Goal: Transaction & Acquisition: Purchase product/service

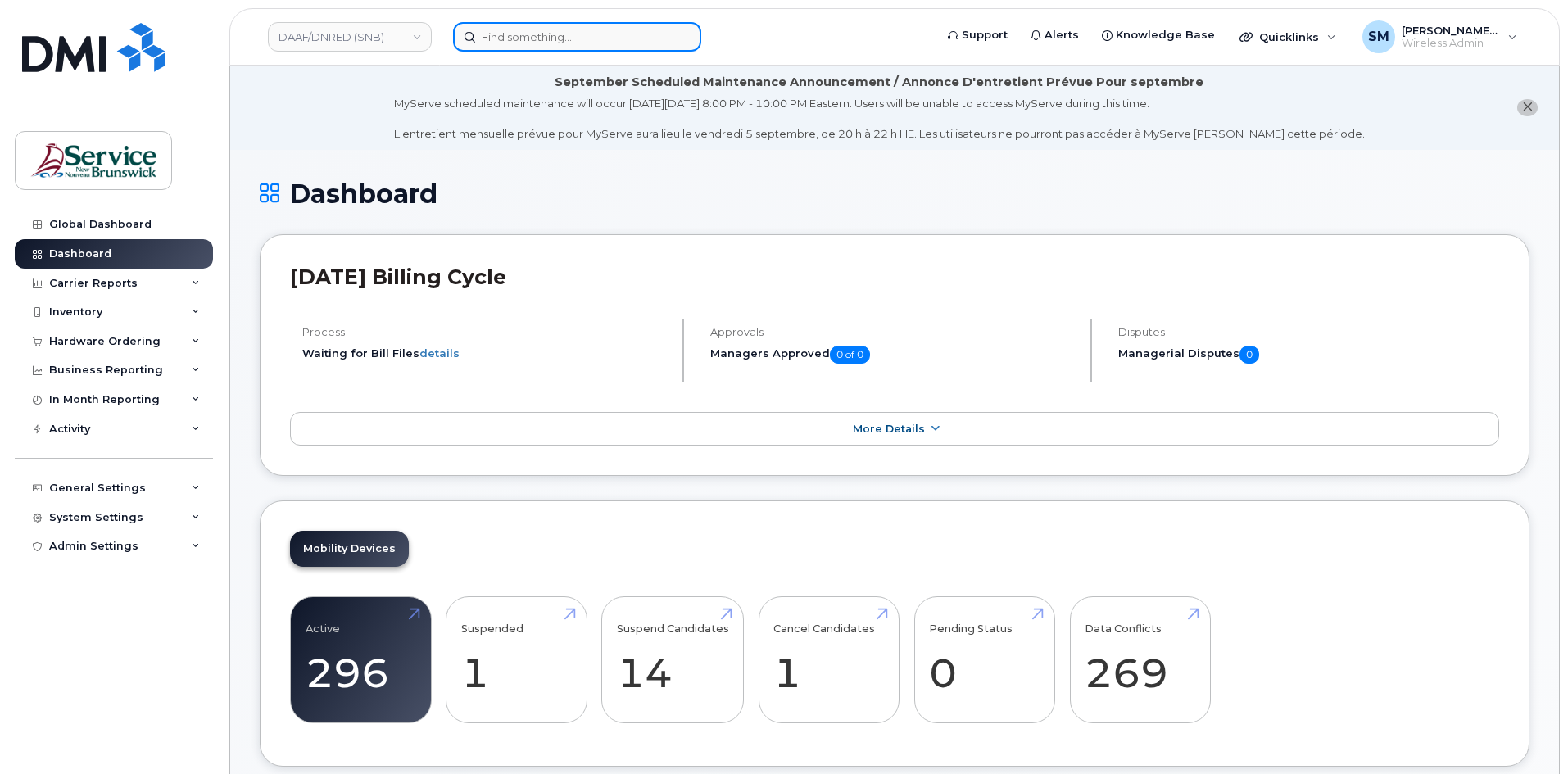
click at [598, 40] on input at bounding box center [577, 36] width 248 height 30
paste input "506 229 0759"
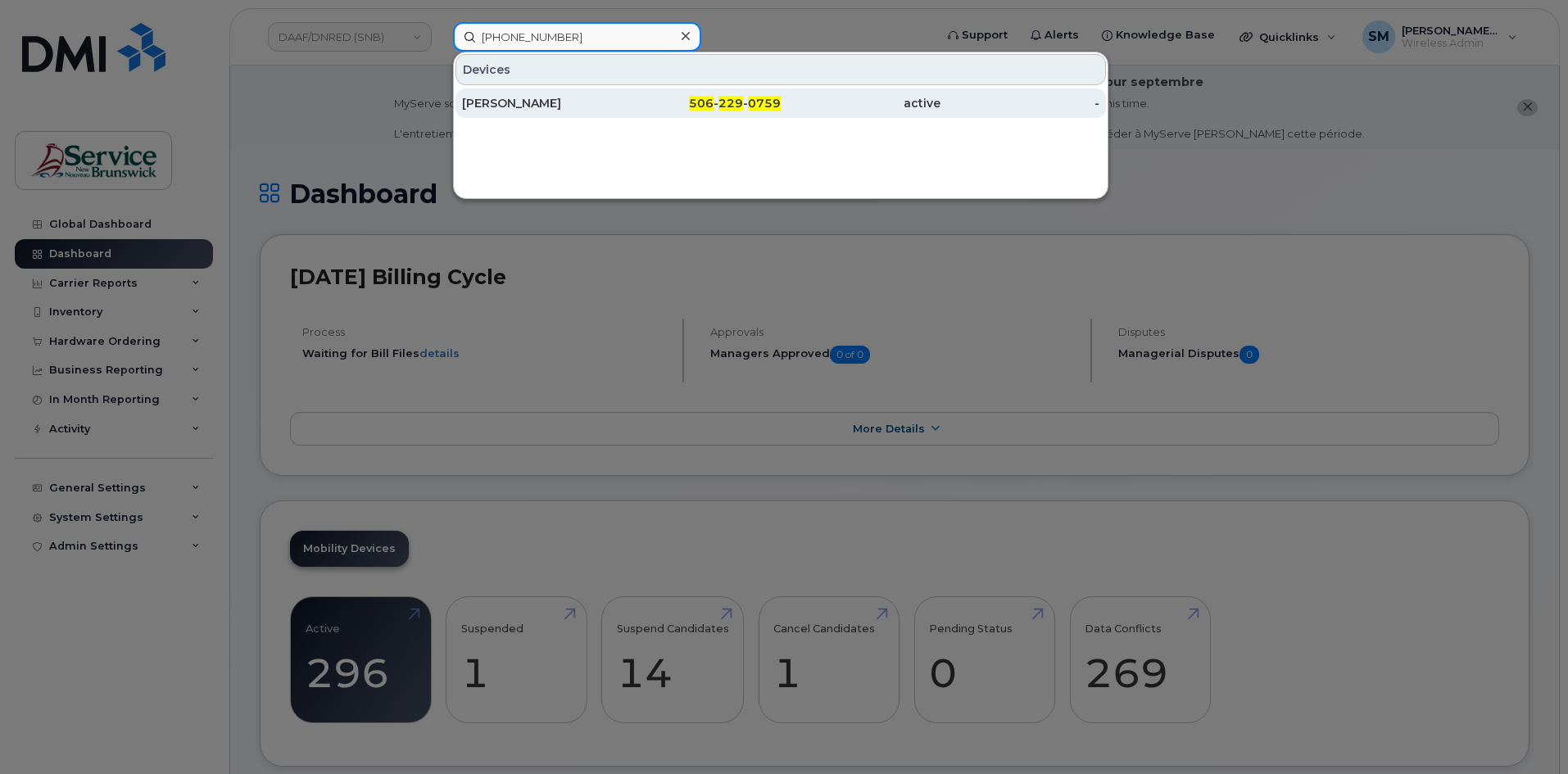
type input "506 229 0759"
click at [511, 104] on div "[PERSON_NAME]" at bounding box center [541, 103] width 159 height 16
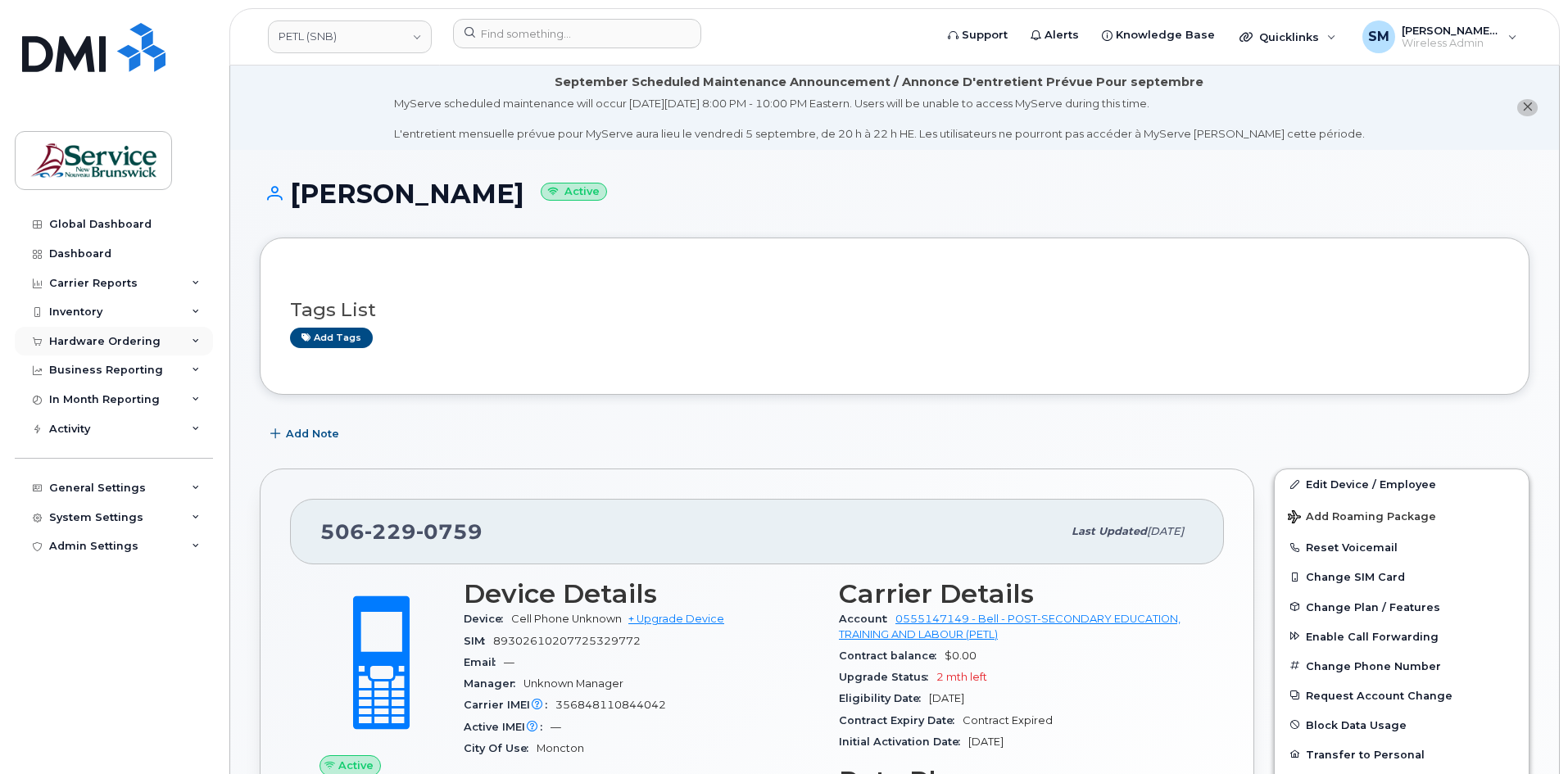
click at [139, 347] on div "Hardware Ordering" at bounding box center [105, 342] width 112 height 13
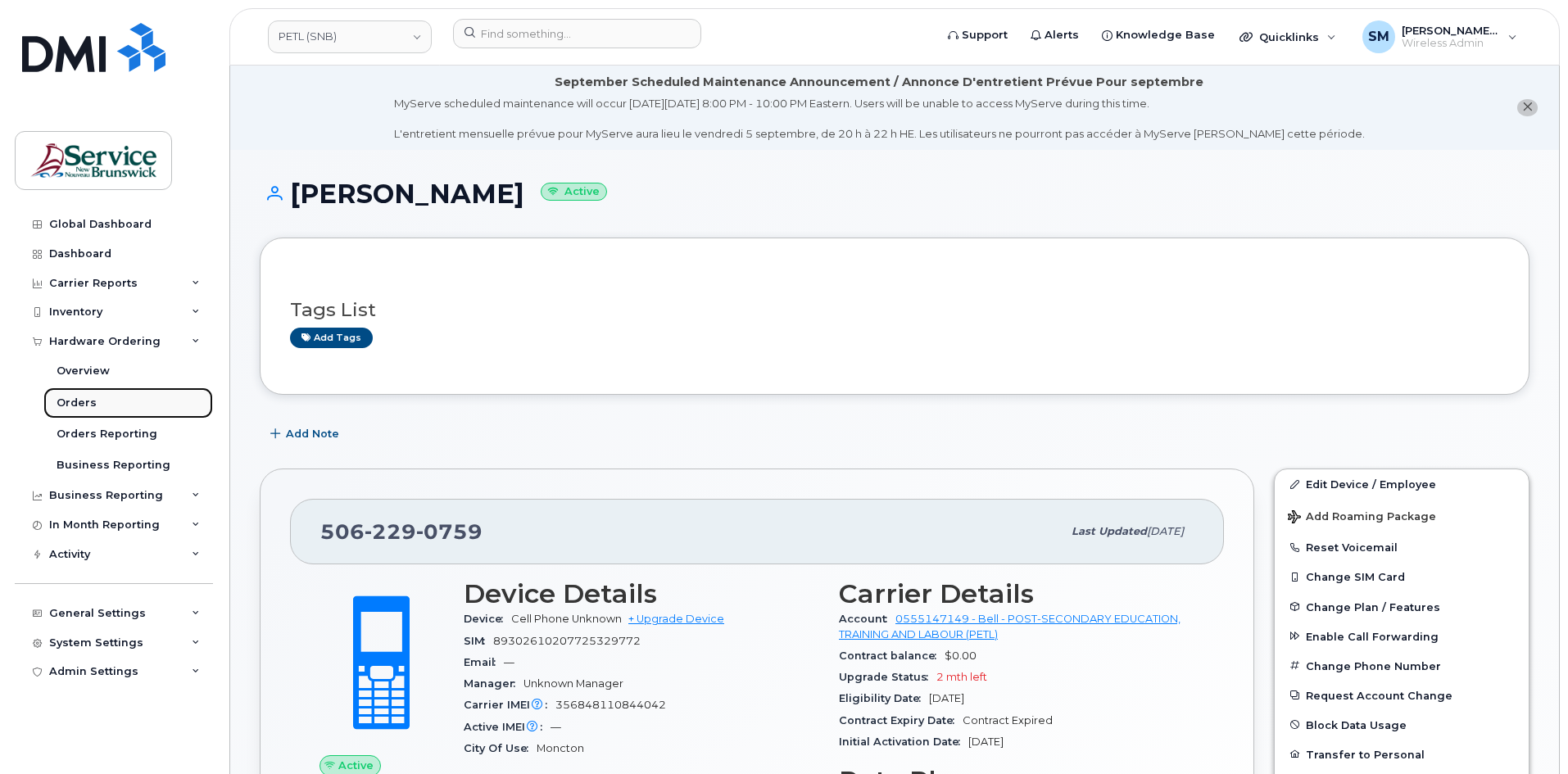
click at [113, 407] on link "Orders" at bounding box center [129, 403] width 170 height 31
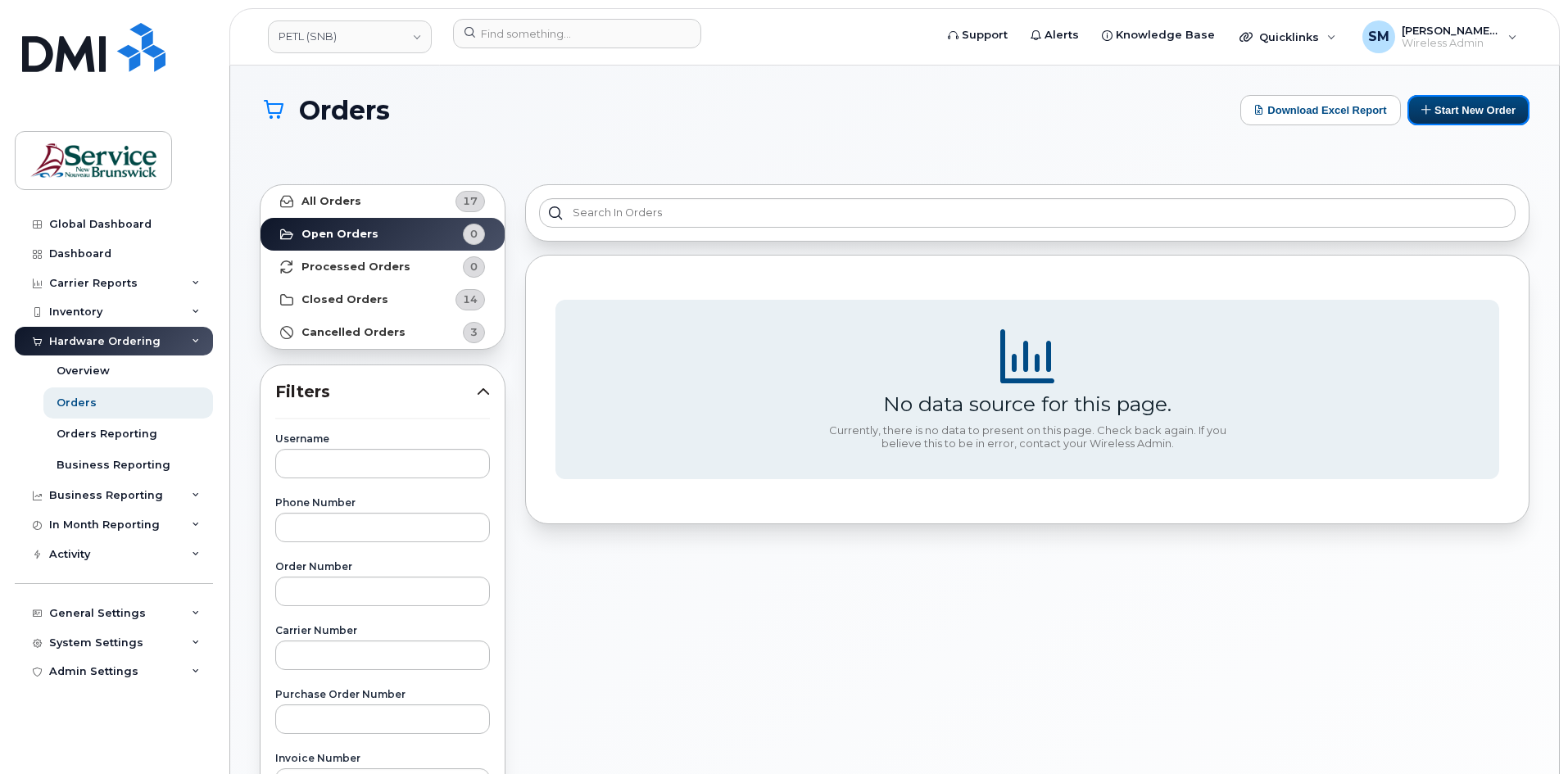
click at [1440, 108] on button "Start New Order" at bounding box center [1468, 111] width 122 height 31
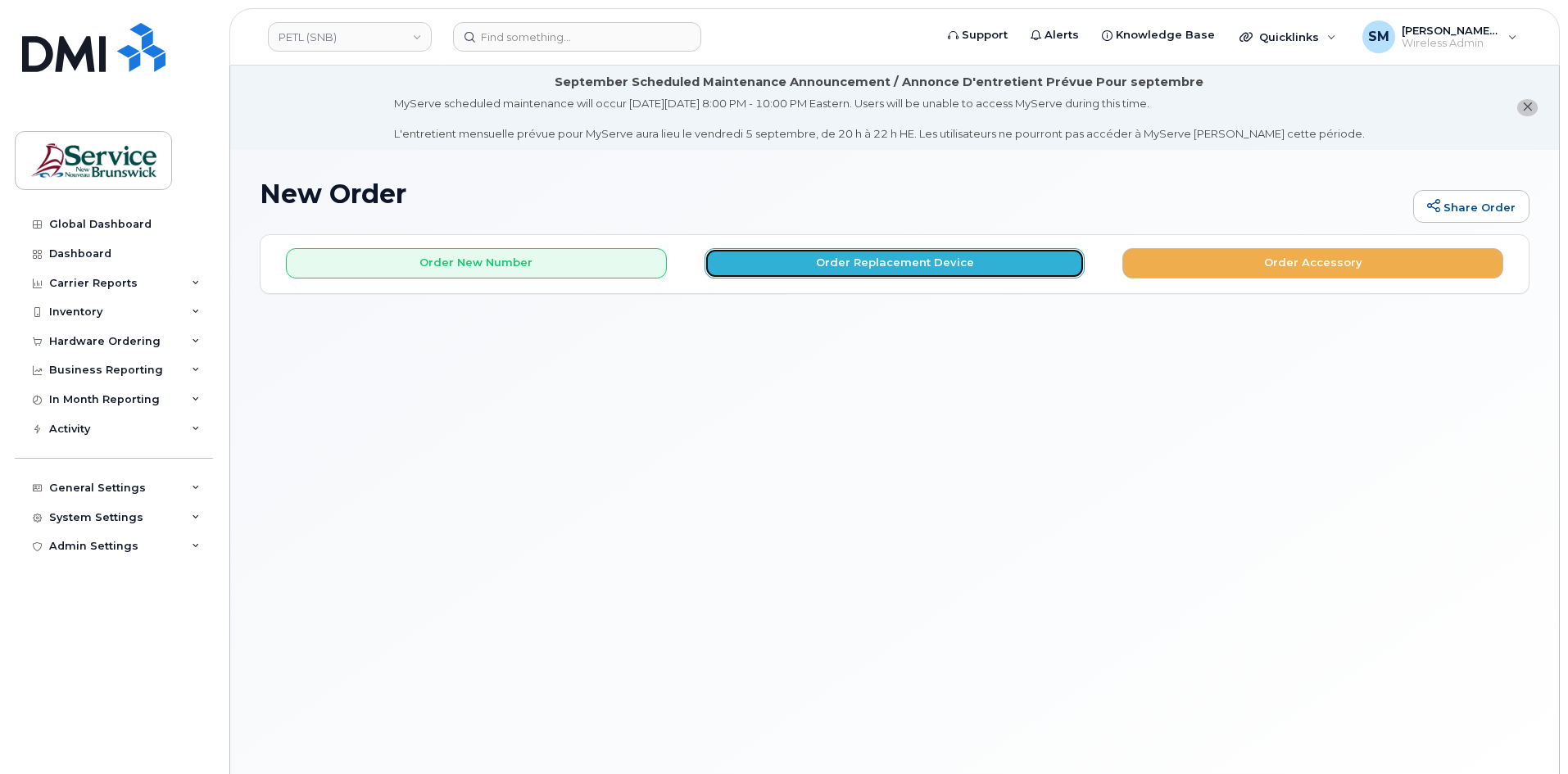
click at [812, 272] on button "Order Replacement Device" at bounding box center [895, 263] width 381 height 31
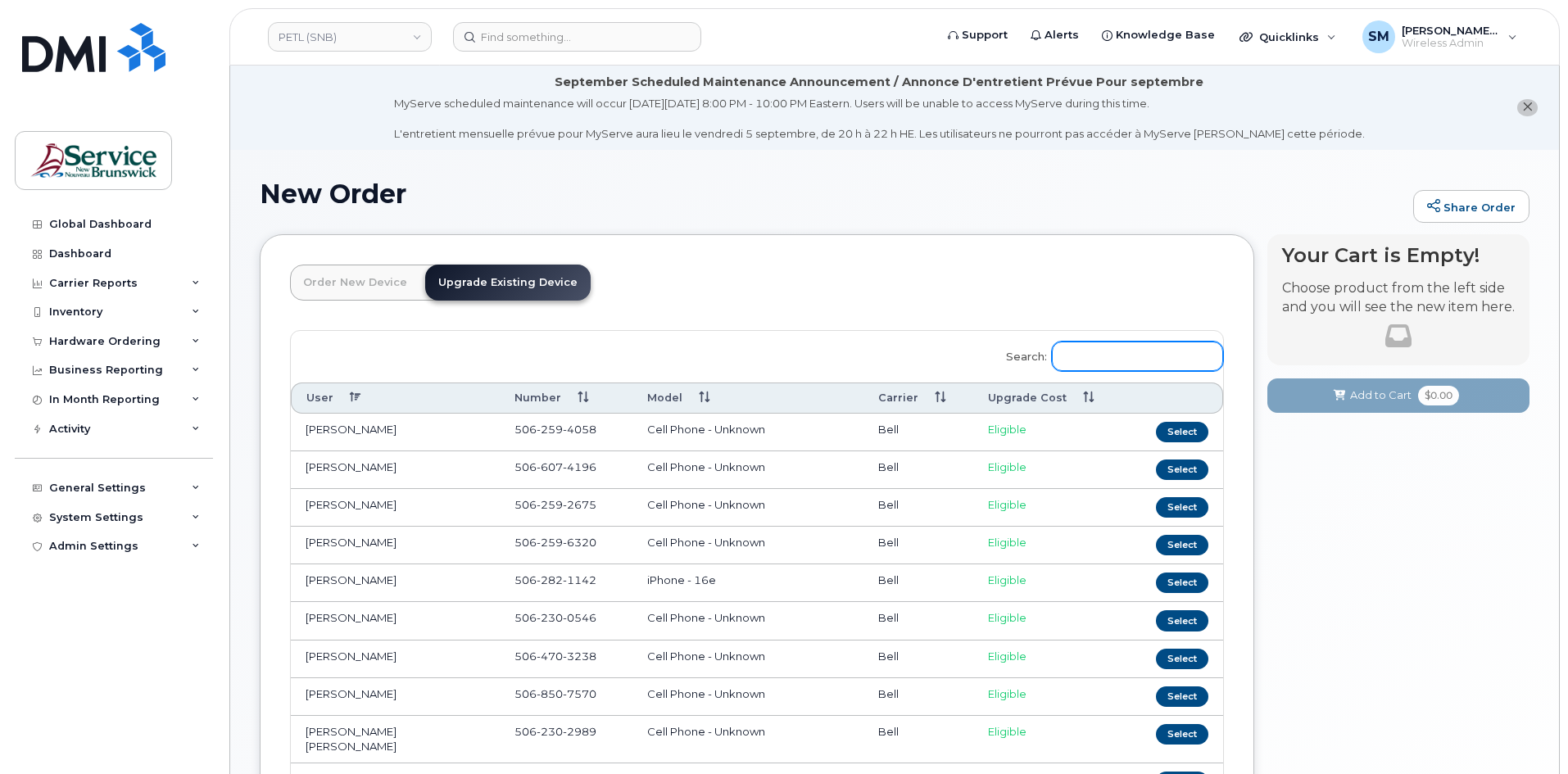
paste input "506 229 0759"
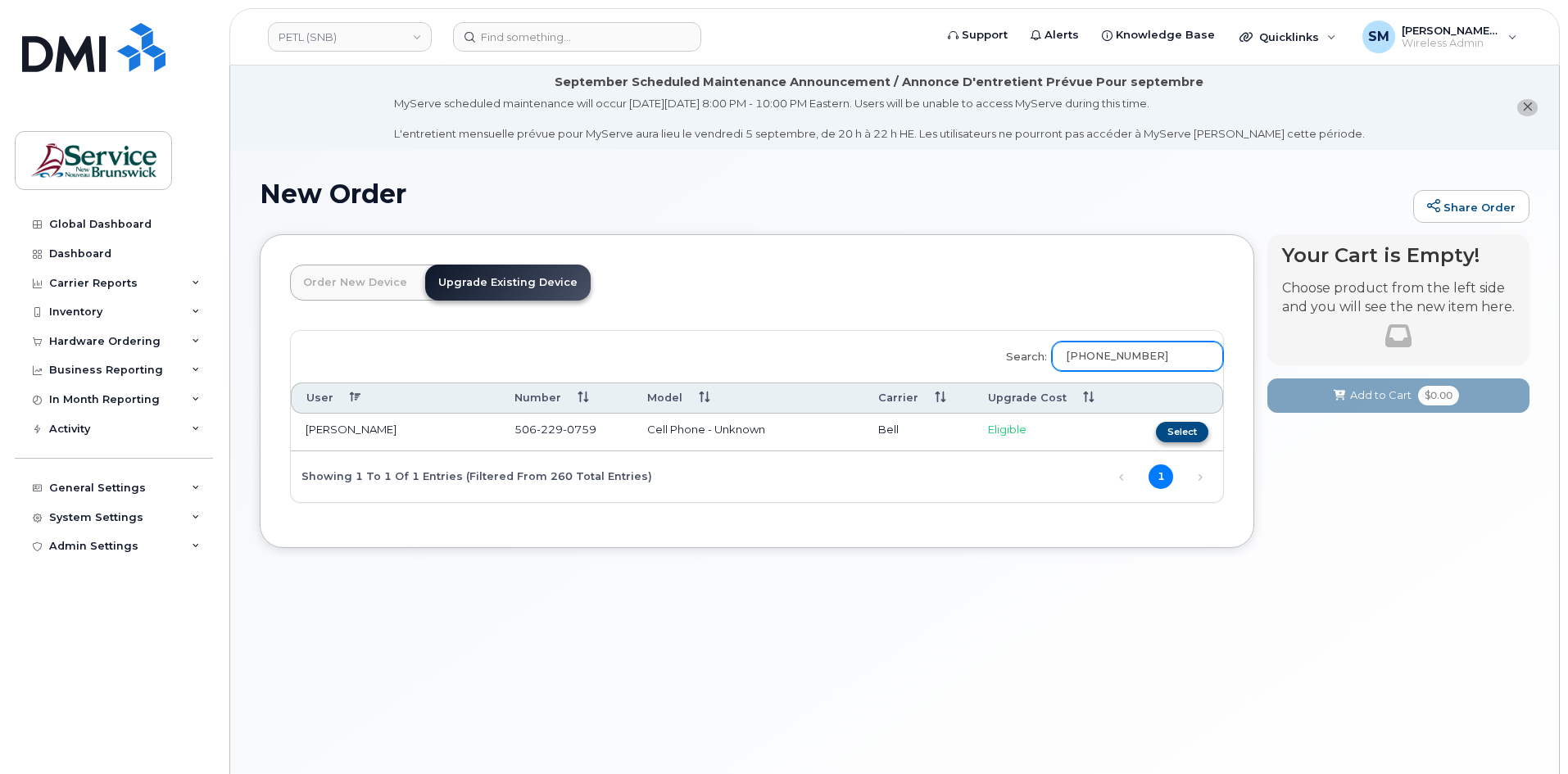
type input "506 229 0759"
click at [1183, 436] on button "Select" at bounding box center [1182, 431] width 52 height 20
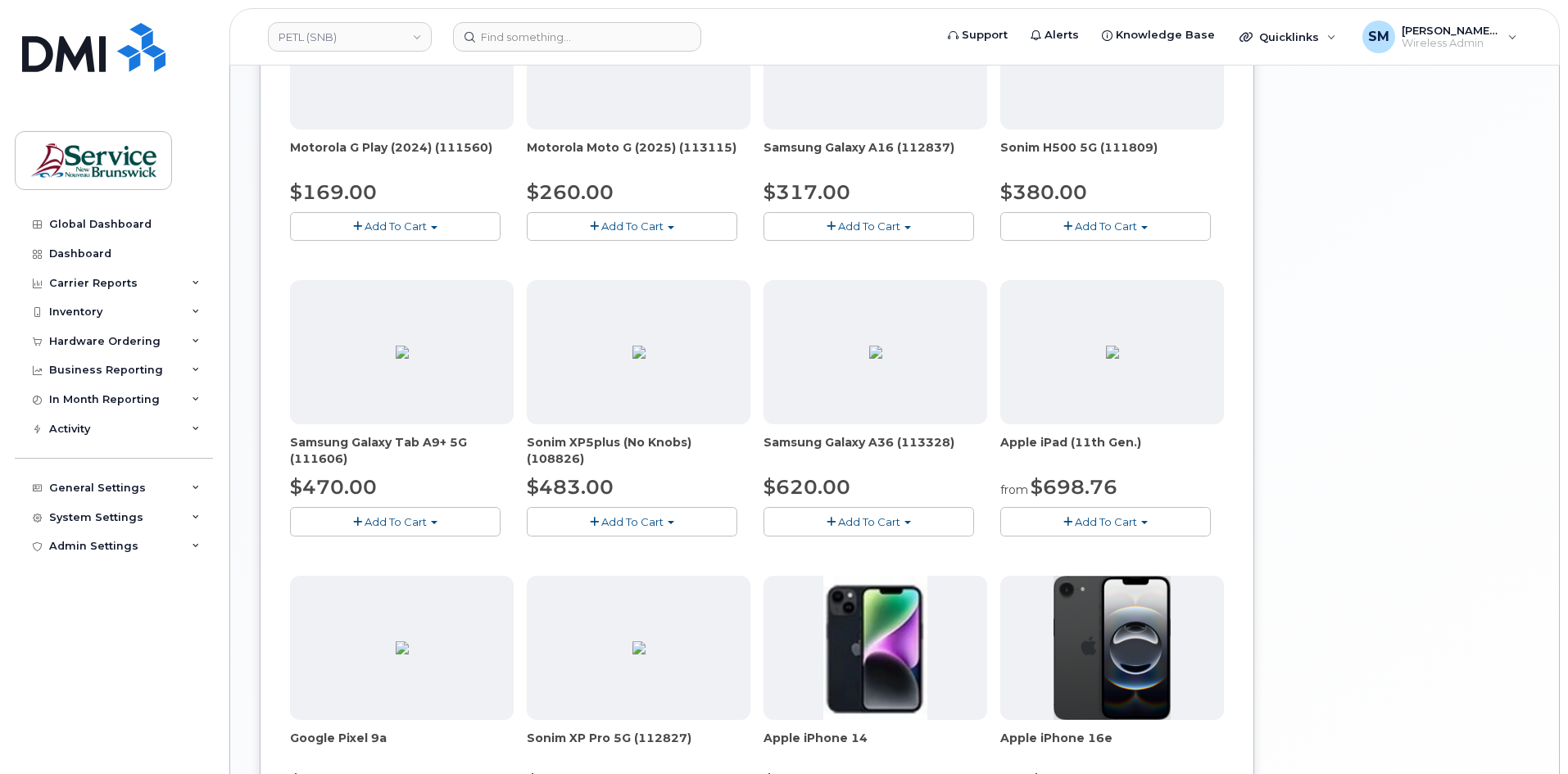
scroll to position [902, 0]
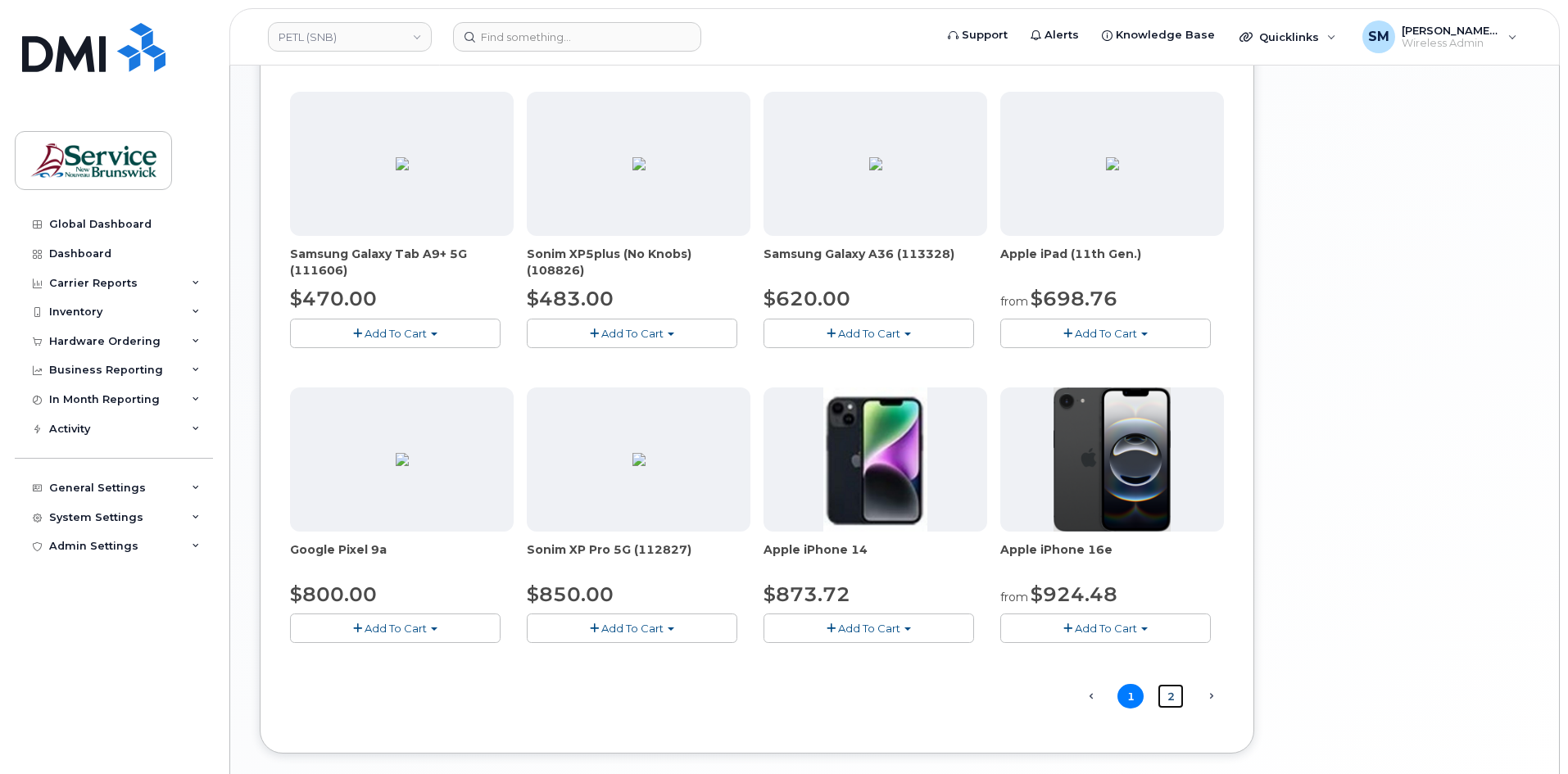
click at [1168, 700] on link "2" at bounding box center [1169, 697] width 26 height 26
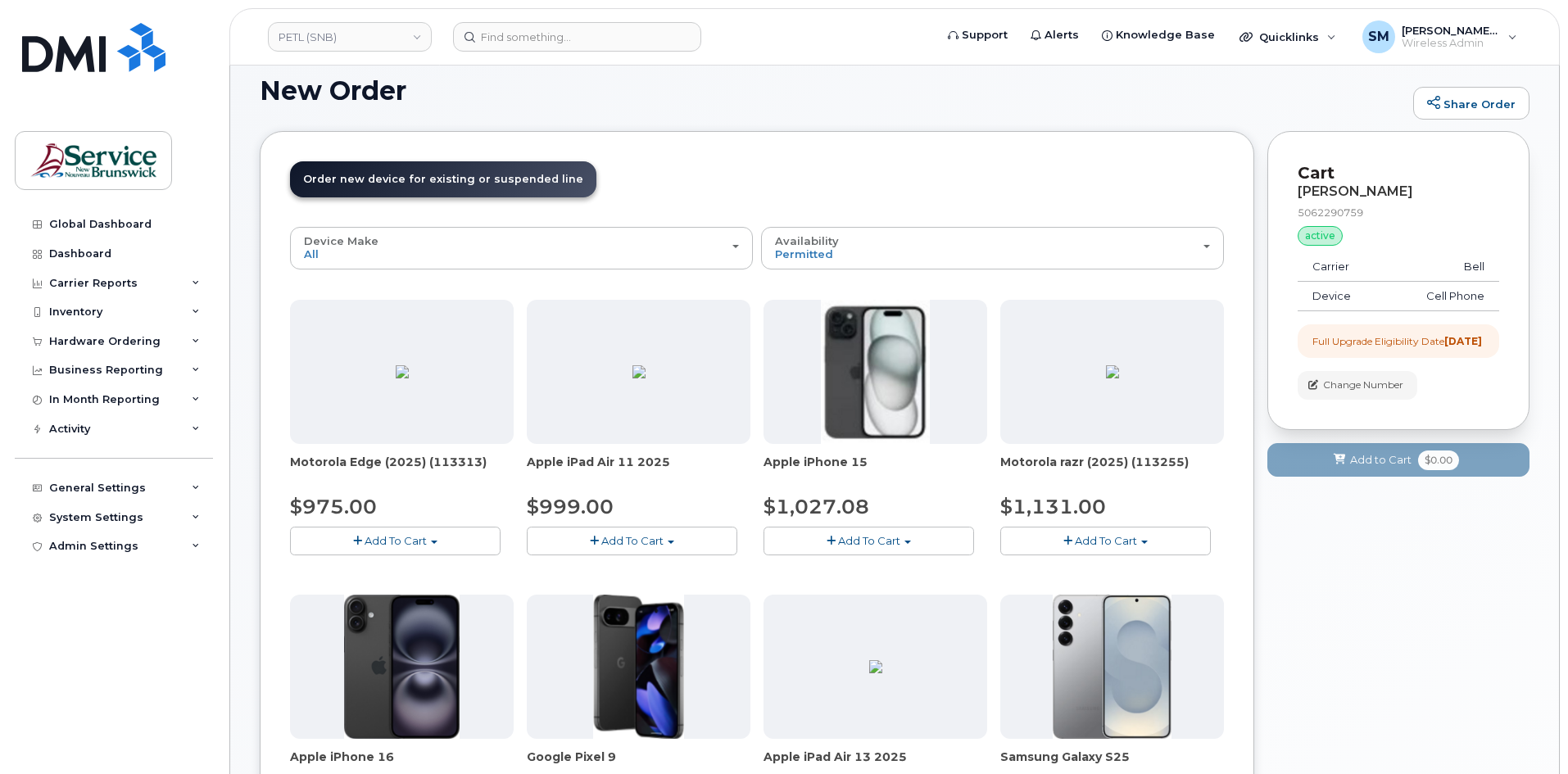
scroll to position [912, 0]
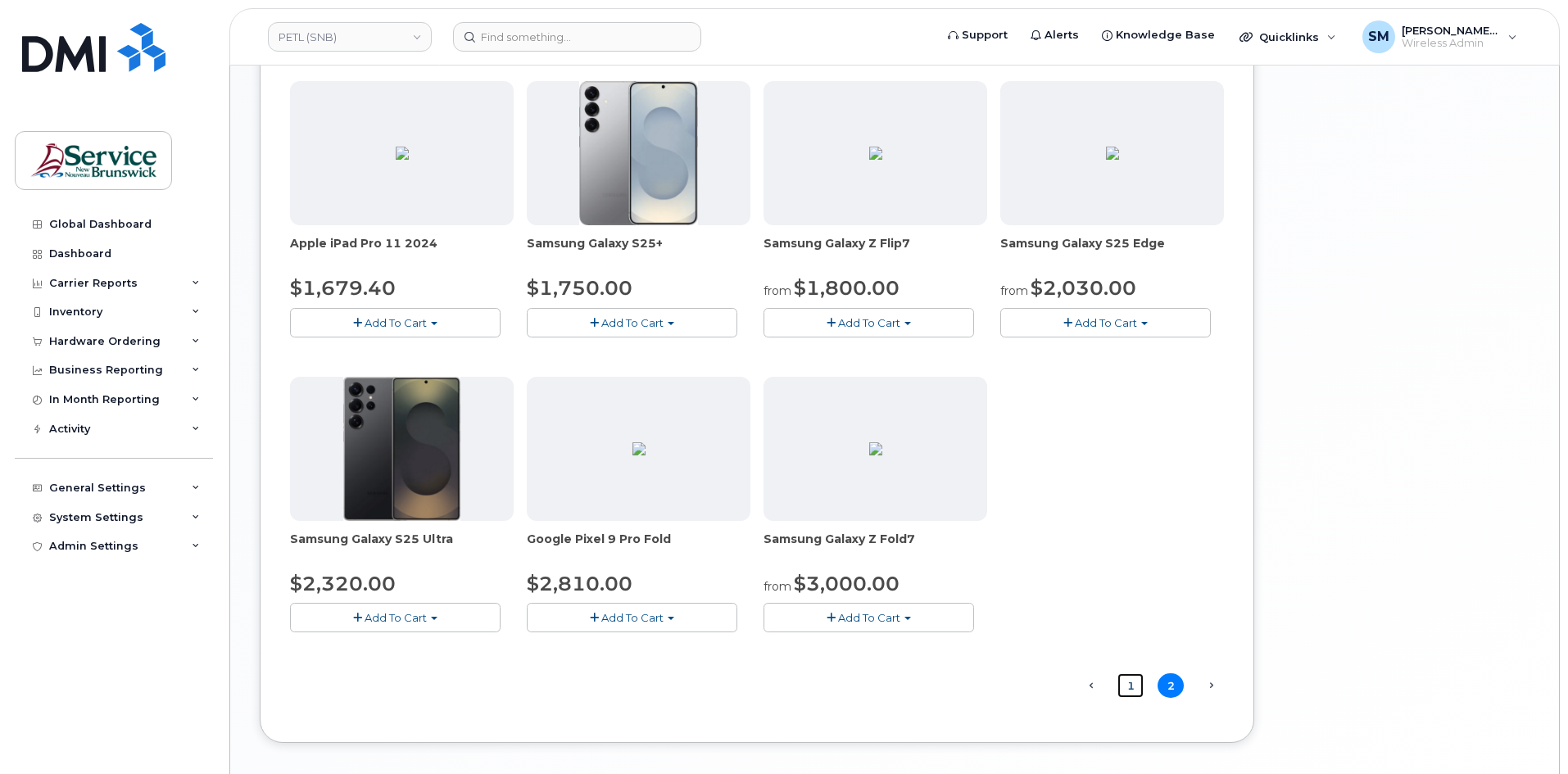
click at [1135, 680] on link "1" at bounding box center [1129, 686] width 26 height 26
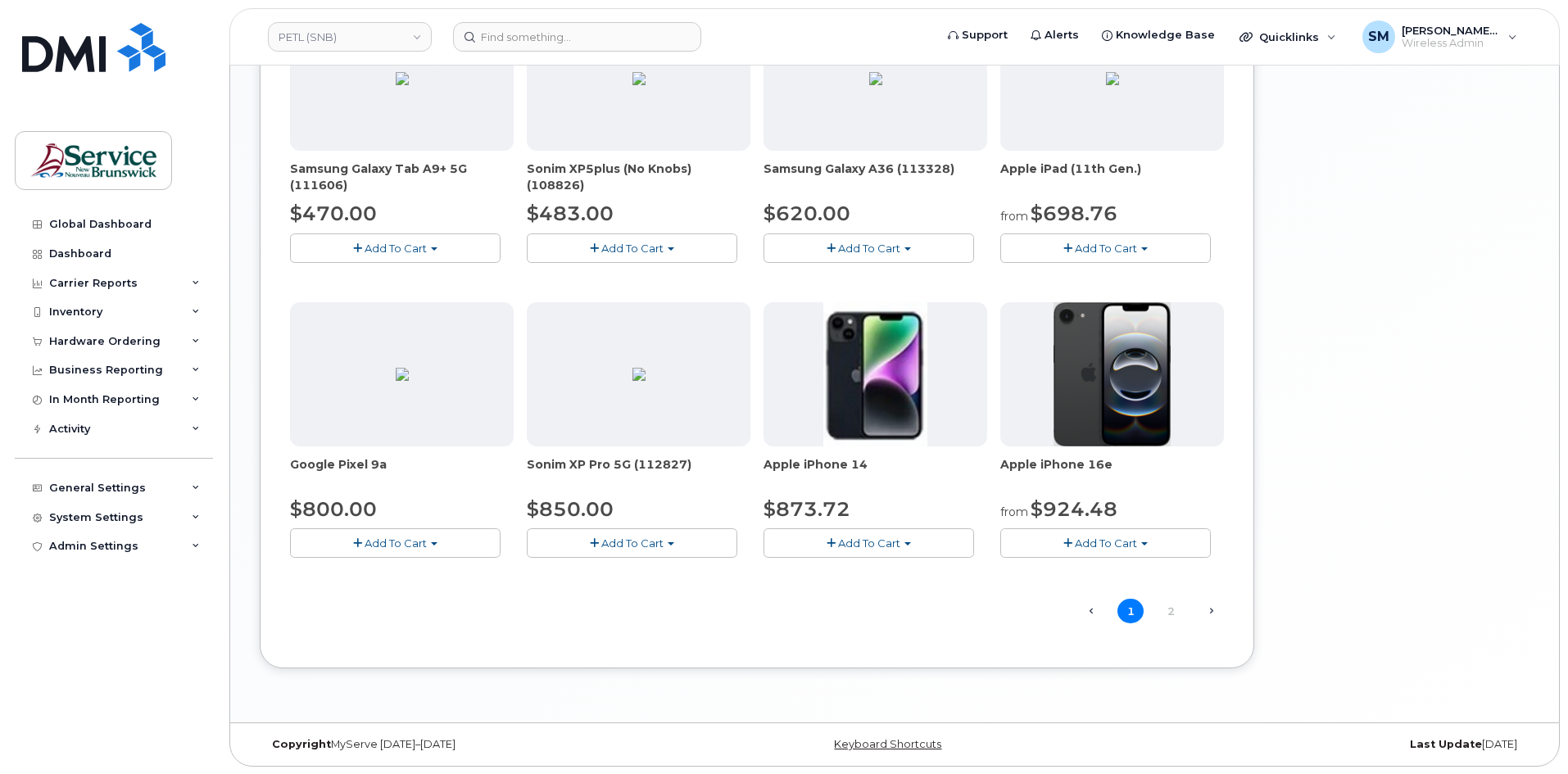
scroll to position [988, 0]
click at [1100, 542] on span "Add To Cart" at bounding box center [1105, 543] width 62 height 13
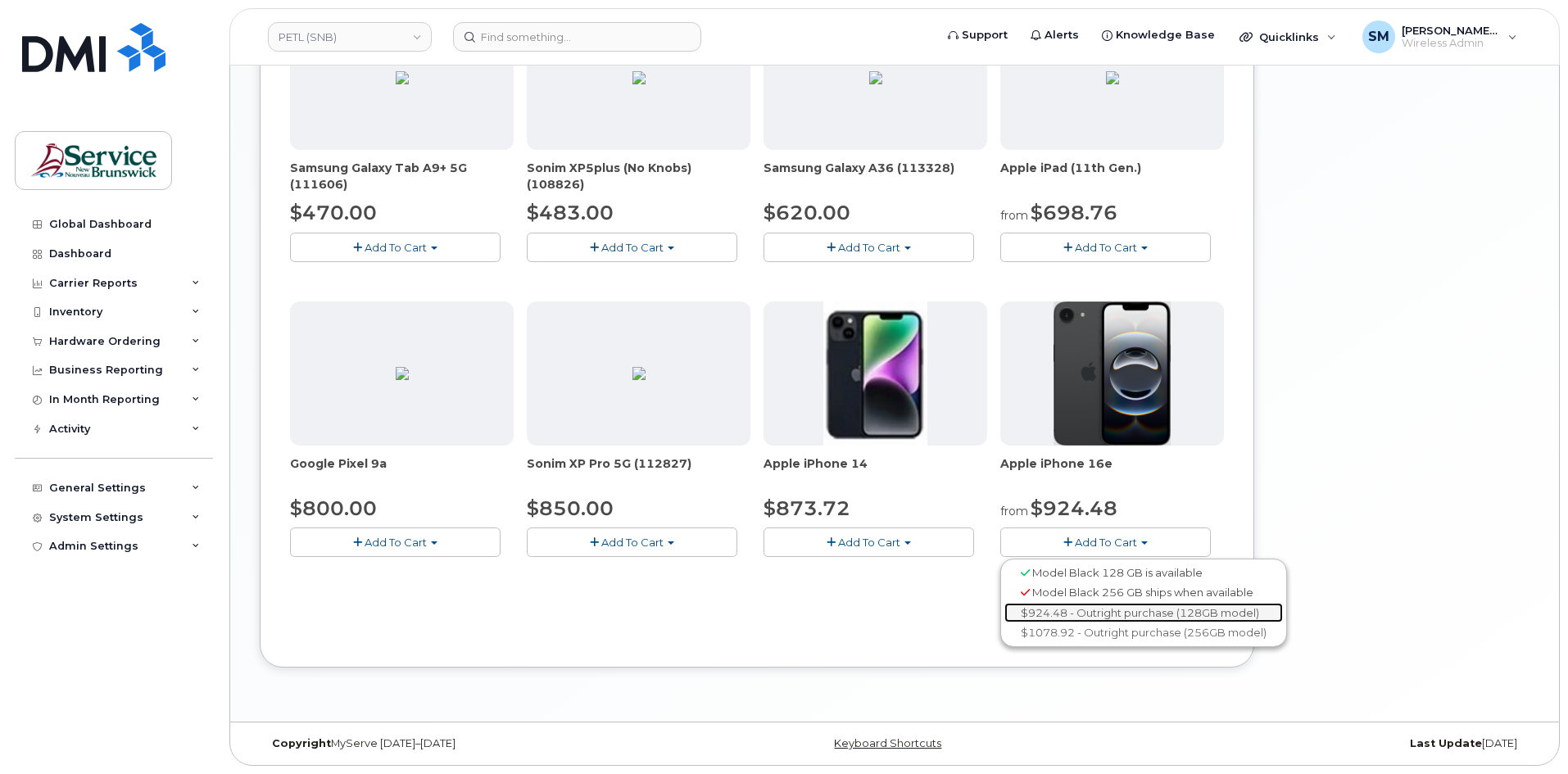
click at [1110, 606] on link "$924.48 - Outright purchase (128GB model)" at bounding box center [1144, 613] width 279 height 20
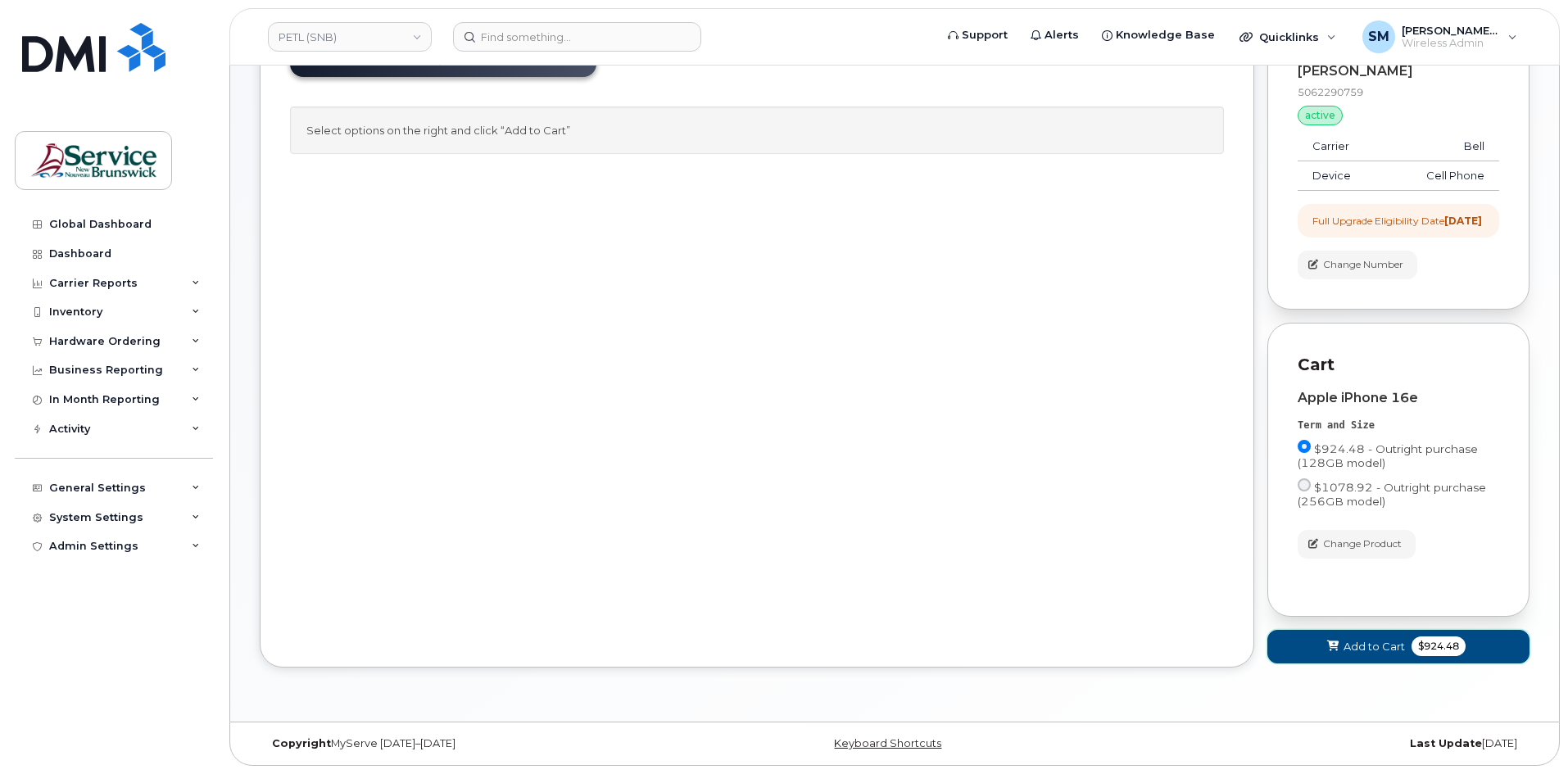
click at [1348, 655] on span "Add to Cart" at bounding box center [1373, 647] width 61 height 15
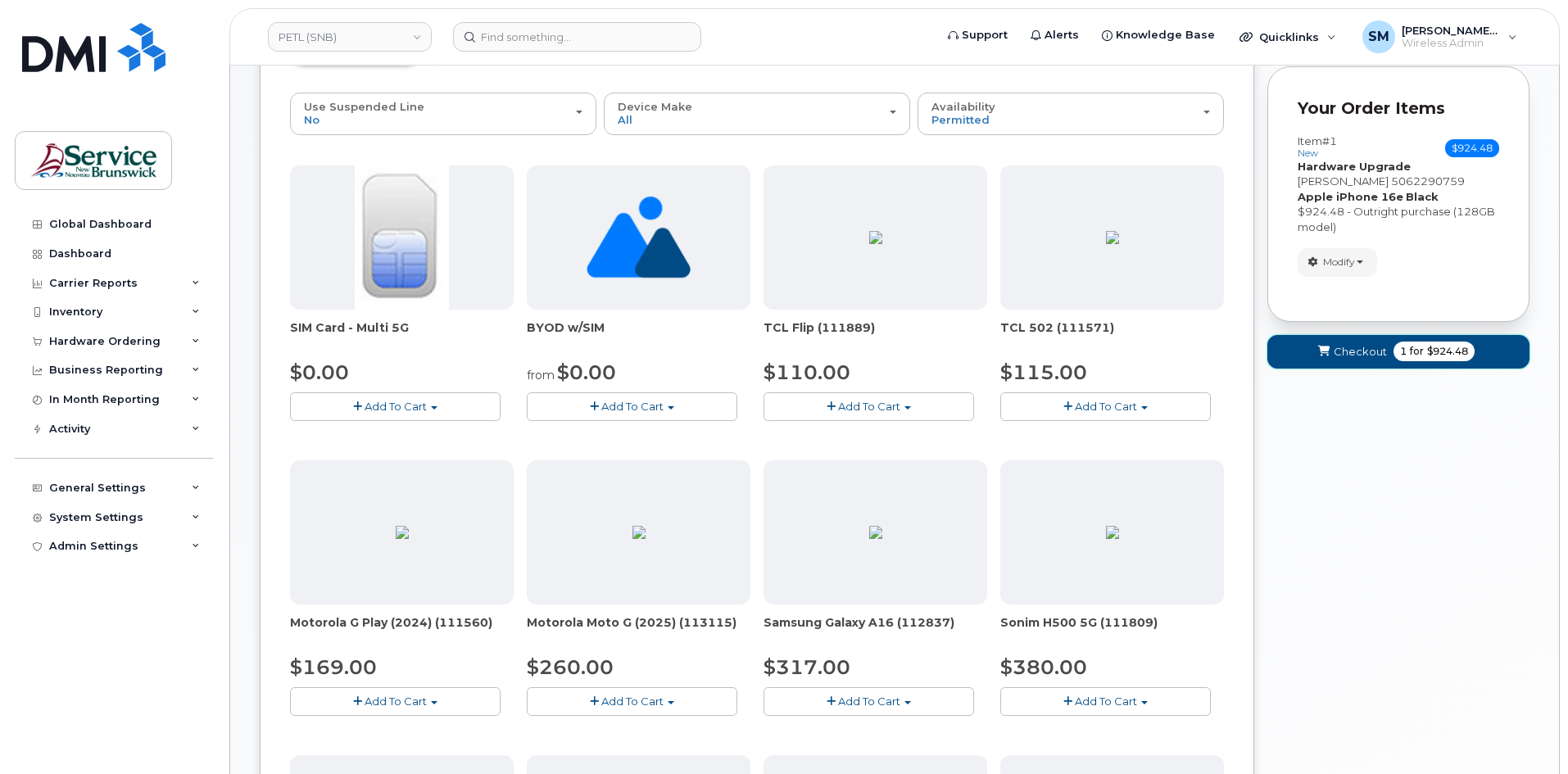
click at [1350, 359] on span "Checkout" at bounding box center [1360, 352] width 53 height 15
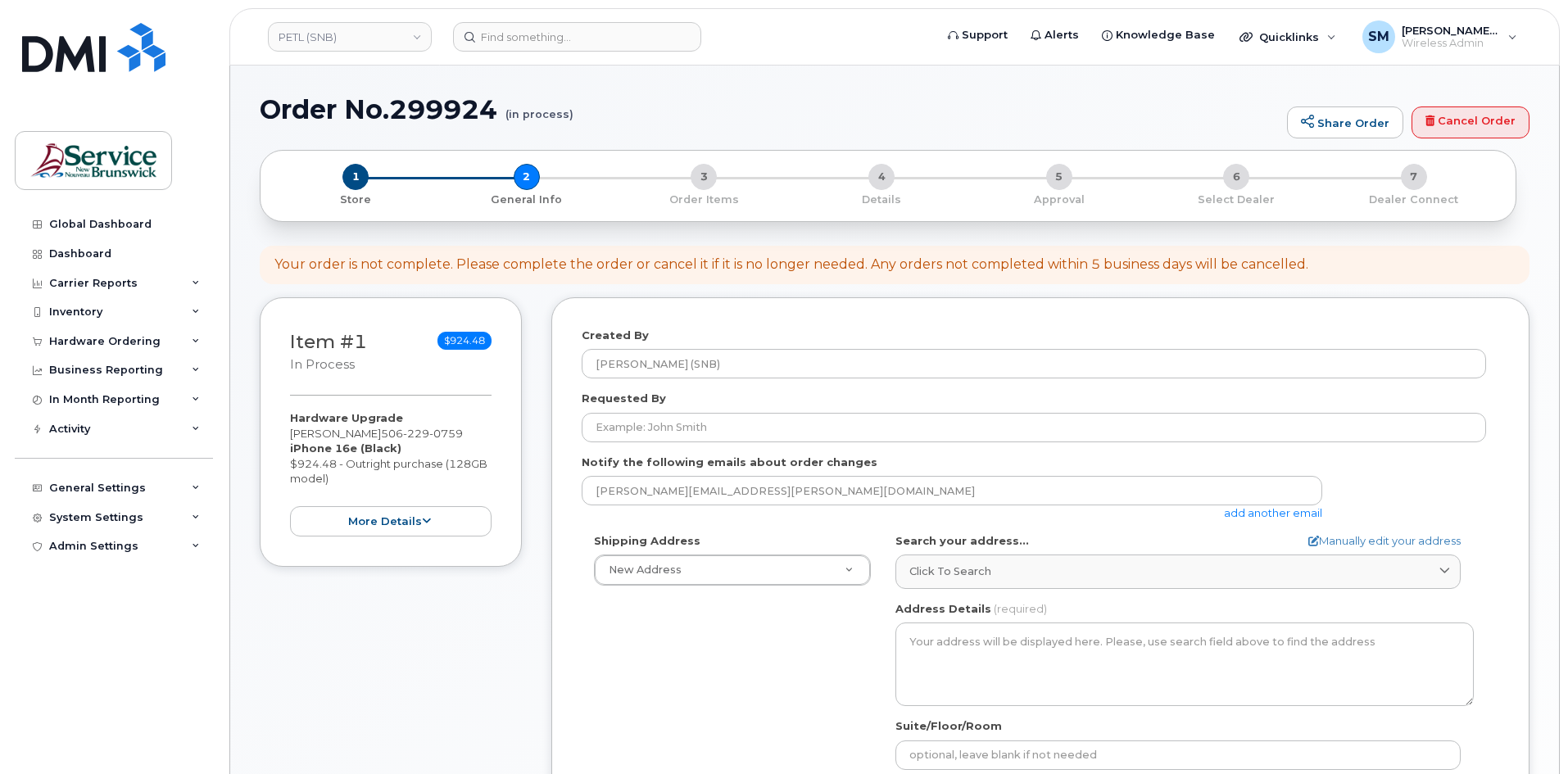
select select
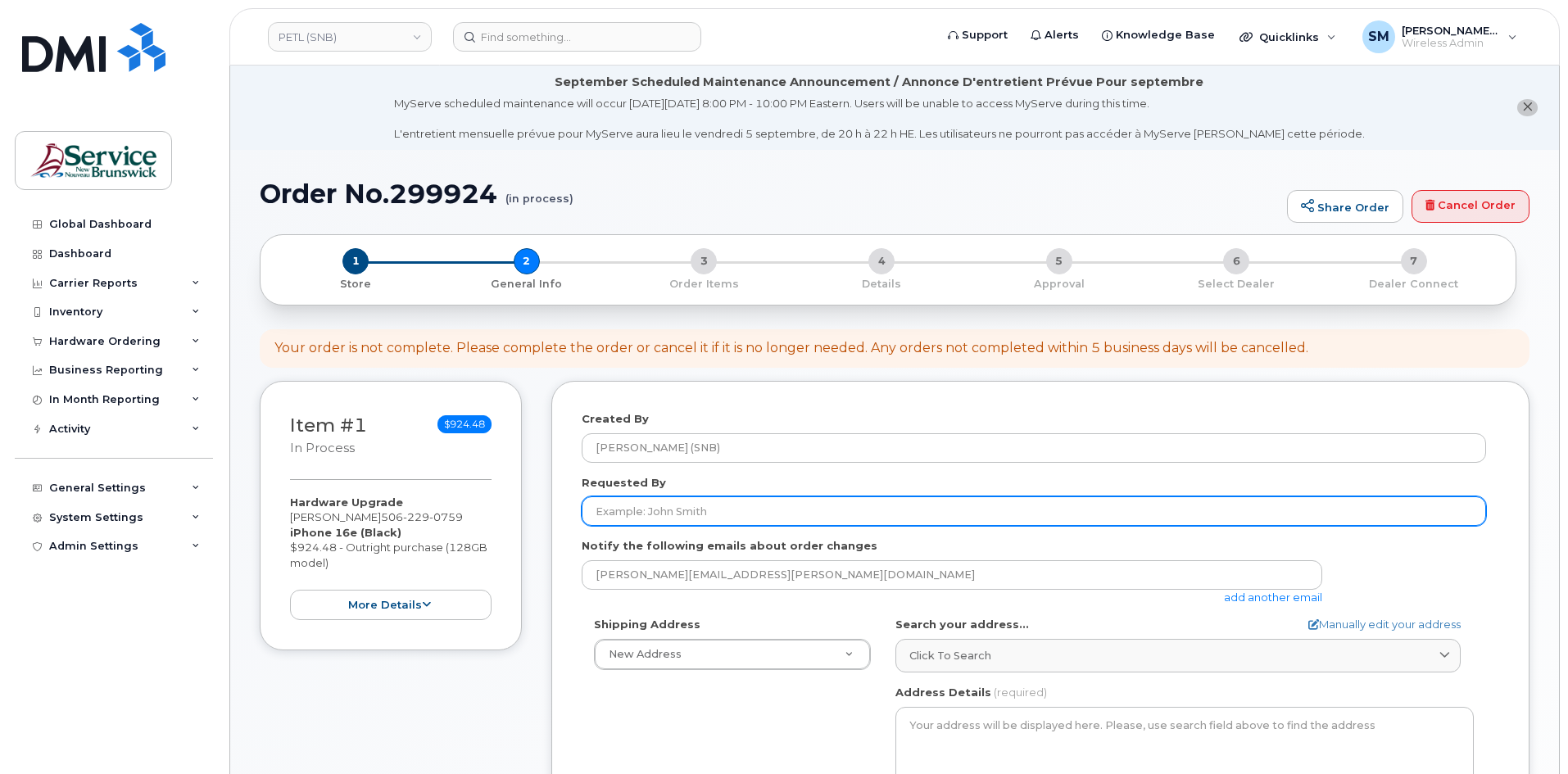
drag, startPoint x: 664, startPoint y: 530, endPoint x: 665, endPoint y: 520, distance: 10.0
click at [664, 530] on form "Created By [PERSON_NAME] (SNB) Requested By Notify the following emails about o…" at bounding box center [1041, 723] width 918 height 624
drag, startPoint x: 667, startPoint y: 511, endPoint x: 915, endPoint y: 497, distance: 248.4
click at [667, 511] on input "Requested By" at bounding box center [1034, 511] width 904 height 30
paste input "[PERSON_NAME][EMAIL_ADDRESS][DOMAIN_NAME]"
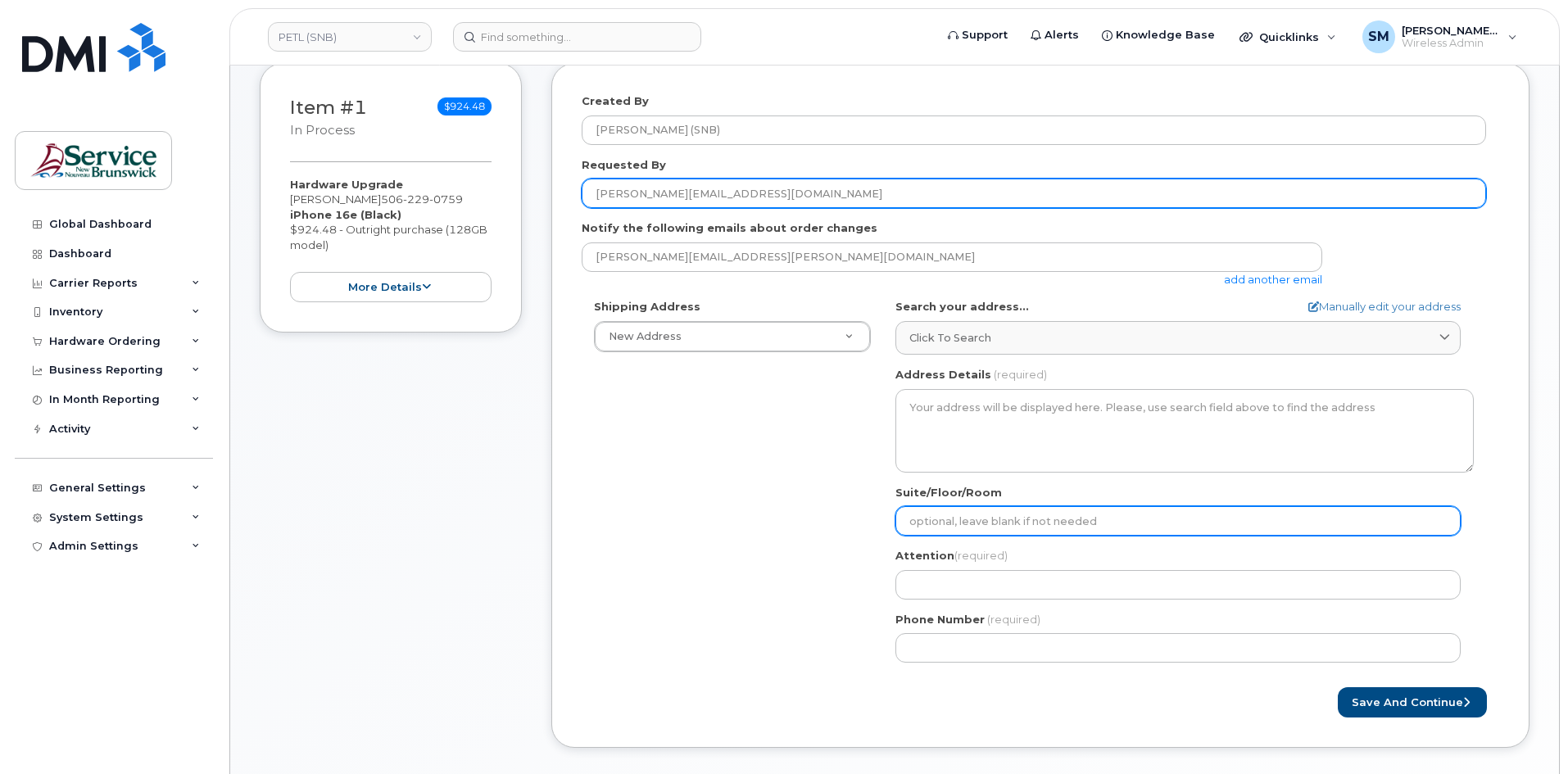
scroll to position [327, 0]
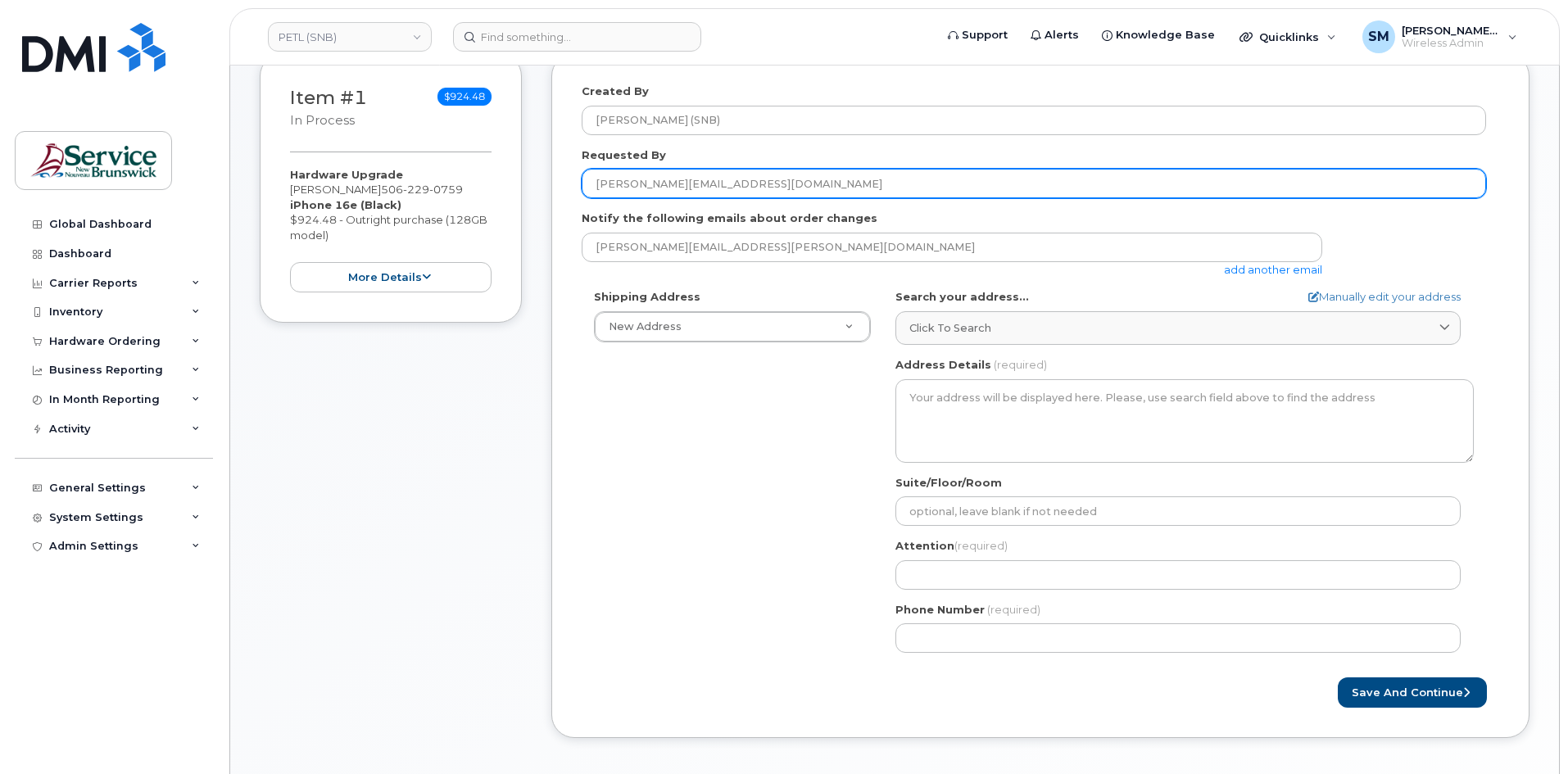
type input "[PERSON_NAME][EMAIL_ADDRESS][DOMAIN_NAME]"
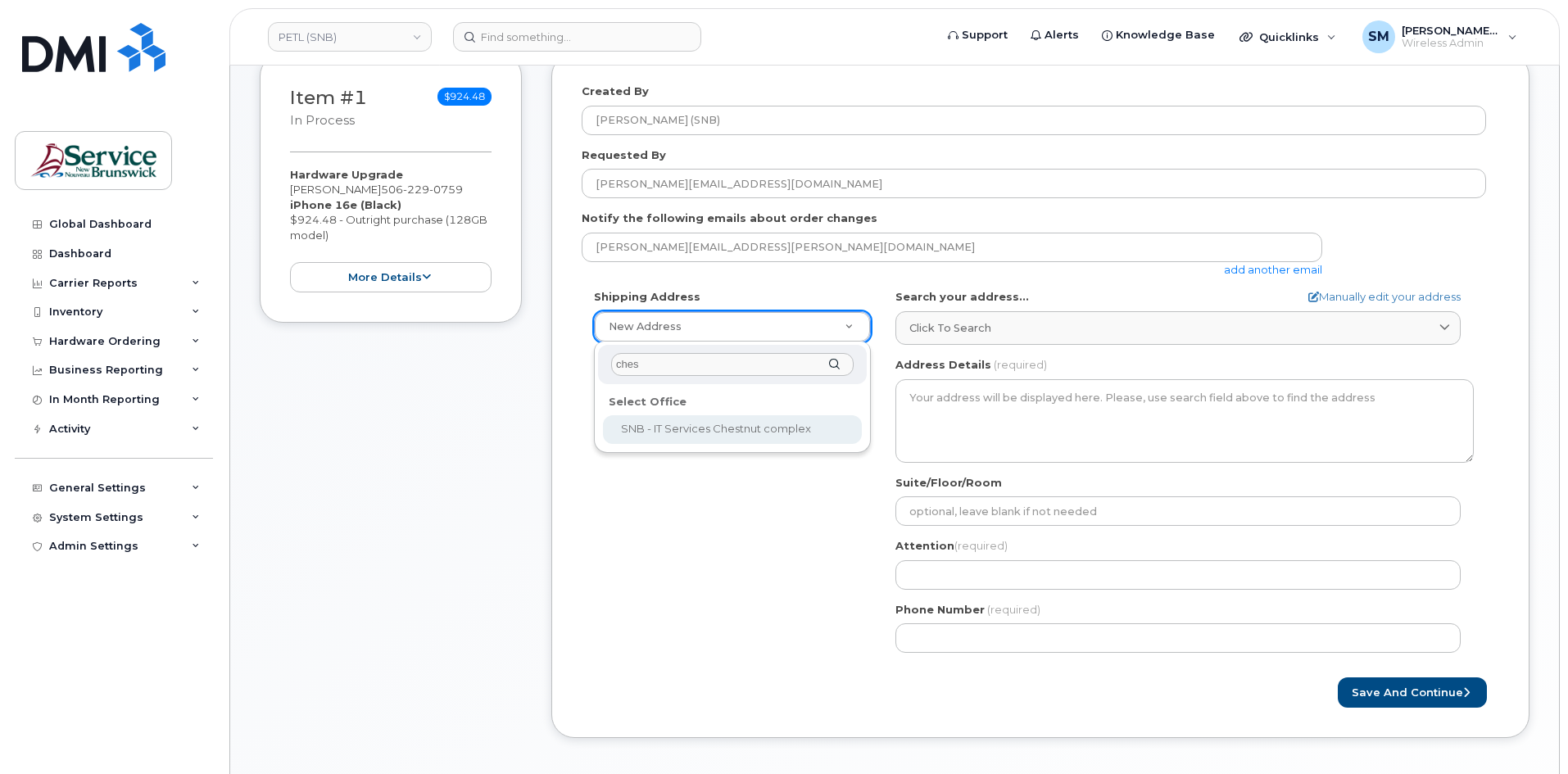
type input "chest"
select select
type textarea "470 York St, mailroom Fredericton New Brunswick E3B 5X4"
type input "[PERSON_NAME]"
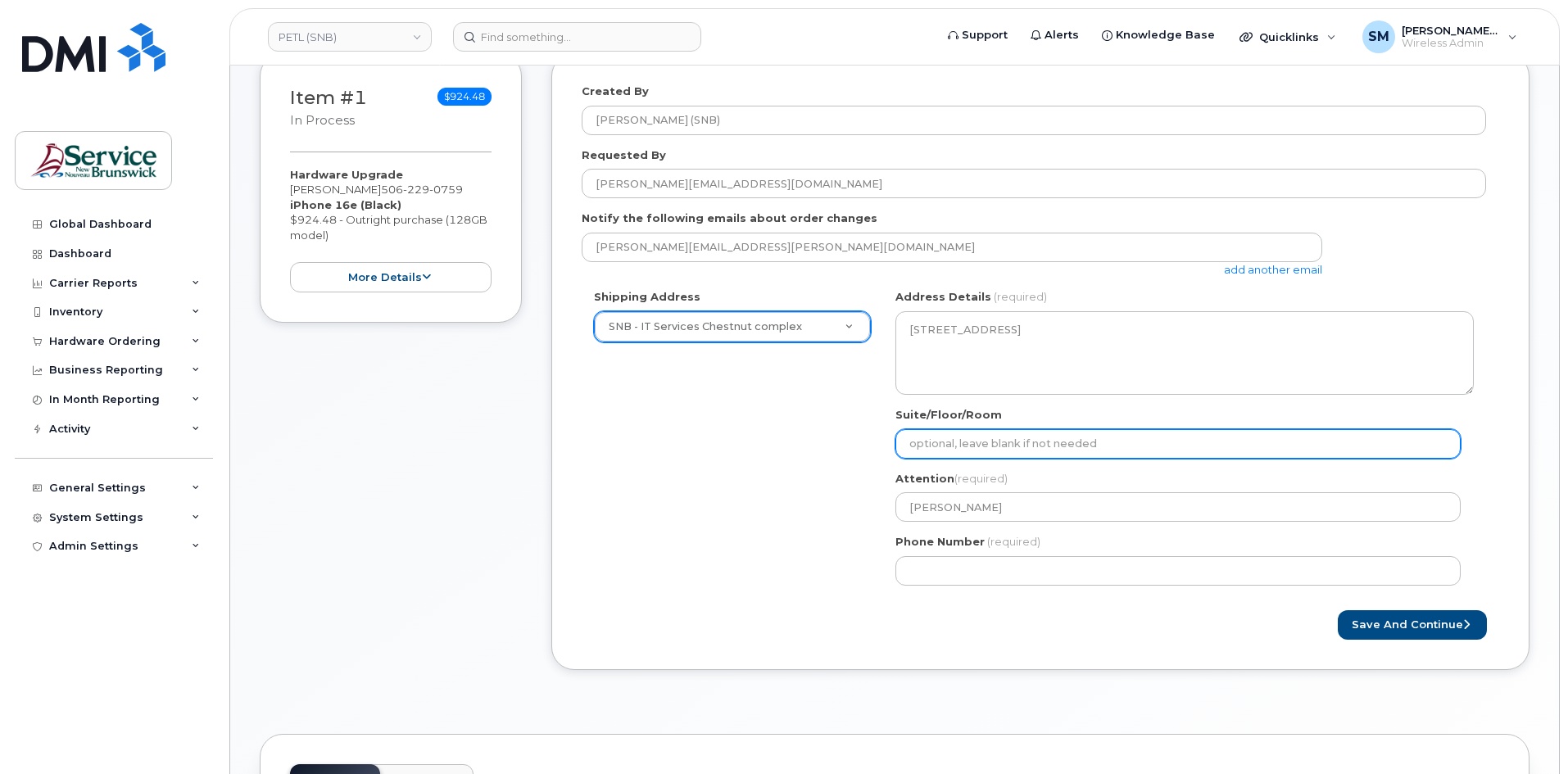
click at [948, 433] on input "Suite/Floor/Room" at bounding box center [1178, 444] width 566 height 30
paste input "WO0000000485378"
select select
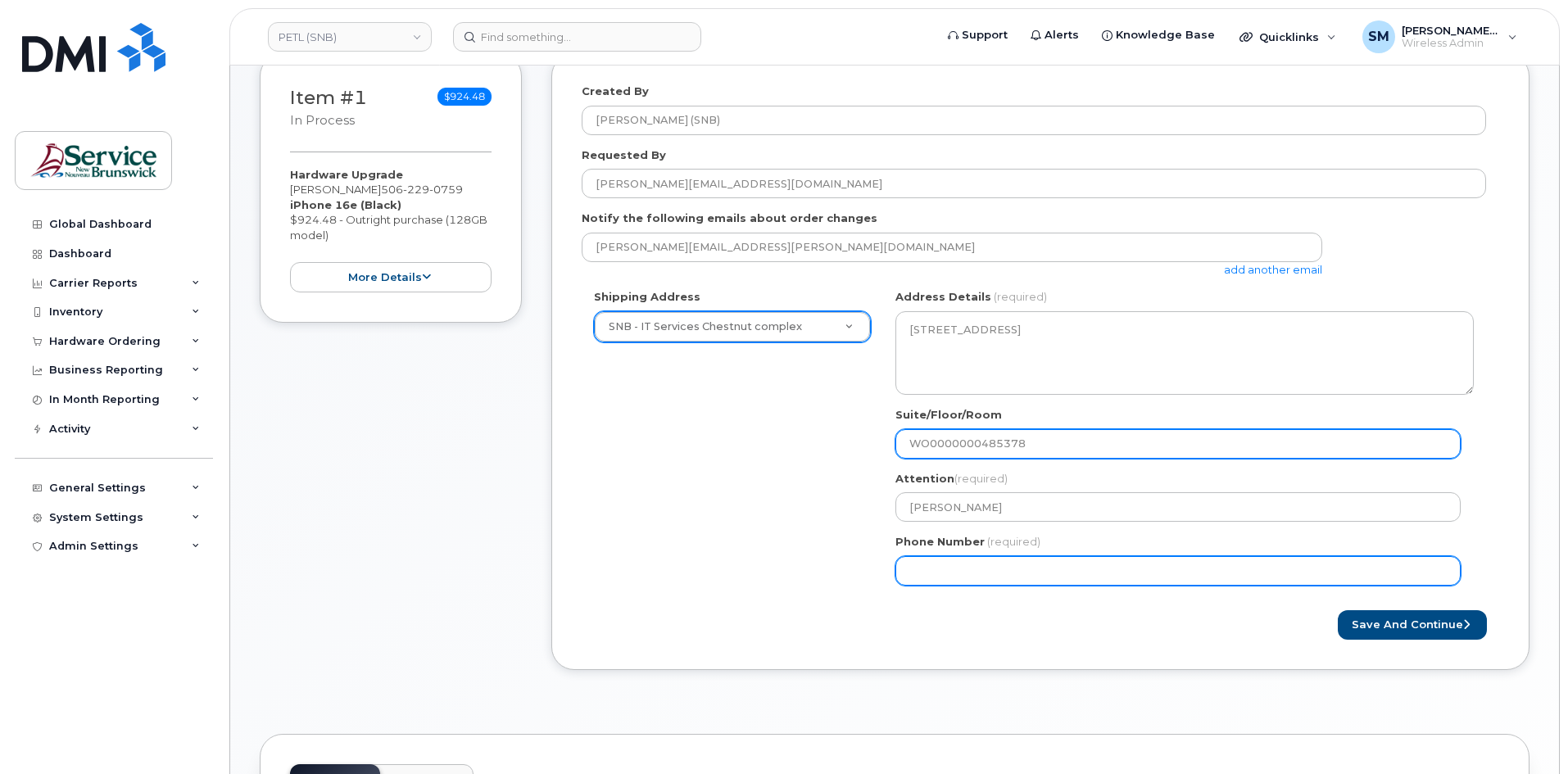
type input "WO0000000485378"
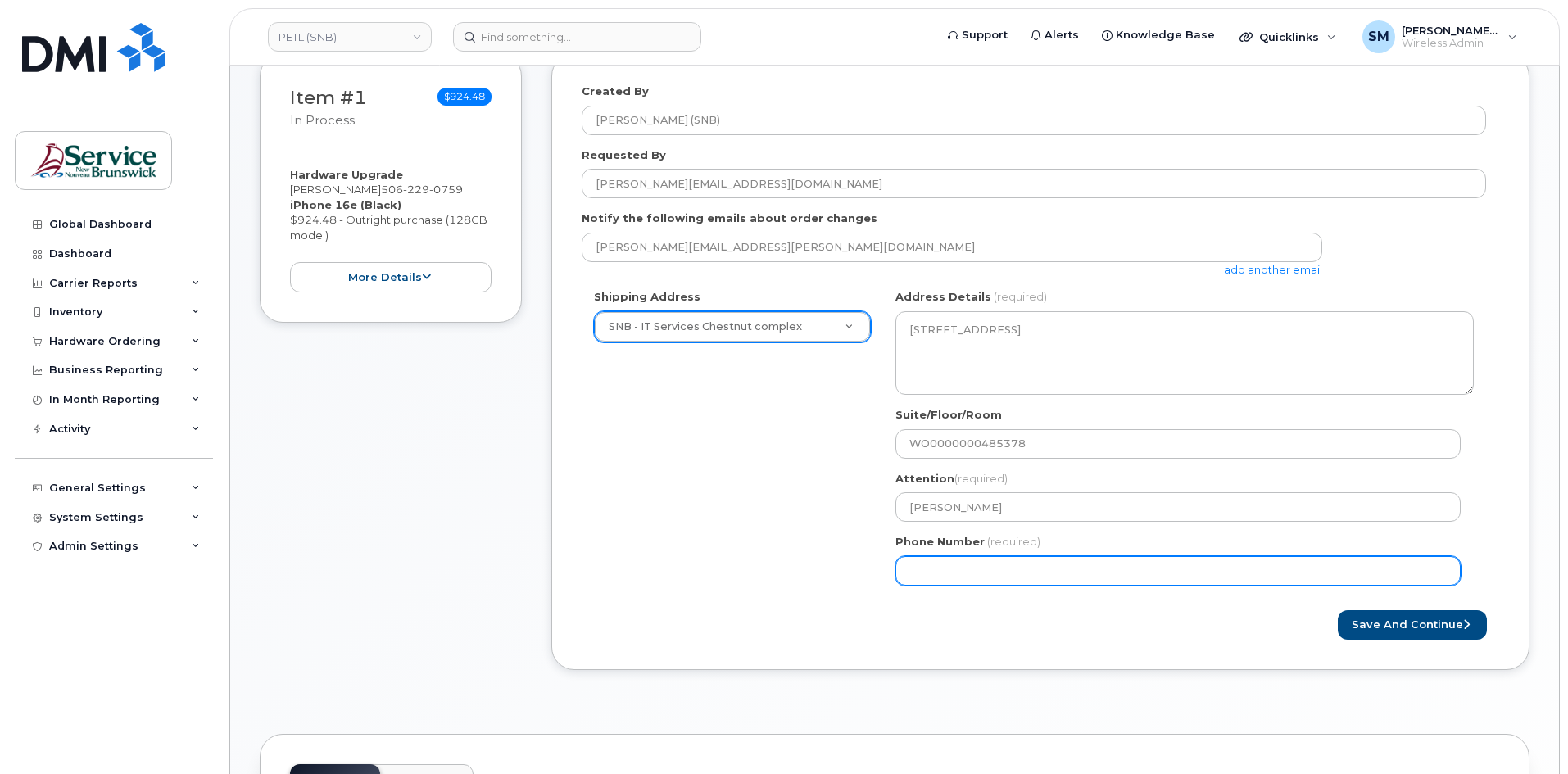
click at [1000, 577] on input "Phone Number" at bounding box center [1178, 571] width 566 height 30
select select
type input "506639633"
select select
type input "5066396338"
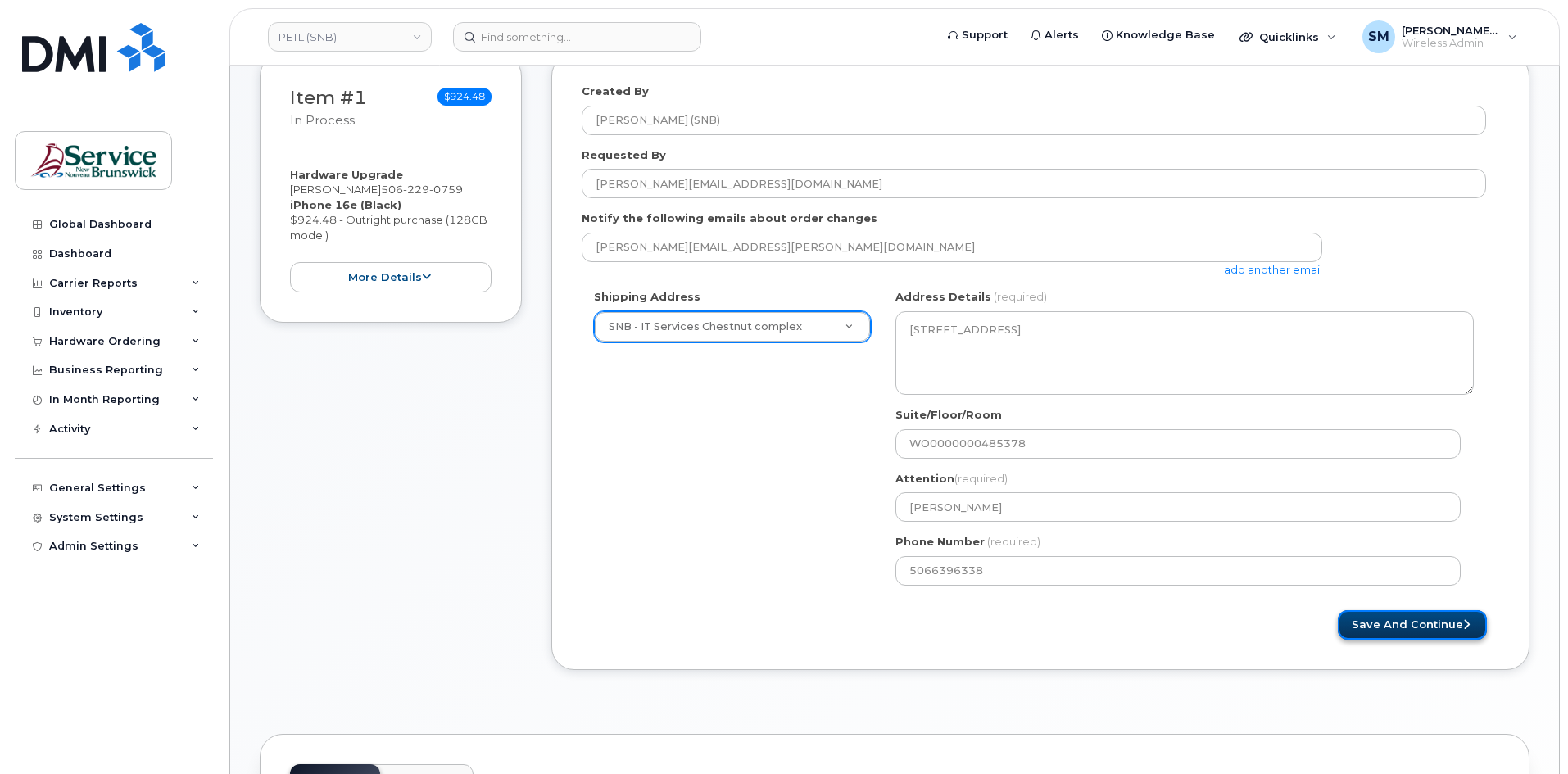
click at [1425, 624] on button "Save and Continue" at bounding box center [1412, 626] width 149 height 31
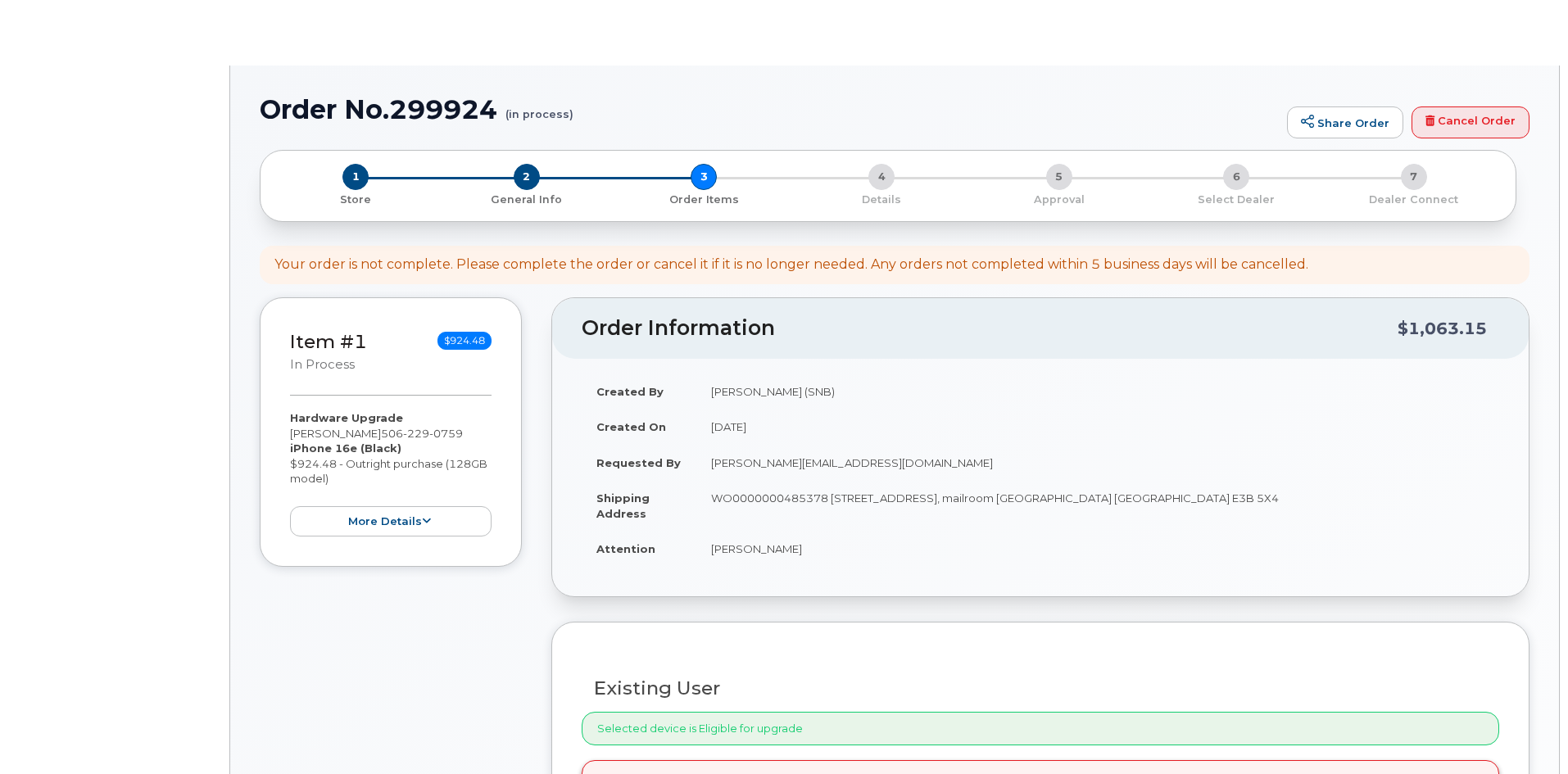
select select
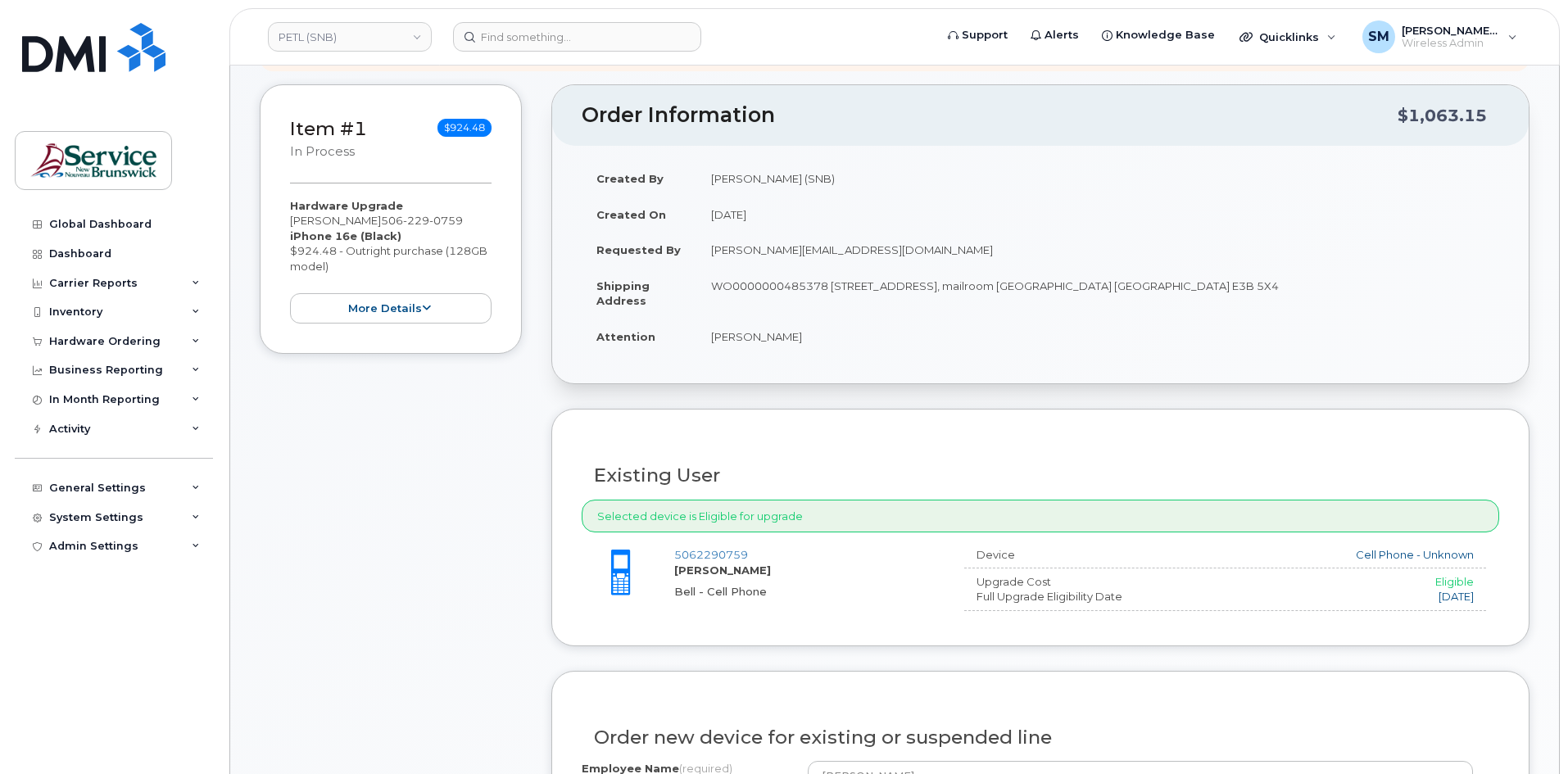
scroll to position [574, 0]
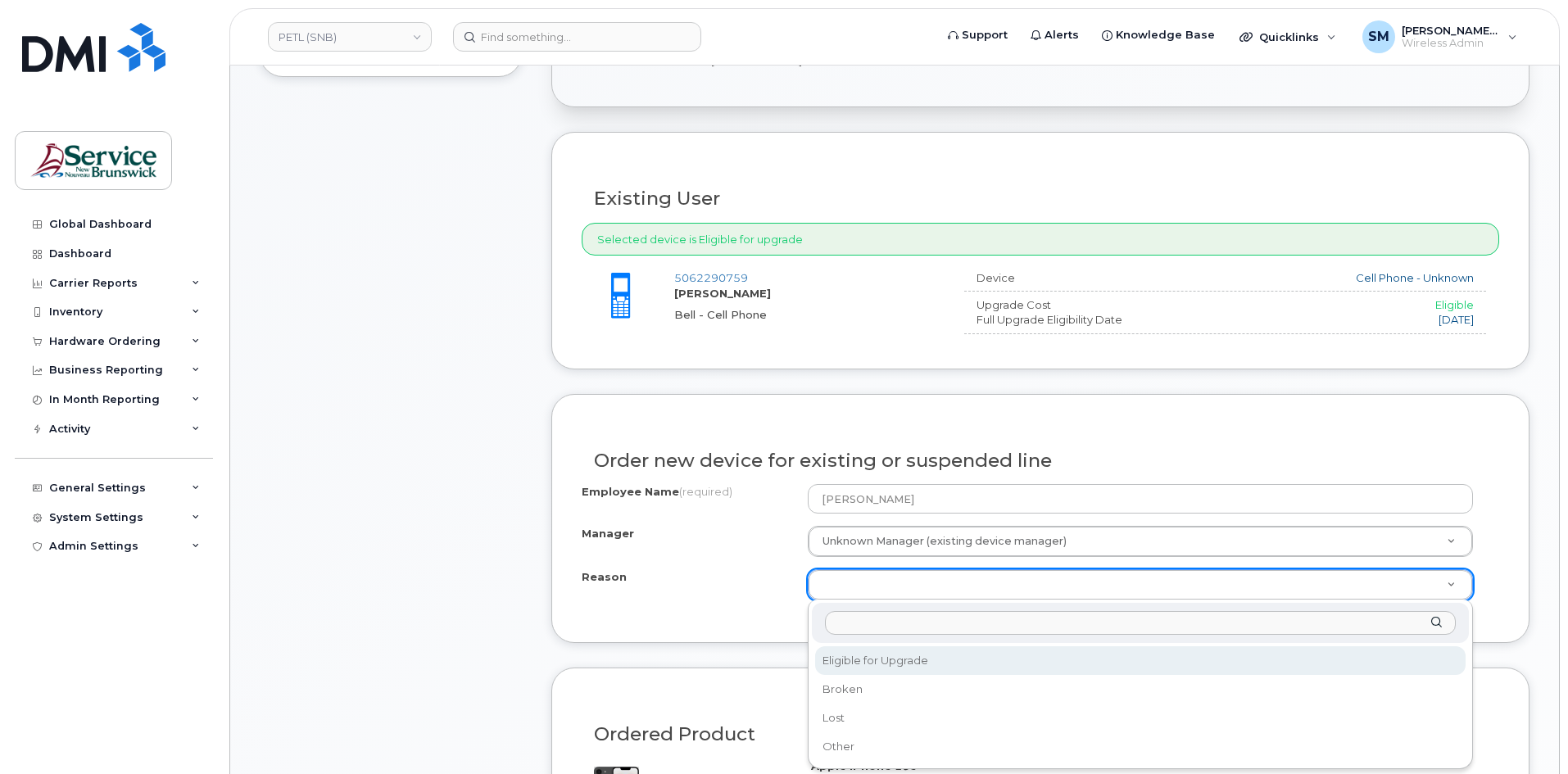
select select "eligible_for_upgrade"
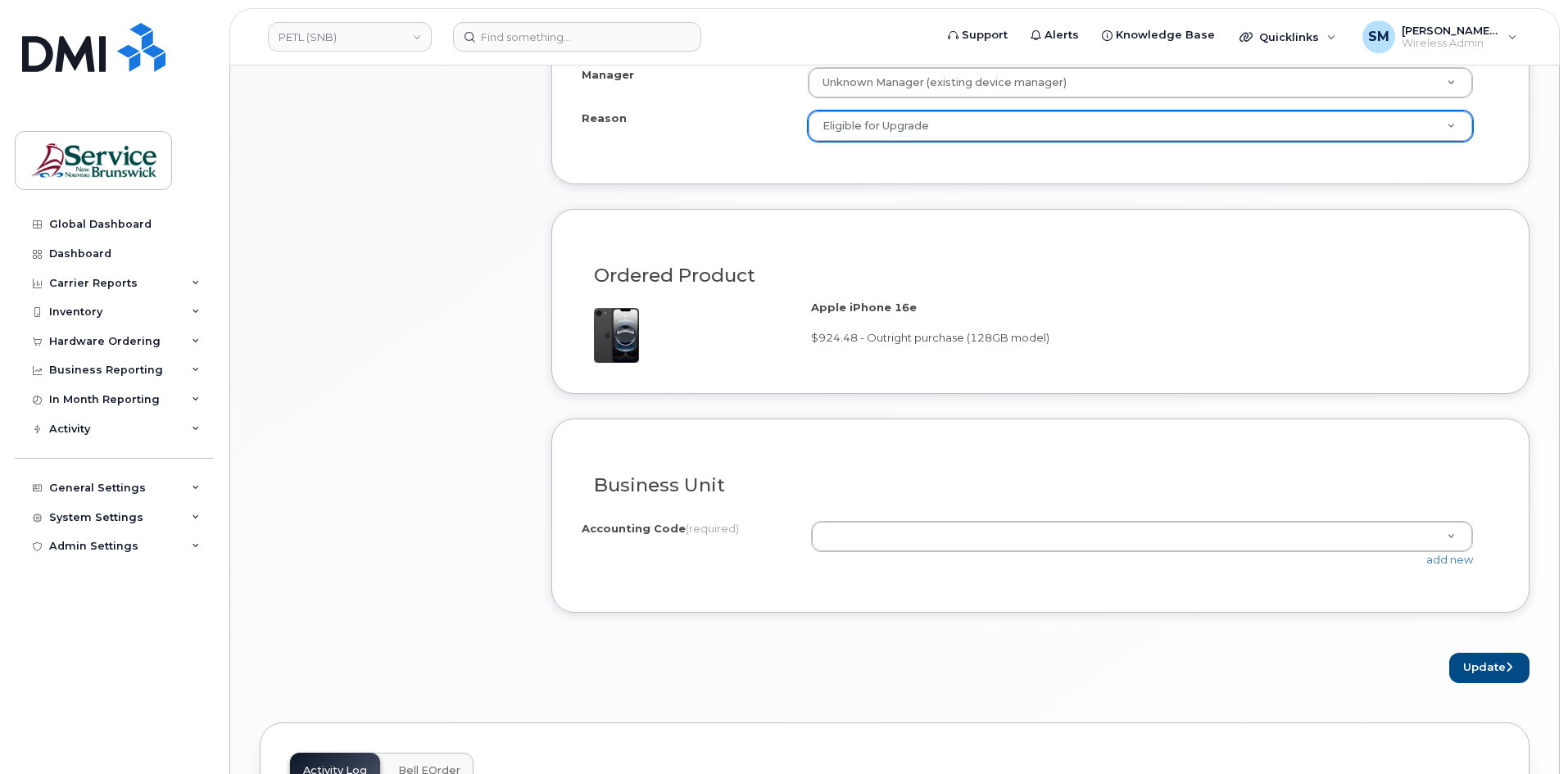
scroll to position [1065, 0]
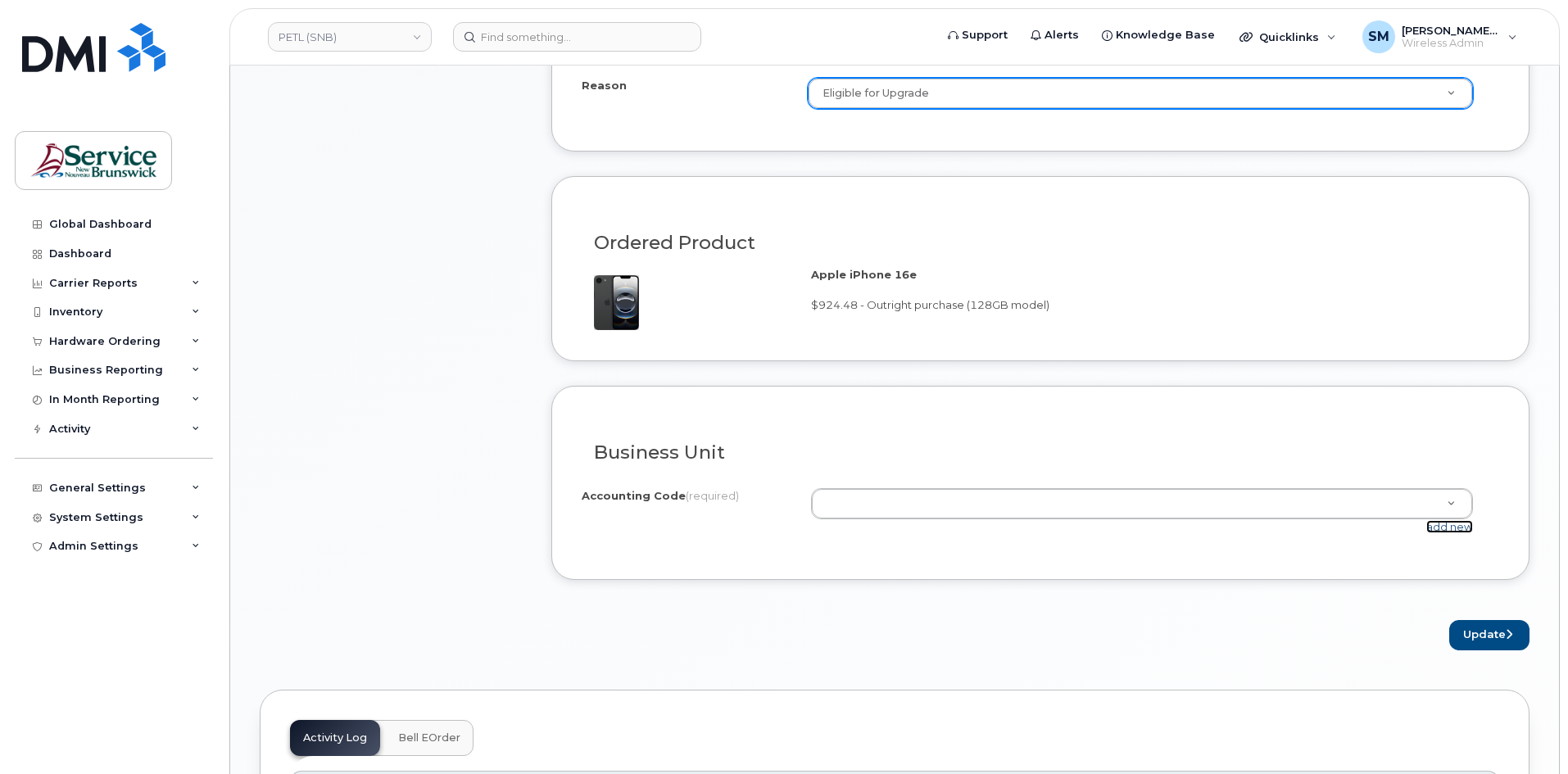
click at [1455, 528] on link "add new" at bounding box center [1449, 527] width 47 height 13
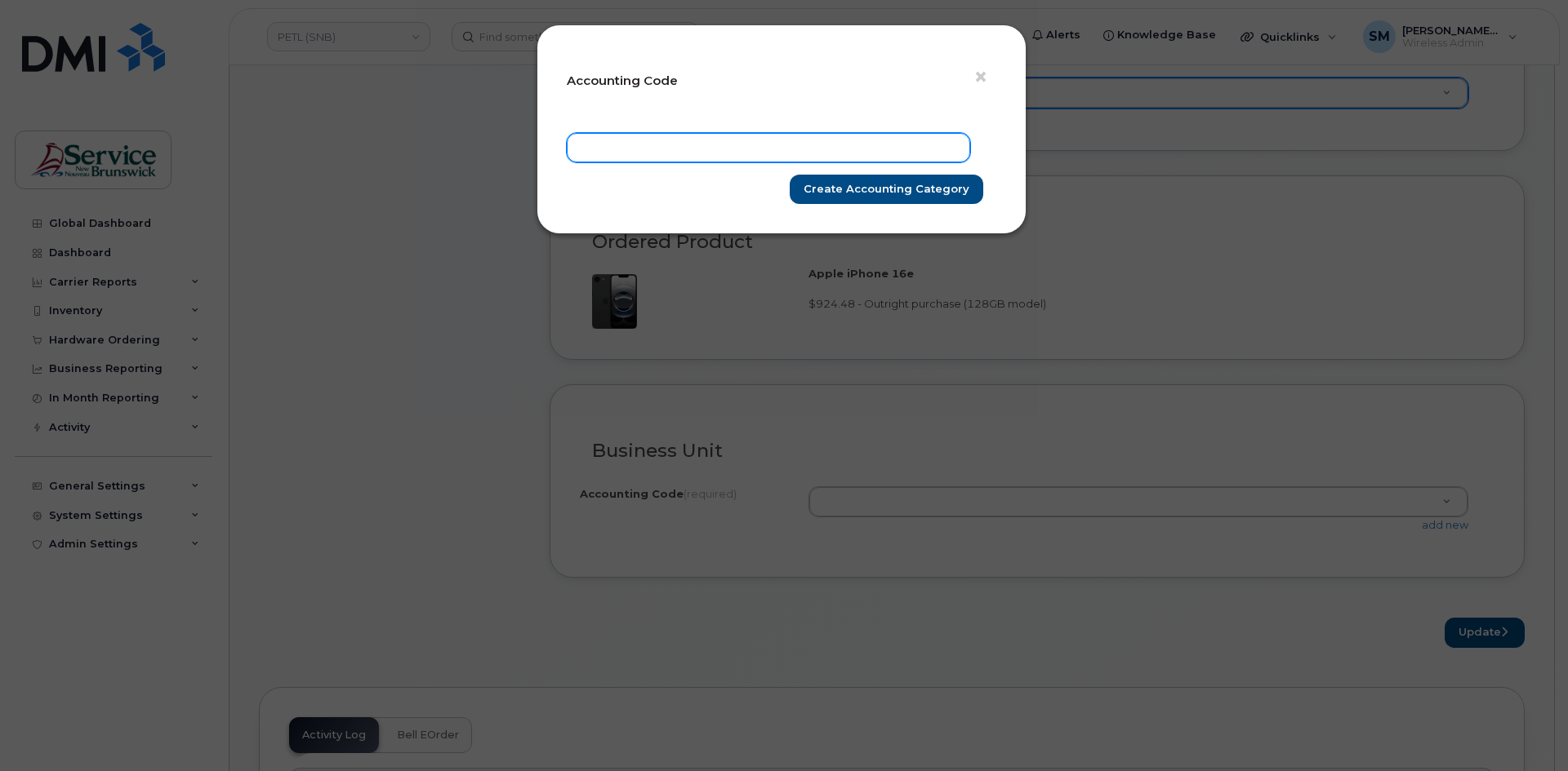
paste input "62.6259.6201.6071.K001.0000.KEAD01"
type input "62.6259.6201.6071.K001.0000.KEAD01"
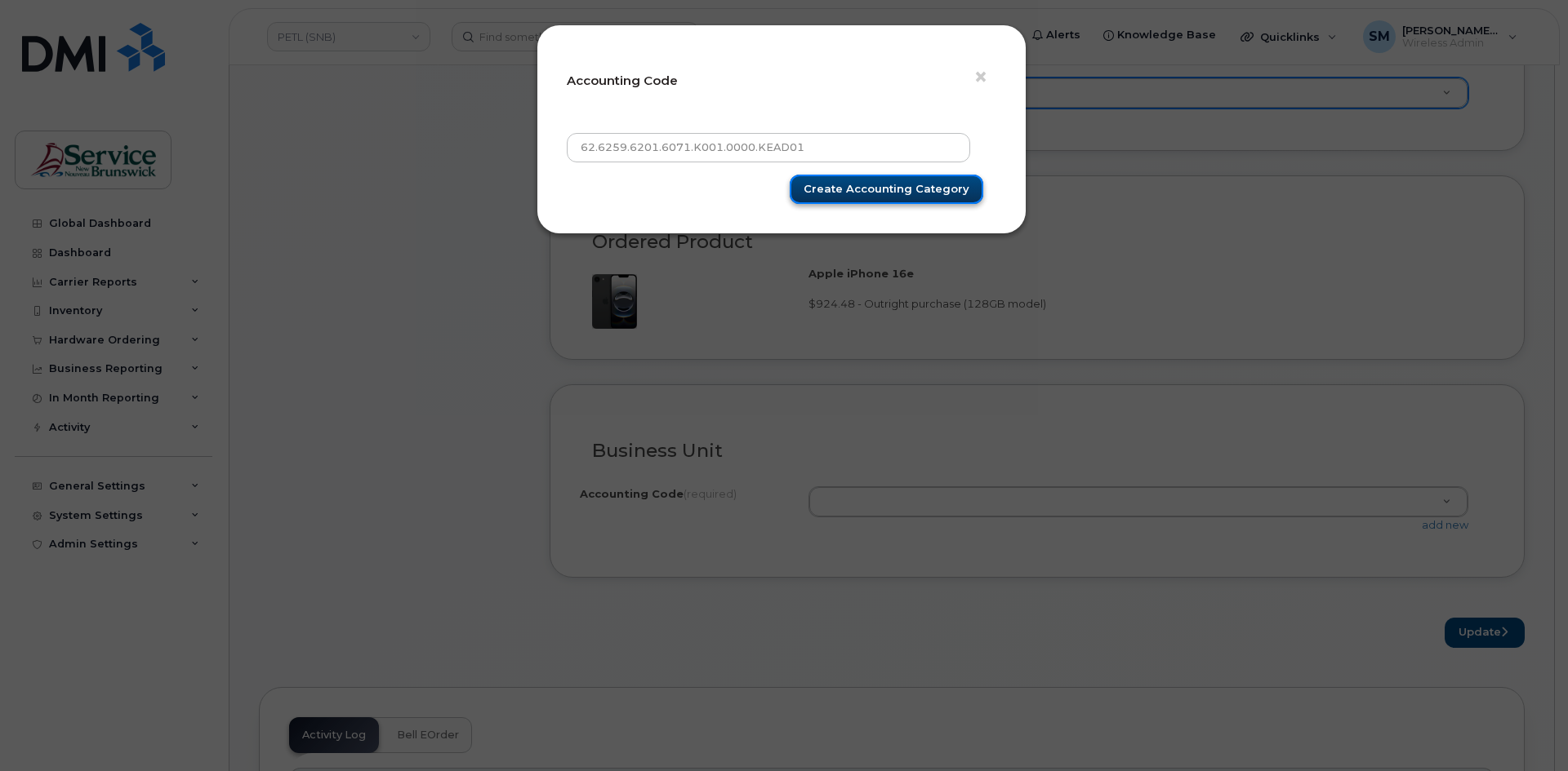
click at [928, 191] on input "Create Accounting category" at bounding box center [886, 190] width 194 height 30
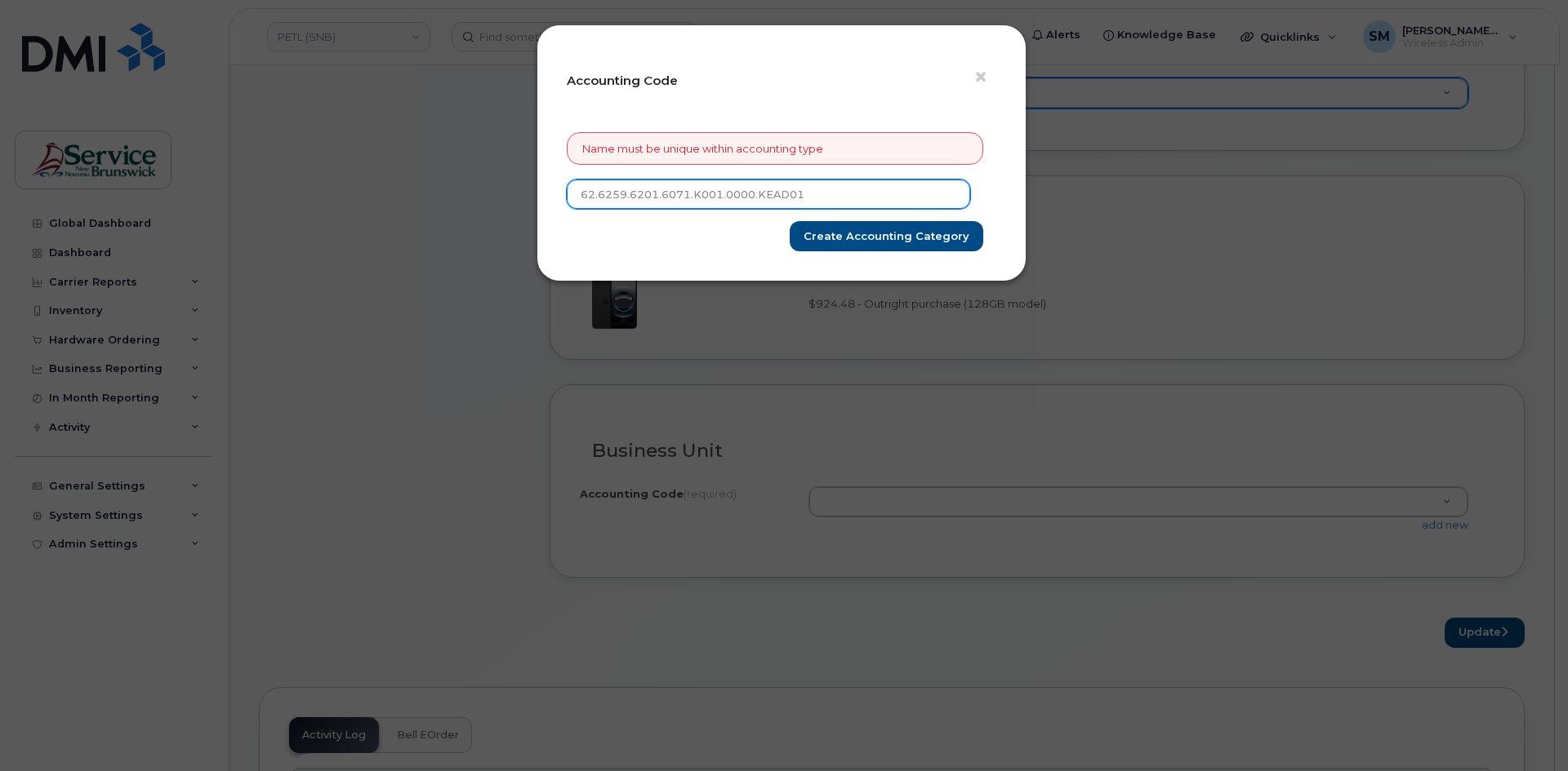
click at [583, 196] on input "62.6259.6201.6071.K001.0000.KEAD01" at bounding box center [768, 194] width 403 height 29
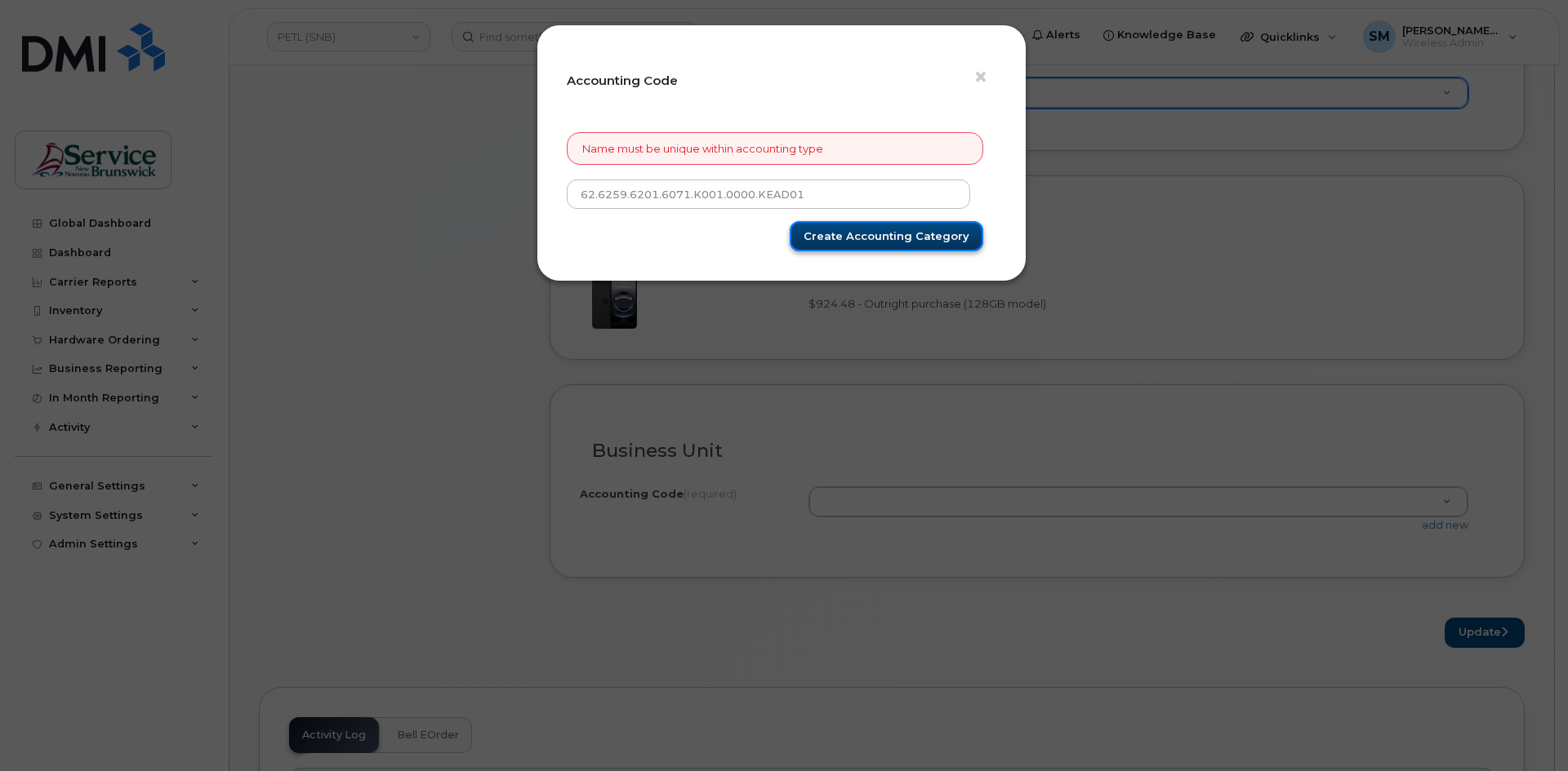
click at [897, 234] on input "Create Accounting category" at bounding box center [886, 237] width 194 height 30
type input "Create Accounting category"
click at [981, 78] on span "×" at bounding box center [980, 77] width 14 height 30
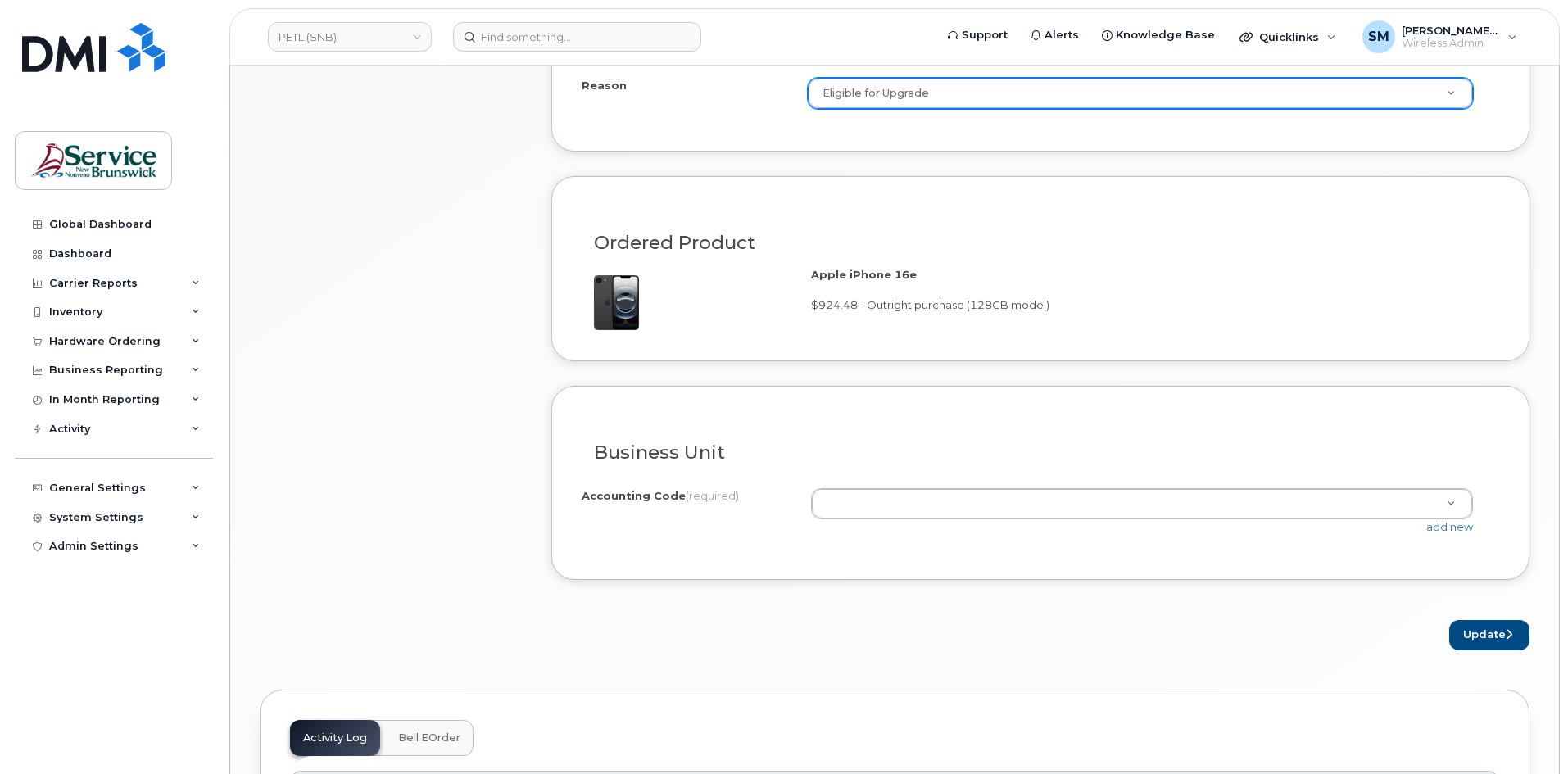
drag, startPoint x: 1442, startPoint y: 500, endPoint x: 1400, endPoint y: 513, distance: 44.0
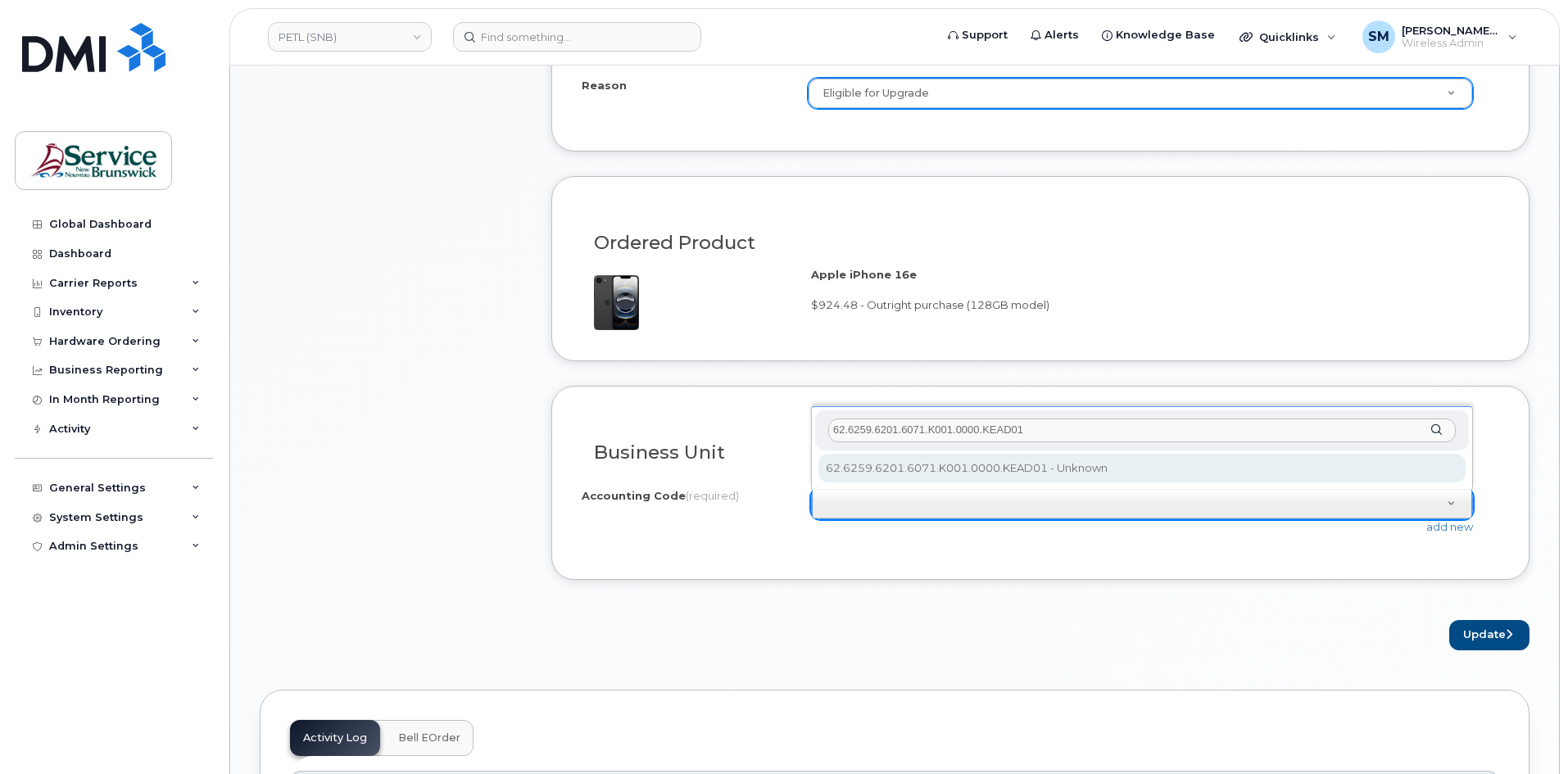
type input "62.6259.6201.6071.K001.0000.KEAD01"
select select "62.6259.6201.6071.K001.0000.KEAD01"
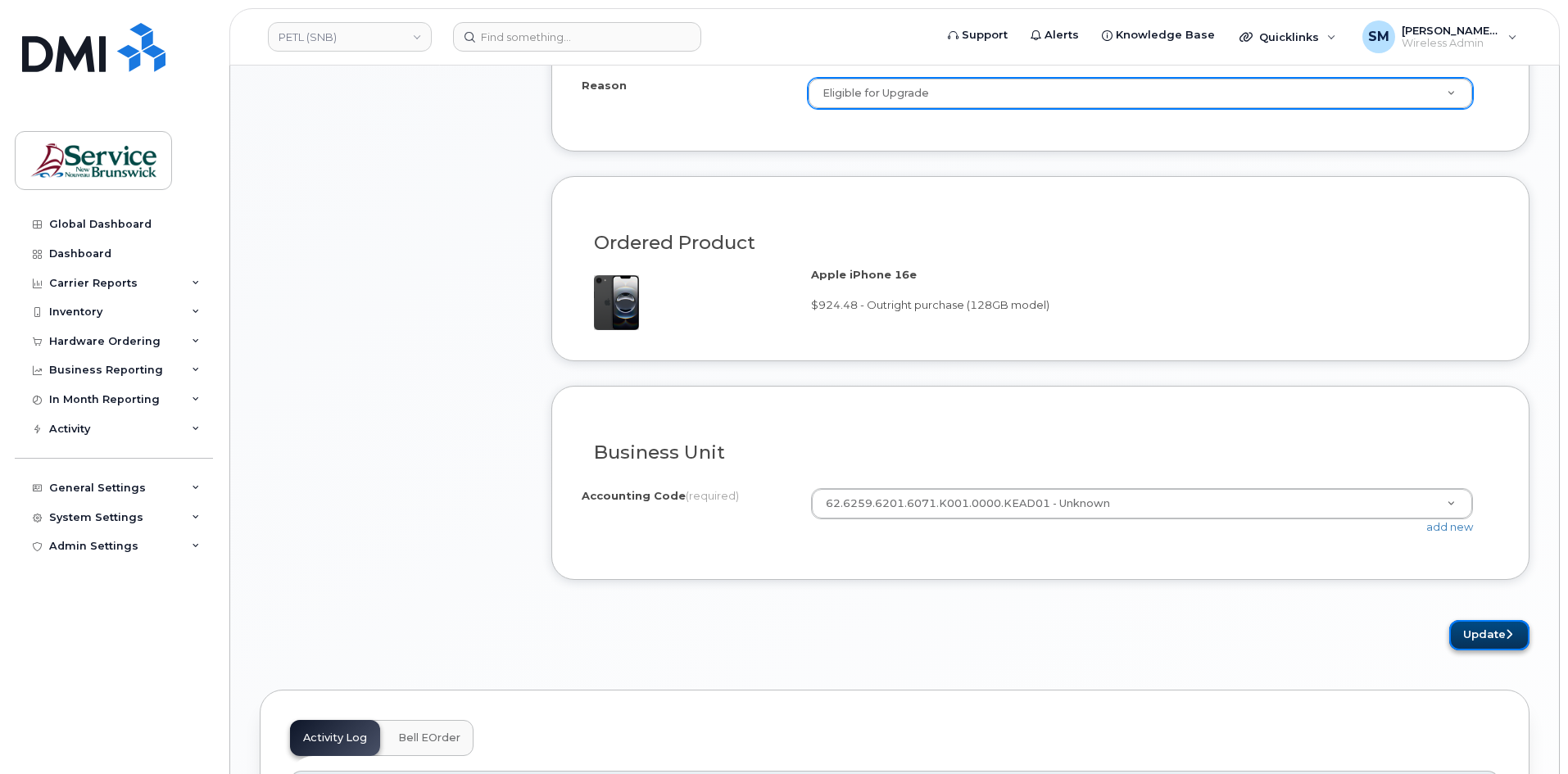
click at [1478, 629] on button "Update" at bounding box center [1489, 636] width 80 height 31
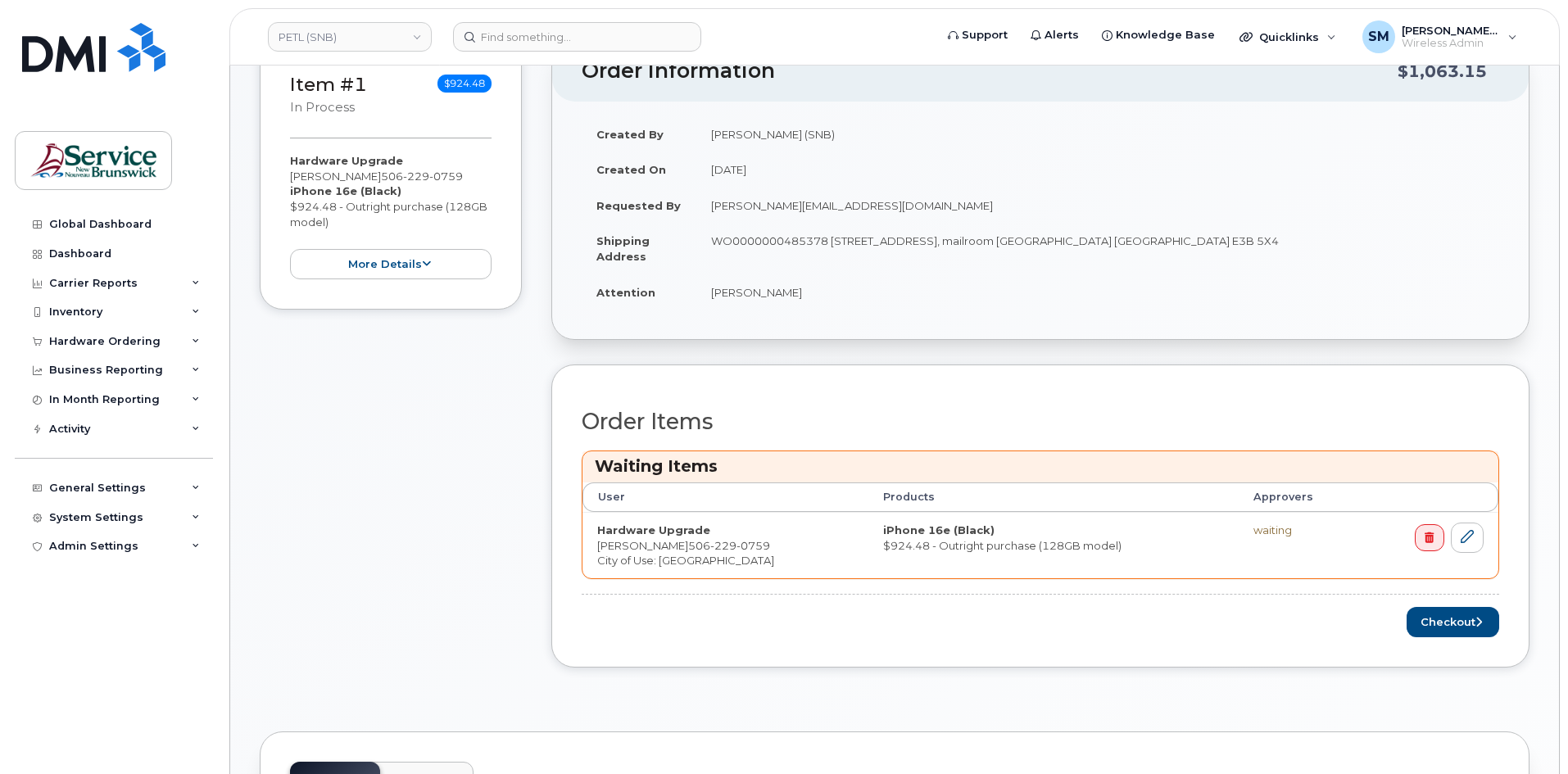
scroll to position [409, 0]
click at [1460, 633] on button "Checkout" at bounding box center [1452, 624] width 93 height 31
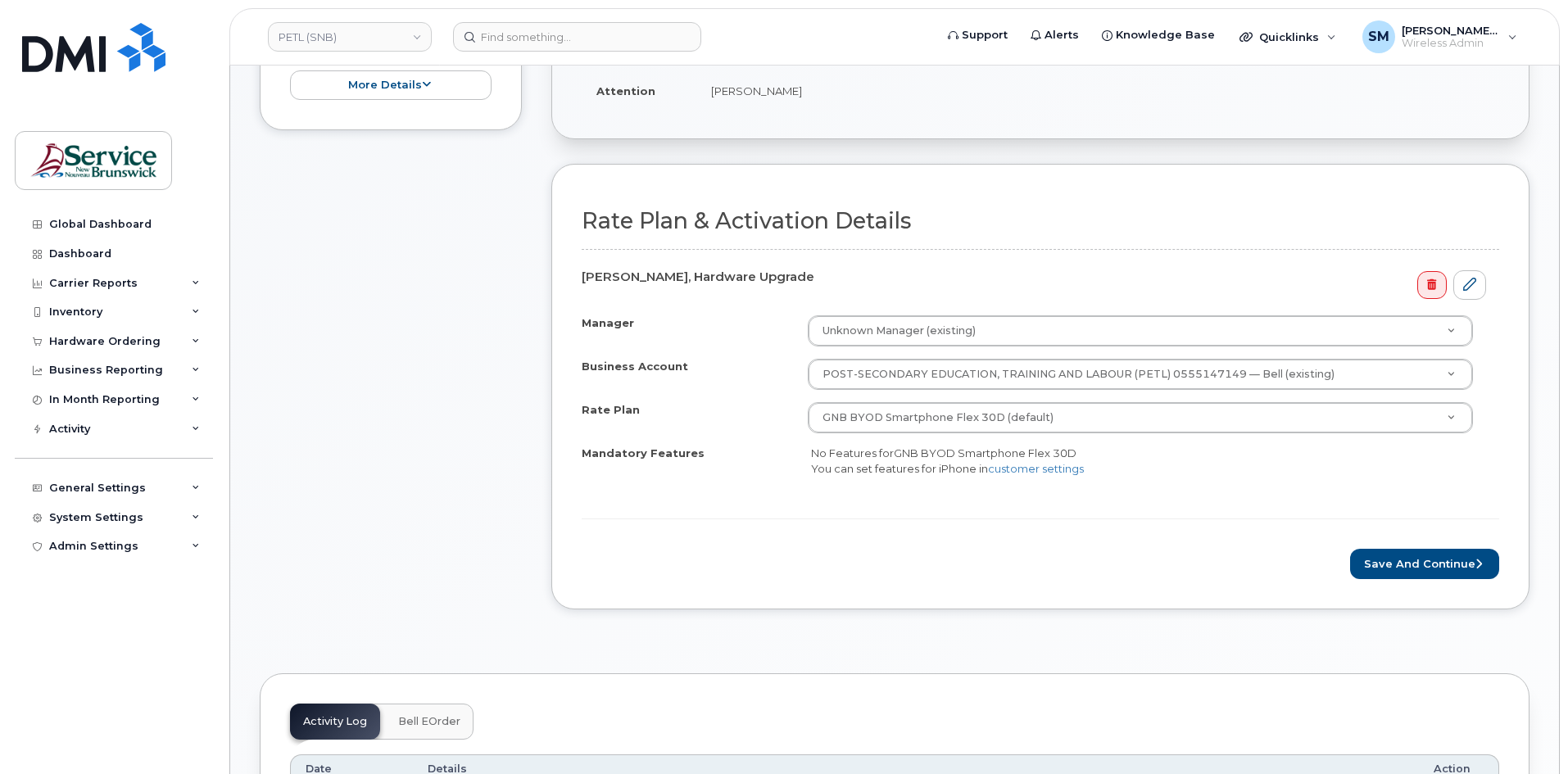
scroll to position [492, 0]
click at [1411, 554] on button "Save and Continue" at bounding box center [1424, 563] width 149 height 31
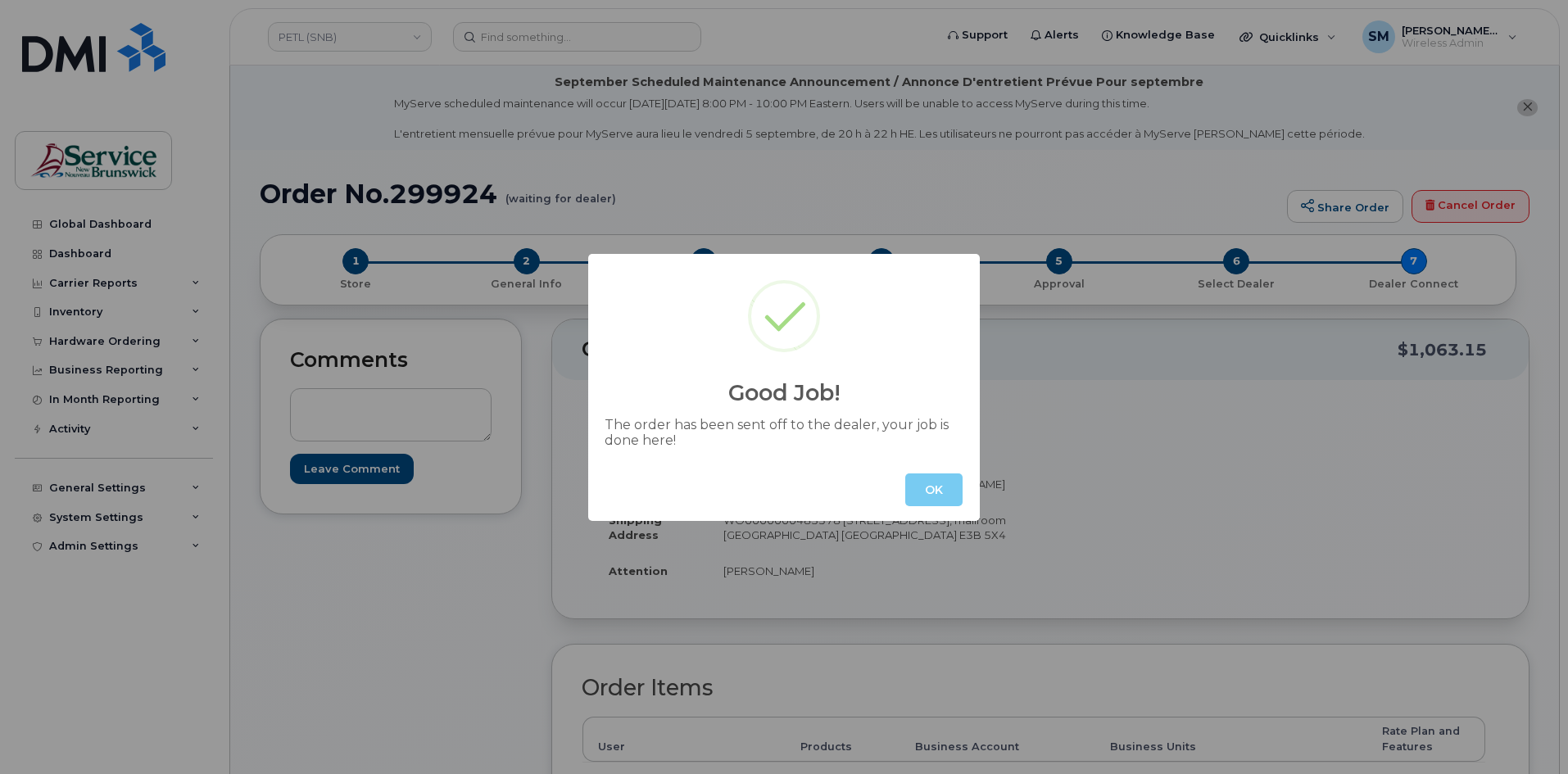
click at [930, 488] on button "OK" at bounding box center [934, 490] width 57 height 32
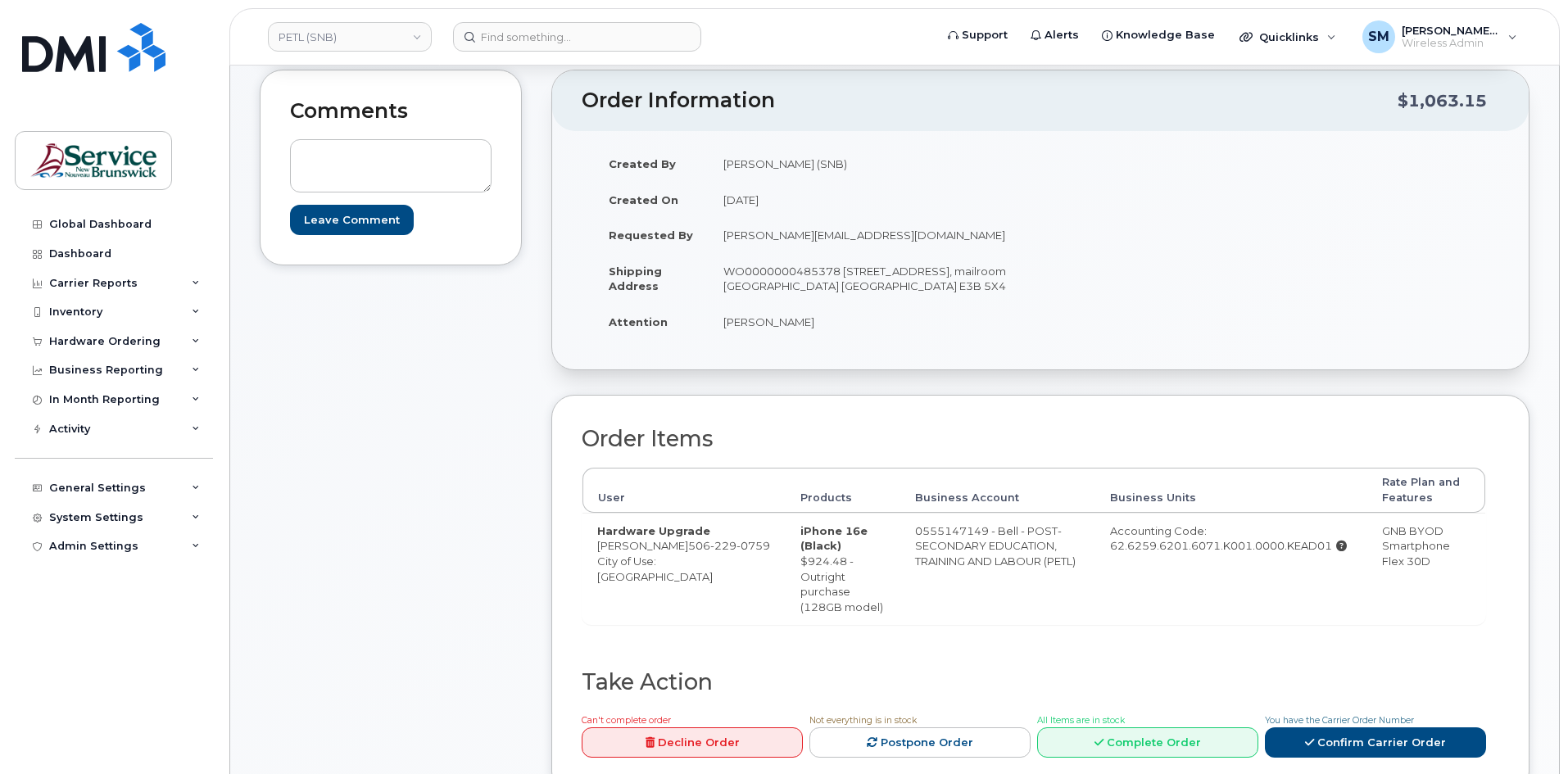
scroll to position [327, 0]
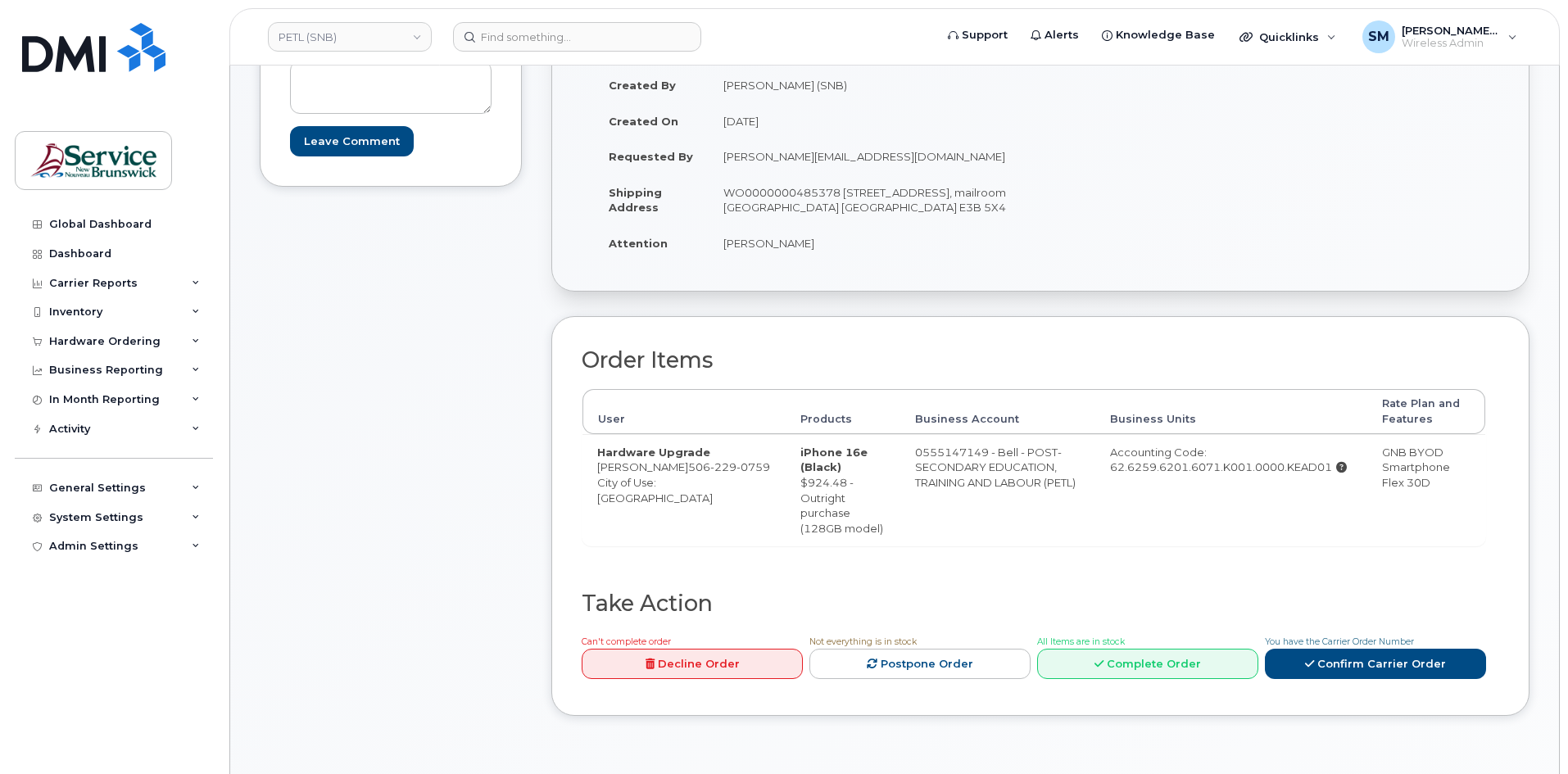
click at [485, 612] on div "Comments Leave Comment" at bounding box center [390, 366] width 262 height 749
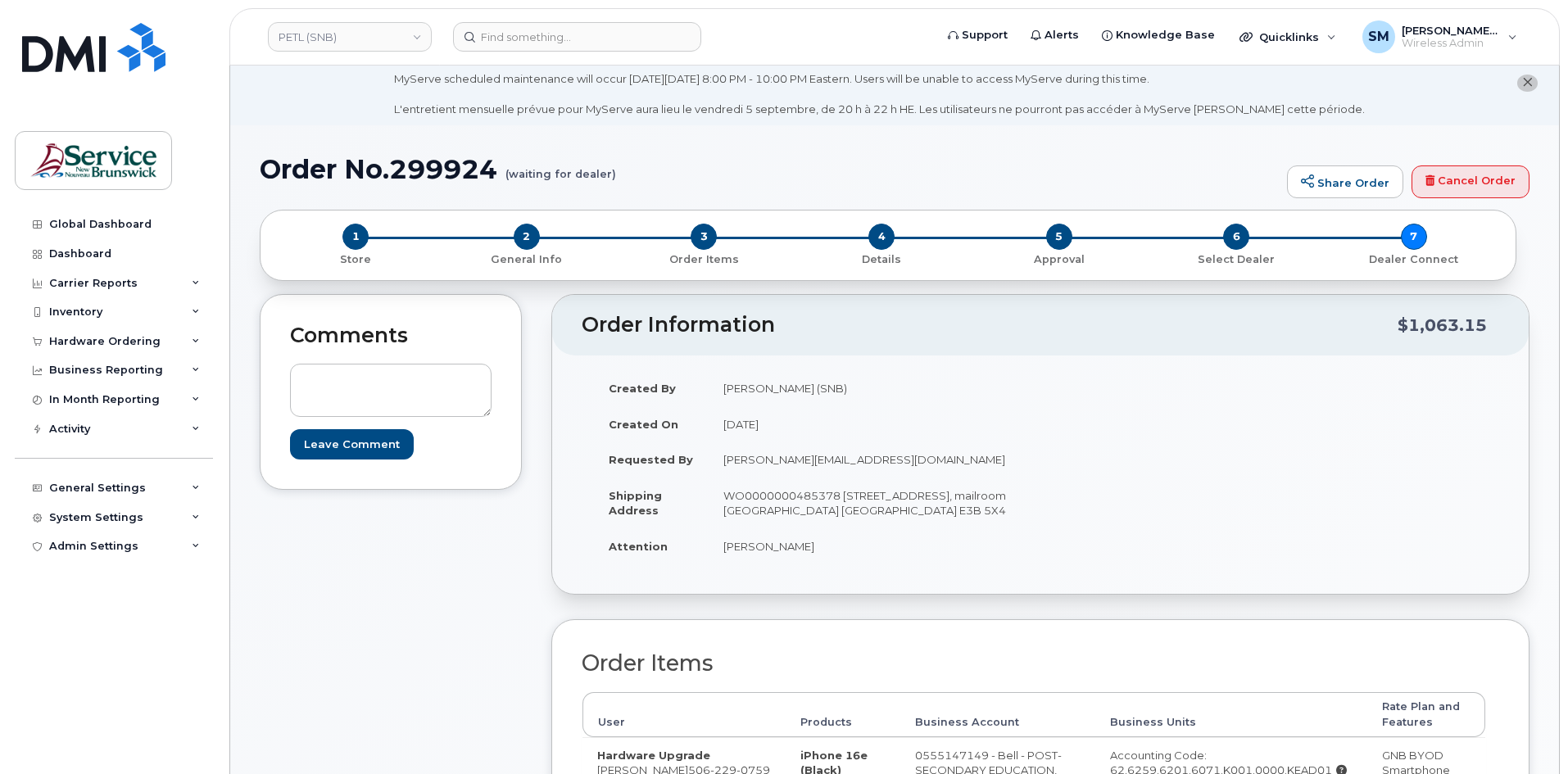
scroll to position [0, 0]
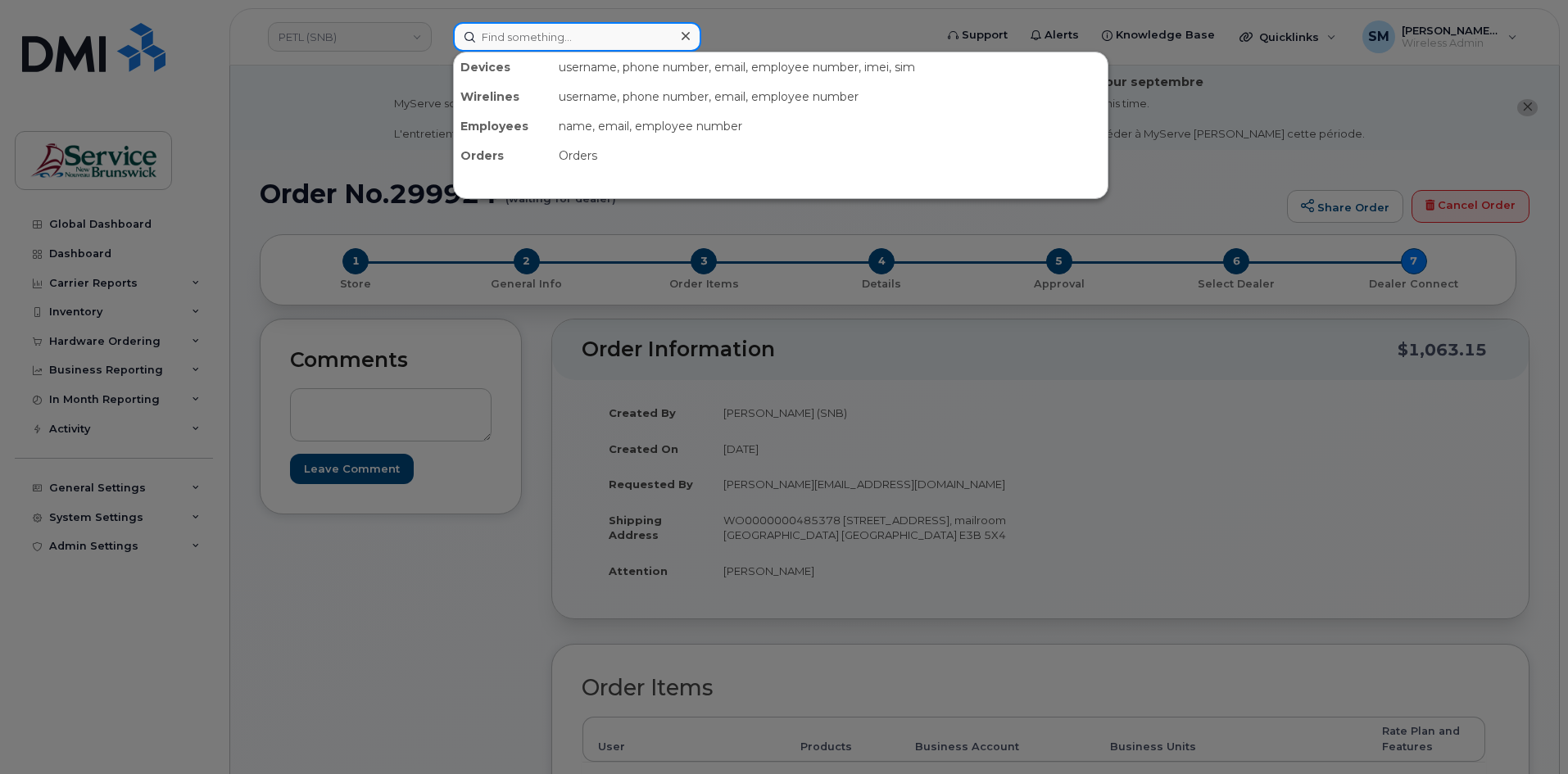
click at [581, 39] on input at bounding box center [577, 36] width 248 height 30
paste input "506-252-6990"
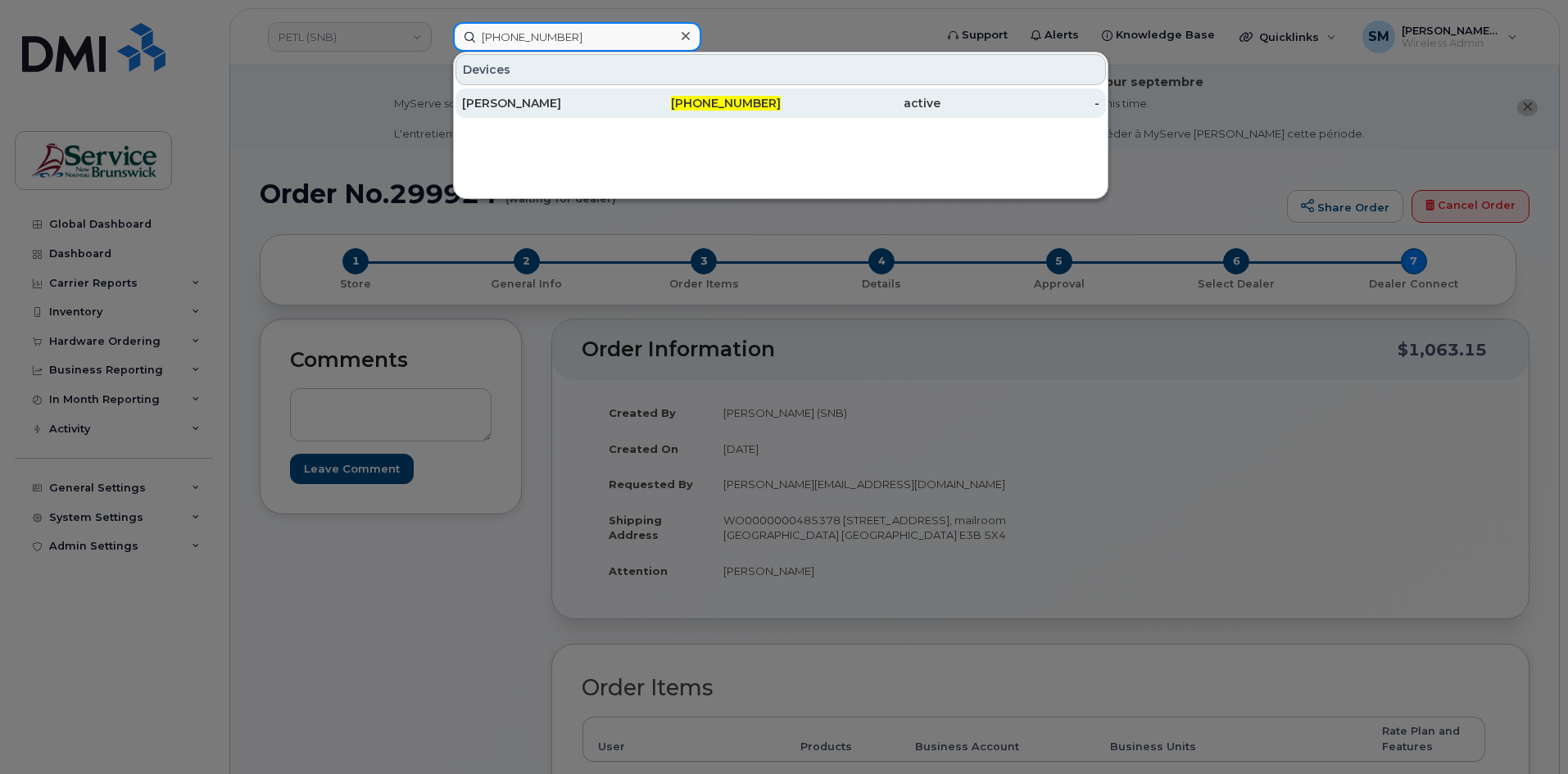
type input "506-252-6990"
click at [587, 99] on div "[PERSON_NAME]" at bounding box center [541, 103] width 159 height 16
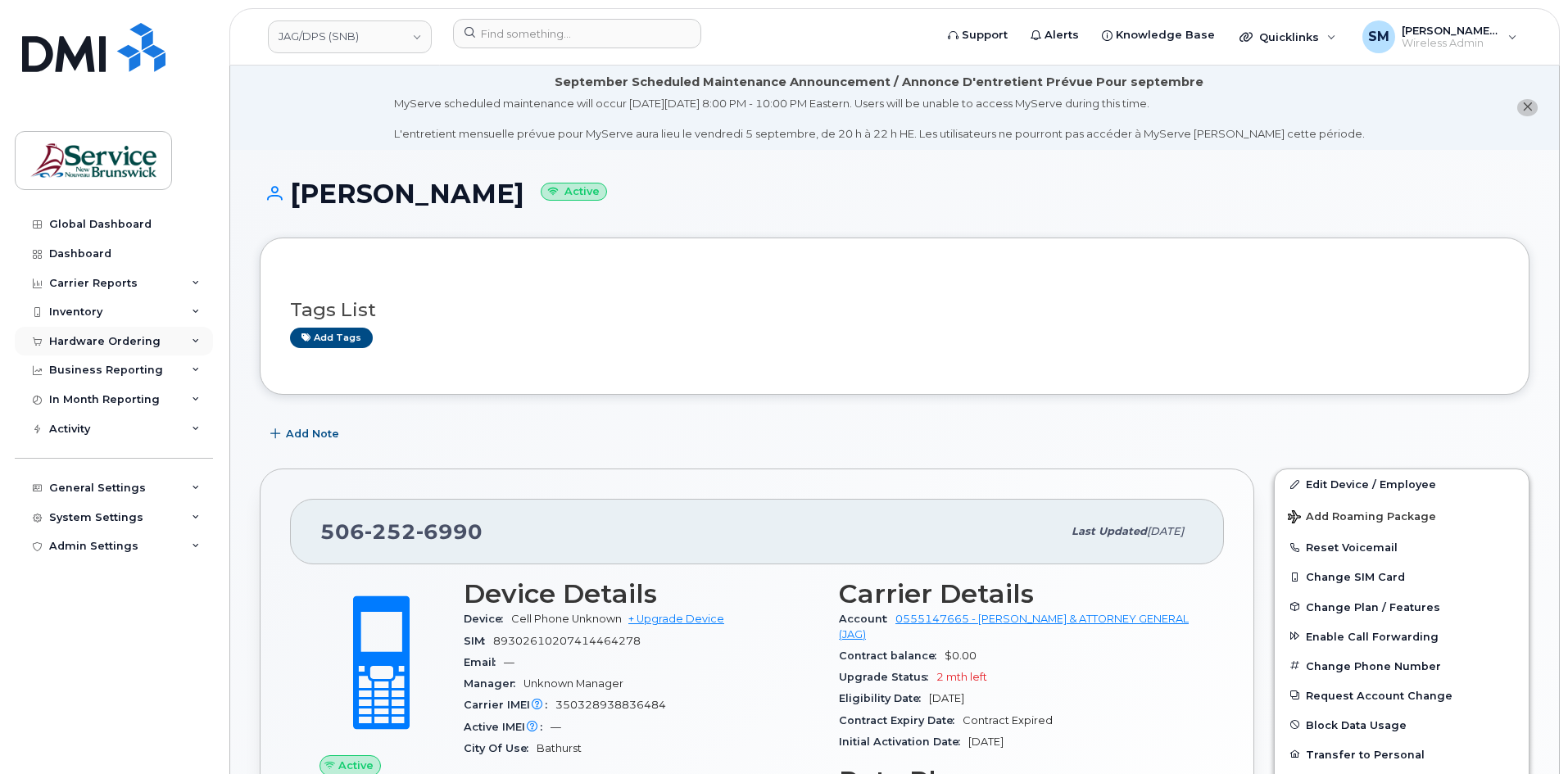
click at [191, 327] on div "Hardware Ordering" at bounding box center [113, 342] width 198 height 30
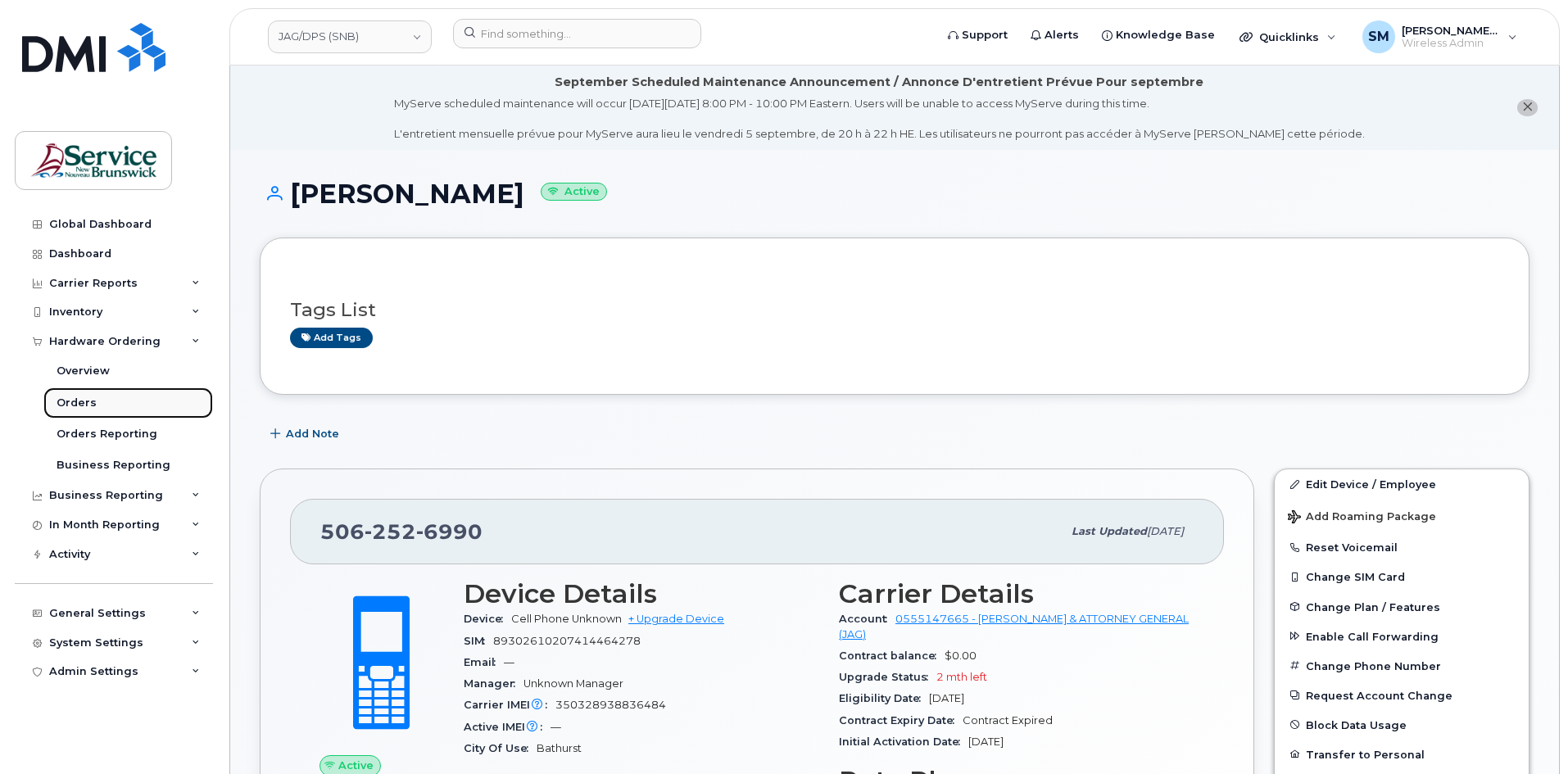
click at [139, 398] on link "Orders" at bounding box center [129, 403] width 170 height 31
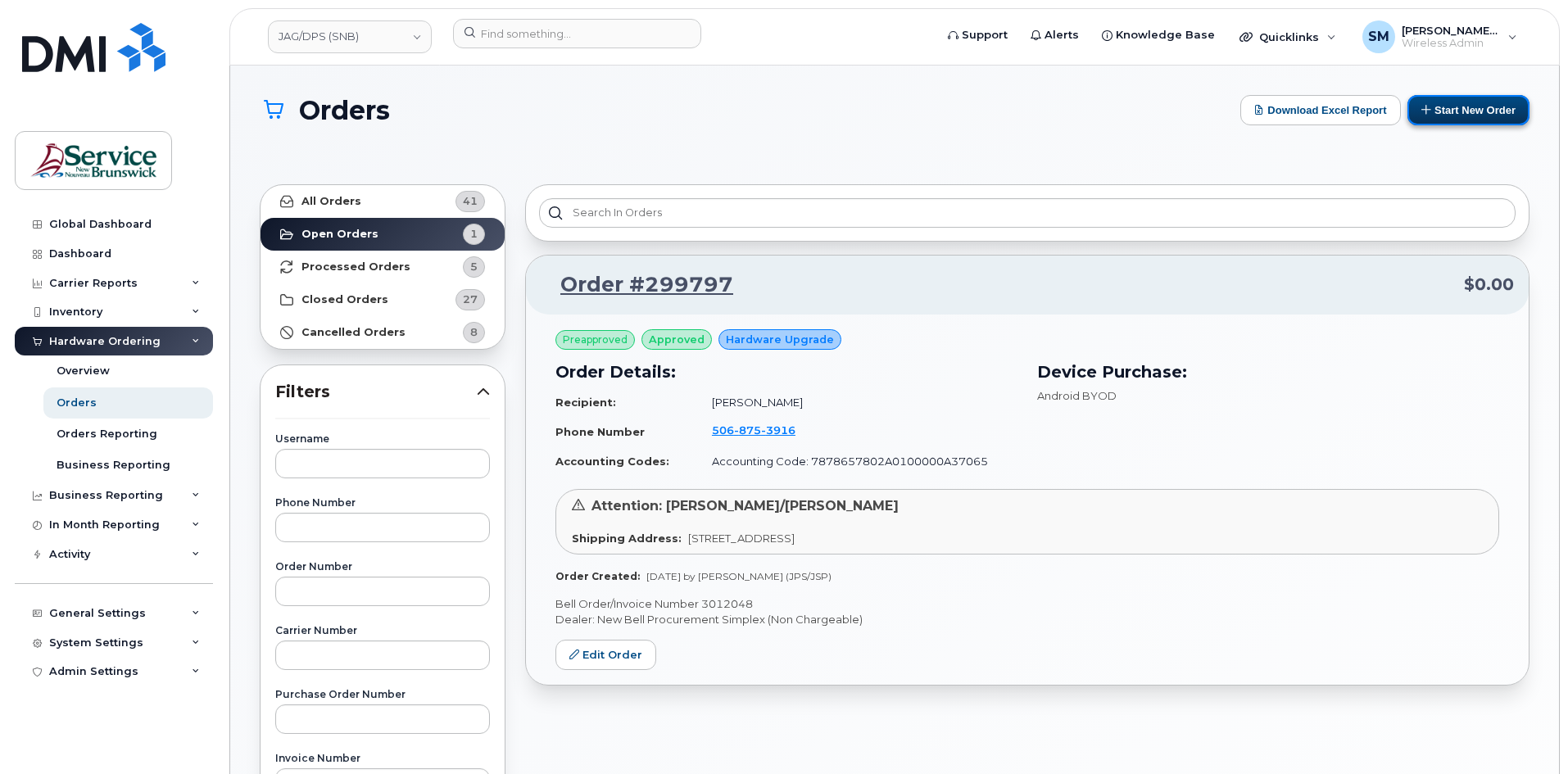
click at [1470, 105] on button "Start New Order" at bounding box center [1468, 111] width 122 height 31
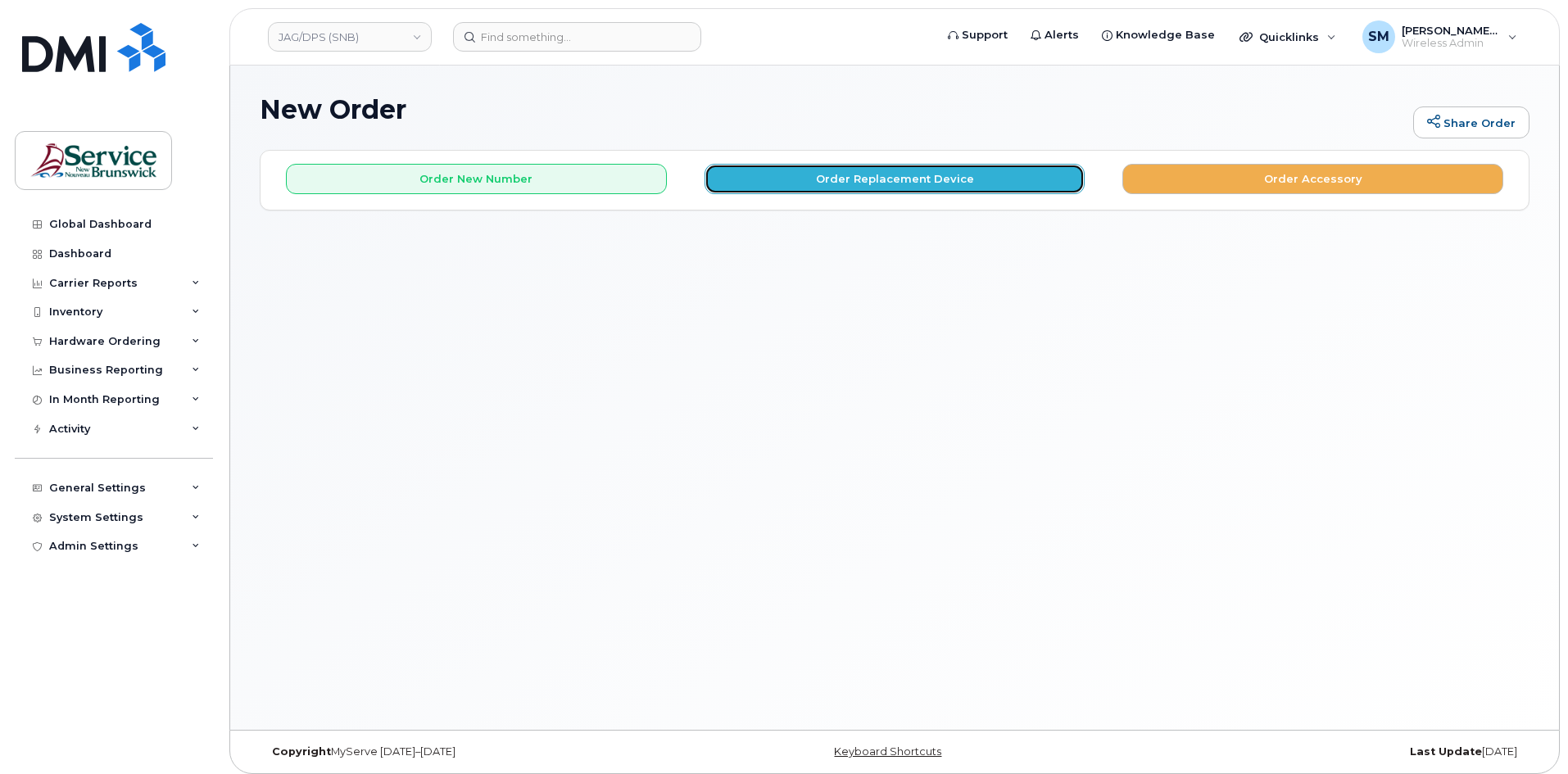
click at [758, 175] on button "Order Replacement Device" at bounding box center [895, 179] width 381 height 31
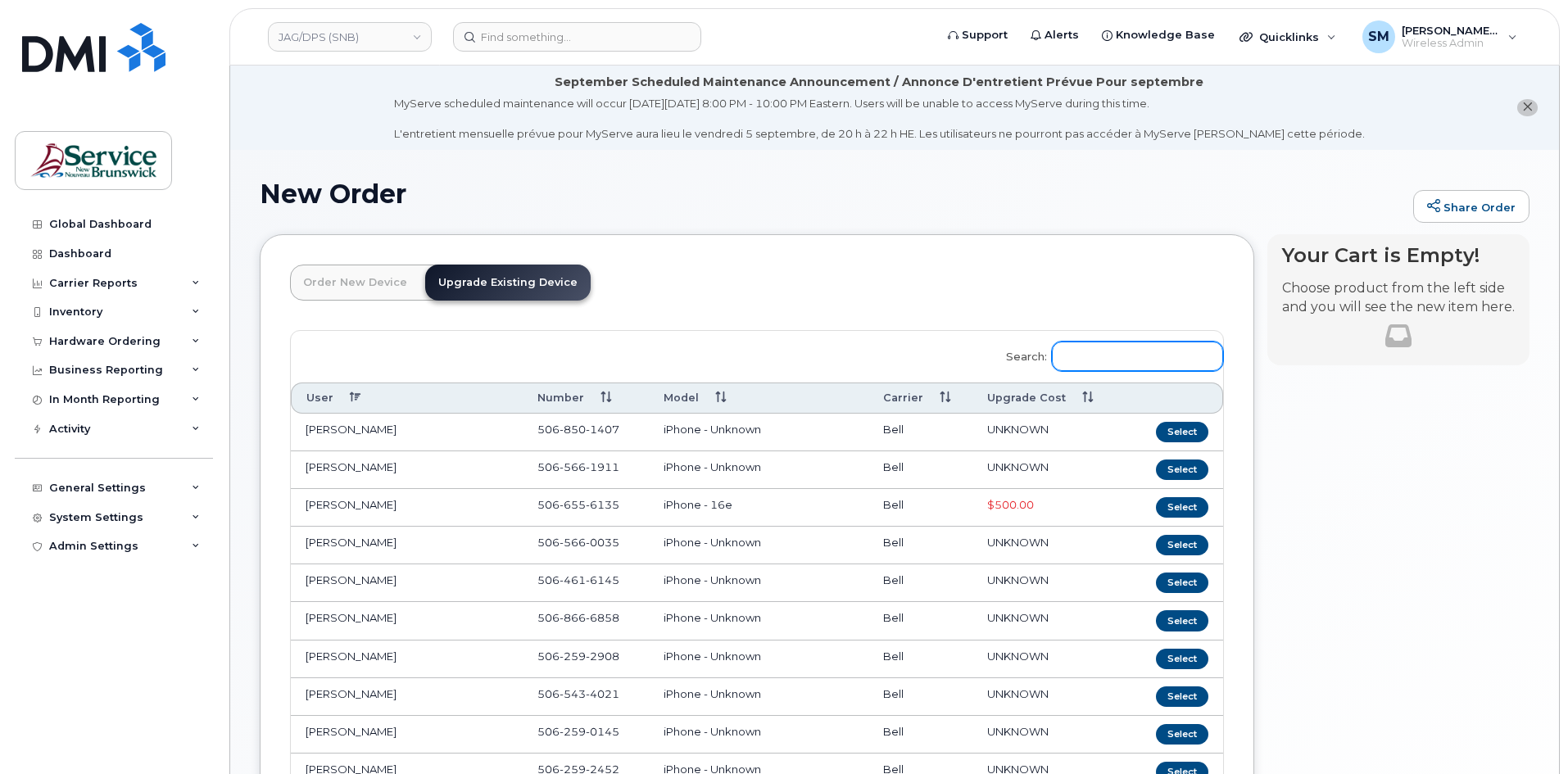
paste input "506-252-6990"
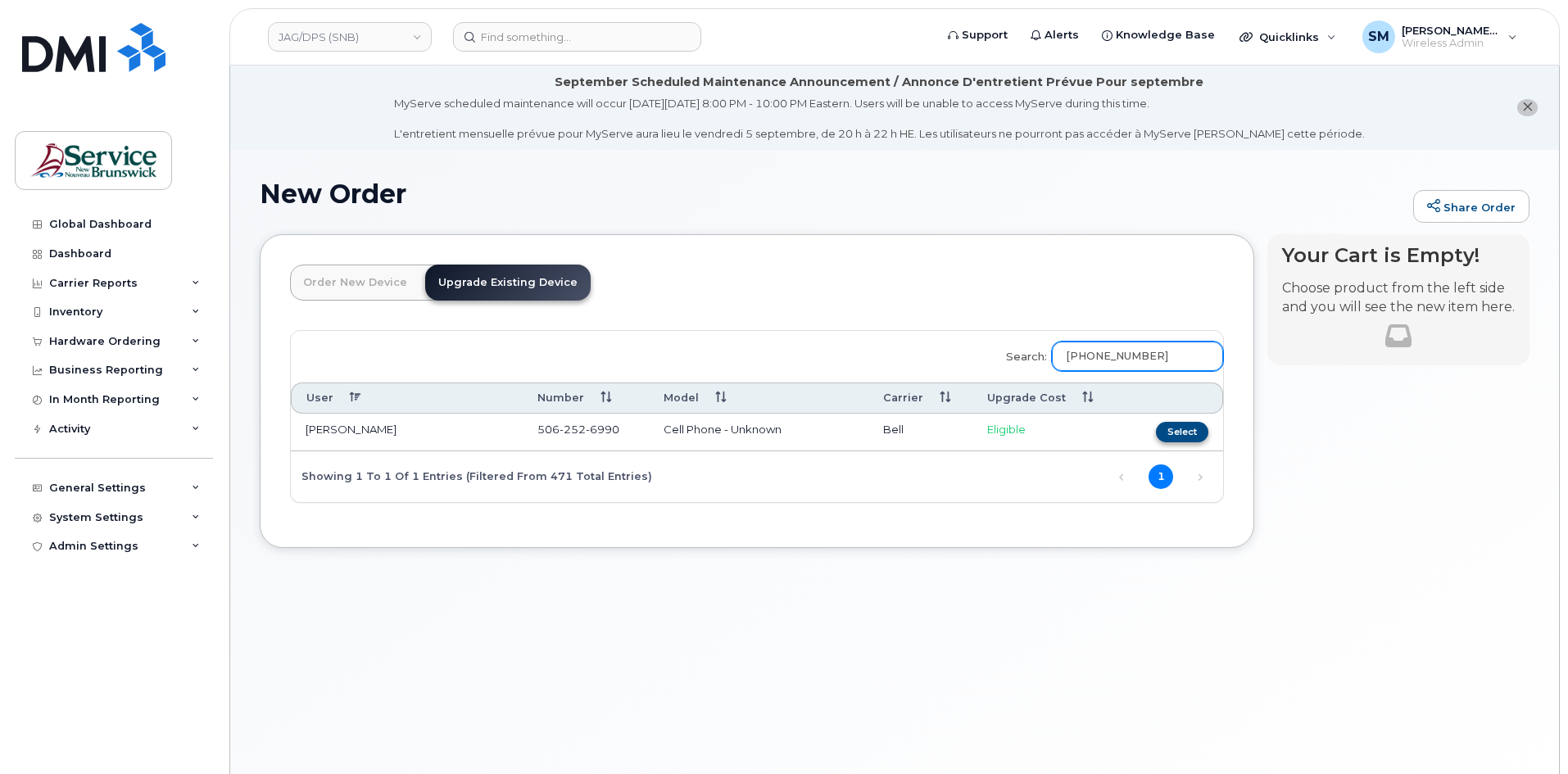
type input "506-252-6990"
click at [1188, 436] on button "Select" at bounding box center [1182, 431] width 52 height 20
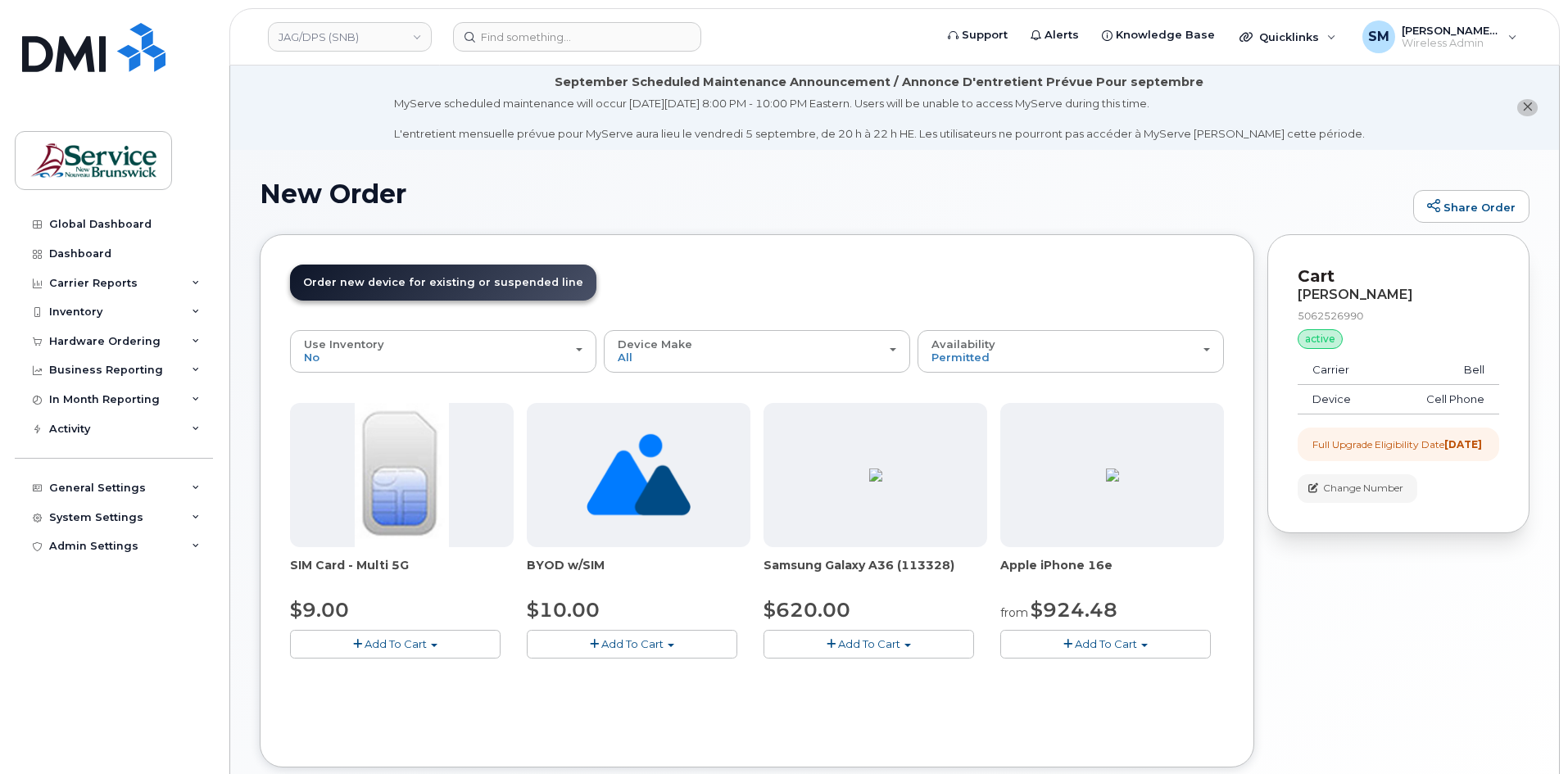
click at [1088, 645] on span "Add To Cart" at bounding box center [1105, 644] width 62 height 13
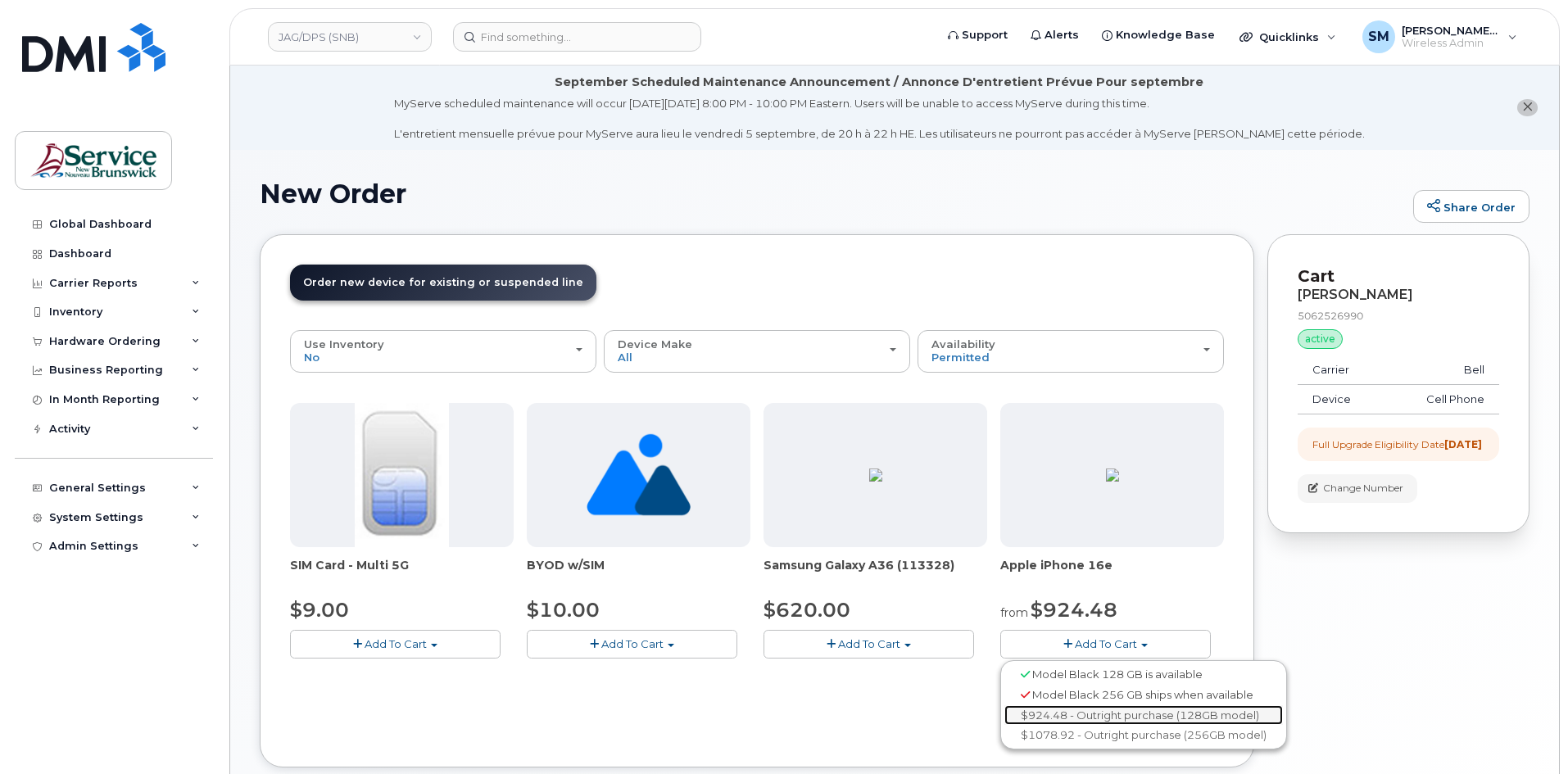
click at [1113, 712] on link "$924.48 - Outright purchase (128GB model)" at bounding box center [1144, 715] width 279 height 20
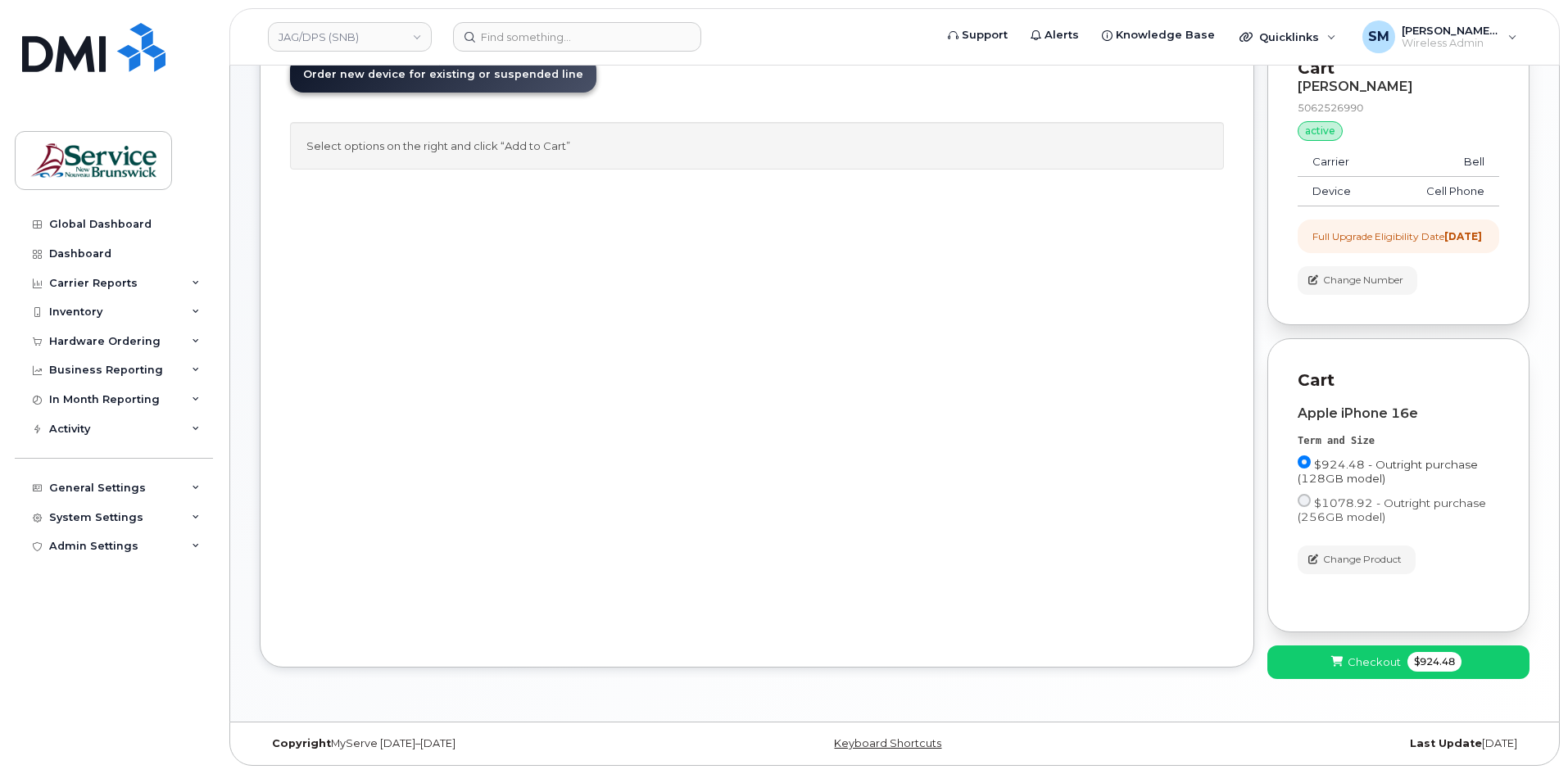
scroll to position [222, 0]
click at [1387, 668] on span "Checkout" at bounding box center [1374, 662] width 53 height 15
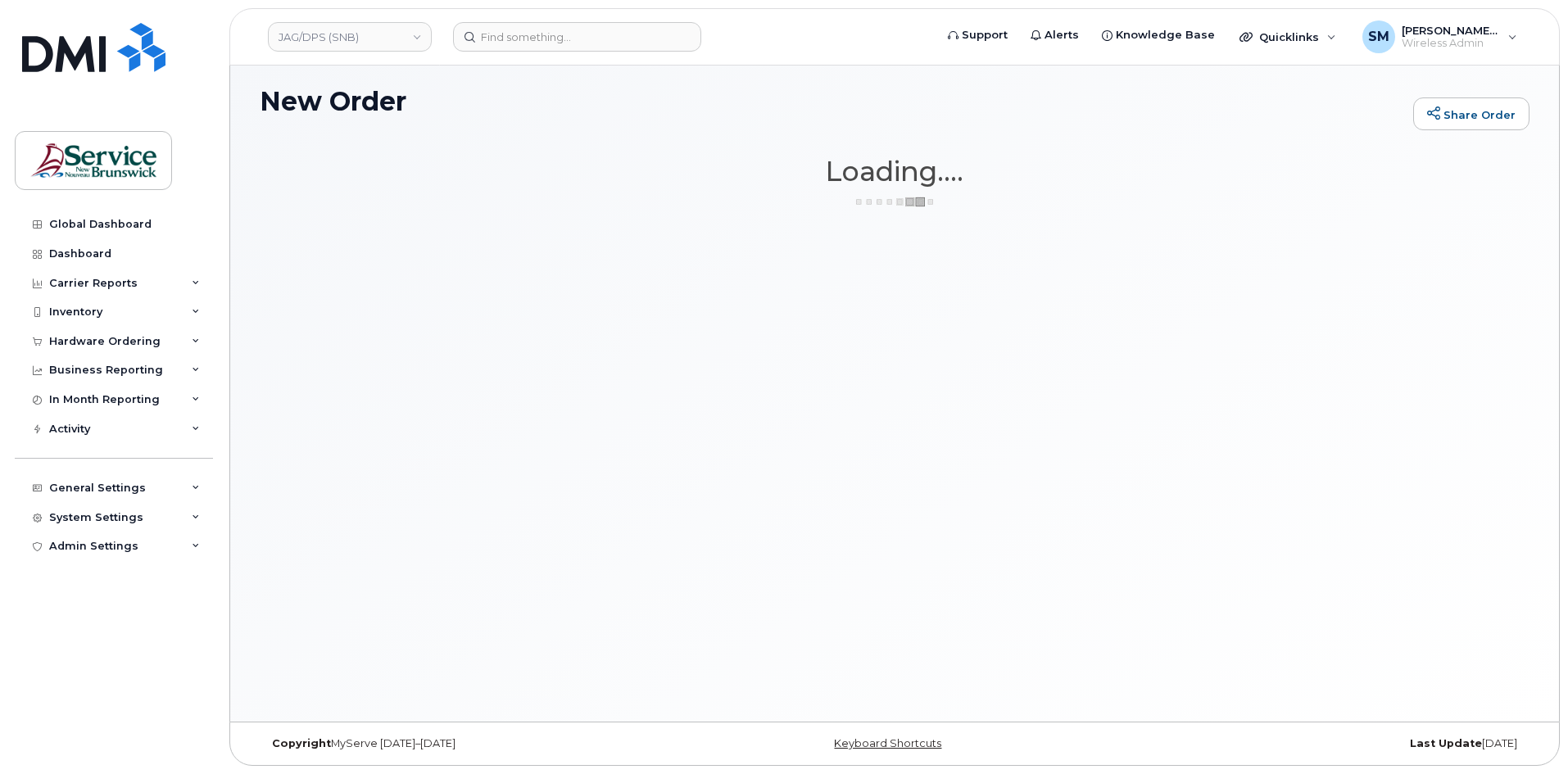
scroll to position [93, 0]
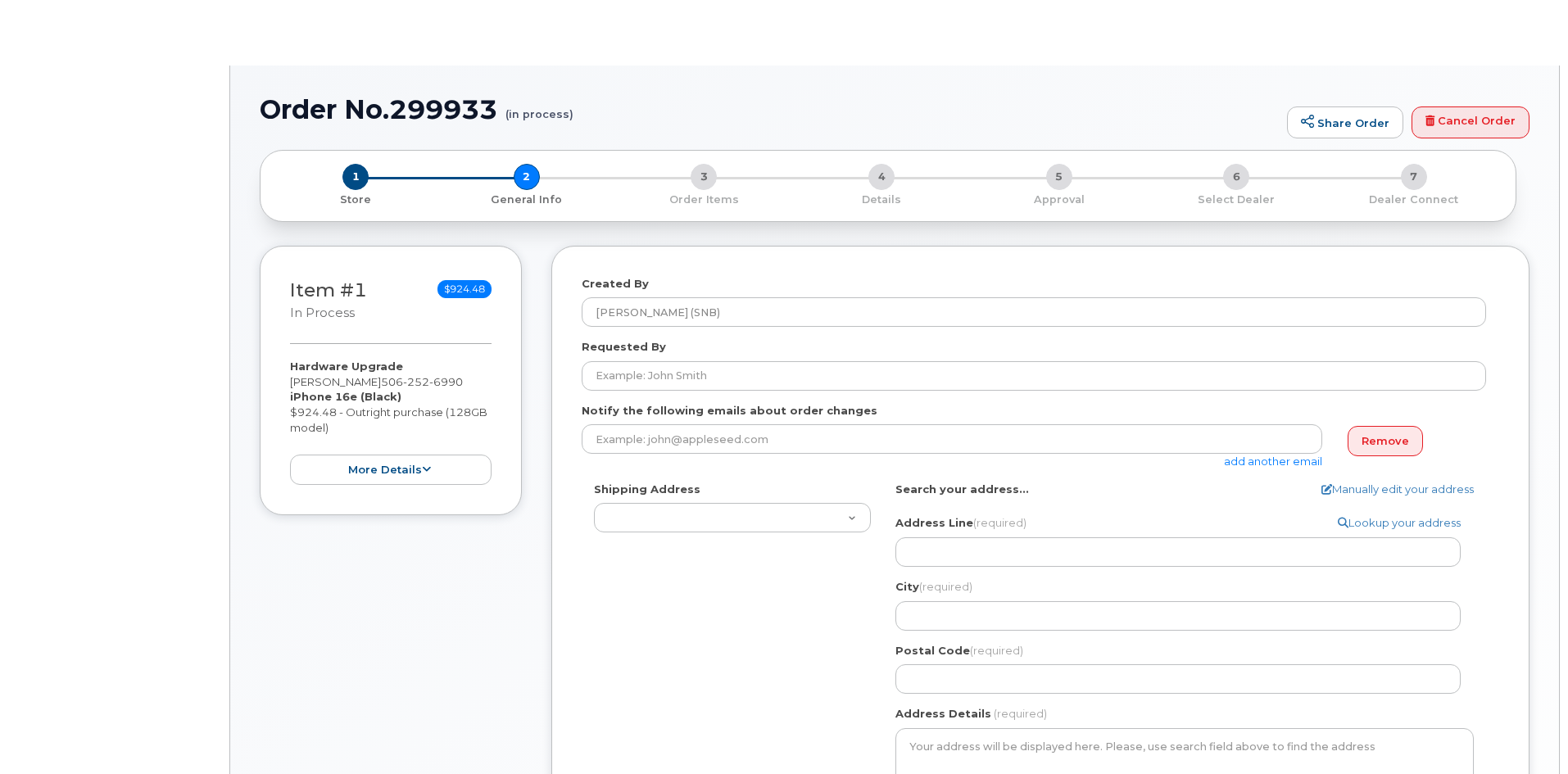
select select
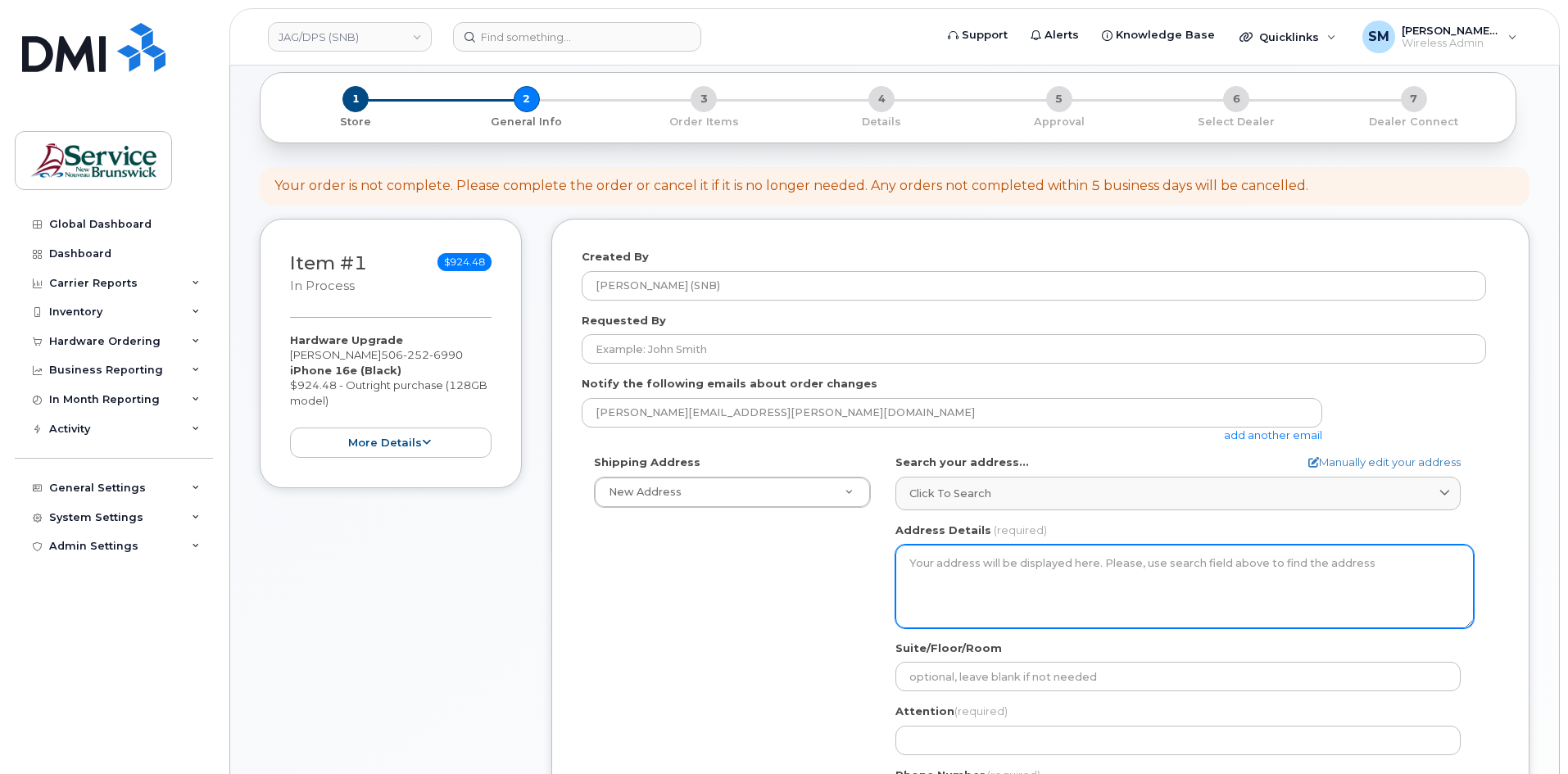
scroll to position [164, 0]
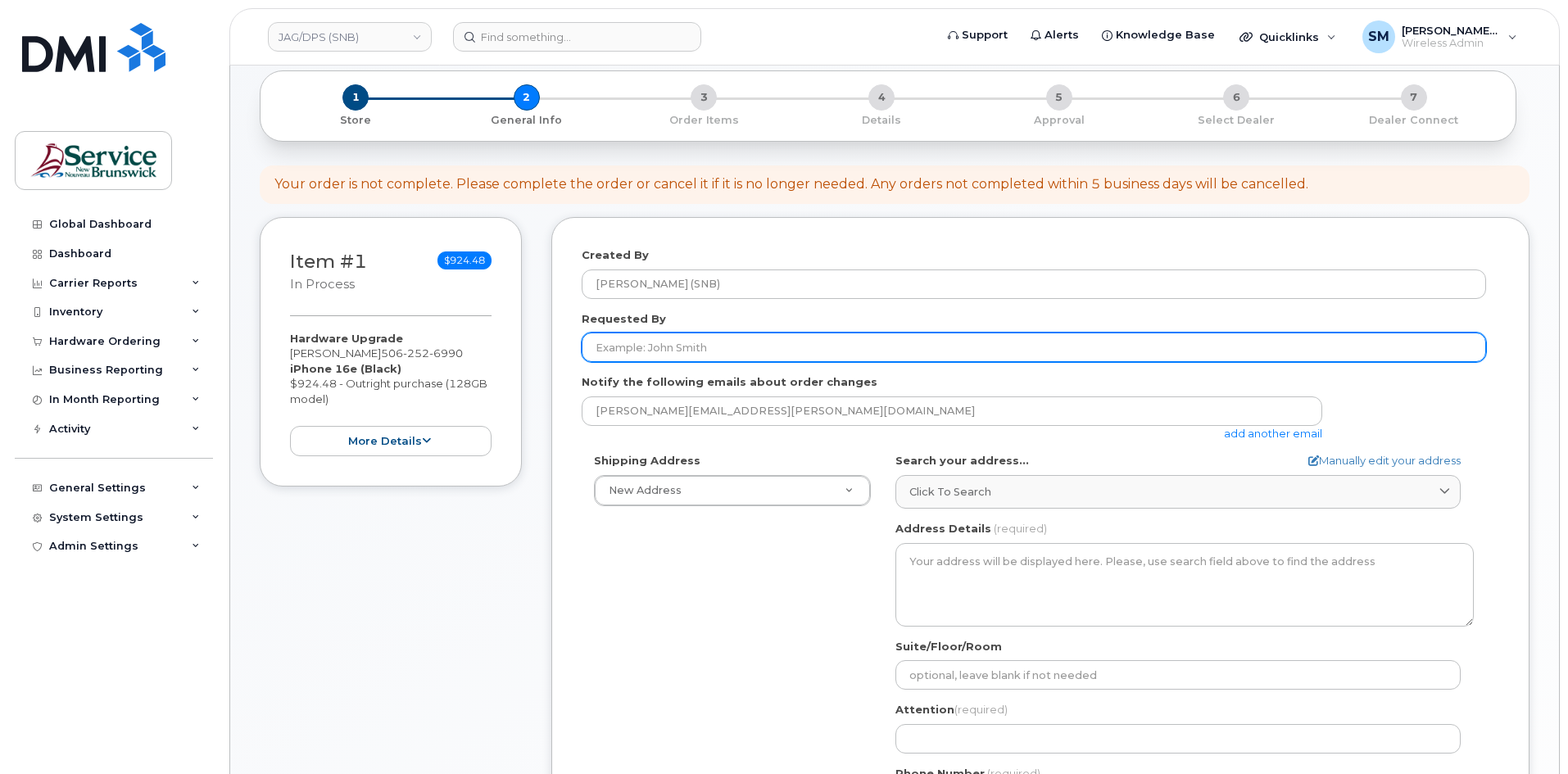
paste input "[EMAIL_ADDRESS][DOMAIN_NAME]"
type input "[EMAIL_ADDRESS][DOMAIN_NAME]"
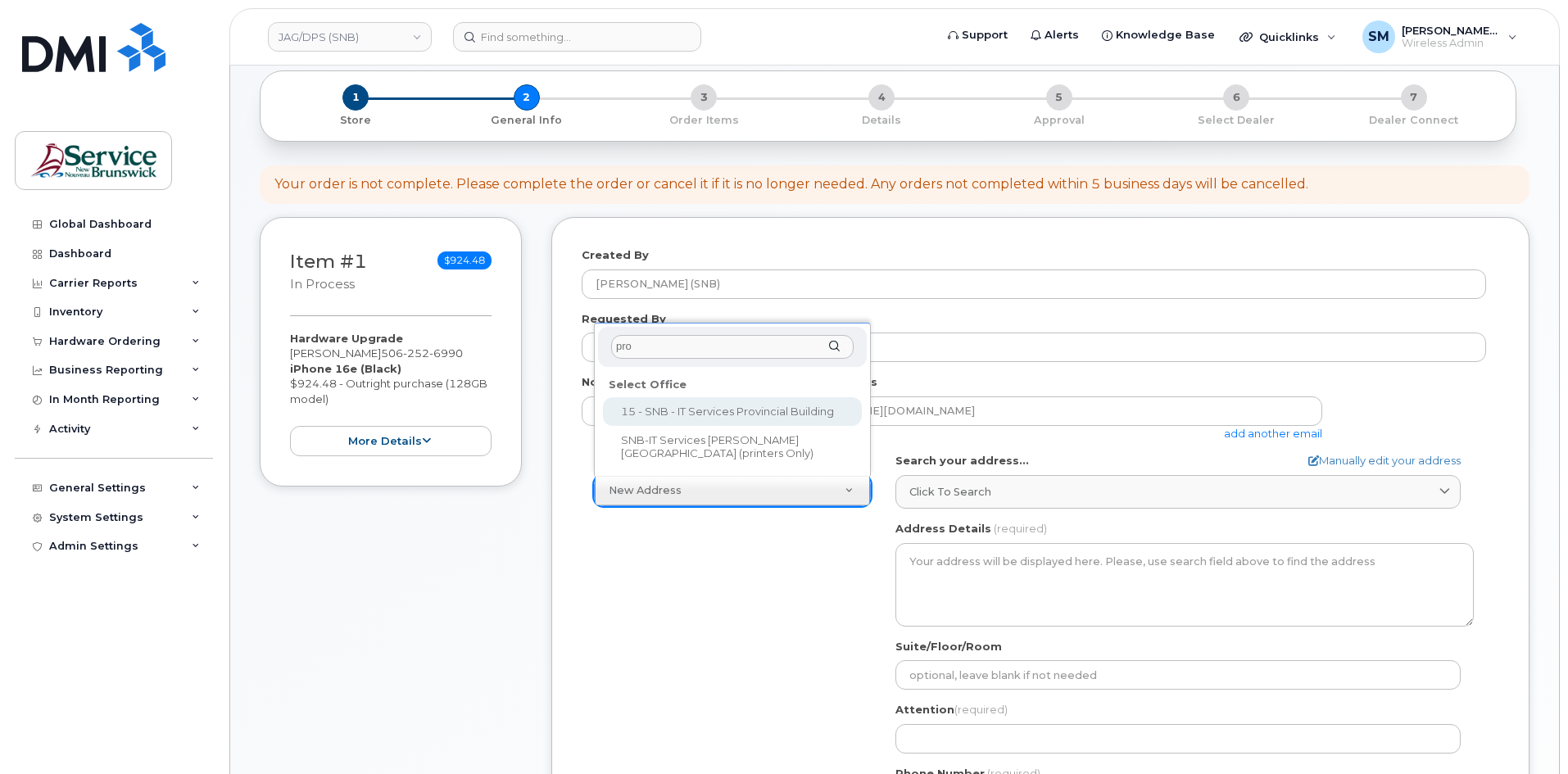
type input "prov"
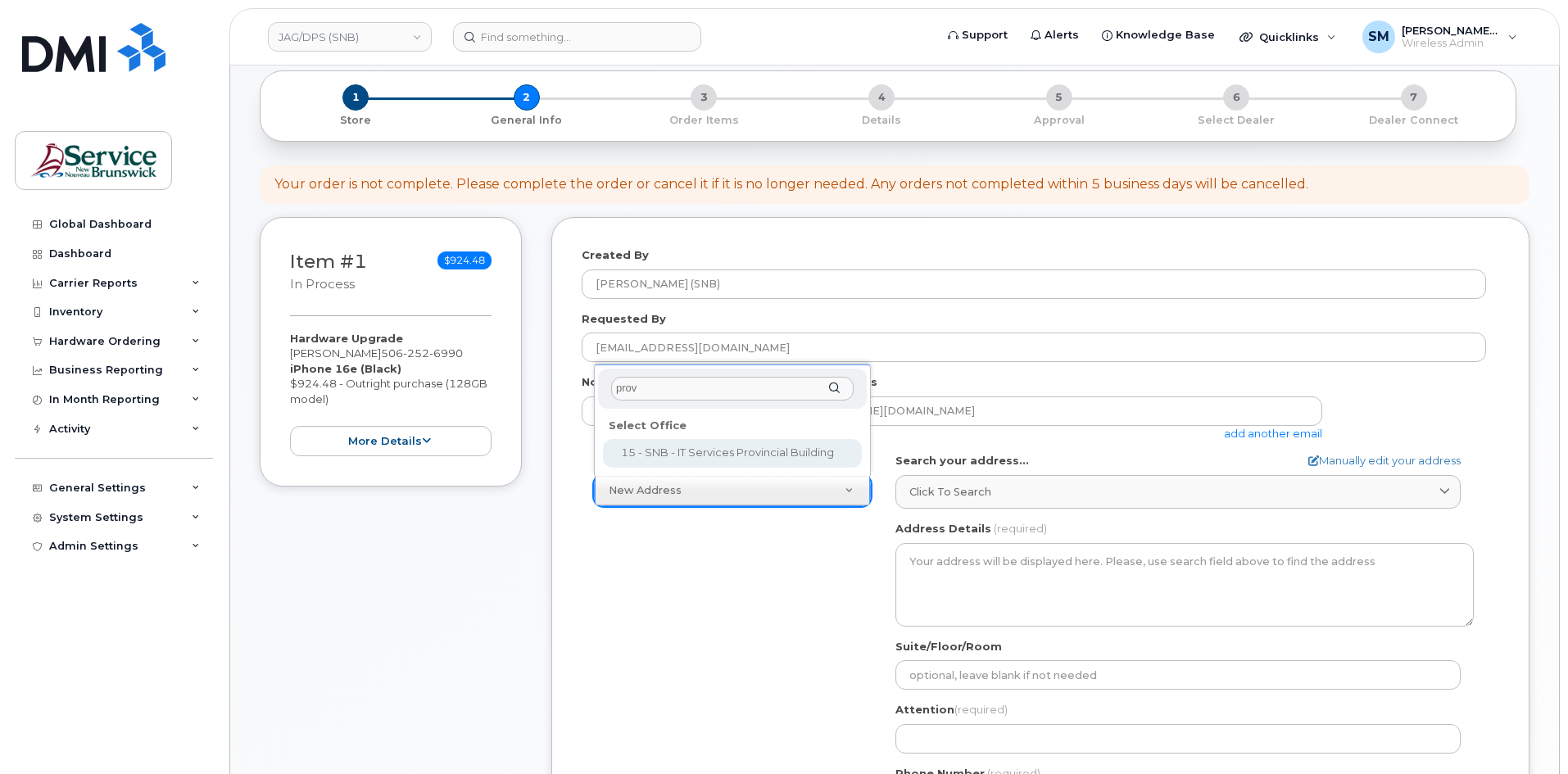
select select
type textarea "350 St. George St Bathurst New Brunswick E2A 1B9"
type input "[PERSON_NAME]/[PERSON_NAME]"
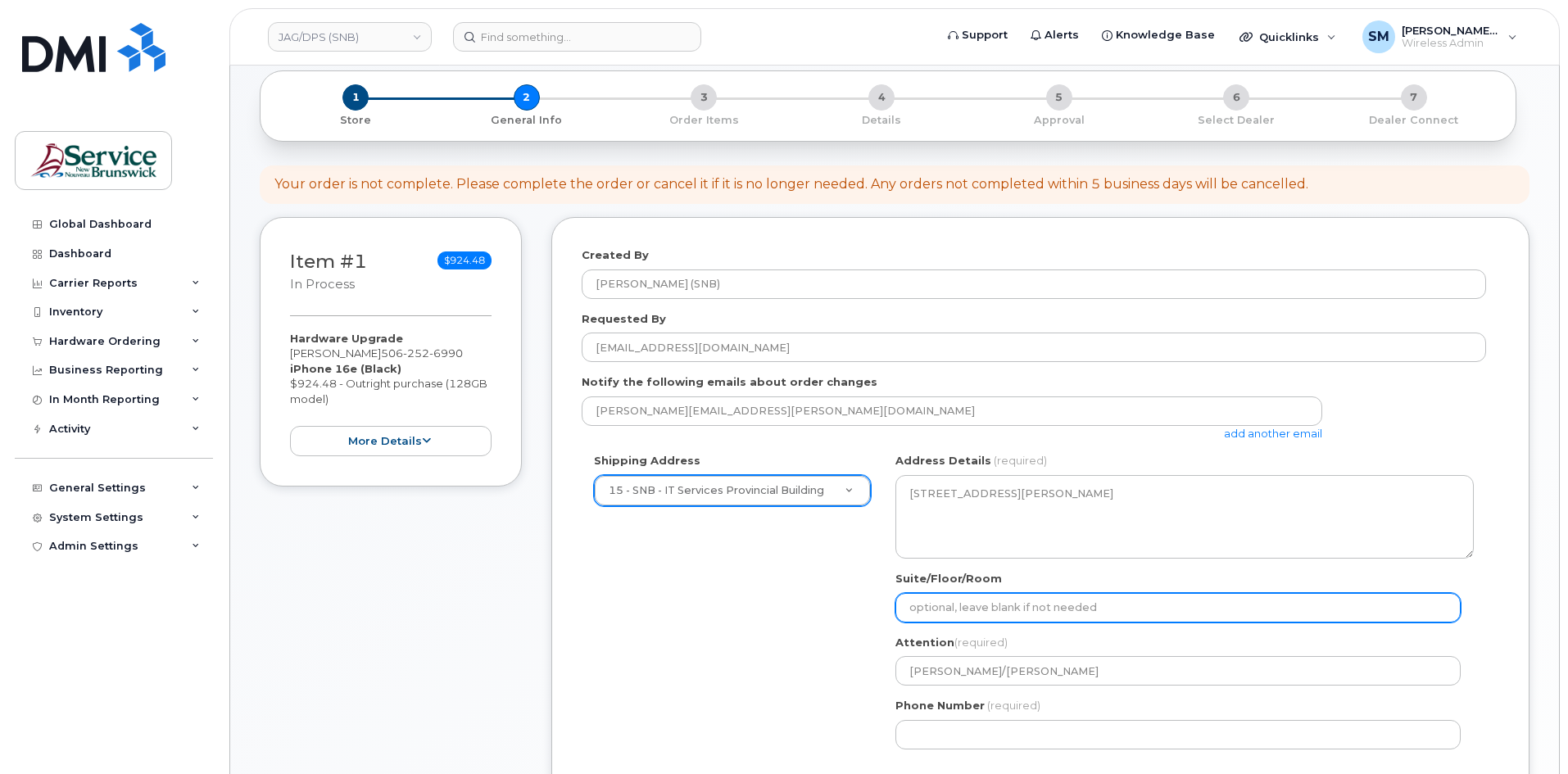
click at [945, 612] on input "Suite/Floor/Room" at bounding box center [1178, 608] width 566 height 30
paste input "WO0000000485385"
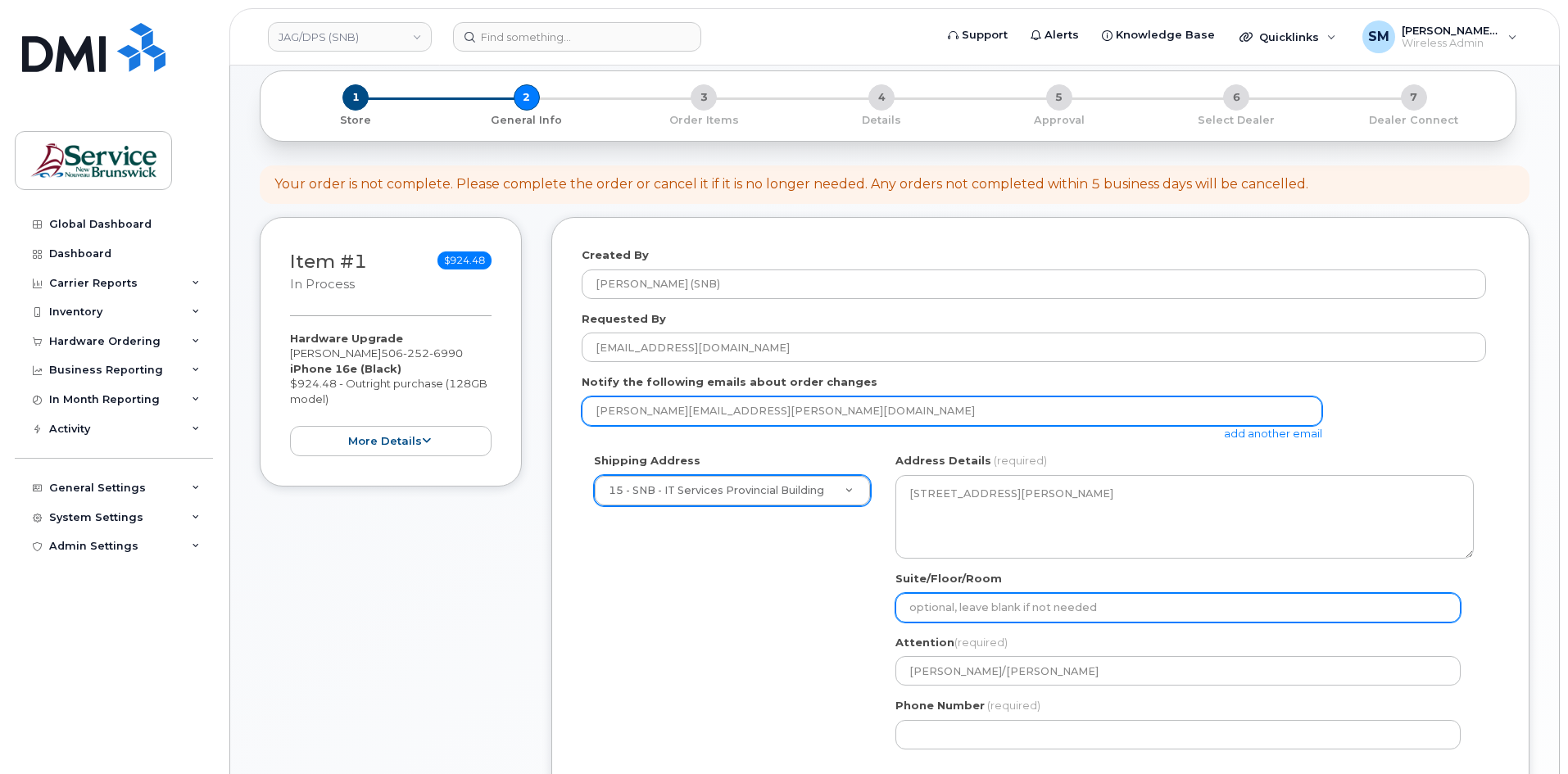
select select
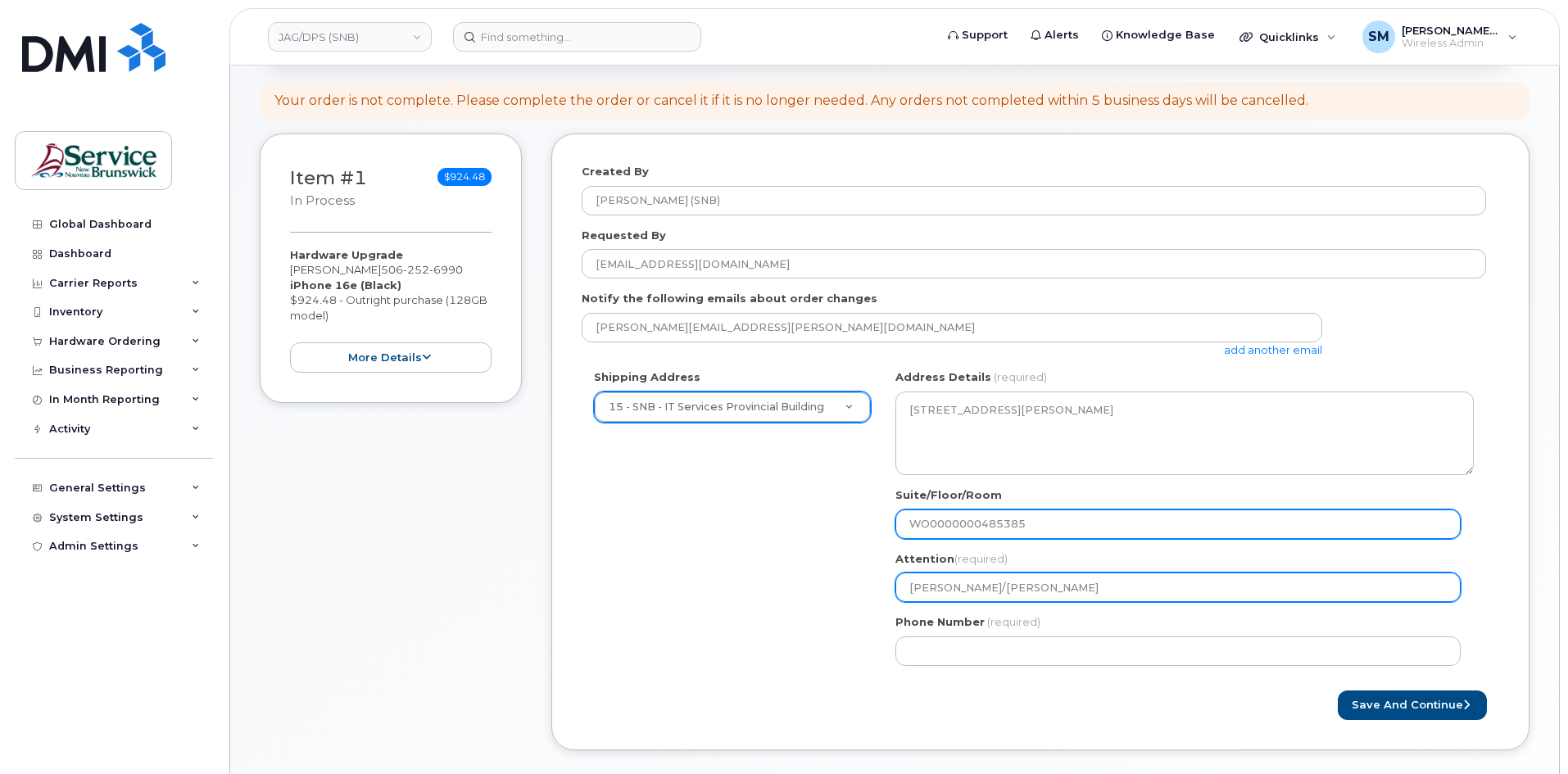
scroll to position [327, 0]
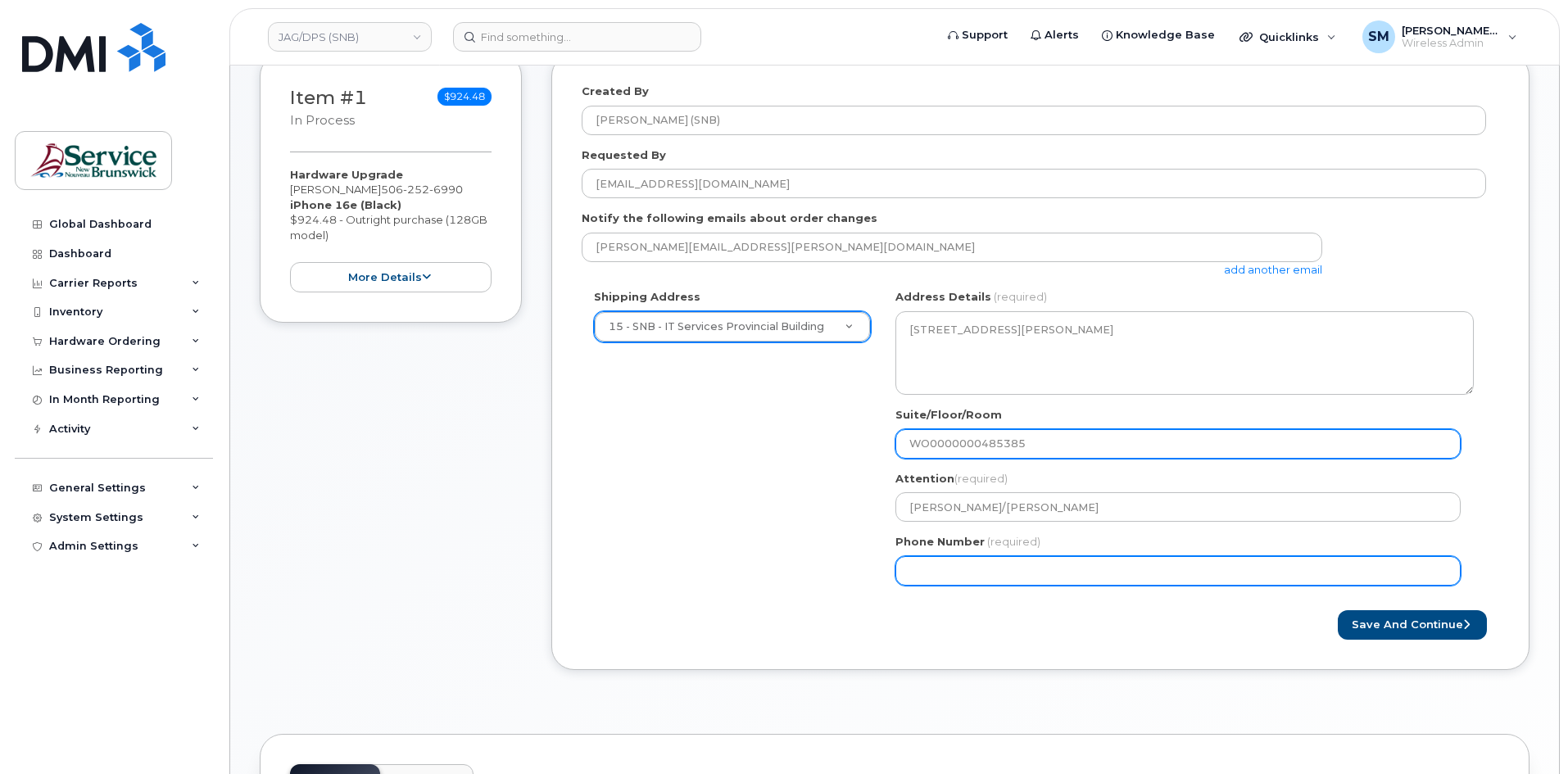
type input "WO0000000485385"
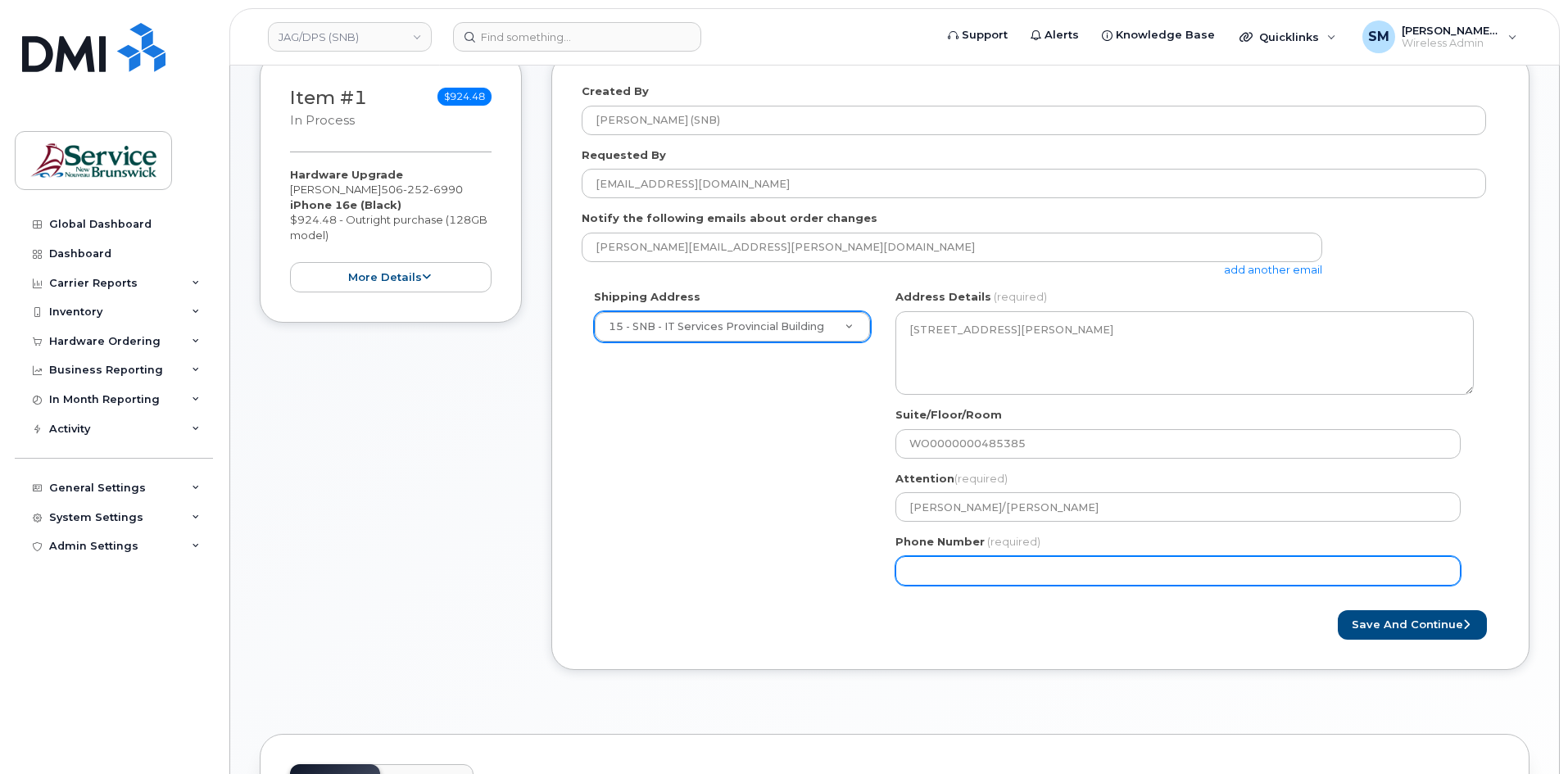
click at [976, 567] on input "Phone Number" at bounding box center [1178, 571] width 566 height 30
select select
type input "506639633"
select select
type input "5066396338"
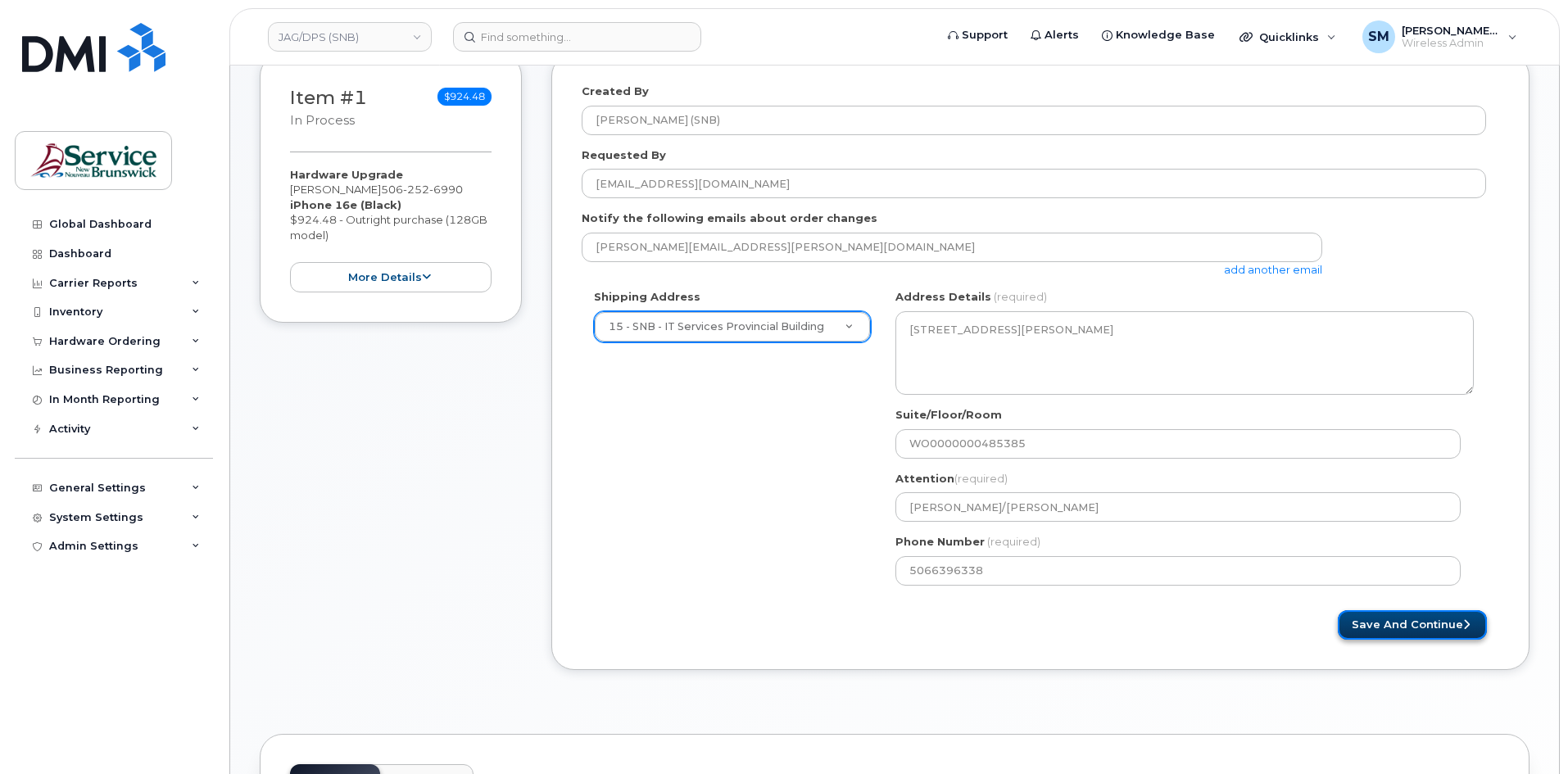
click at [1457, 627] on button "Save and Continue" at bounding box center [1412, 626] width 149 height 31
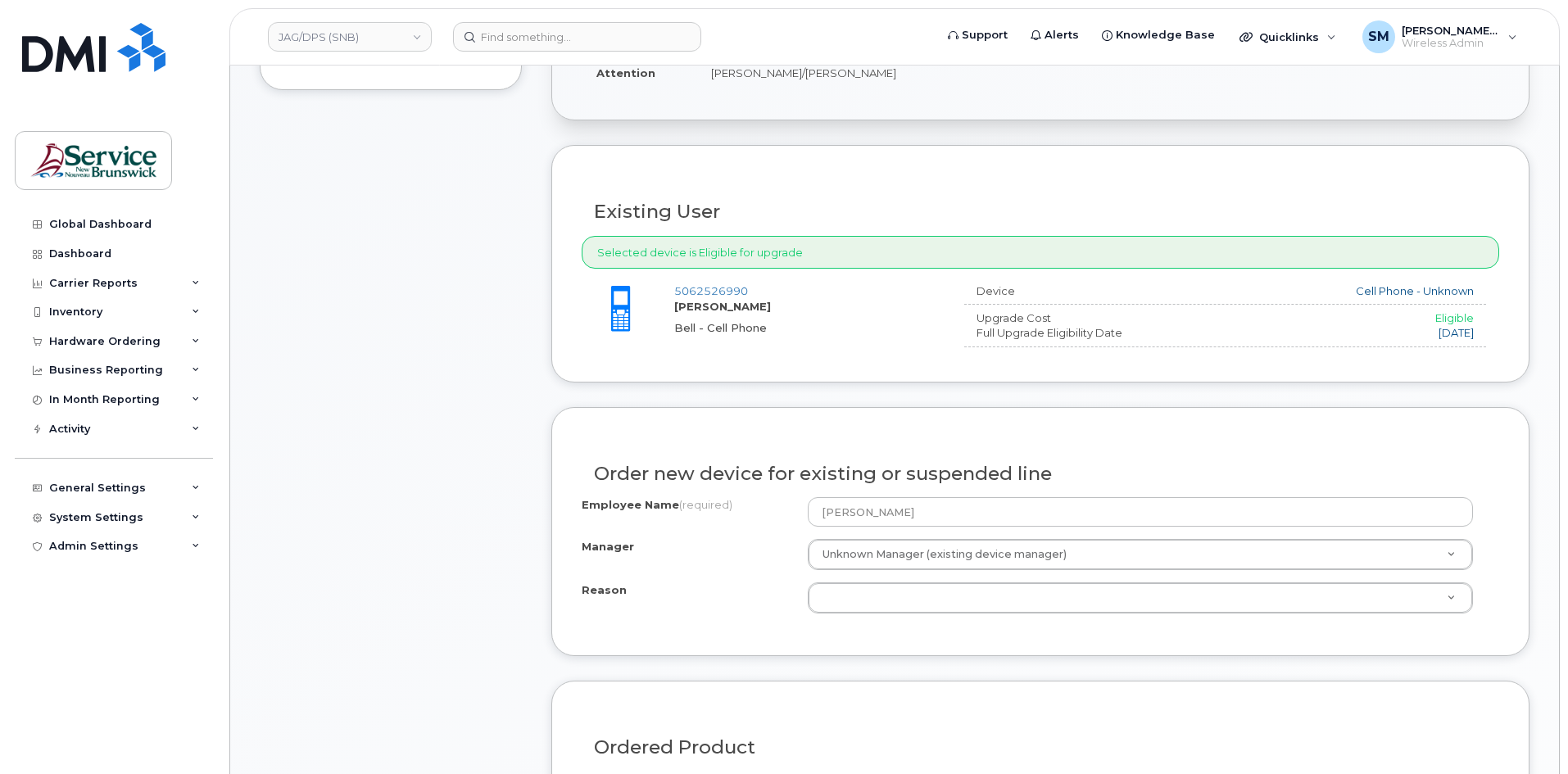
scroll to position [574, 0]
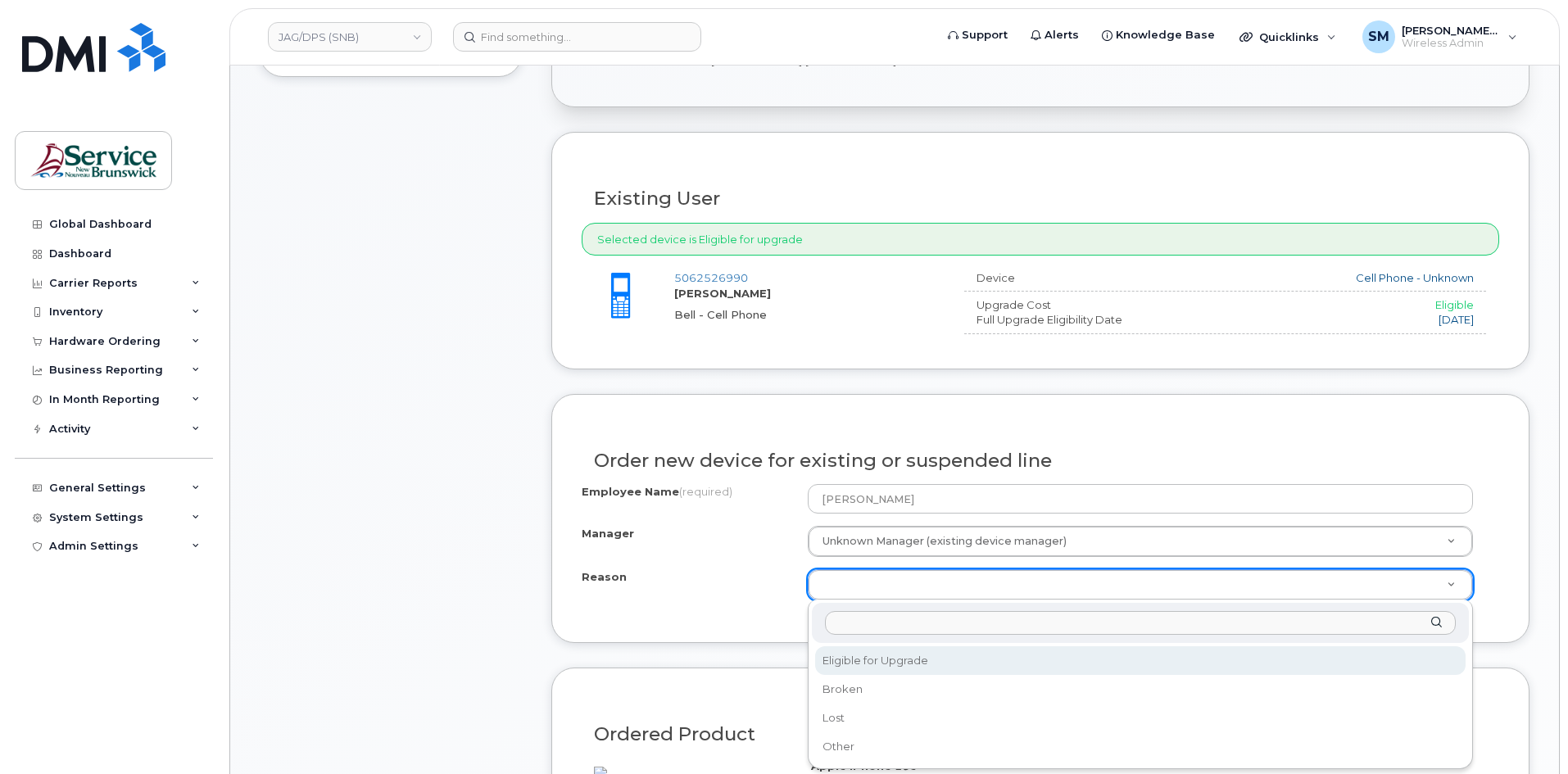
select select "eligible_for_upgrade"
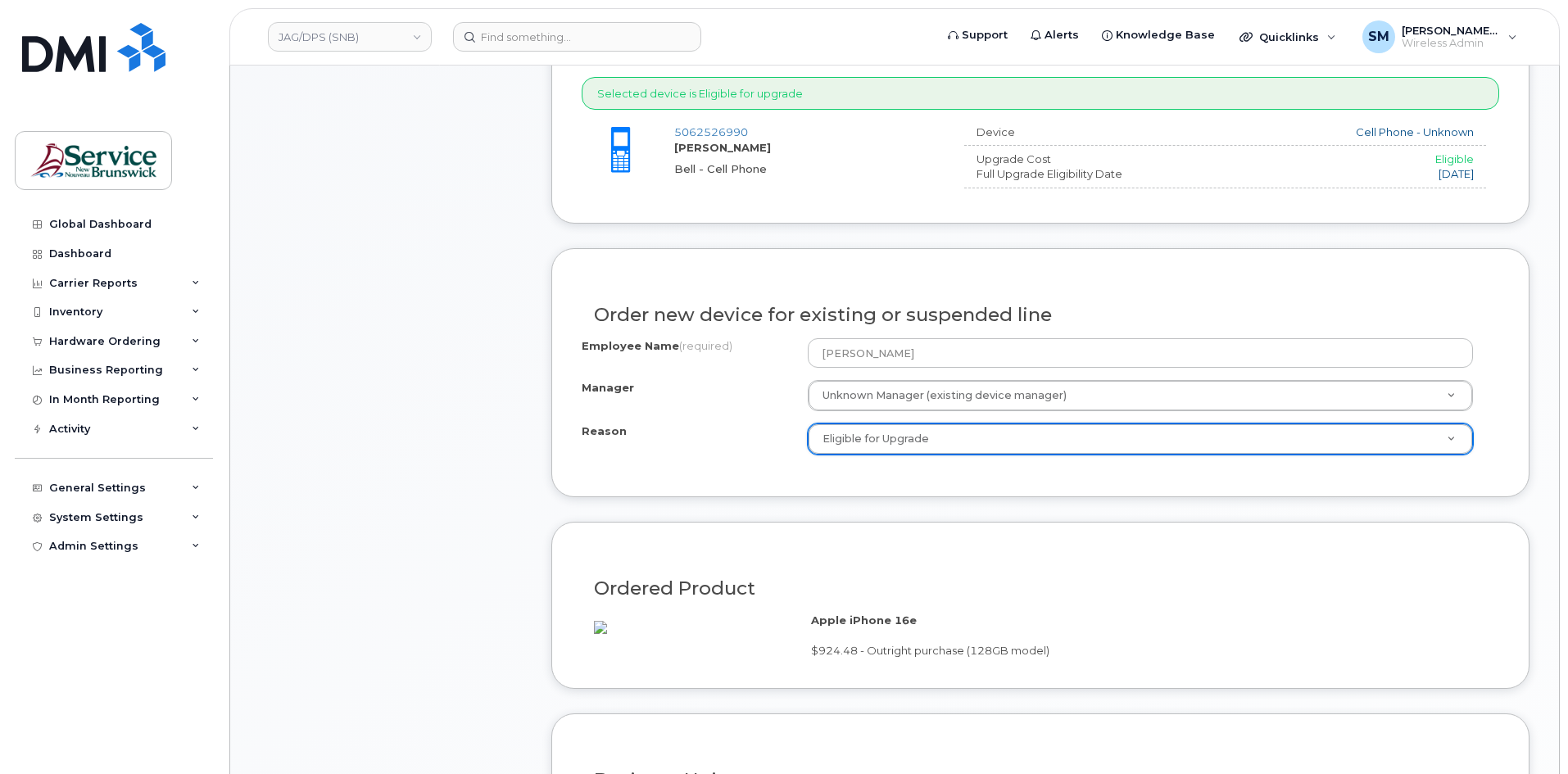
scroll to position [983, 0]
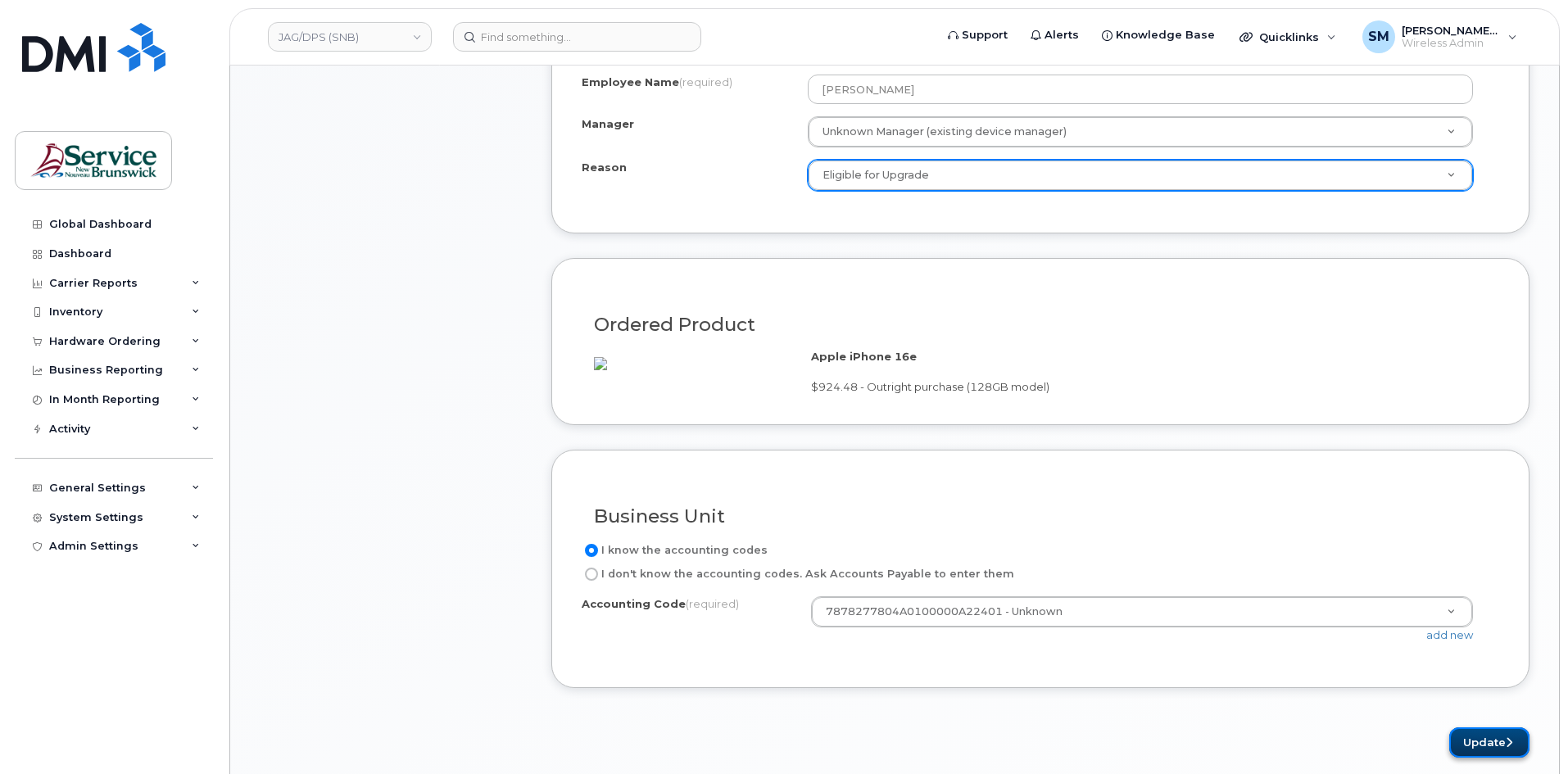
click at [1470, 758] on button "Update" at bounding box center [1489, 743] width 80 height 31
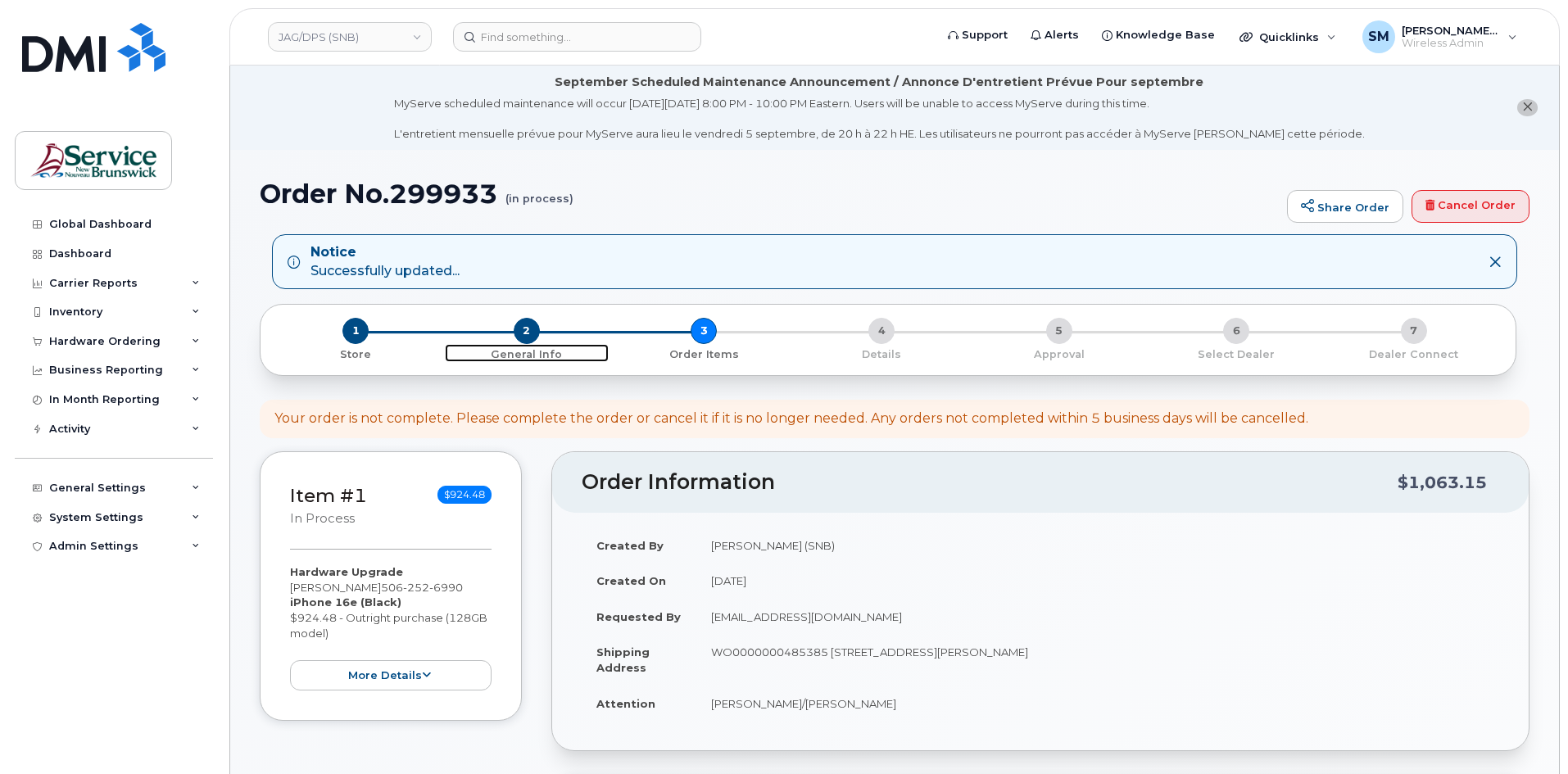
click span "2"
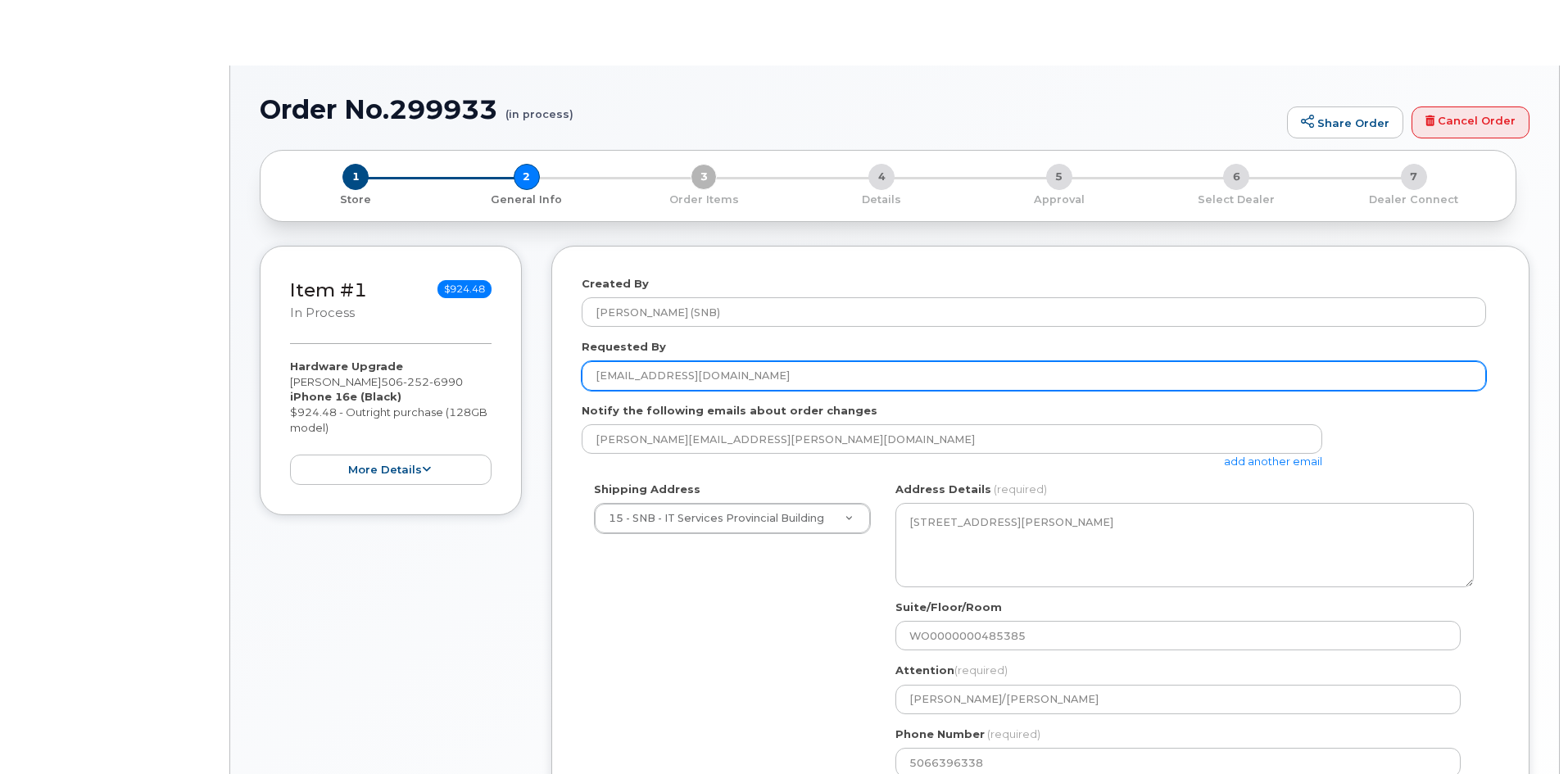
select select
type textarea "[STREET_ADDRESS][PERSON_NAME]"
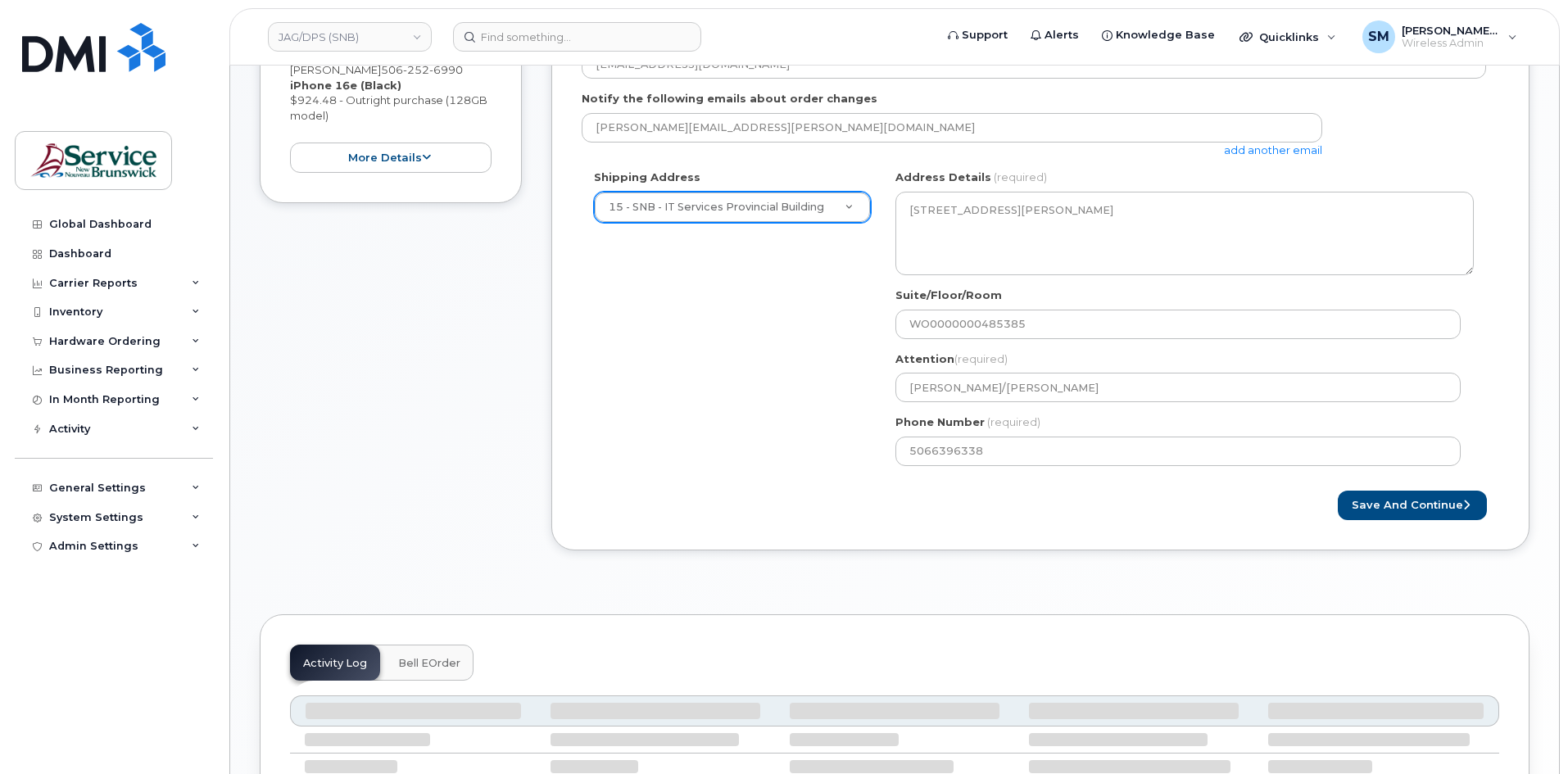
scroll to position [492, 0]
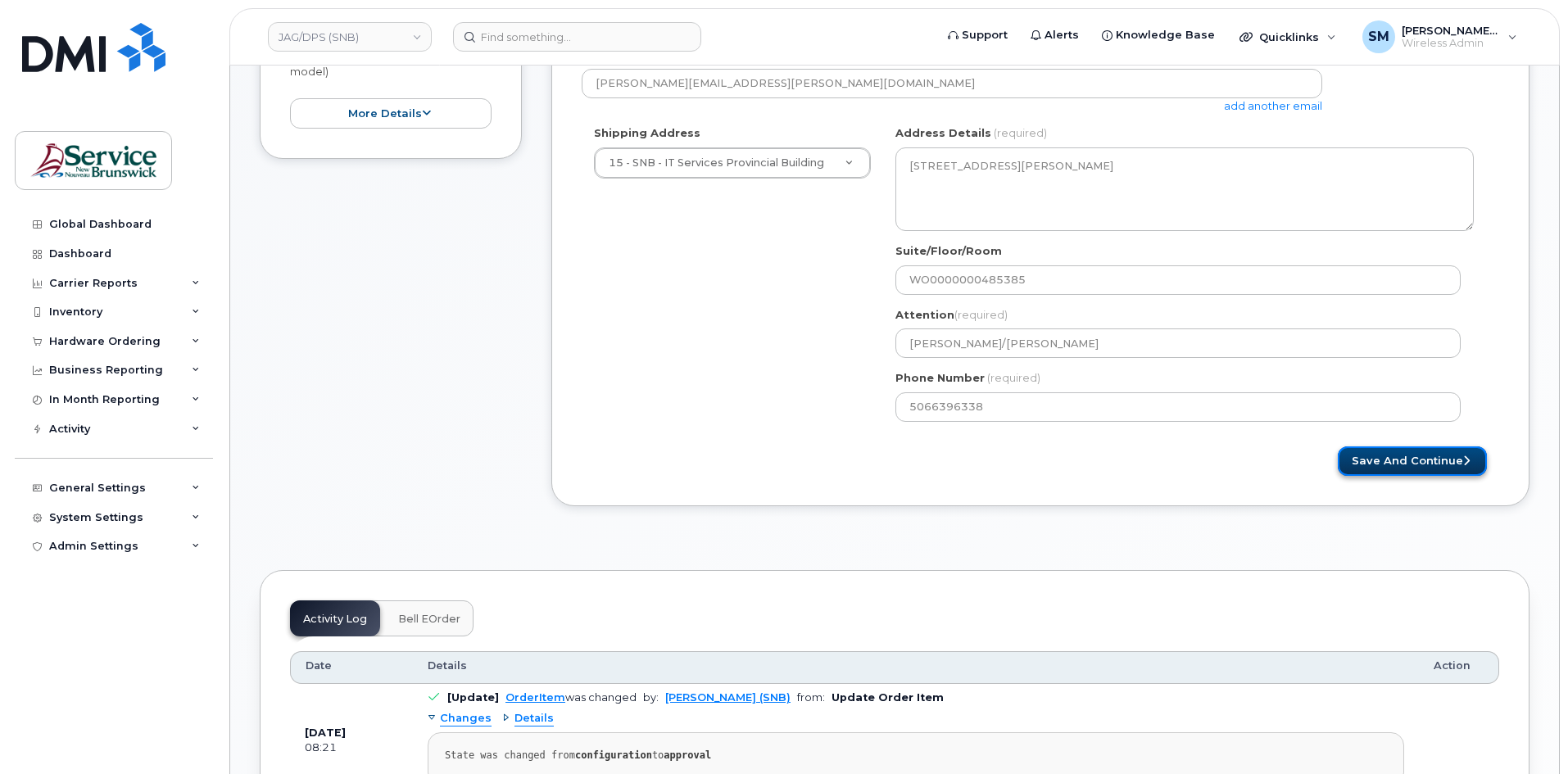
click at [1380, 470] on button "Save and Continue" at bounding box center [1412, 462] width 149 height 31
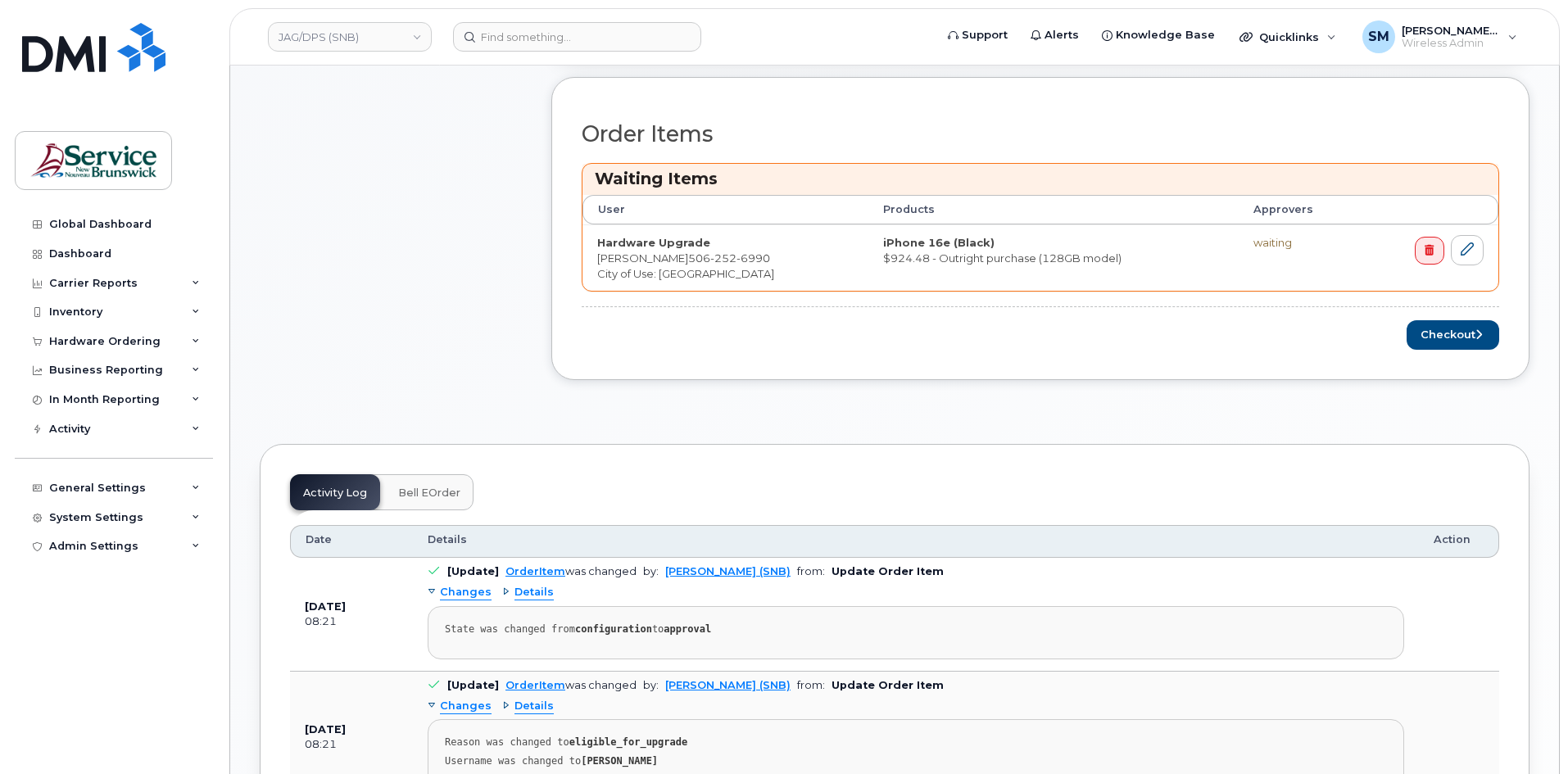
scroll to position [231, 0]
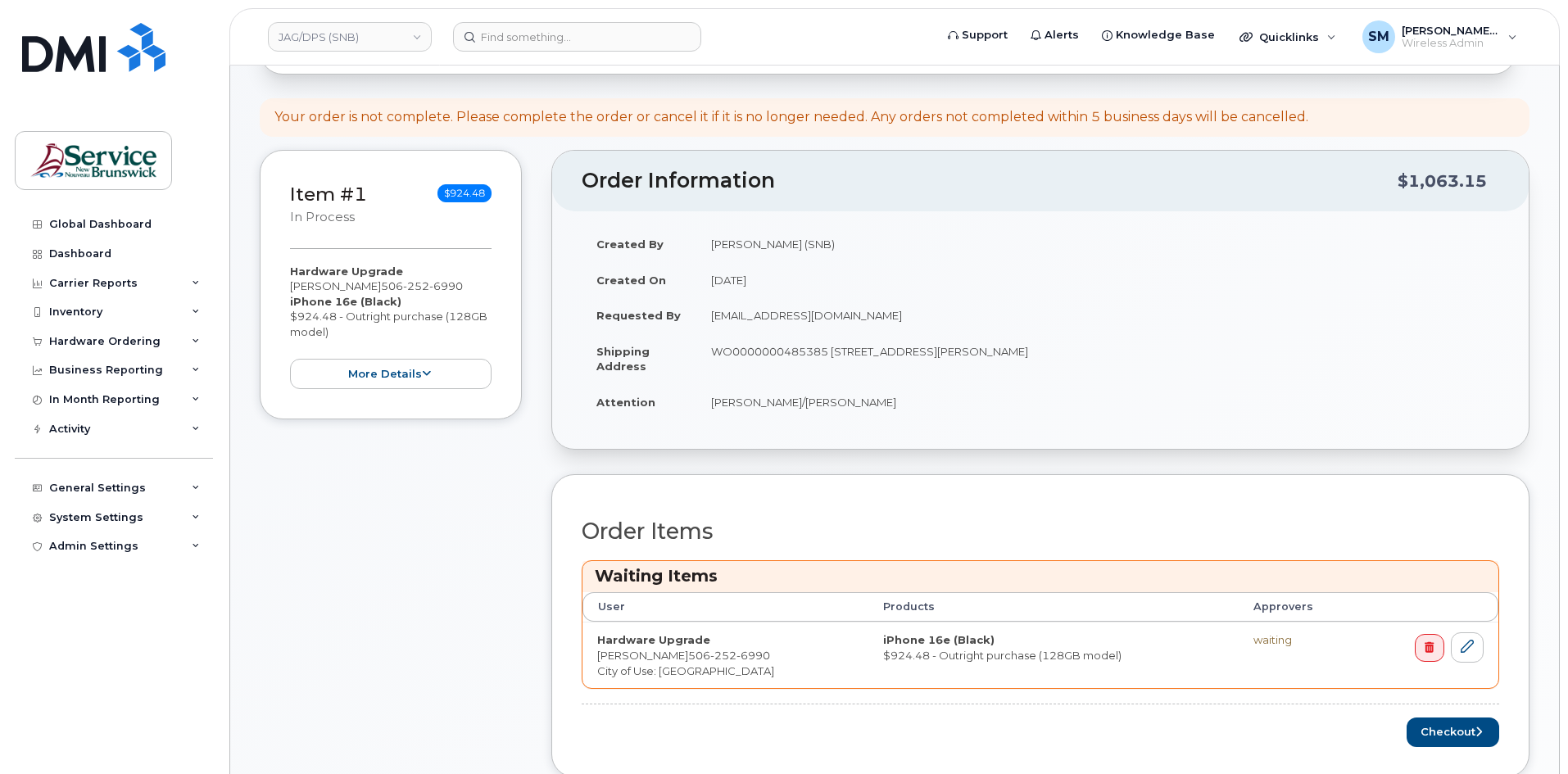
click at [1025, 386] on td "[PERSON_NAME]/[PERSON_NAME]" at bounding box center [1098, 403] width 803 height 36
click at [1476, 651] on link at bounding box center [1467, 648] width 32 height 31
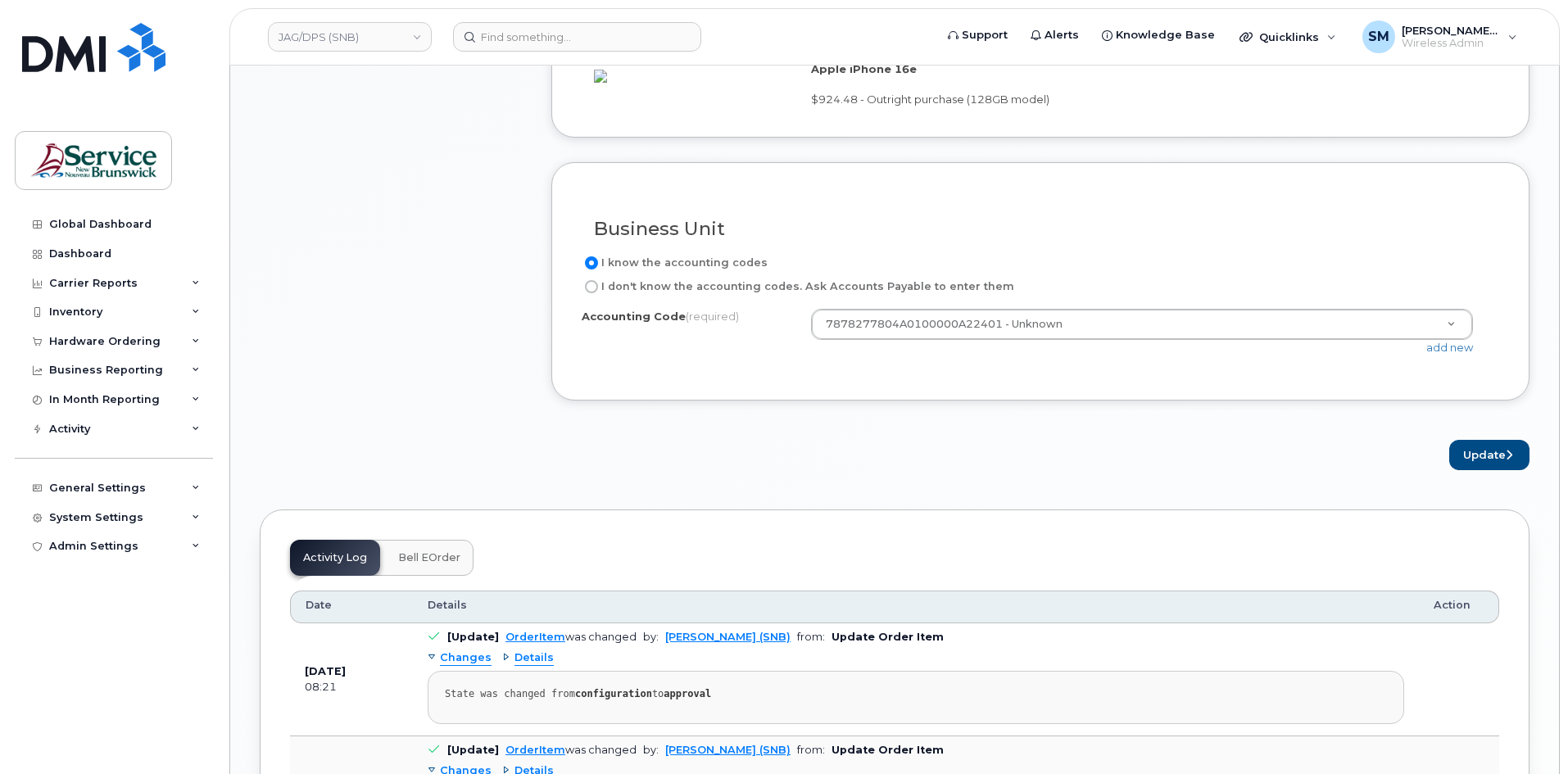
scroll to position [1311, 0]
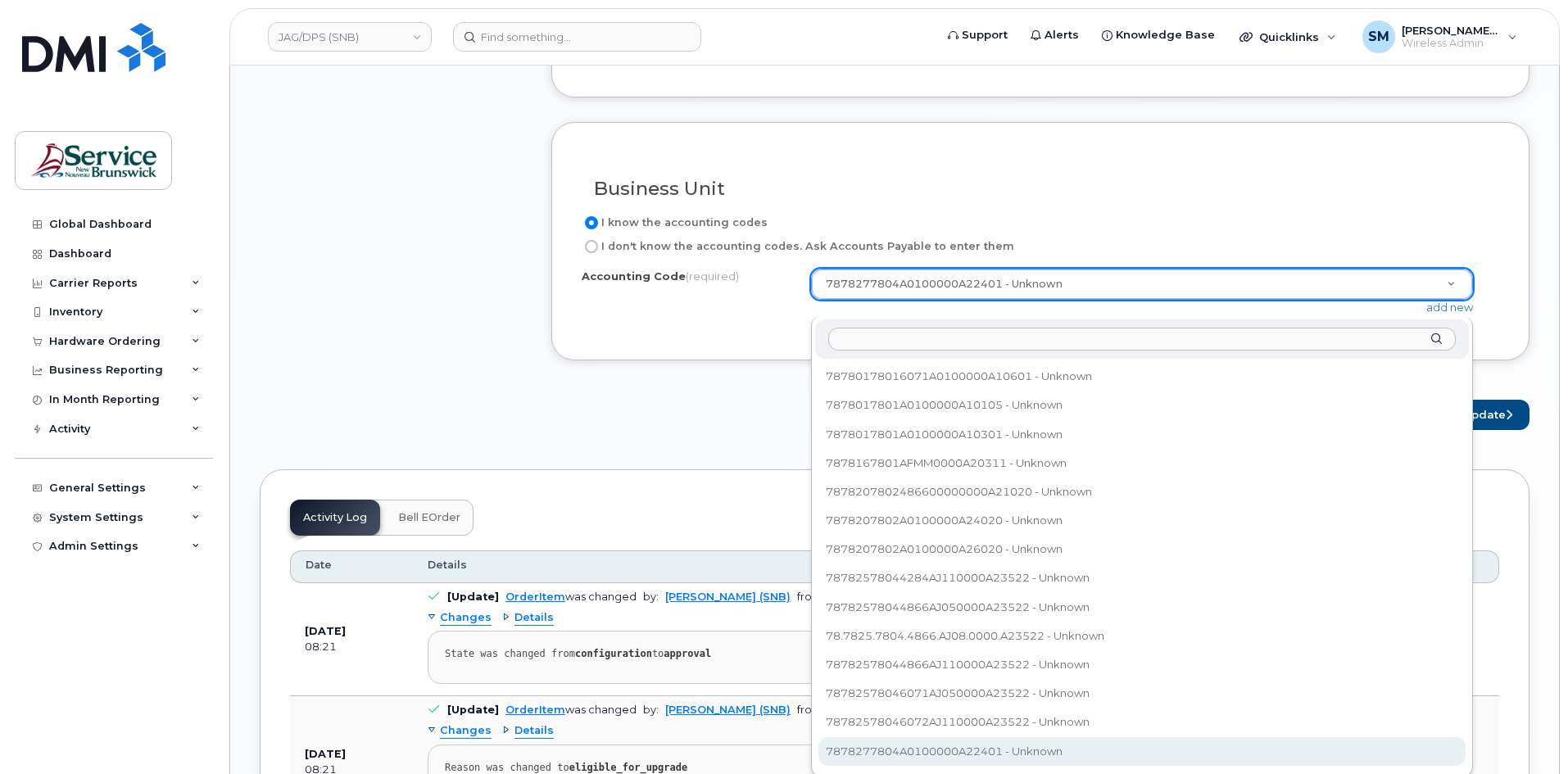
type input "78.7880.7805.5639.A010.0000.A80005"
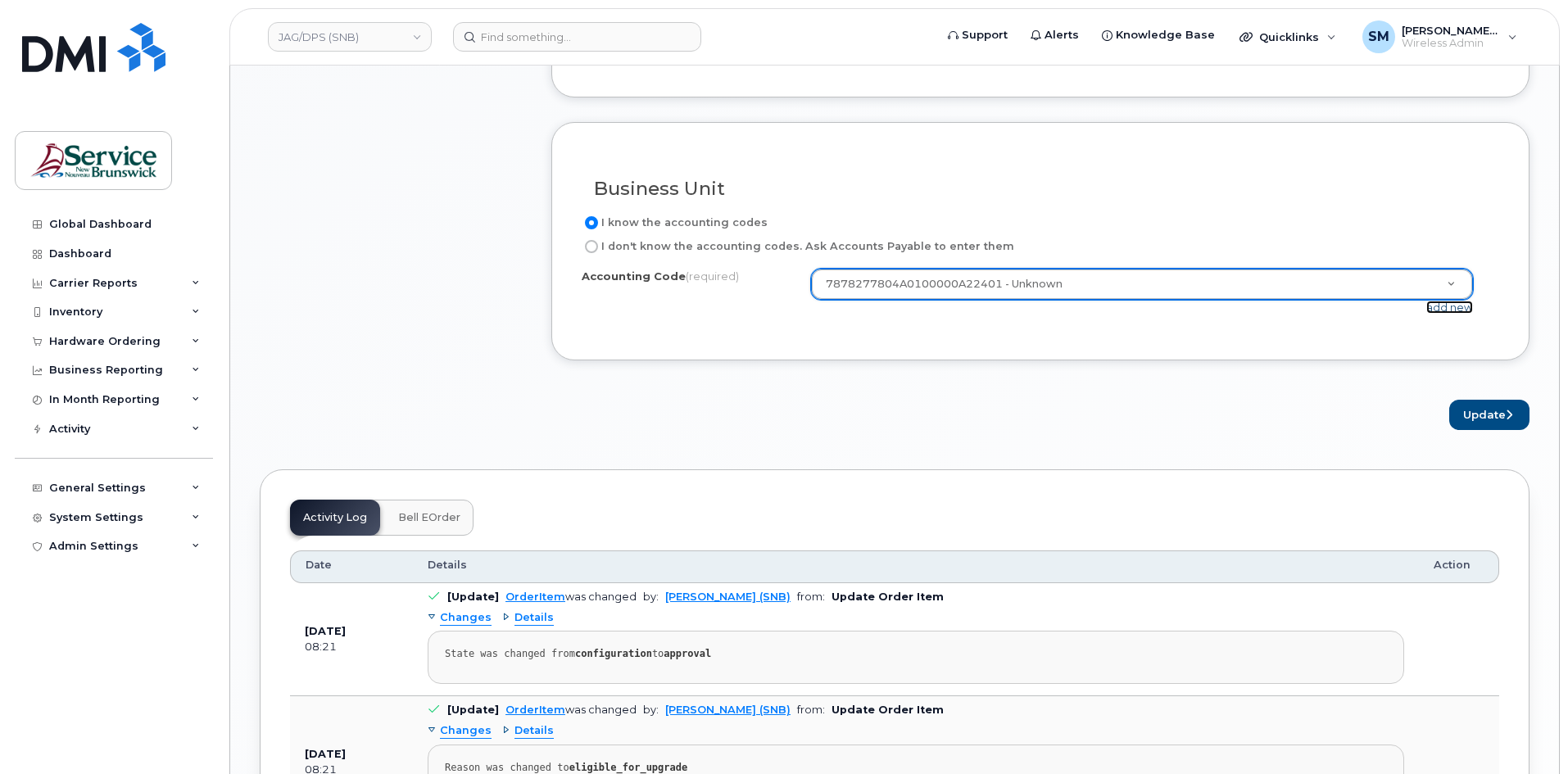
click at [1441, 314] on link "add new" at bounding box center [1449, 307] width 47 height 13
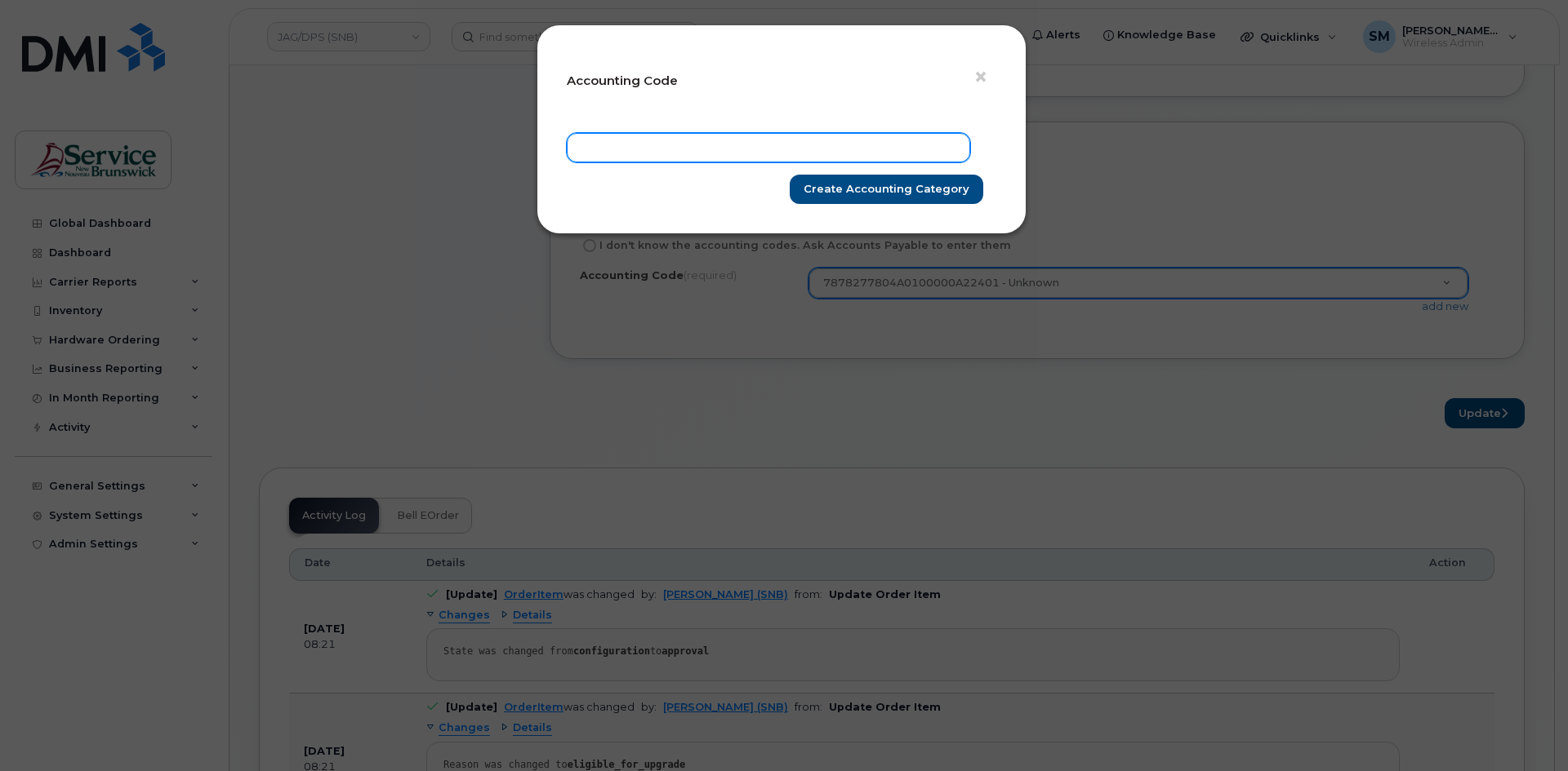
click at [887, 148] on input "text" at bounding box center [768, 147] width 403 height 29
paste input "78.7880.7805.5639.A010.0000.A80005"
type input "78.7880.7805.5639.A010.0000.A80005"
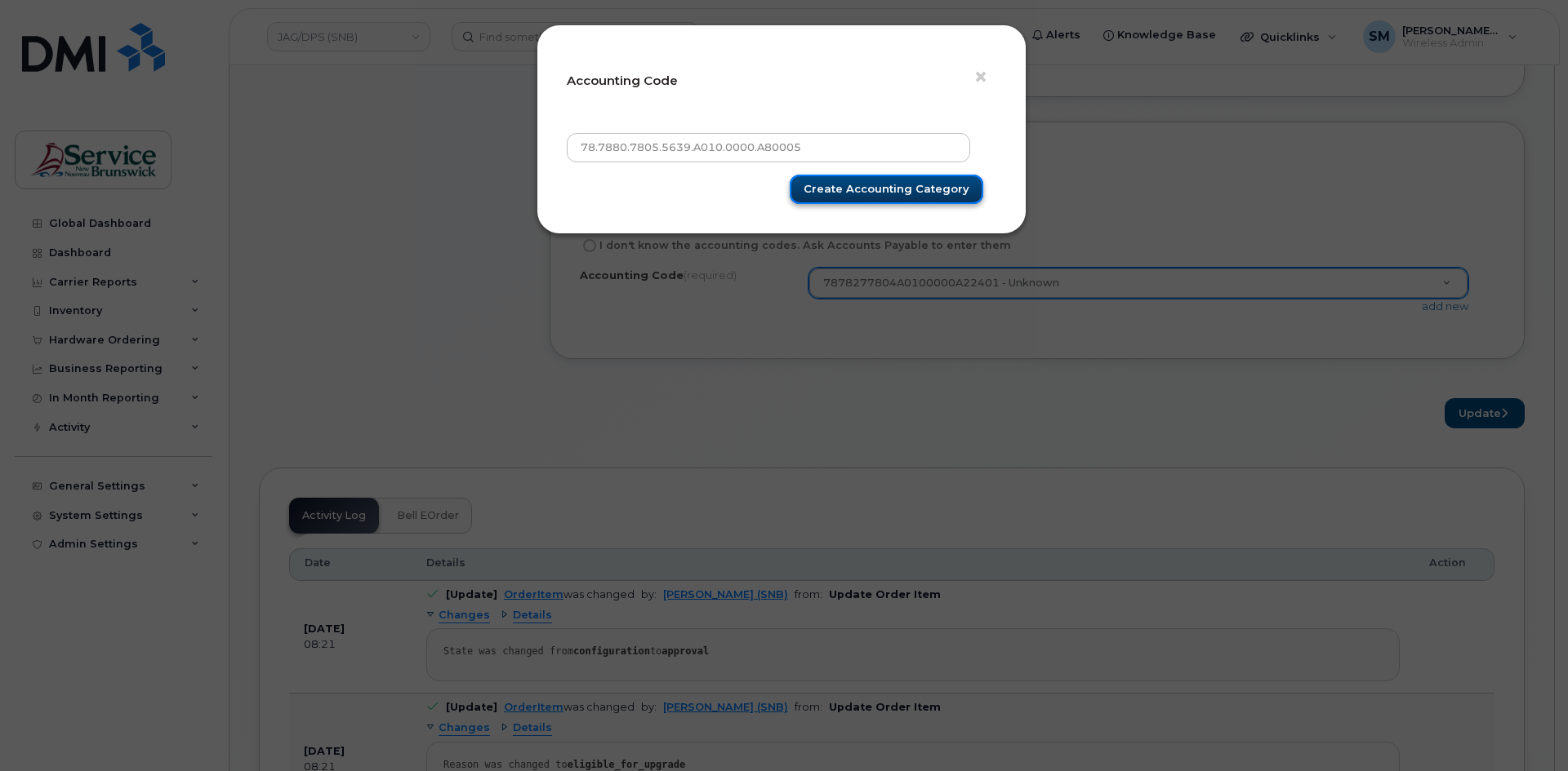
click at [928, 190] on input "Create Accounting category" at bounding box center [886, 190] width 194 height 30
type input "Create Accounting category"
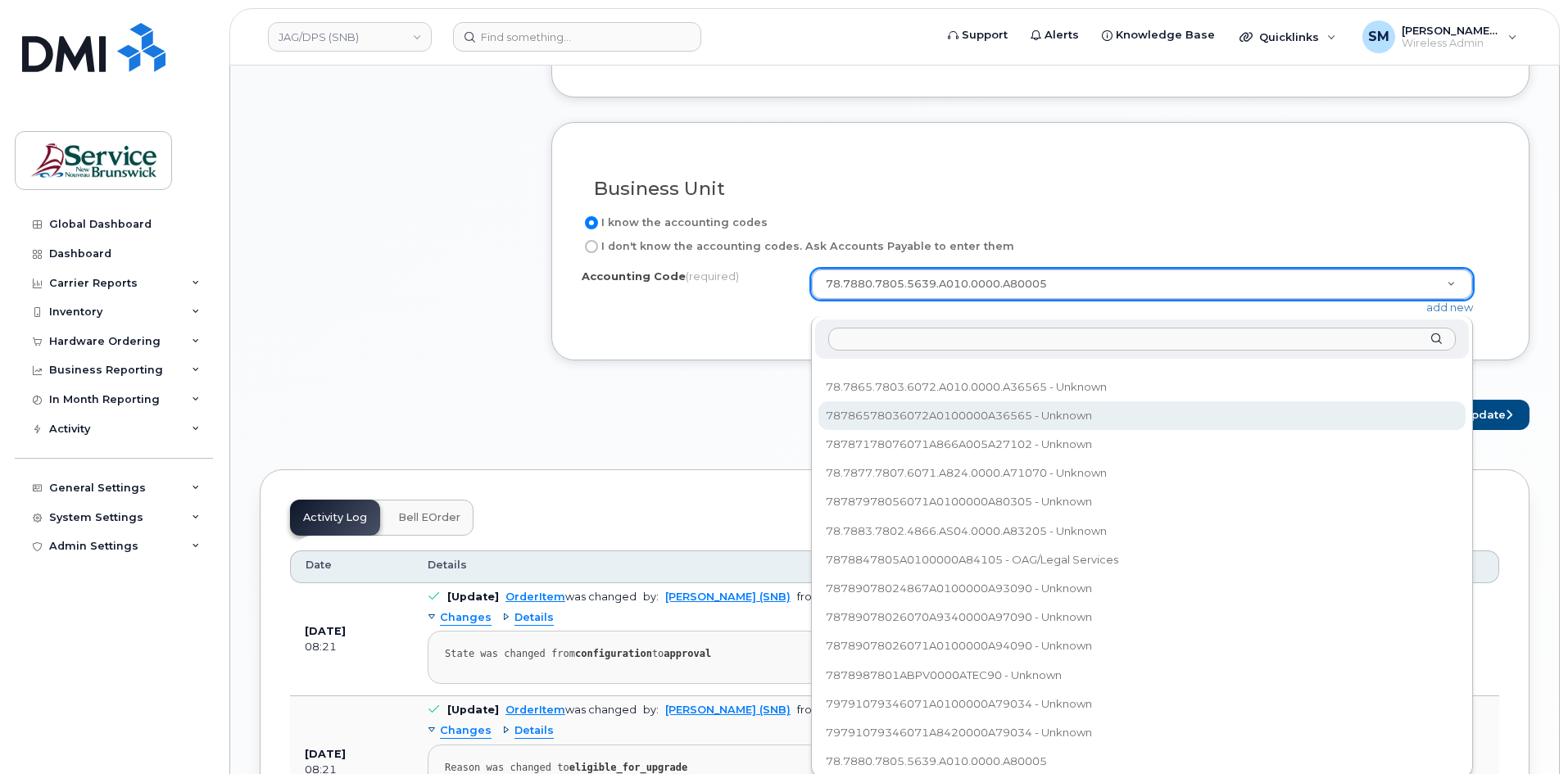
scroll to position [542, 0]
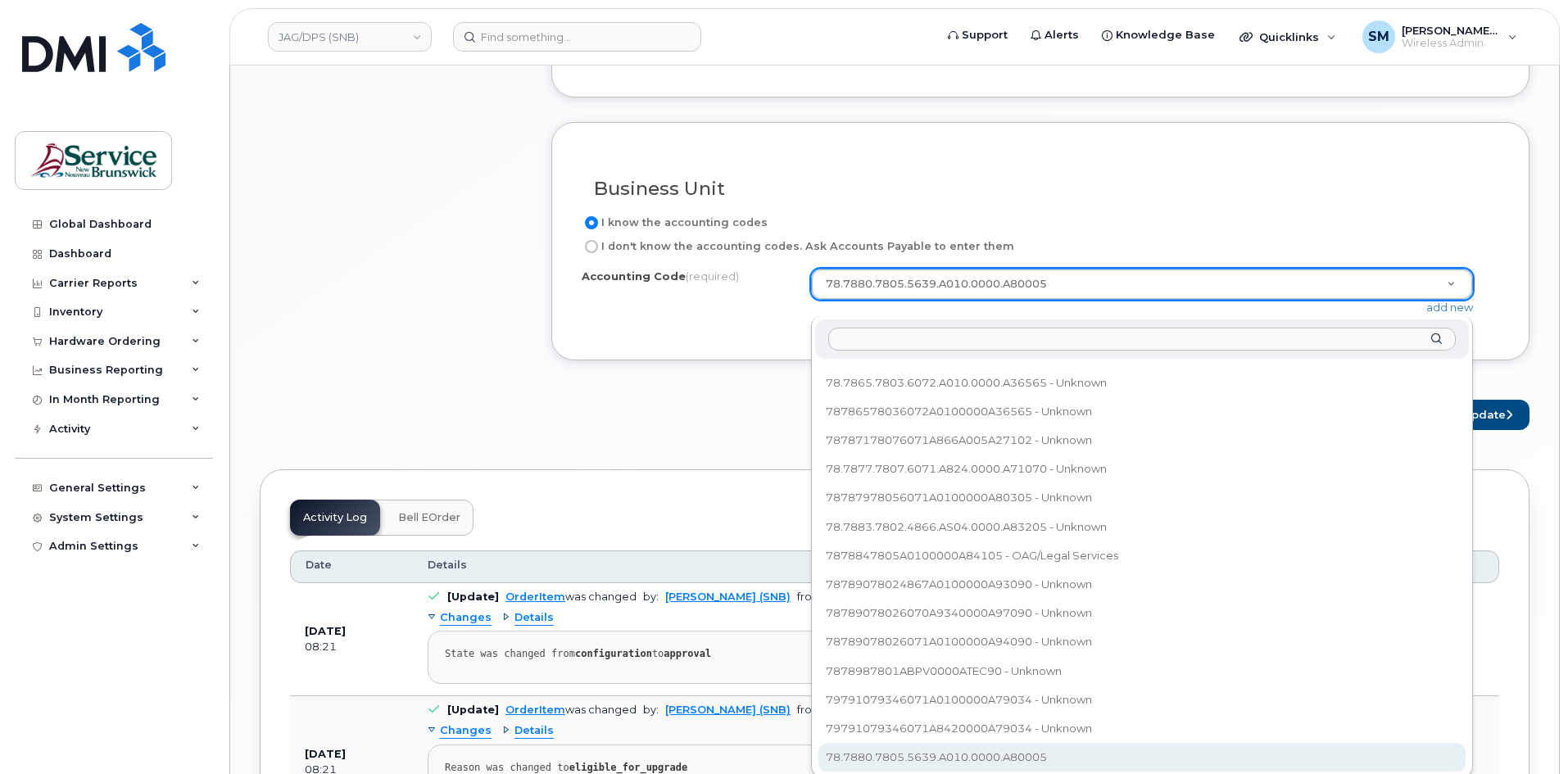
select select "78.7880.7805.5639.A010.0000.A80005"
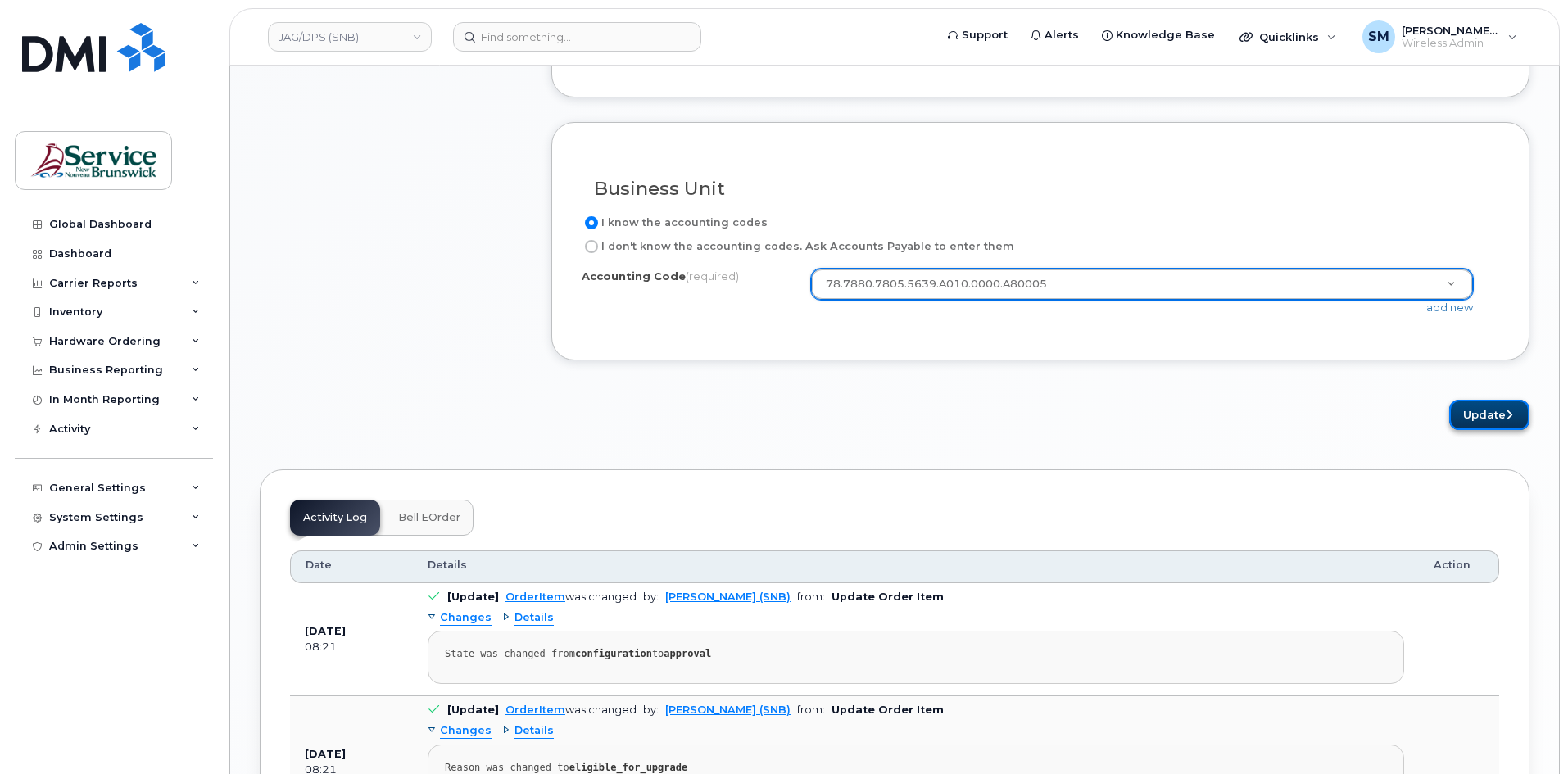
click at [1490, 427] on button "Update" at bounding box center [1489, 415] width 80 height 31
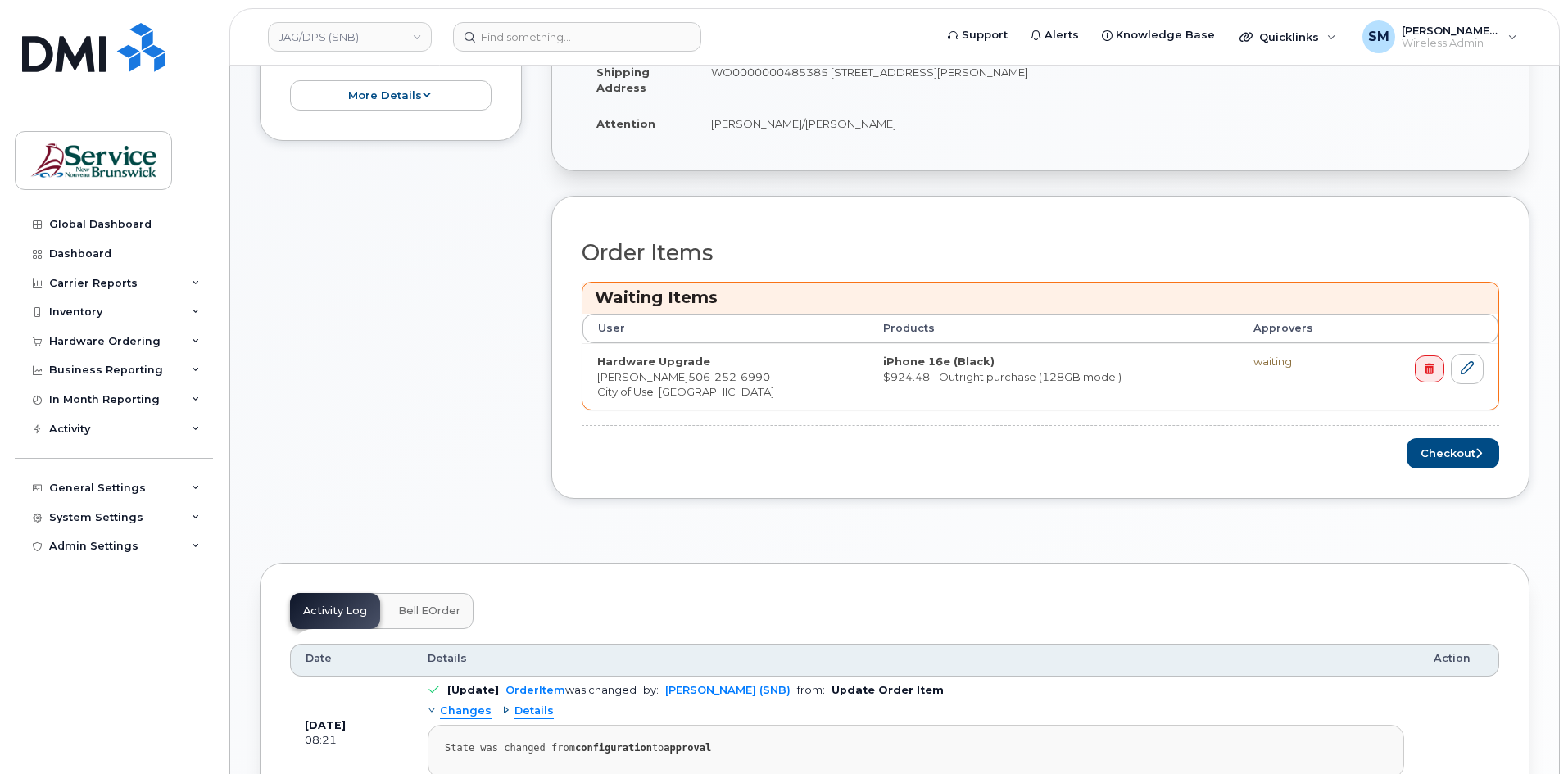
scroll to position [574, 0]
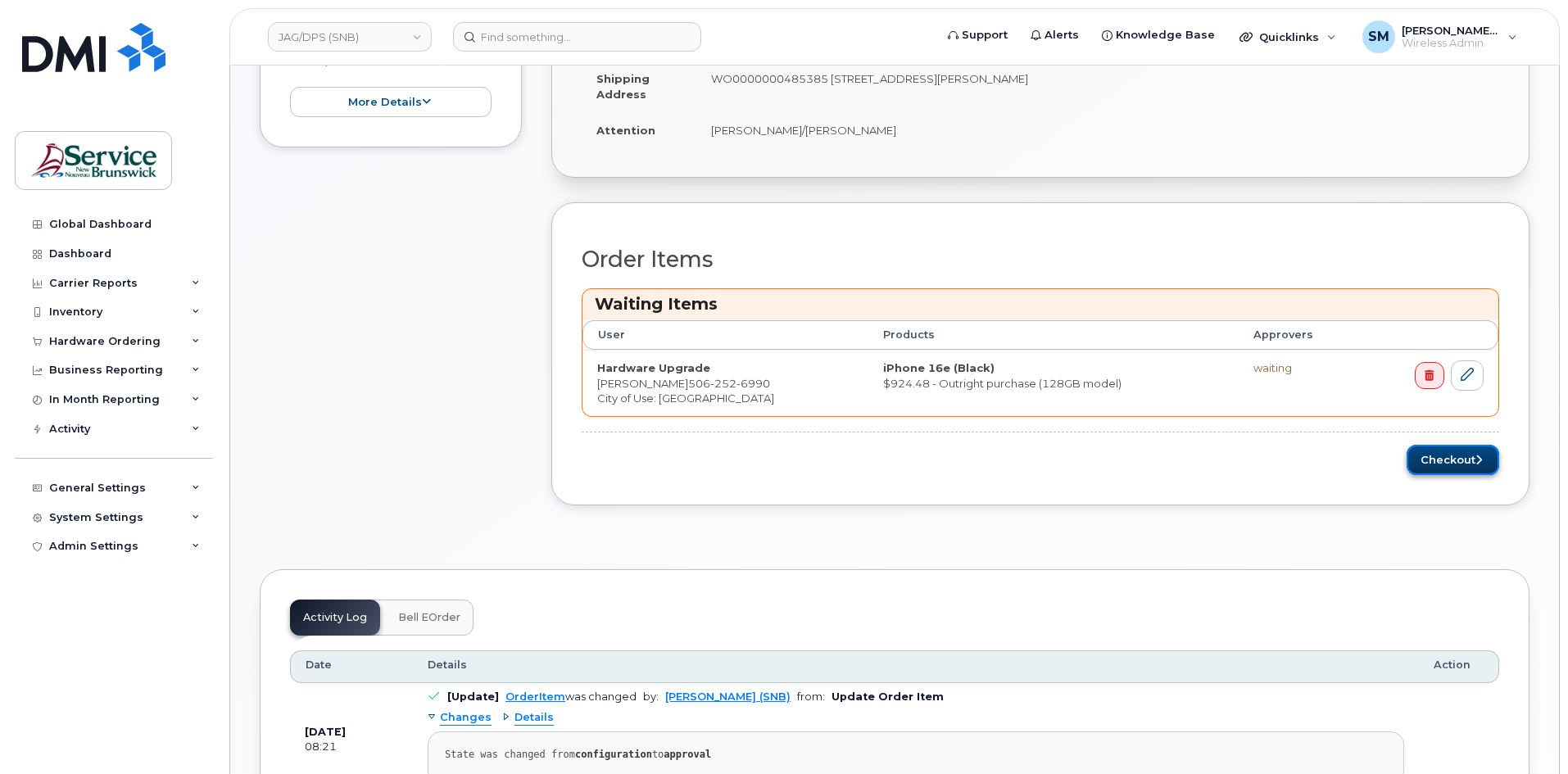
click at [1452, 460] on button "Checkout" at bounding box center [1452, 460] width 93 height 31
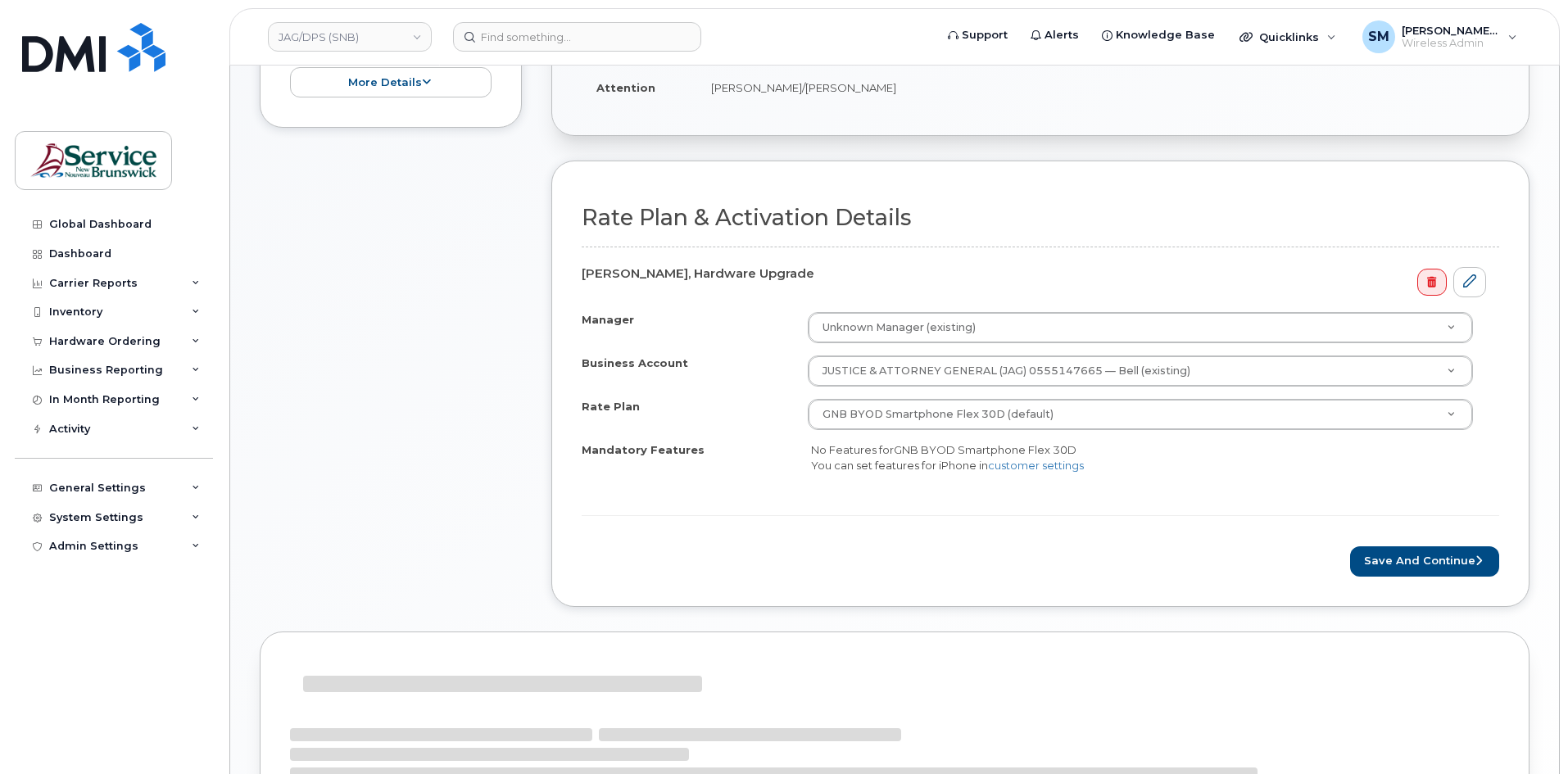
scroll to position [493, 0]
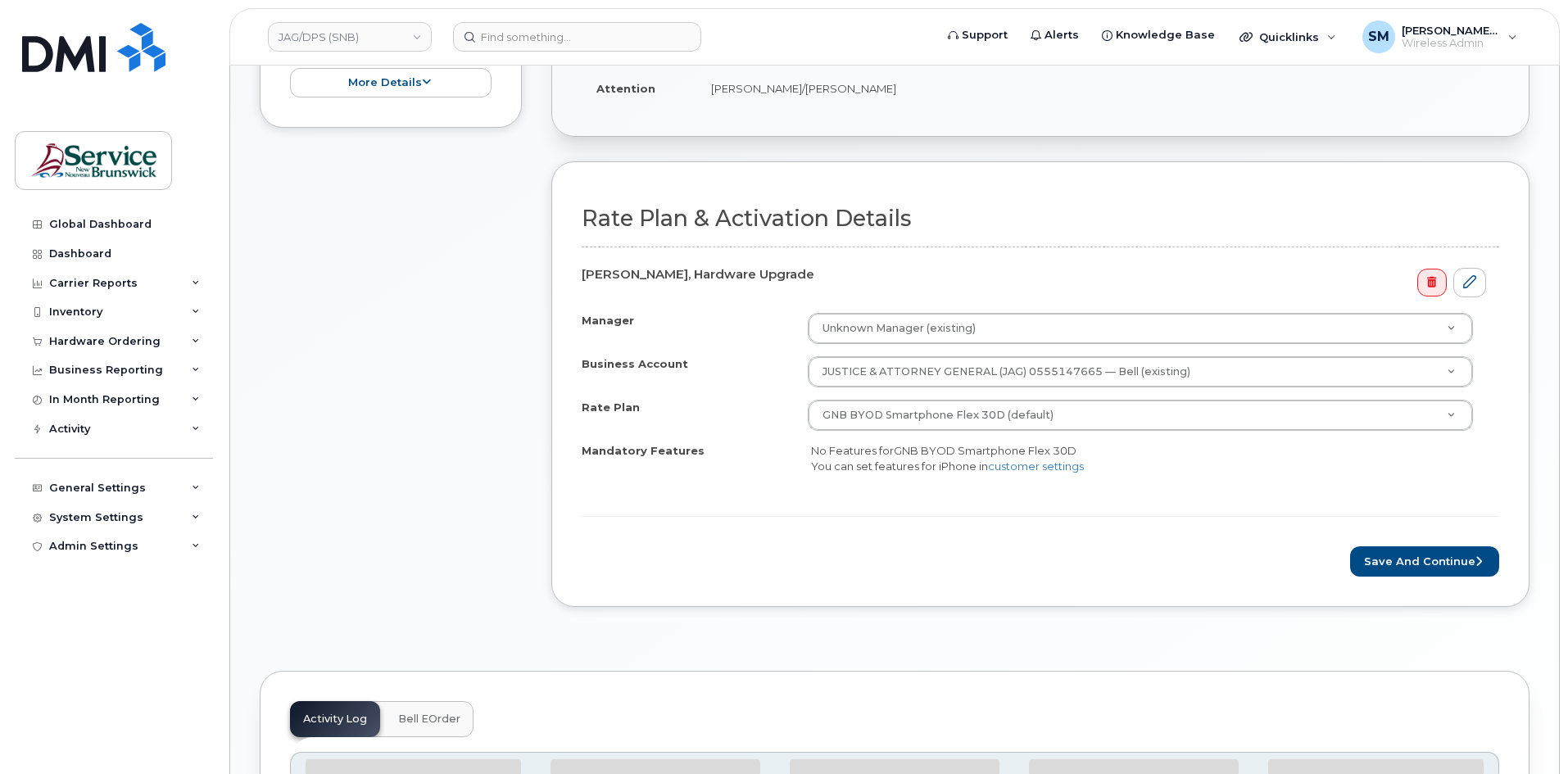
click at [1467, 545] on form "Rate Plan & Activation Details Karine Leblanc, Hardware Upgrade Manager Unknown…" at bounding box center [1041, 391] width 918 height 370
click at [1453, 556] on button "Save and Continue" at bounding box center [1424, 562] width 149 height 31
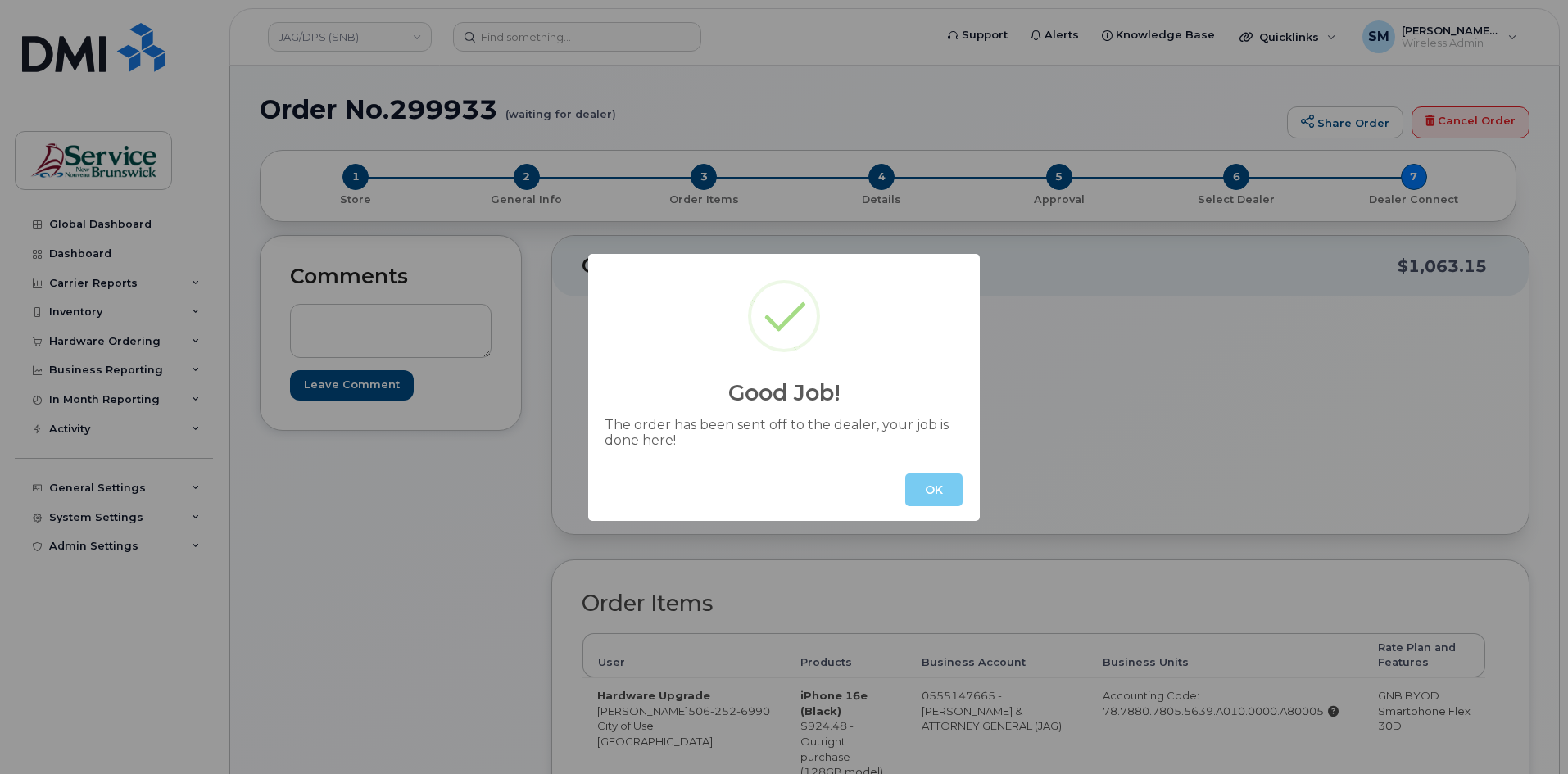
click at [939, 489] on button "OK" at bounding box center [934, 490] width 57 height 32
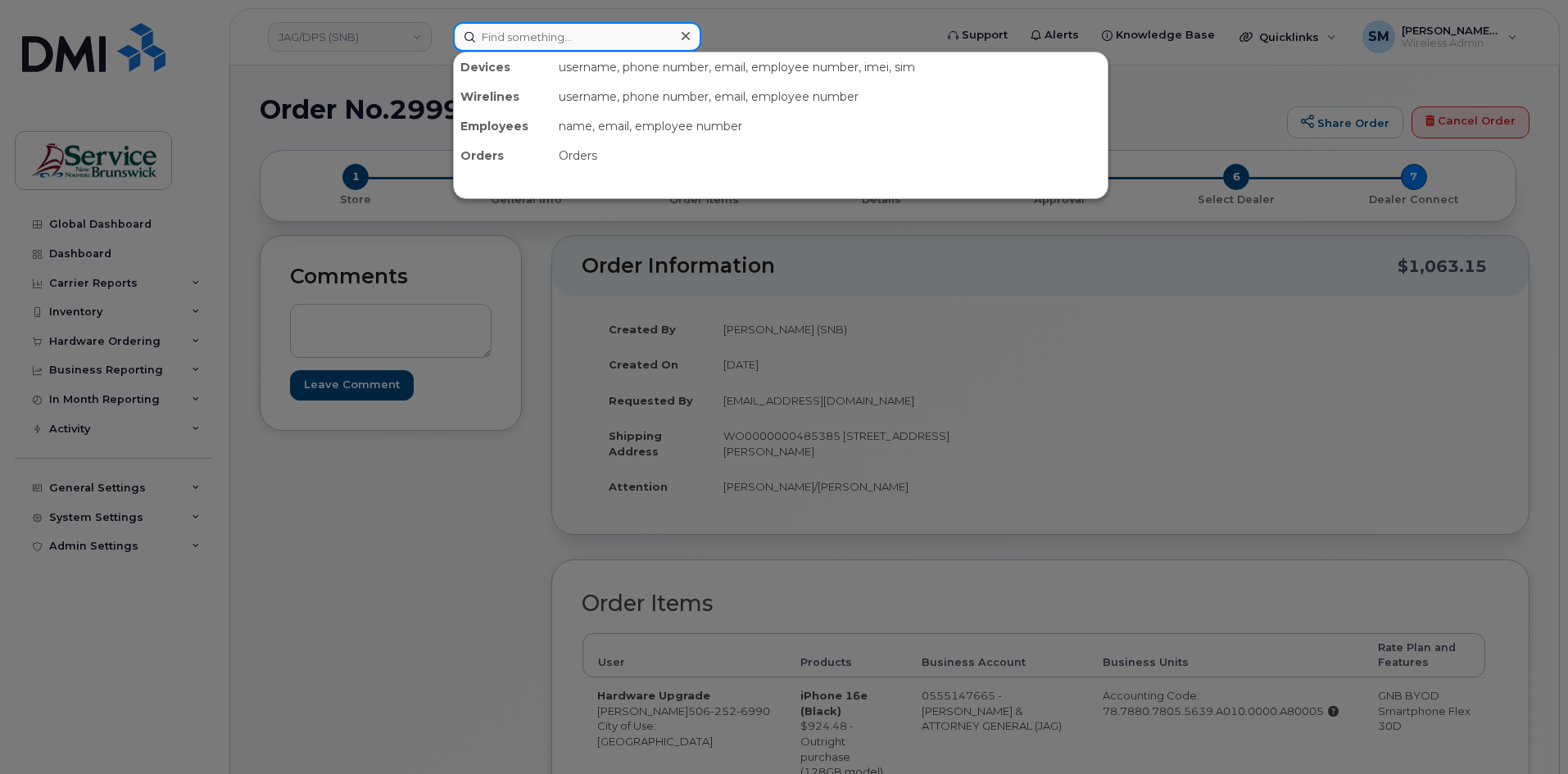
click at [493, 33] on input at bounding box center [577, 36] width 248 height 30
paste input "[PHONE_NUMBER]"
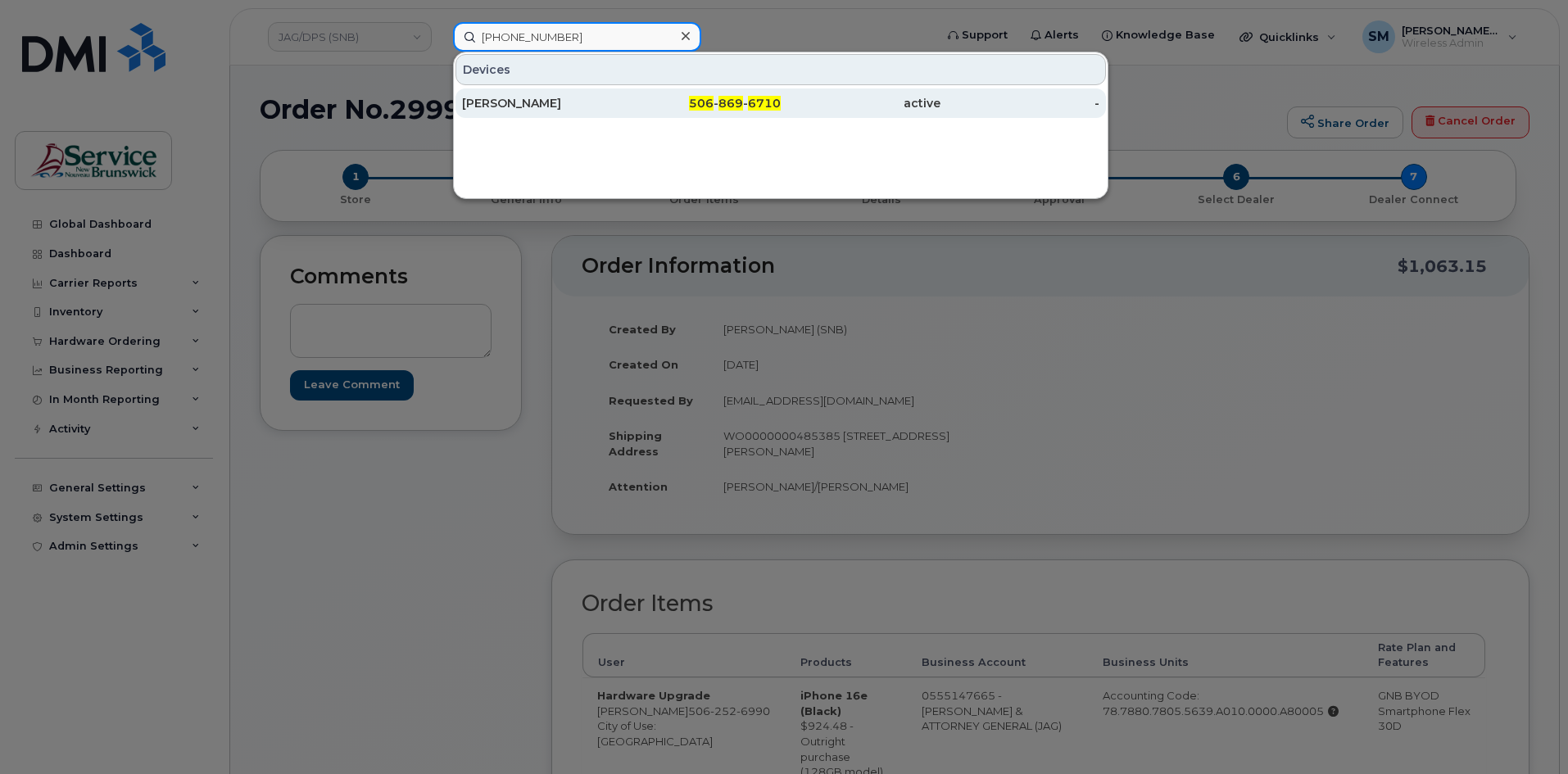
type input "[PHONE_NUMBER]"
click at [640, 104] on div "506 - 869 - 6710" at bounding box center [701, 103] width 159 height 16
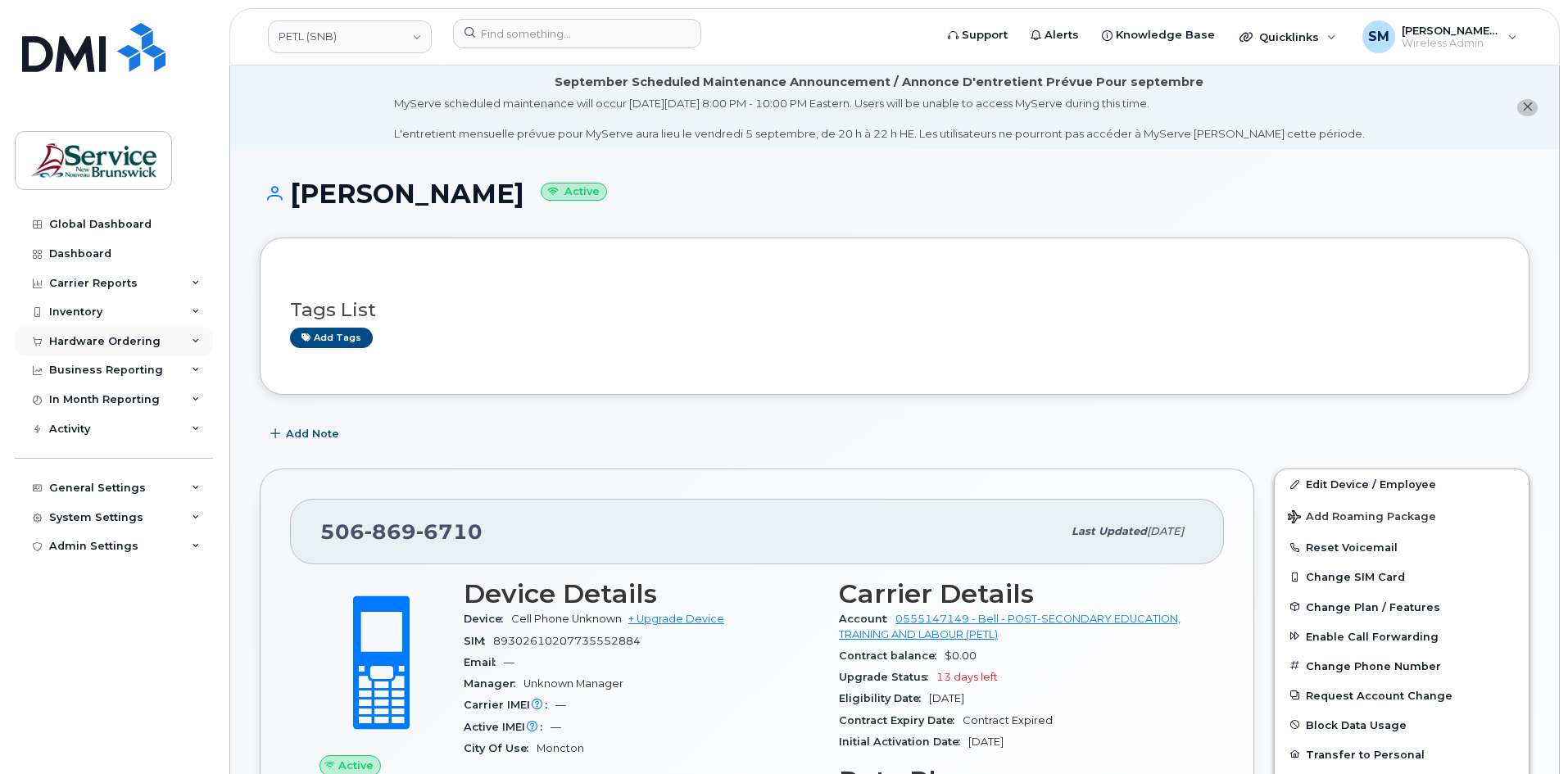
click at [129, 351] on div "Hardware Ordering" at bounding box center [113, 342] width 198 height 30
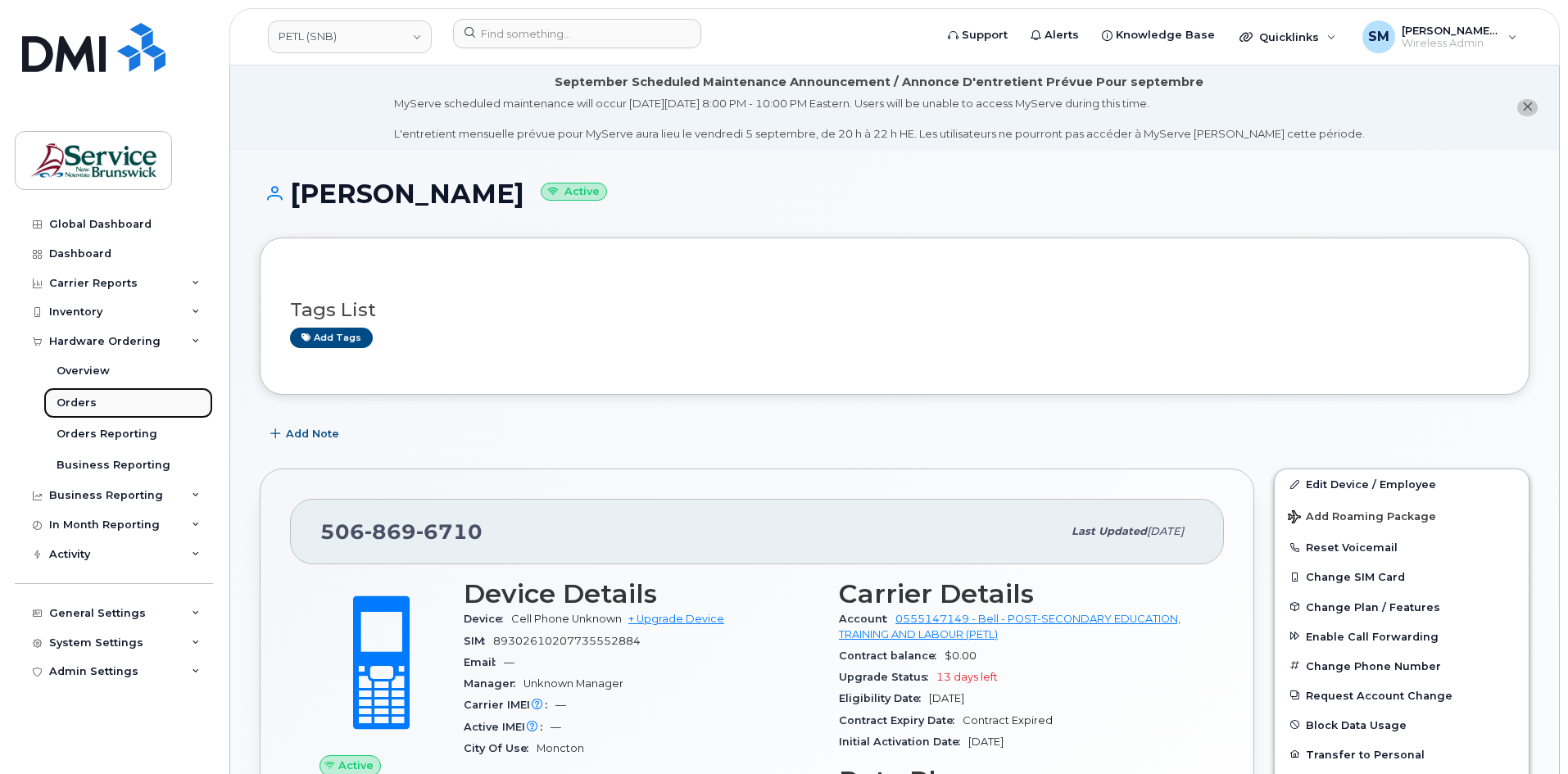
click at [97, 415] on link "Orders" at bounding box center [129, 403] width 170 height 31
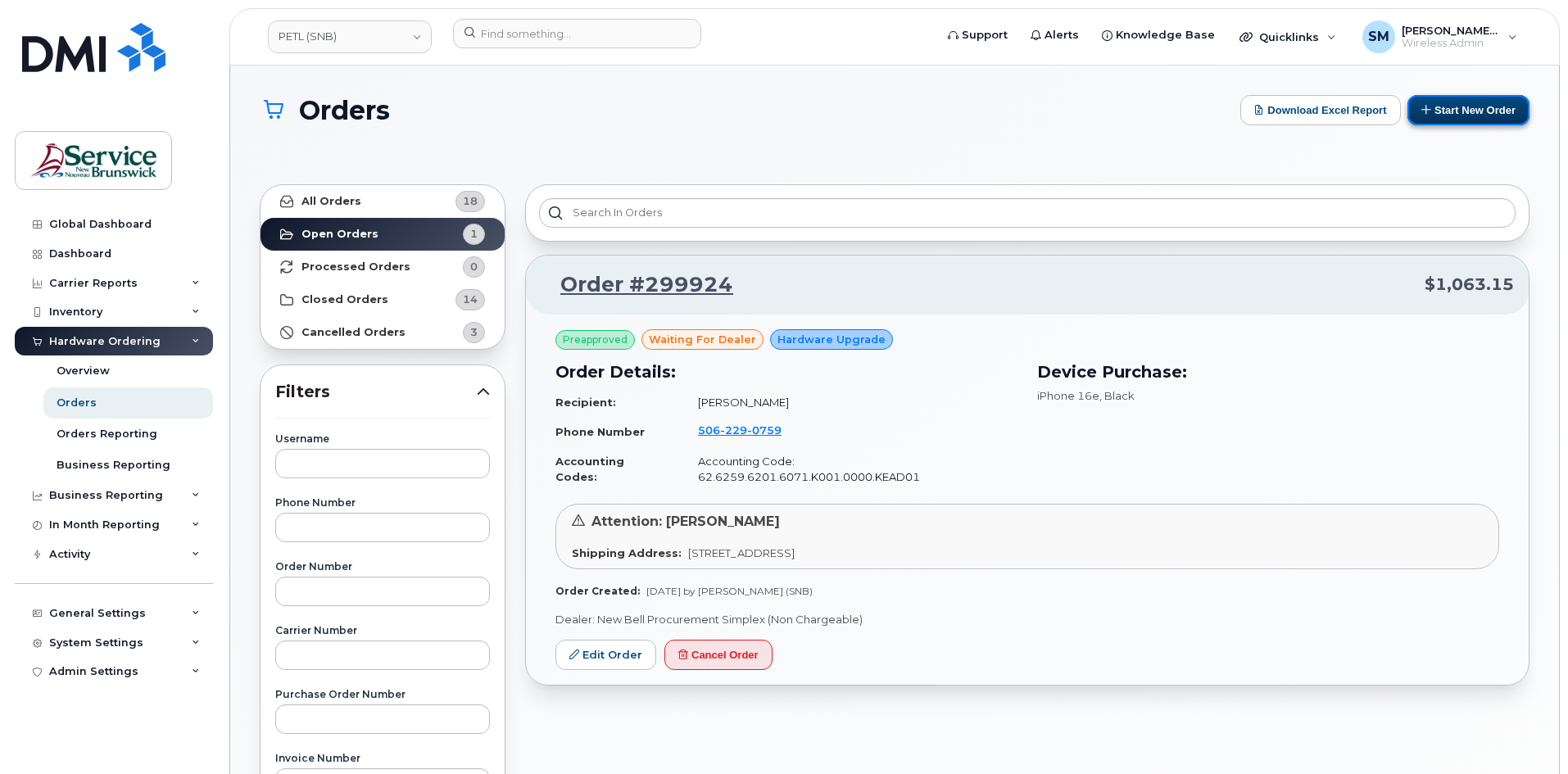
click at [1486, 99] on button "Start New Order" at bounding box center [1468, 111] width 122 height 31
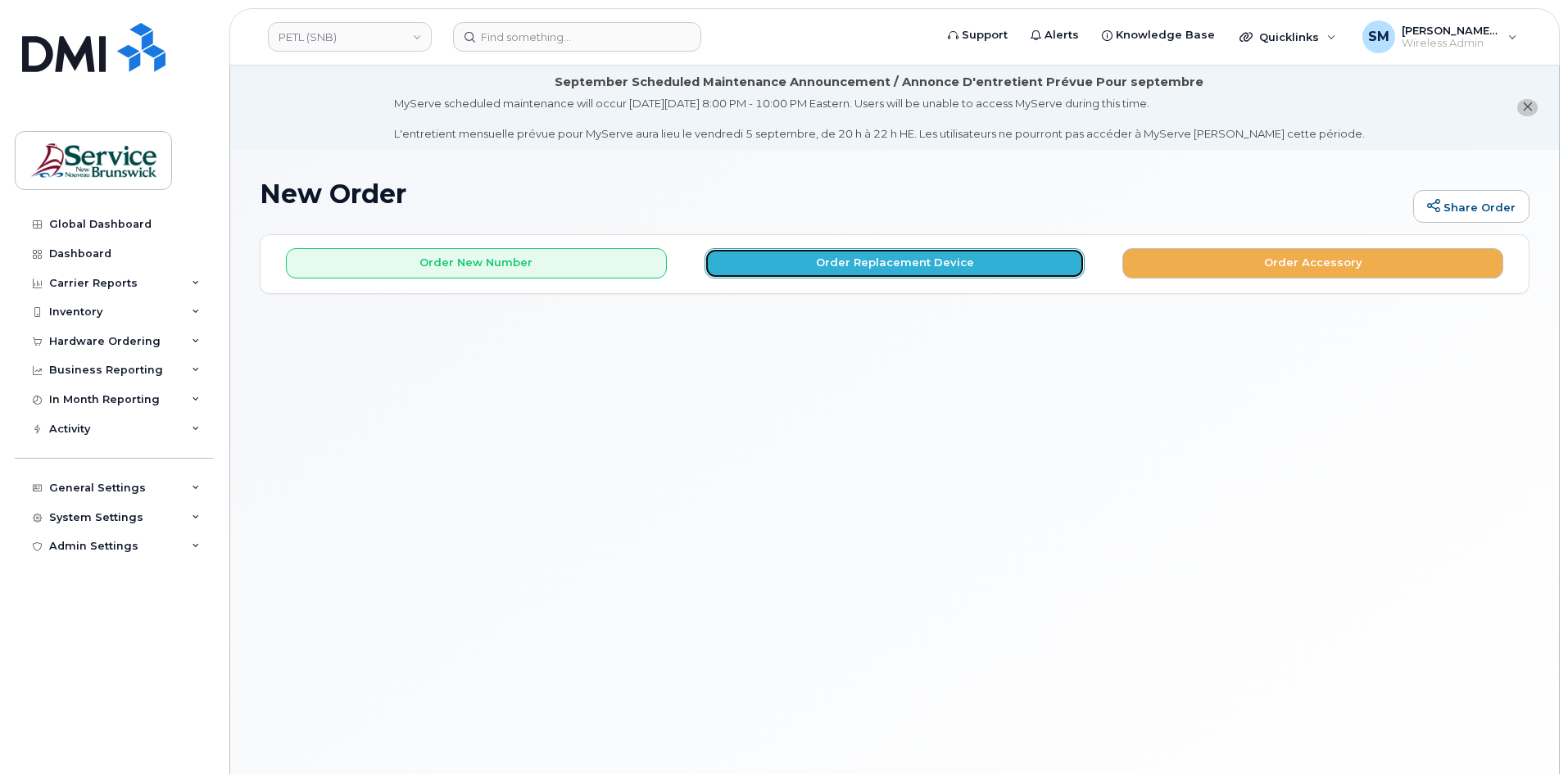
click at [762, 267] on button "Order Replacement Device" at bounding box center [895, 263] width 381 height 31
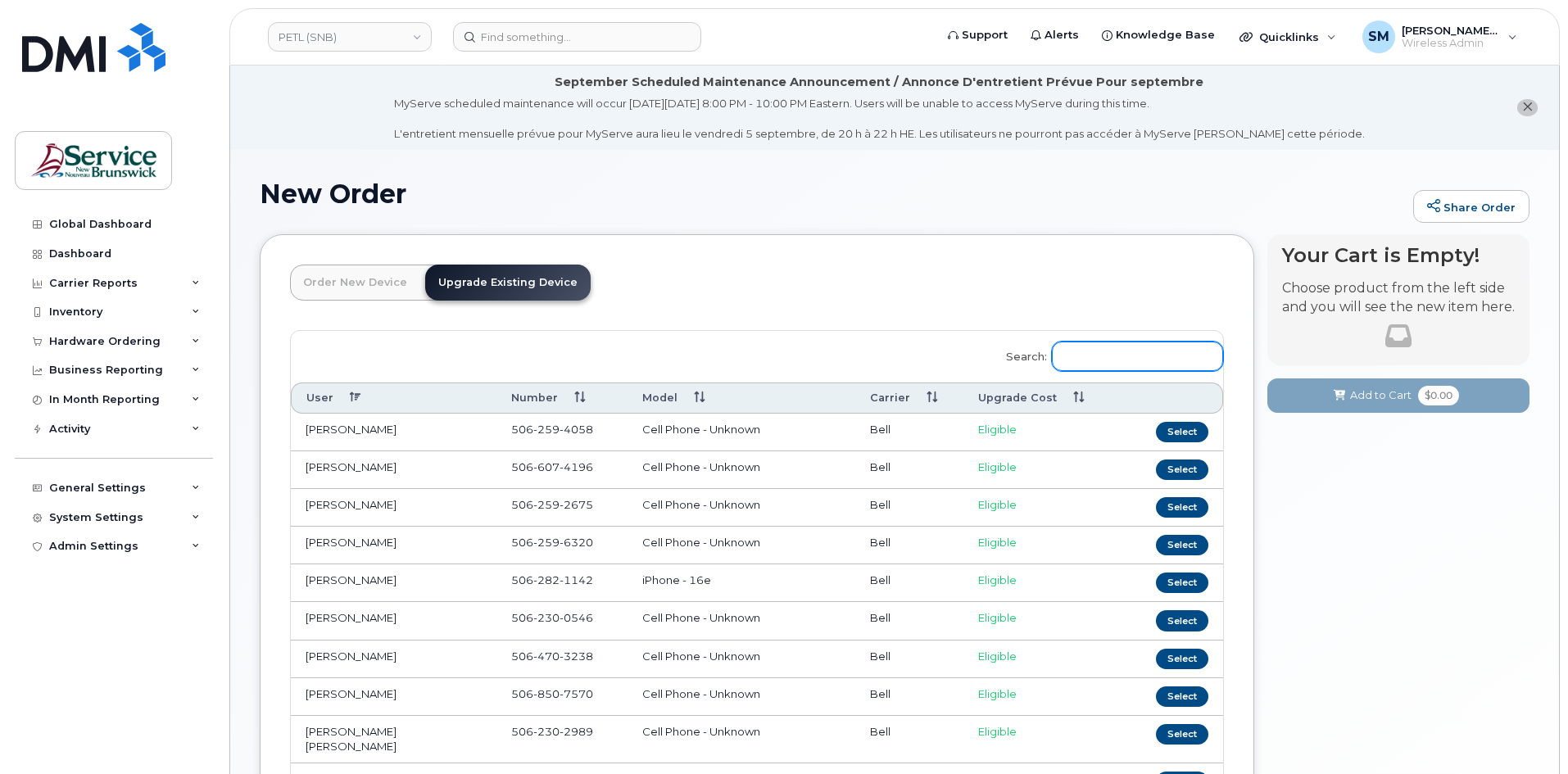
click at [1147, 352] on input "Search:" at bounding box center [1137, 356] width 171 height 30
paste input "[PHONE_NUMBER]"
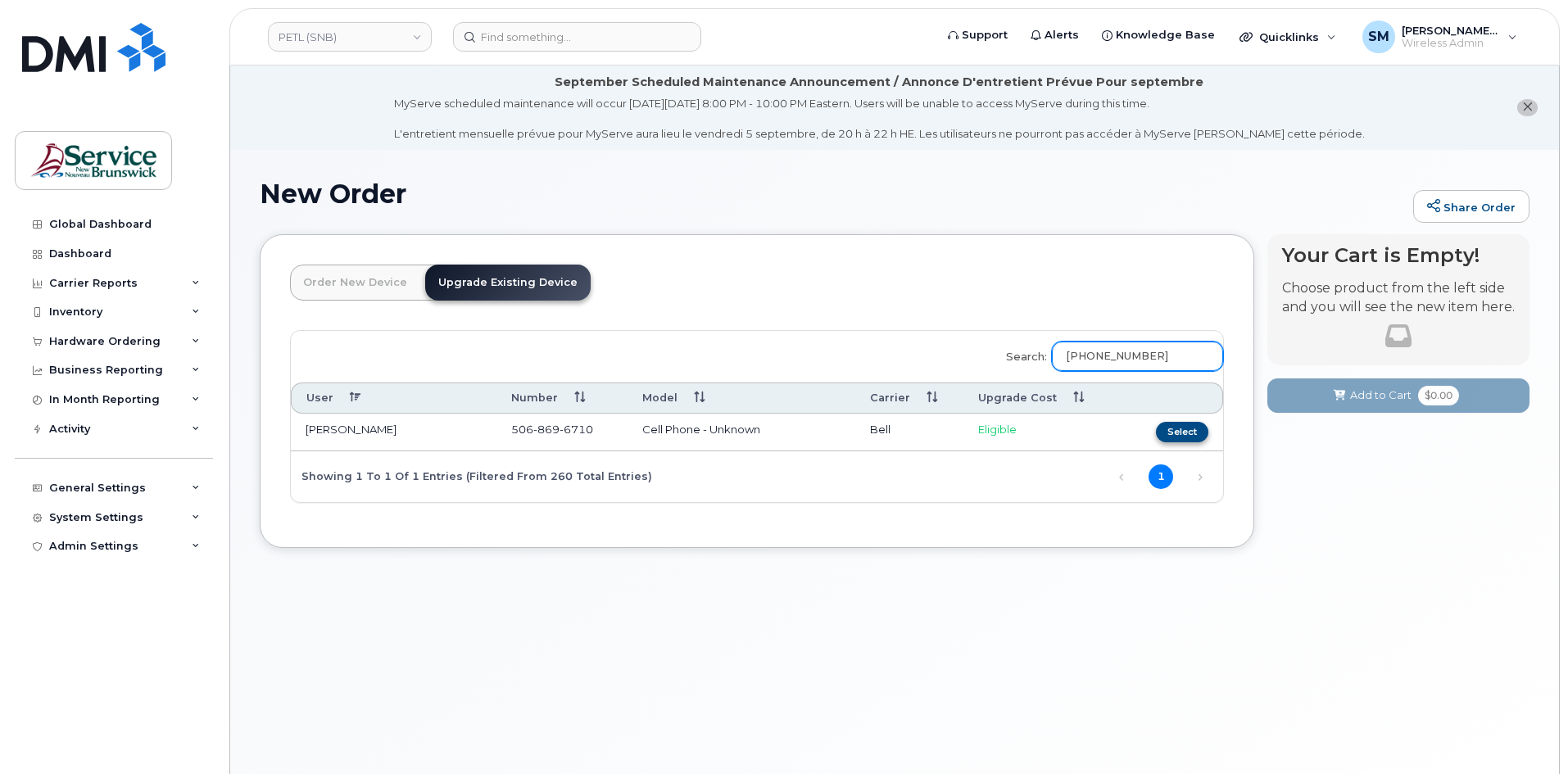
type input "[PHONE_NUMBER]"
click at [1177, 435] on button "Select" at bounding box center [1182, 431] width 52 height 20
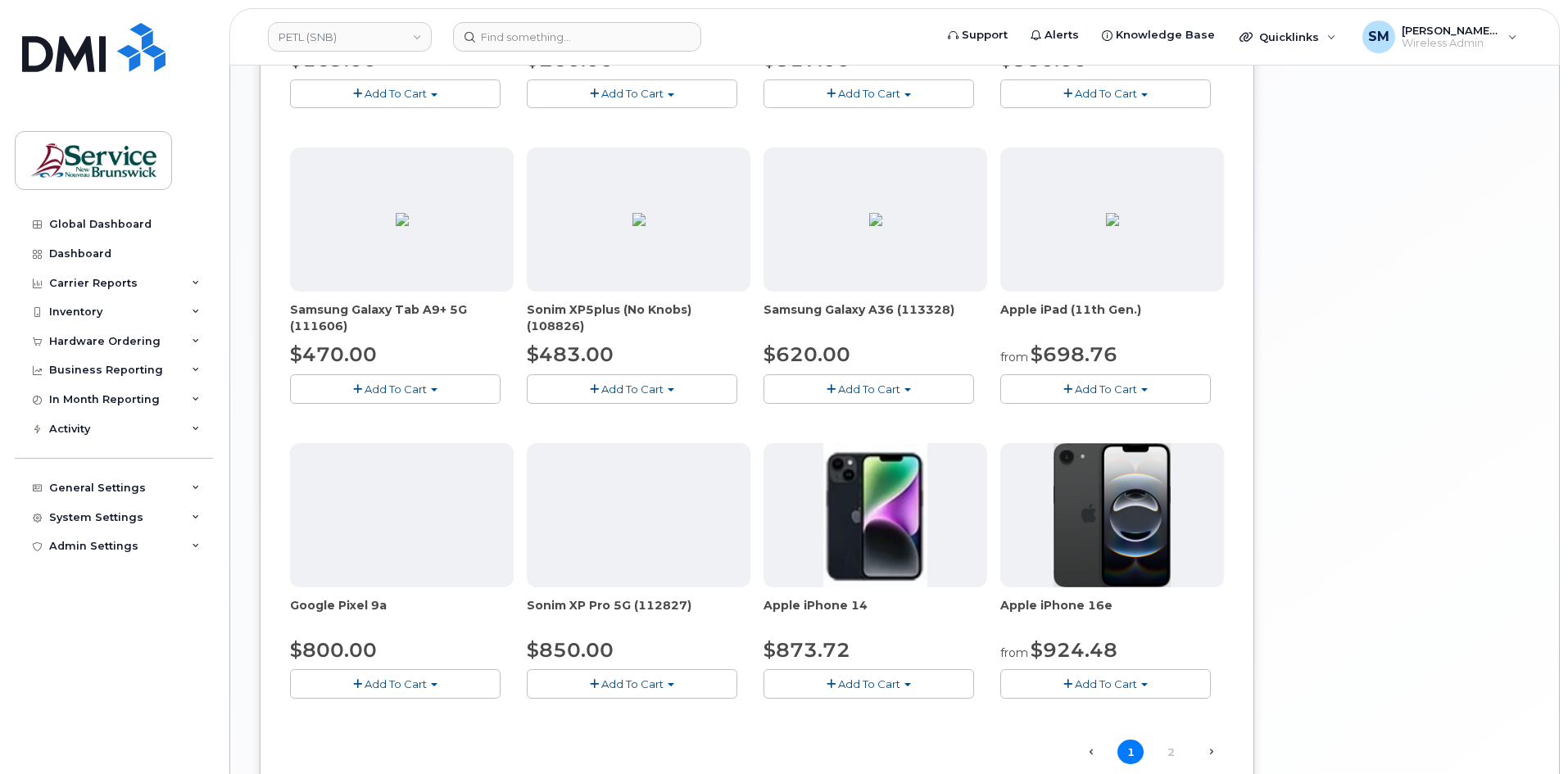
scroll to position [988, 0]
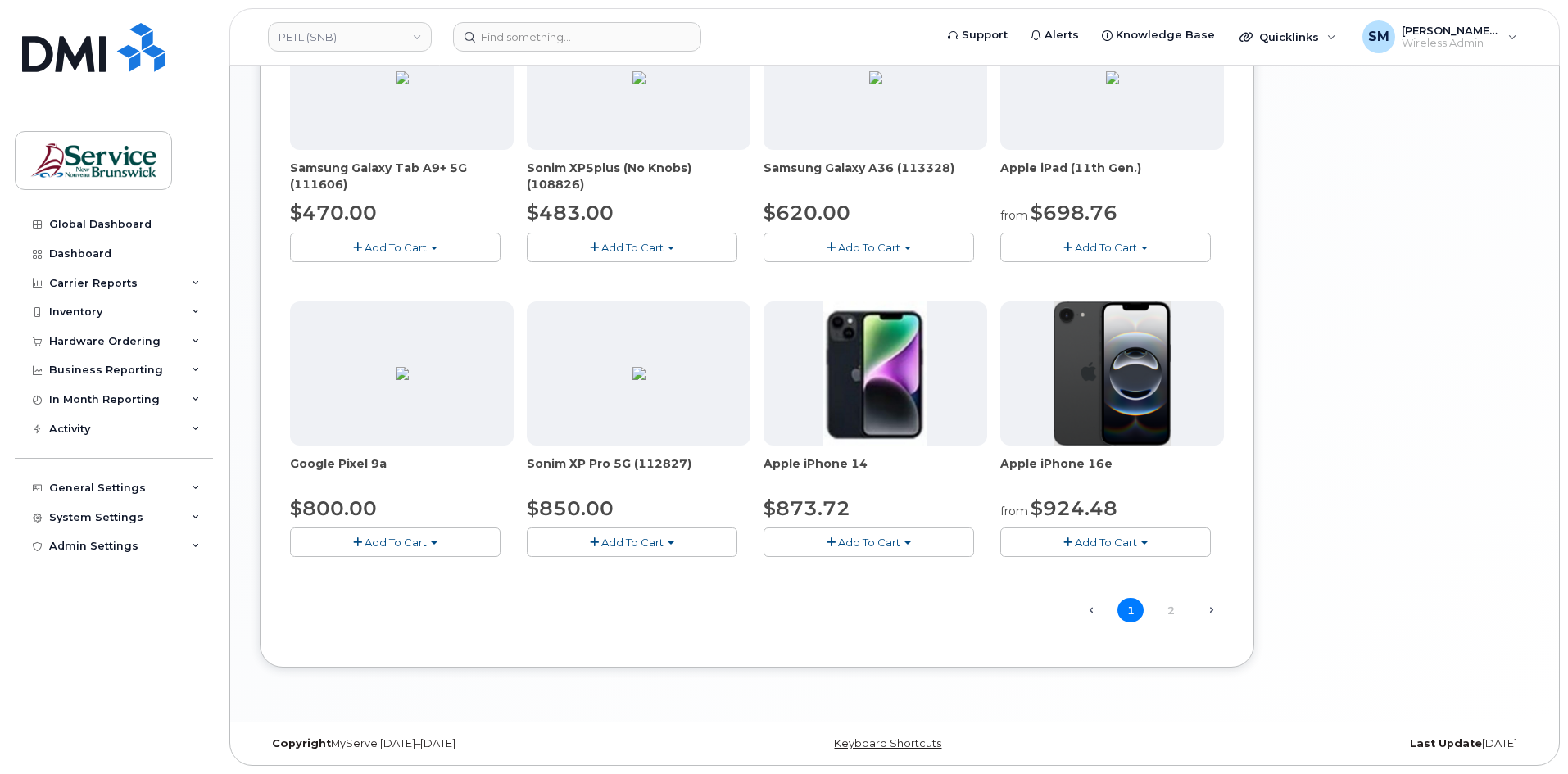
click at [1133, 542] on span "Add To Cart" at bounding box center [1105, 543] width 62 height 13
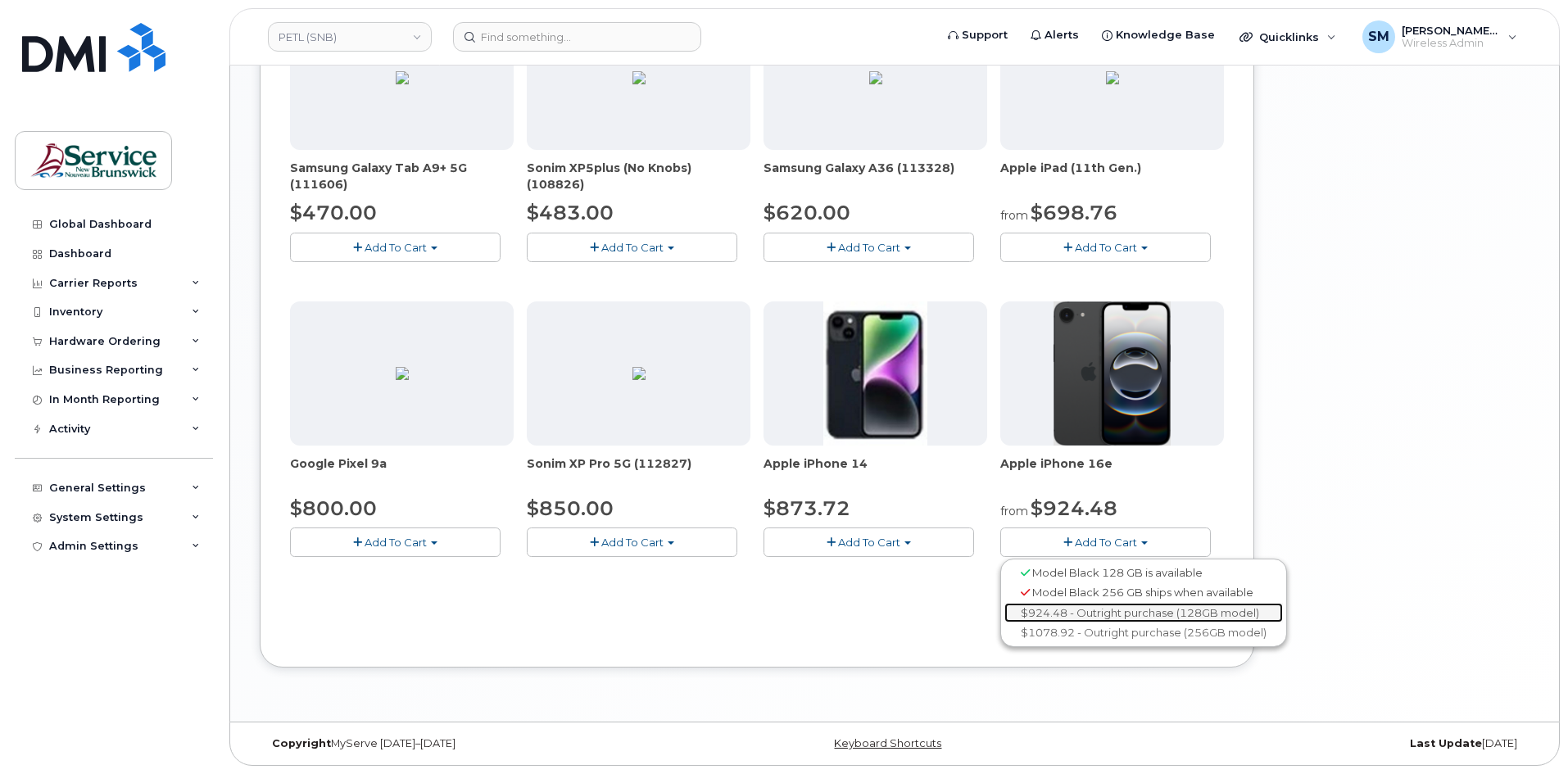
click at [1162, 611] on link "$924.48 - Outright purchase (128GB model)" at bounding box center [1144, 613] width 279 height 20
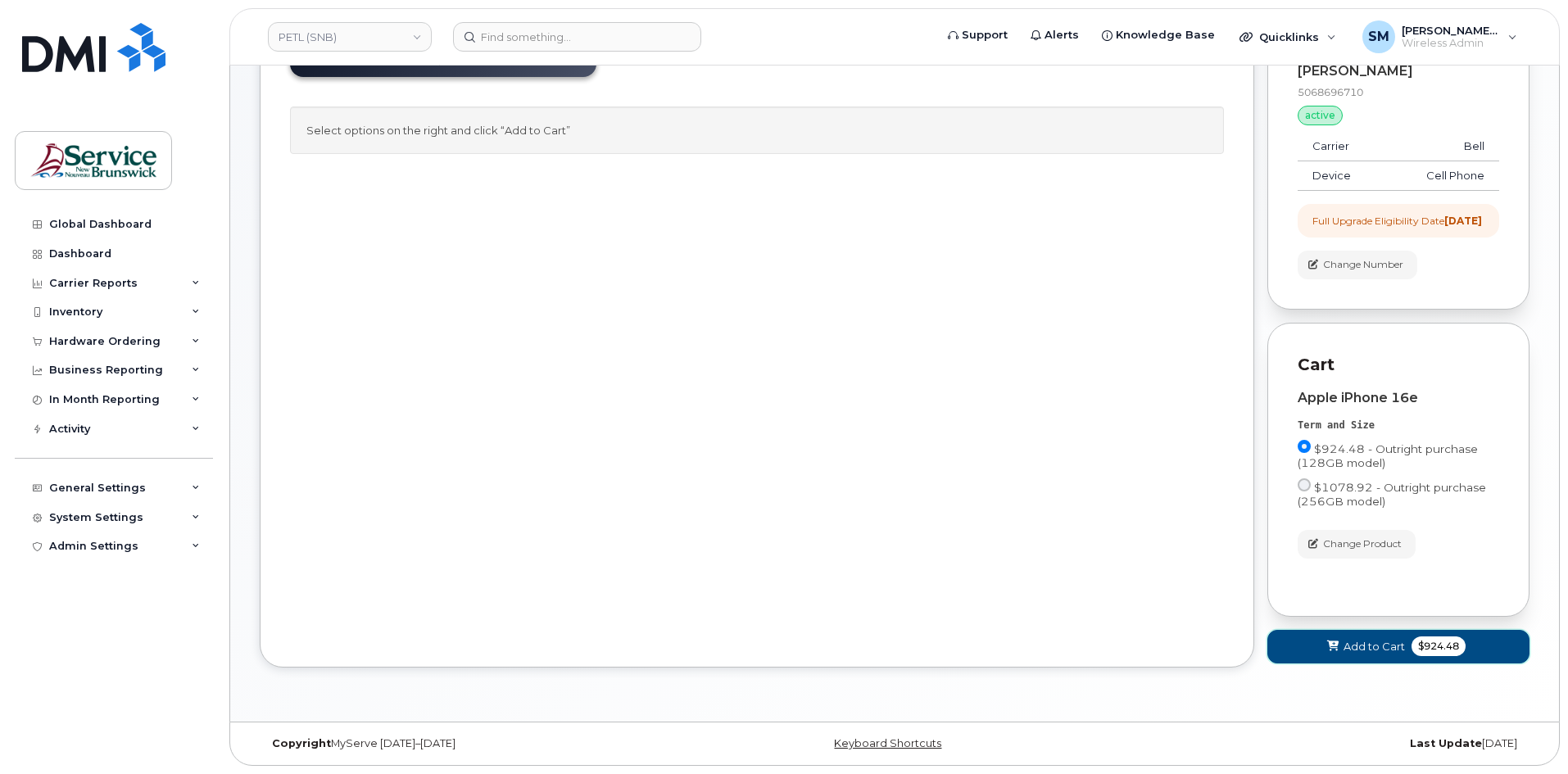
click at [1355, 647] on span "Add to Cart" at bounding box center [1373, 647] width 61 height 15
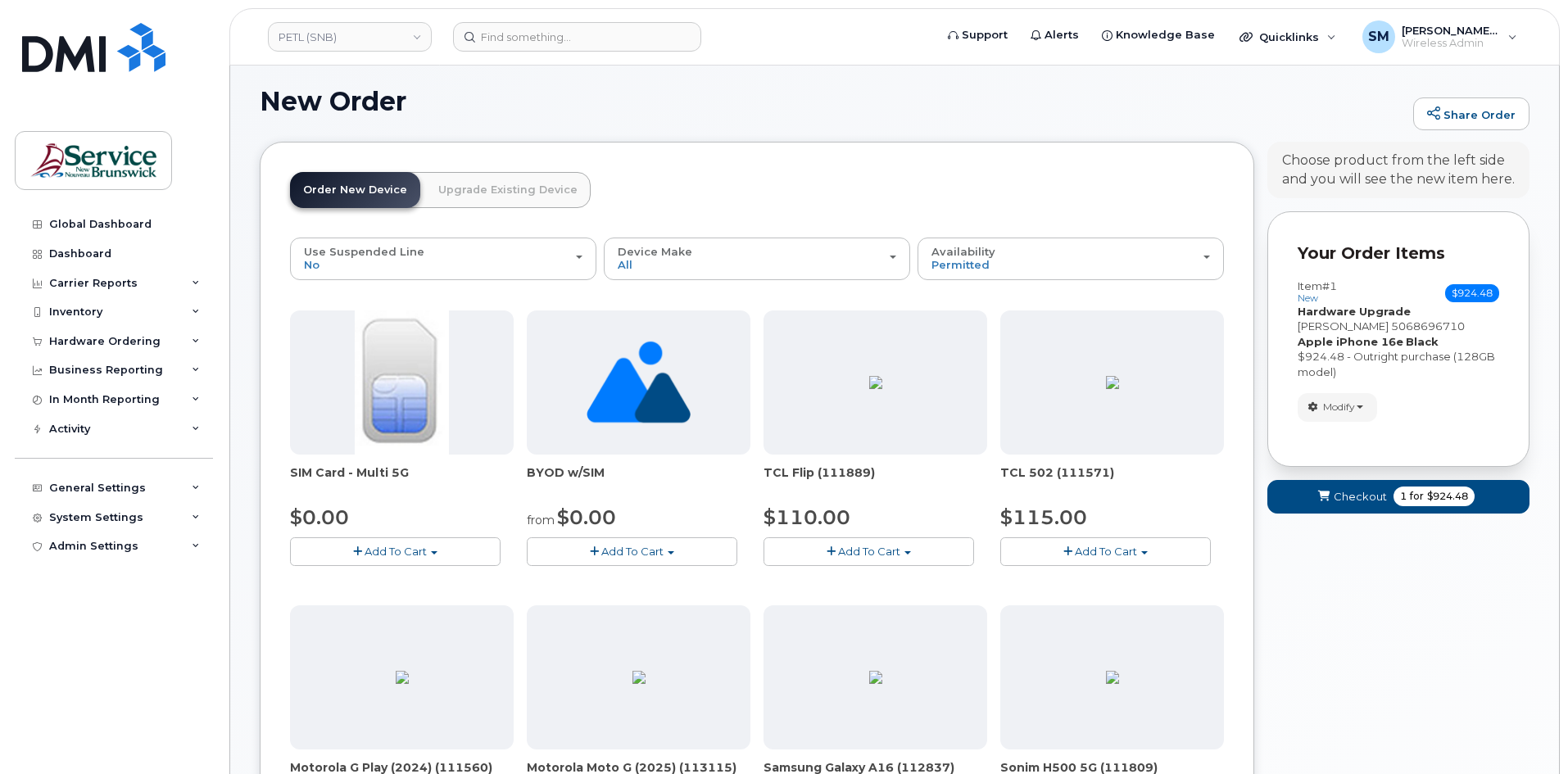
scroll to position [238, 0]
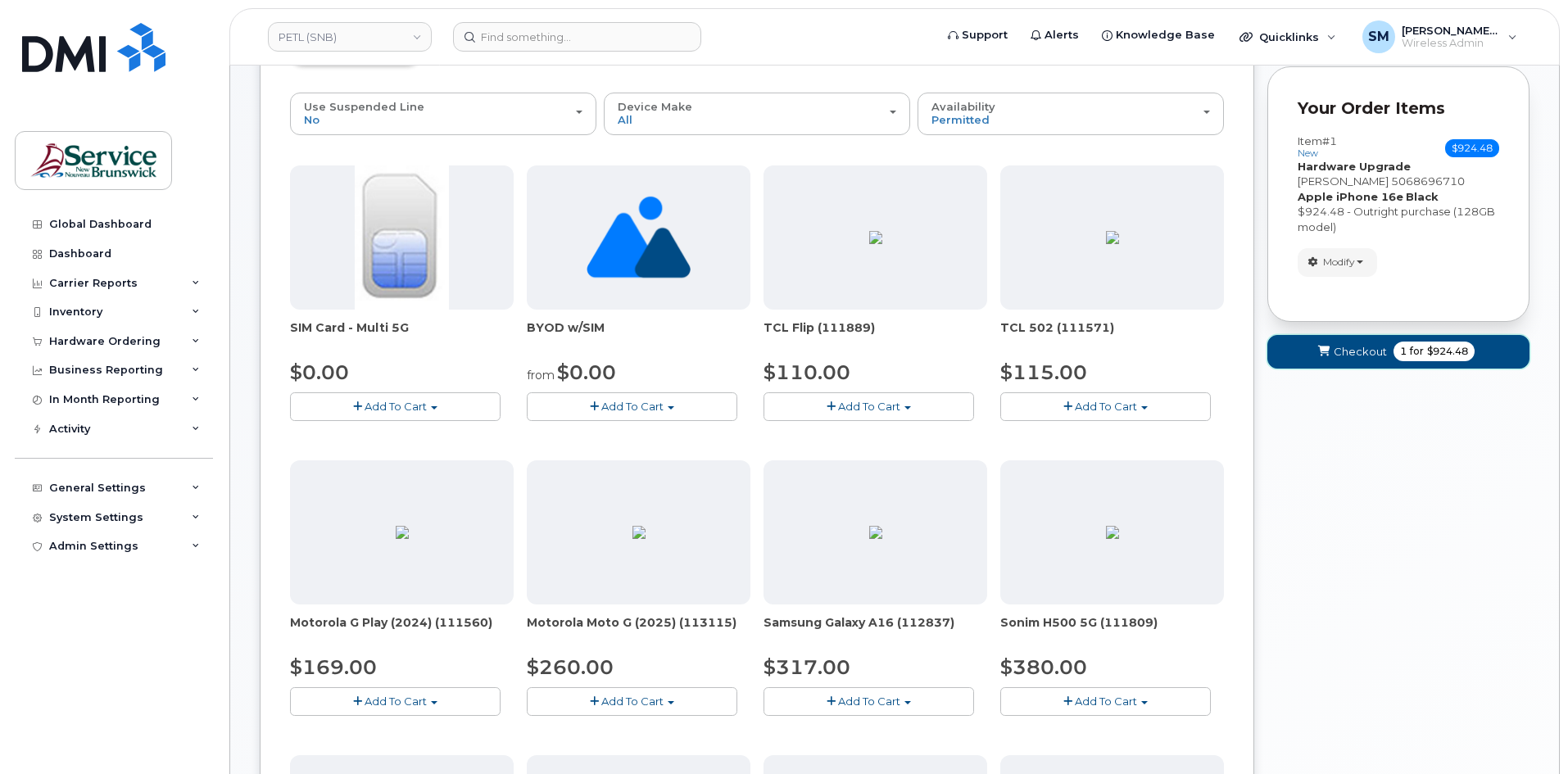
click at [1335, 360] on span "Checkout" at bounding box center [1360, 352] width 53 height 15
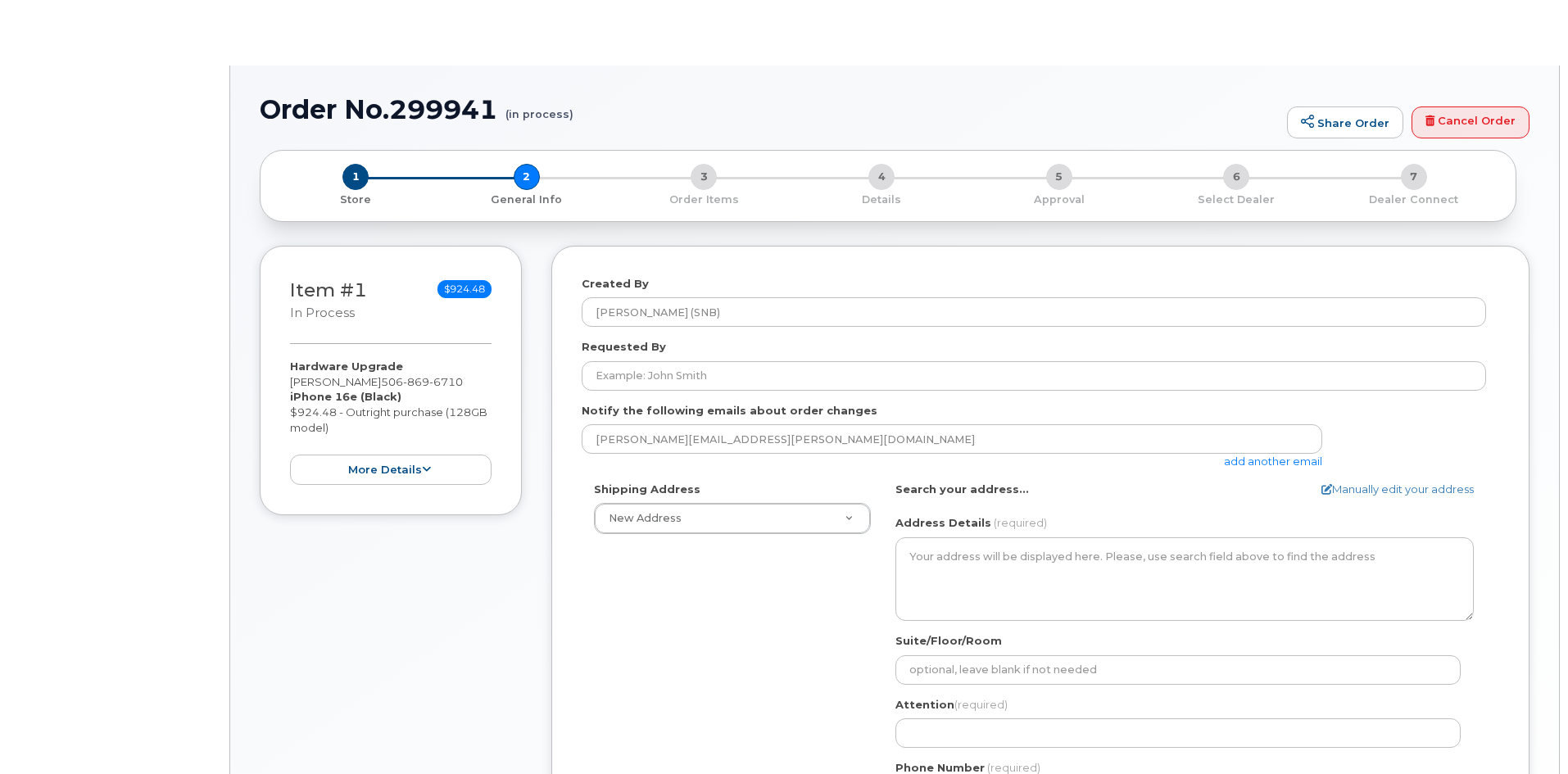
select select
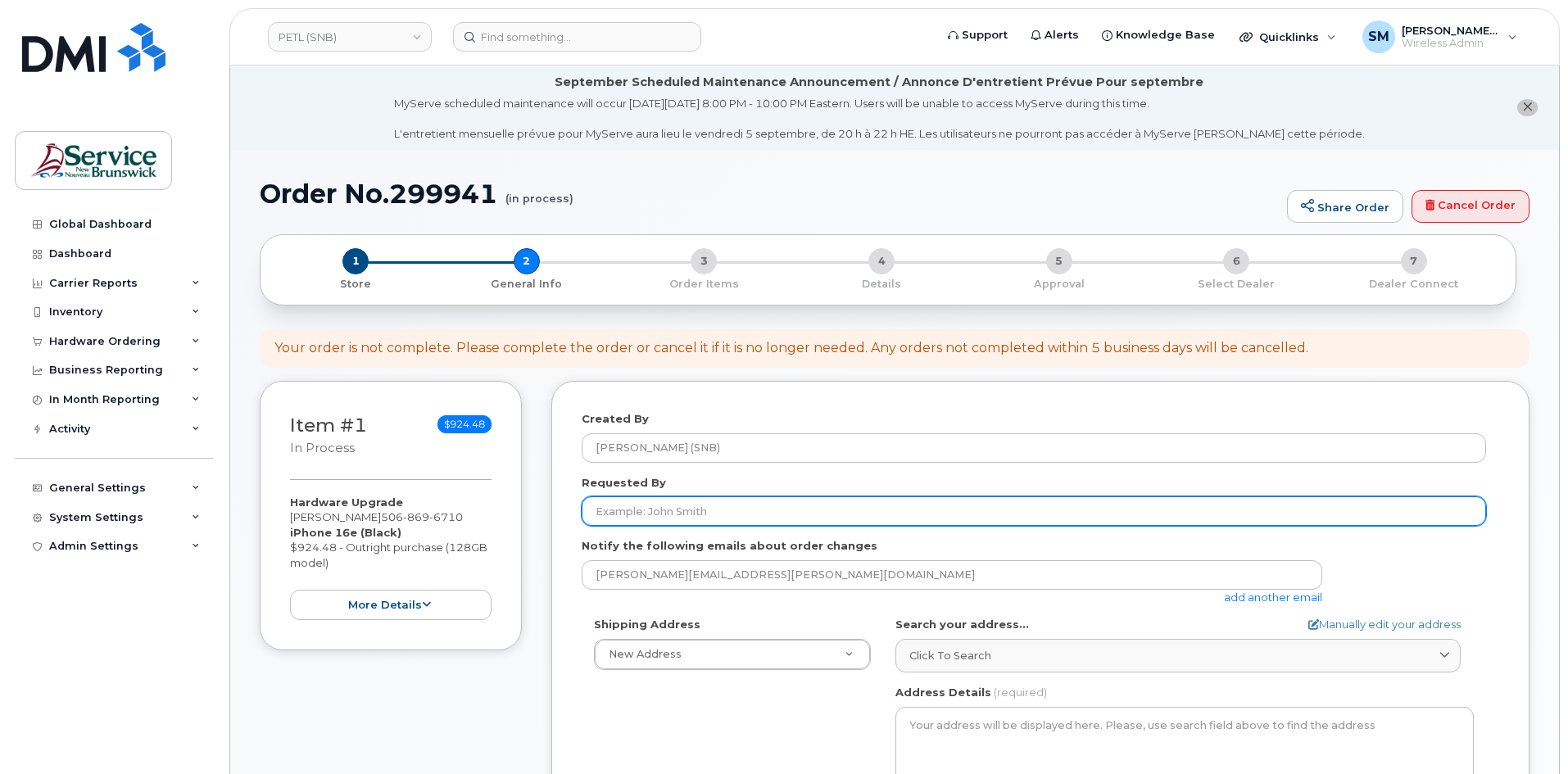
click at [774, 504] on input "Requested By" at bounding box center [1034, 511] width 904 height 30
paste input "[PERSON_NAME][EMAIL_ADDRESS][DOMAIN_NAME]"
type input "[PERSON_NAME][EMAIL_ADDRESS][DOMAIN_NAME]"
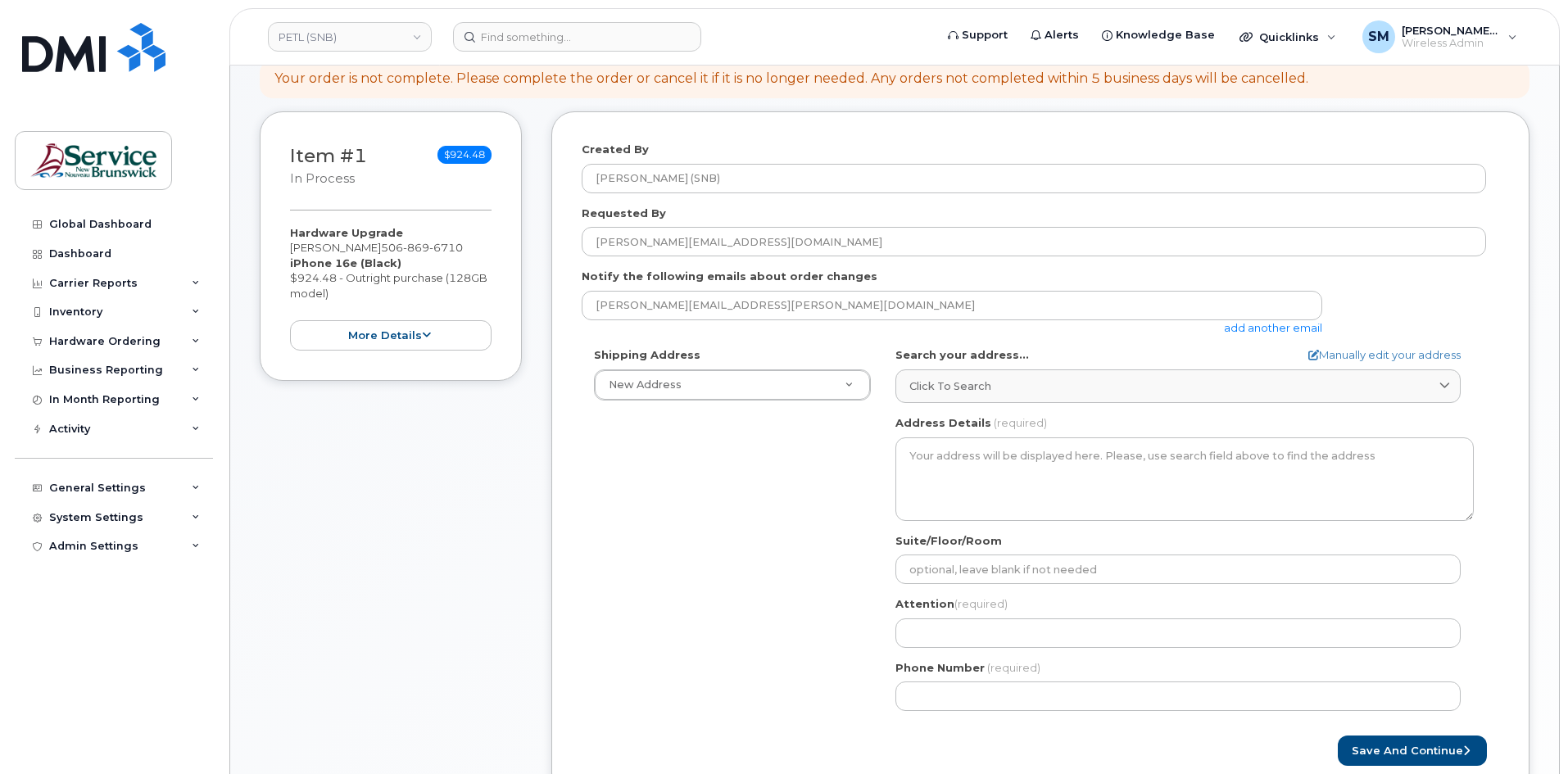
scroll to position [327, 0]
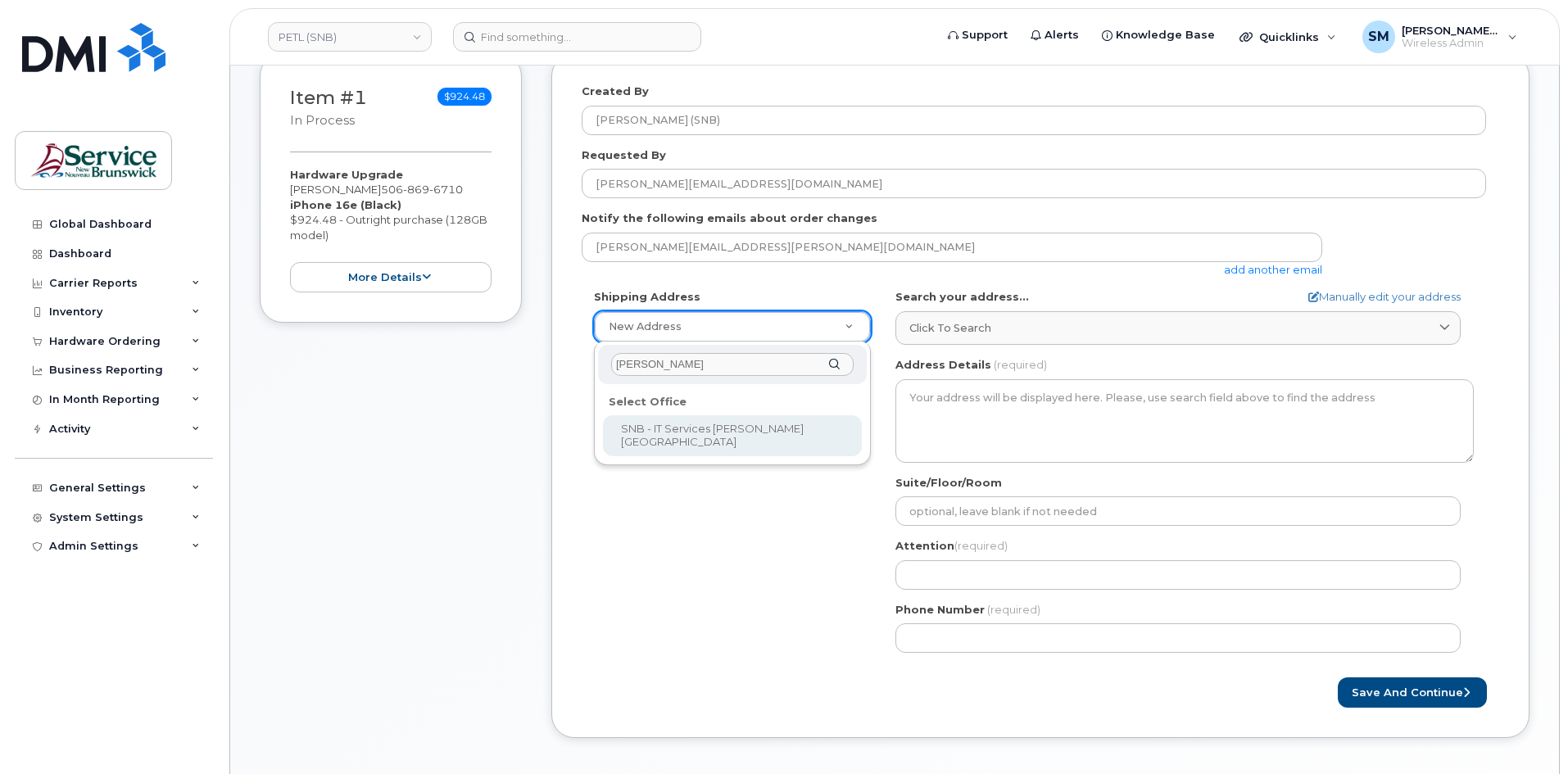
type input "jones"
select select
type textarea "105-1600 Main St Moncton New Brunswick E1E 1G5"
type input "Fred Doiron/Jeff McIntyre/Vincent Hache/Sebastien Bernard"
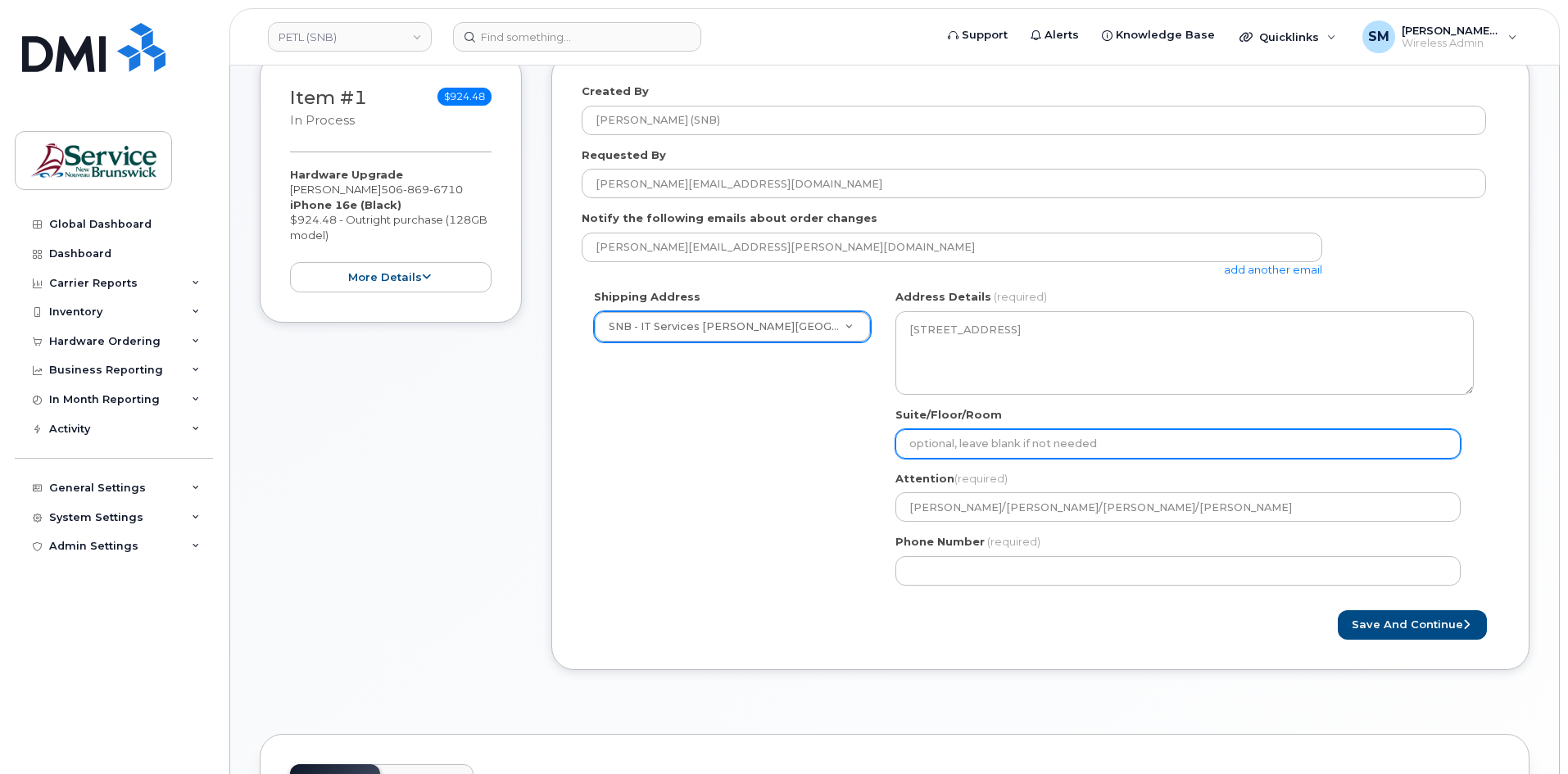
click at [1123, 441] on input "Suite/Floor/Room" at bounding box center [1178, 444] width 566 height 30
paste input "WO0000000485410"
select select
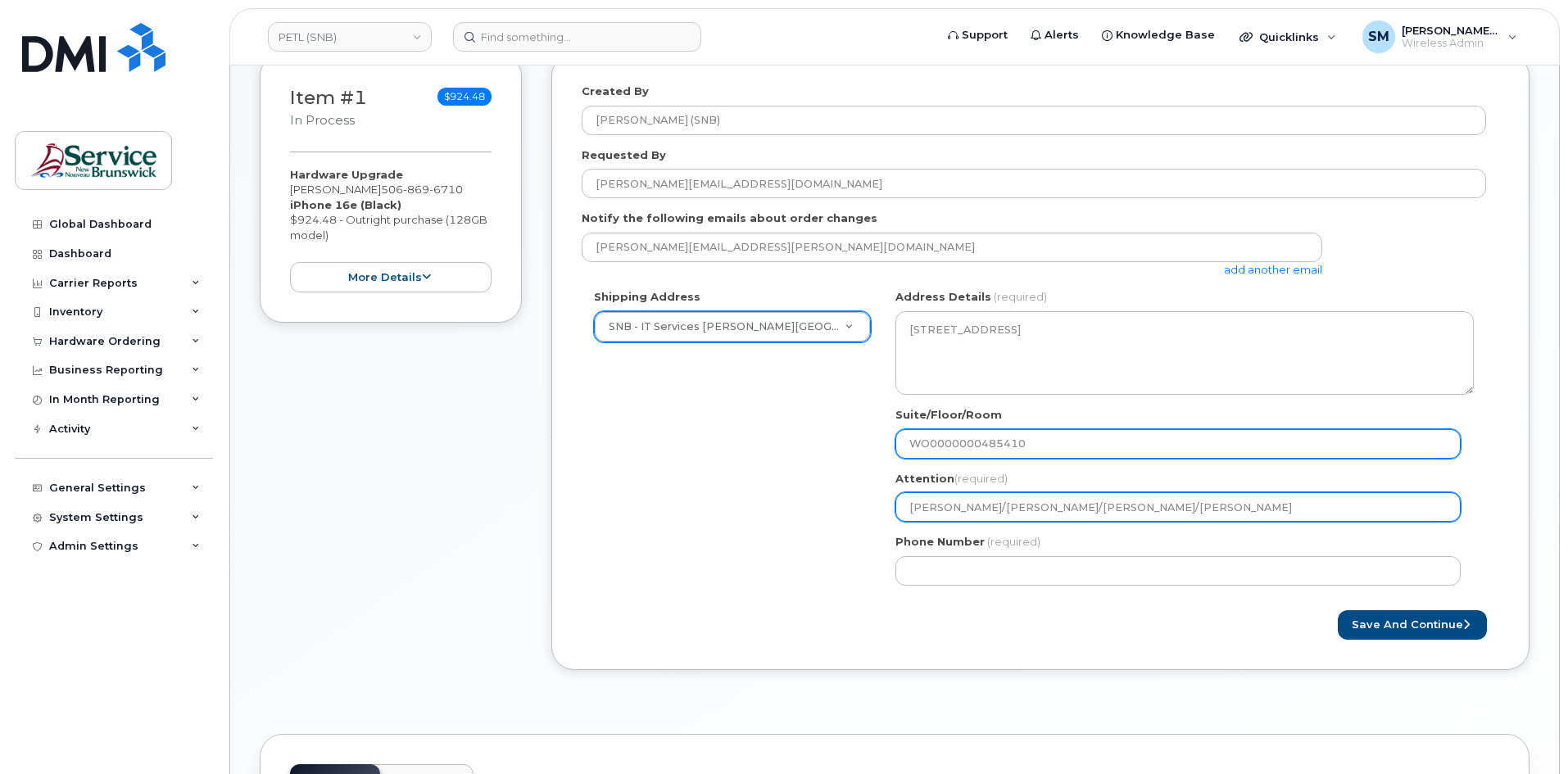
type input "WO0000000485410"
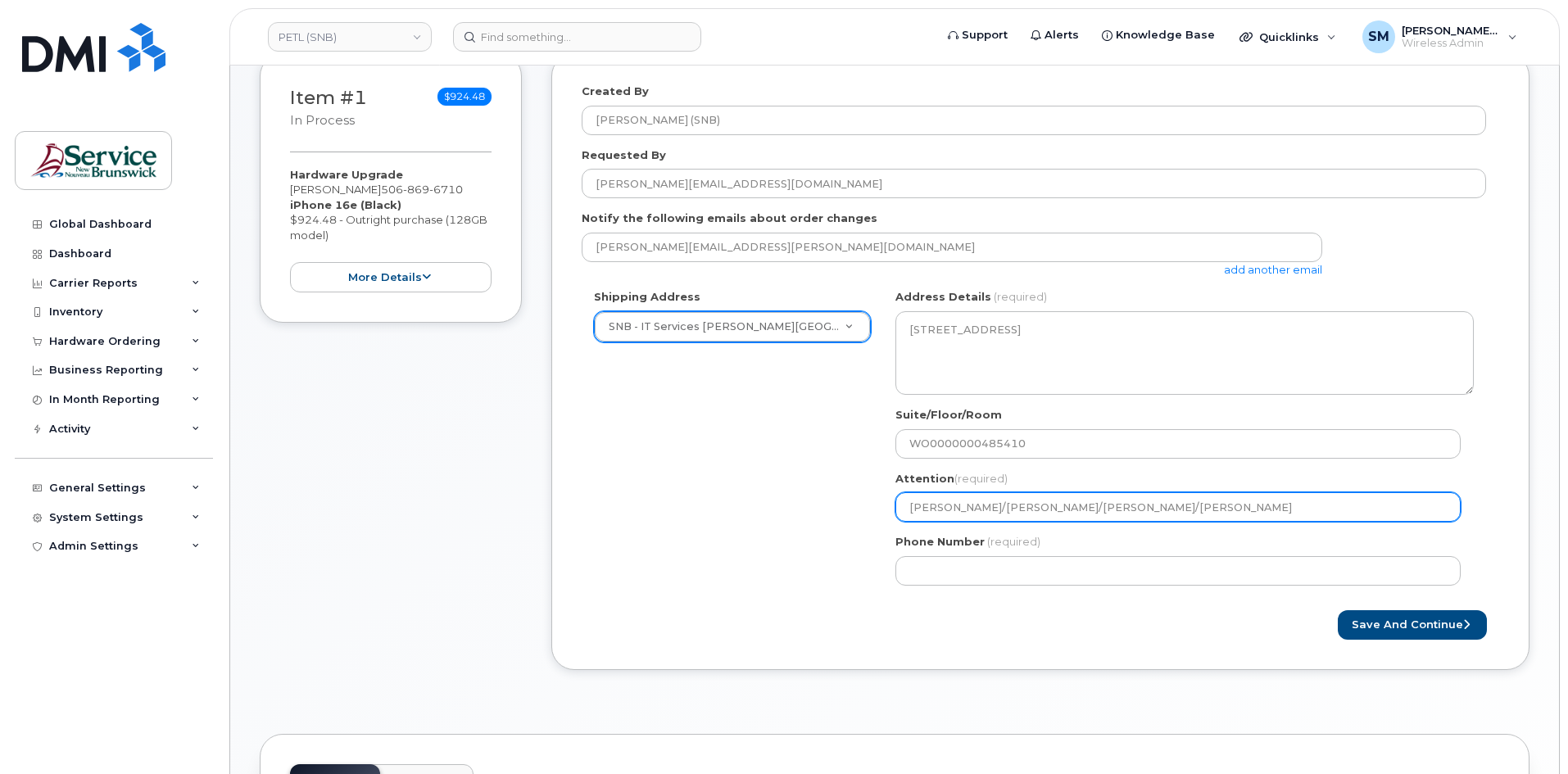
click at [1272, 502] on input "Fred Doiron/Jeff McIntyre/Vincent Hache/Sebastien Bernard" at bounding box center [1178, 507] width 566 height 30
drag, startPoint x: 1246, startPoint y: 507, endPoint x: 1052, endPoint y: 523, distance: 194.7
click at [1052, 523] on div "NB Moncton Search your address... Manually edit your address Click to search No…" at bounding box center [1185, 443] width 603 height 308
select select
type input "Fred Doiron/Jeff McIntyre/"
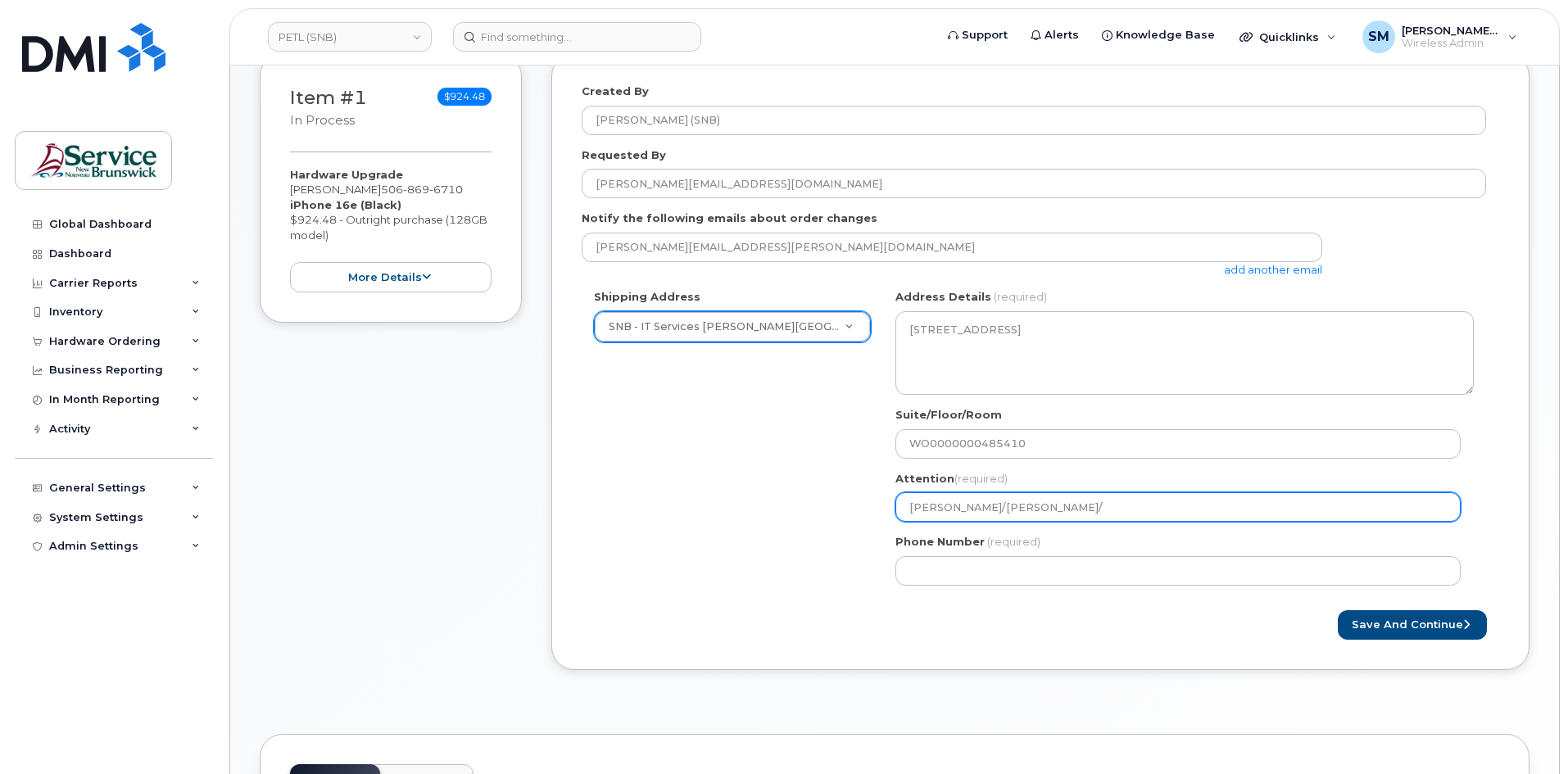
select select
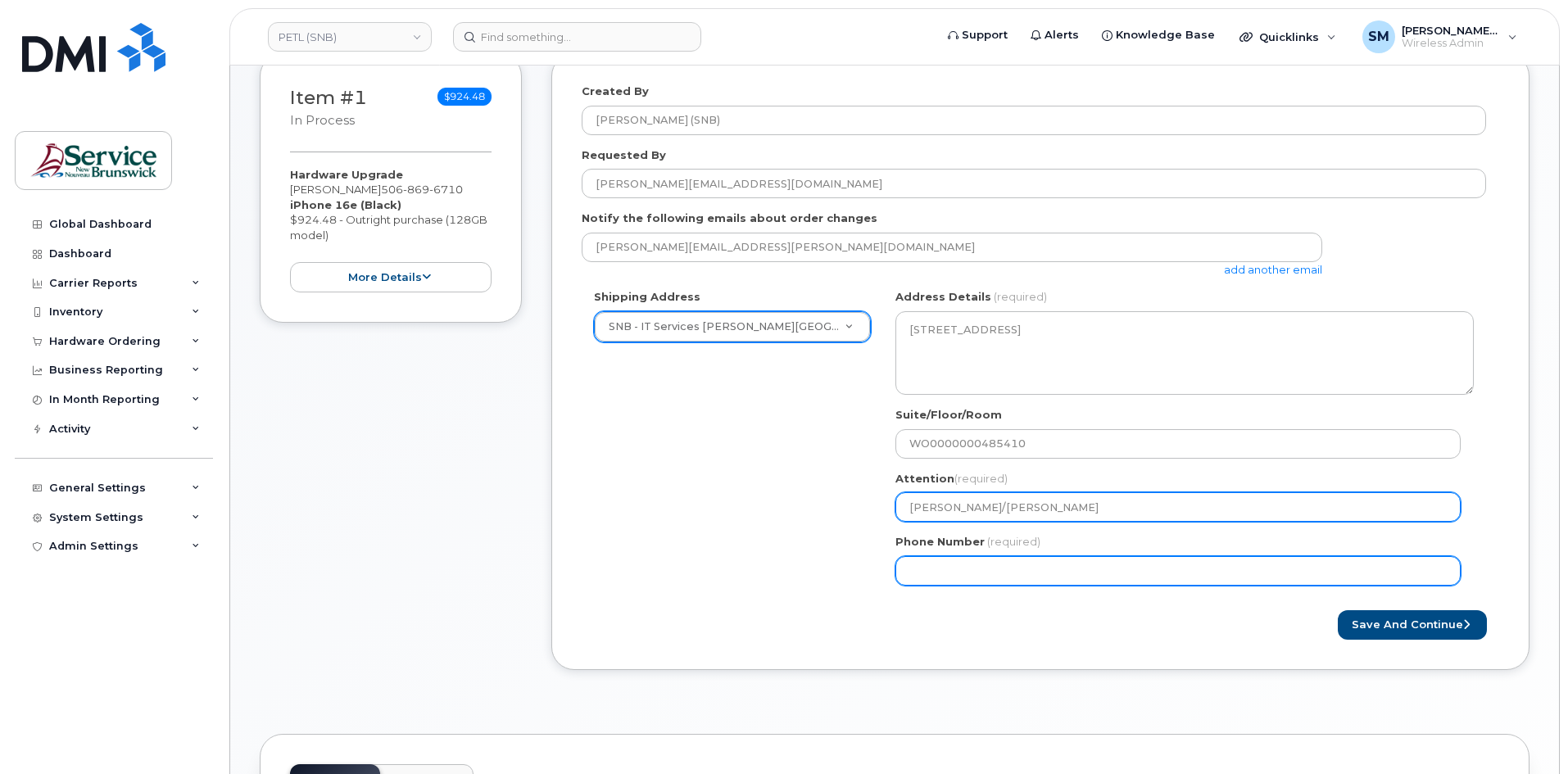
type input "[PERSON_NAME]/[PERSON_NAME]"
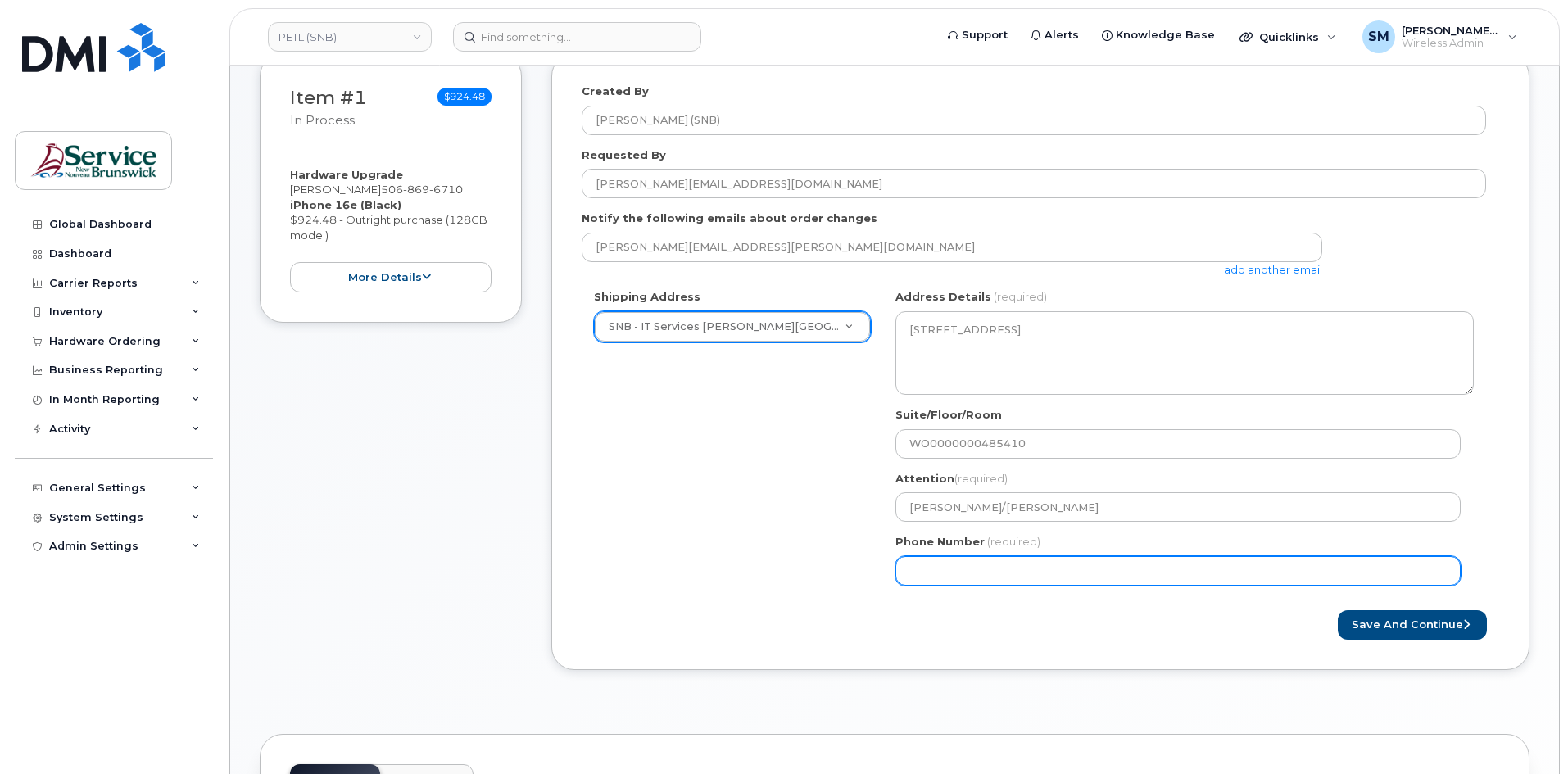
click at [939, 579] on input "Phone Number" at bounding box center [1178, 571] width 566 height 30
select select
type input "506639633"
select select
type input "5066396338"
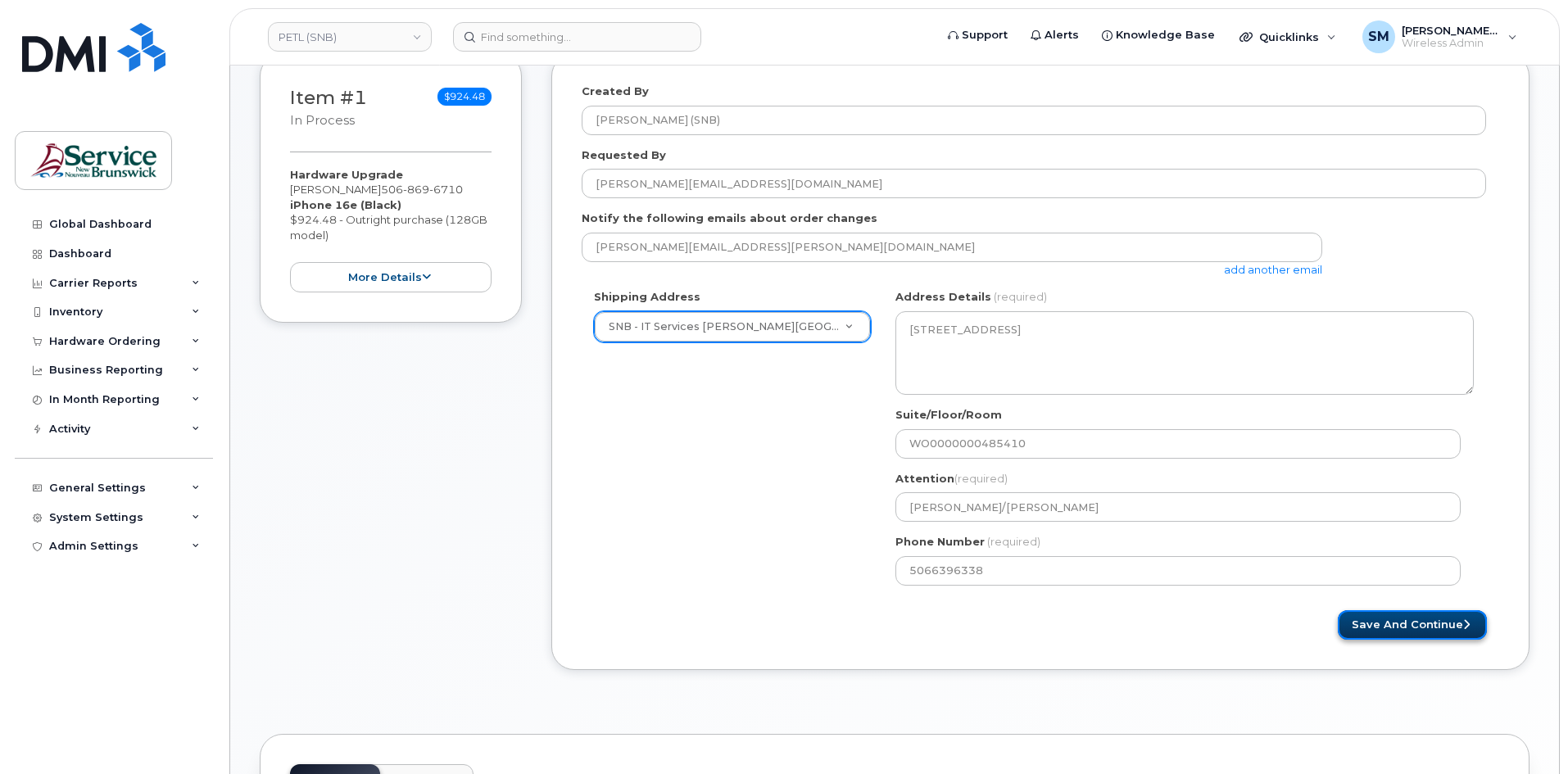
click at [1414, 632] on button "Save and Continue" at bounding box center [1412, 626] width 149 height 31
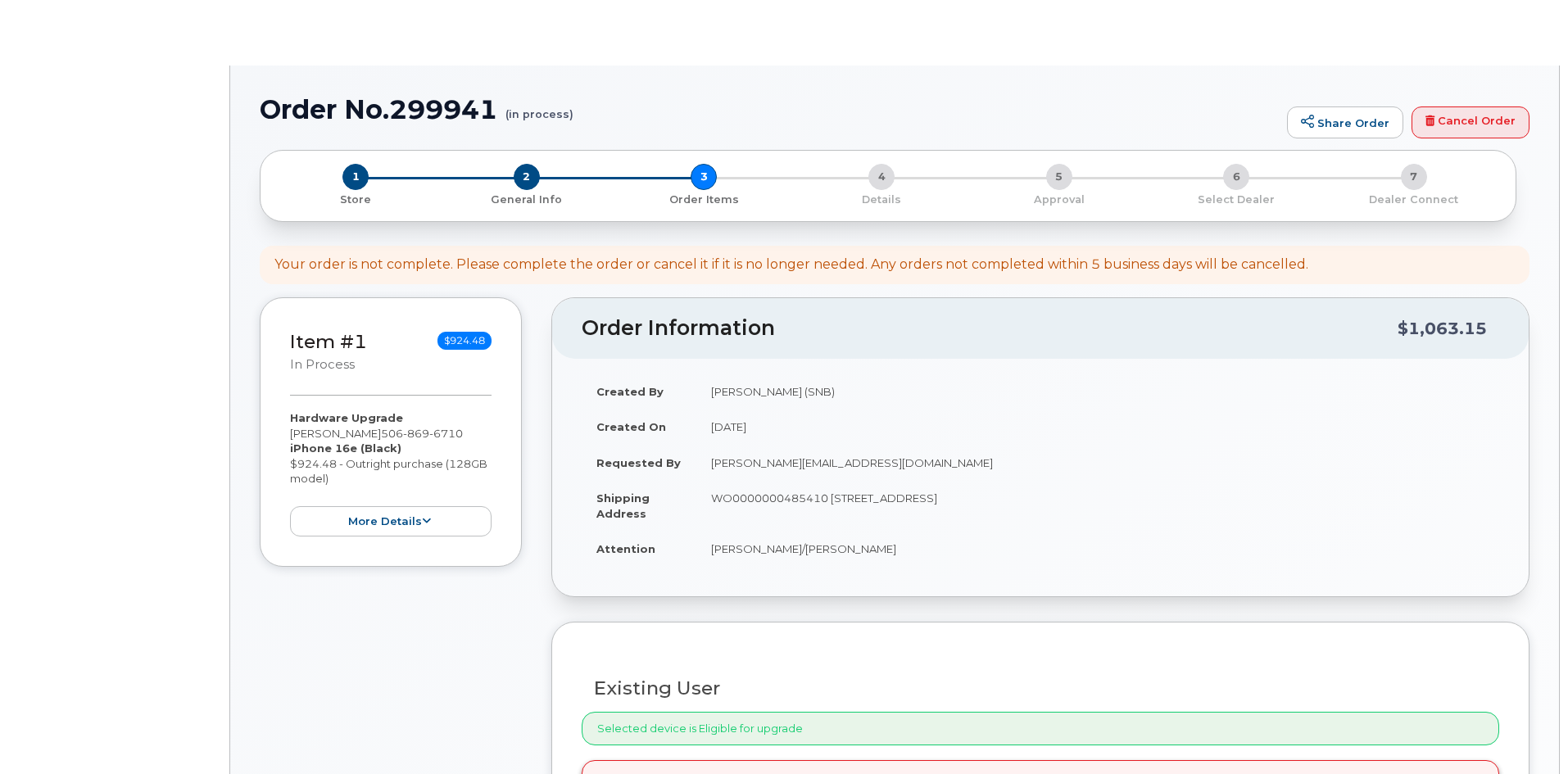
select select
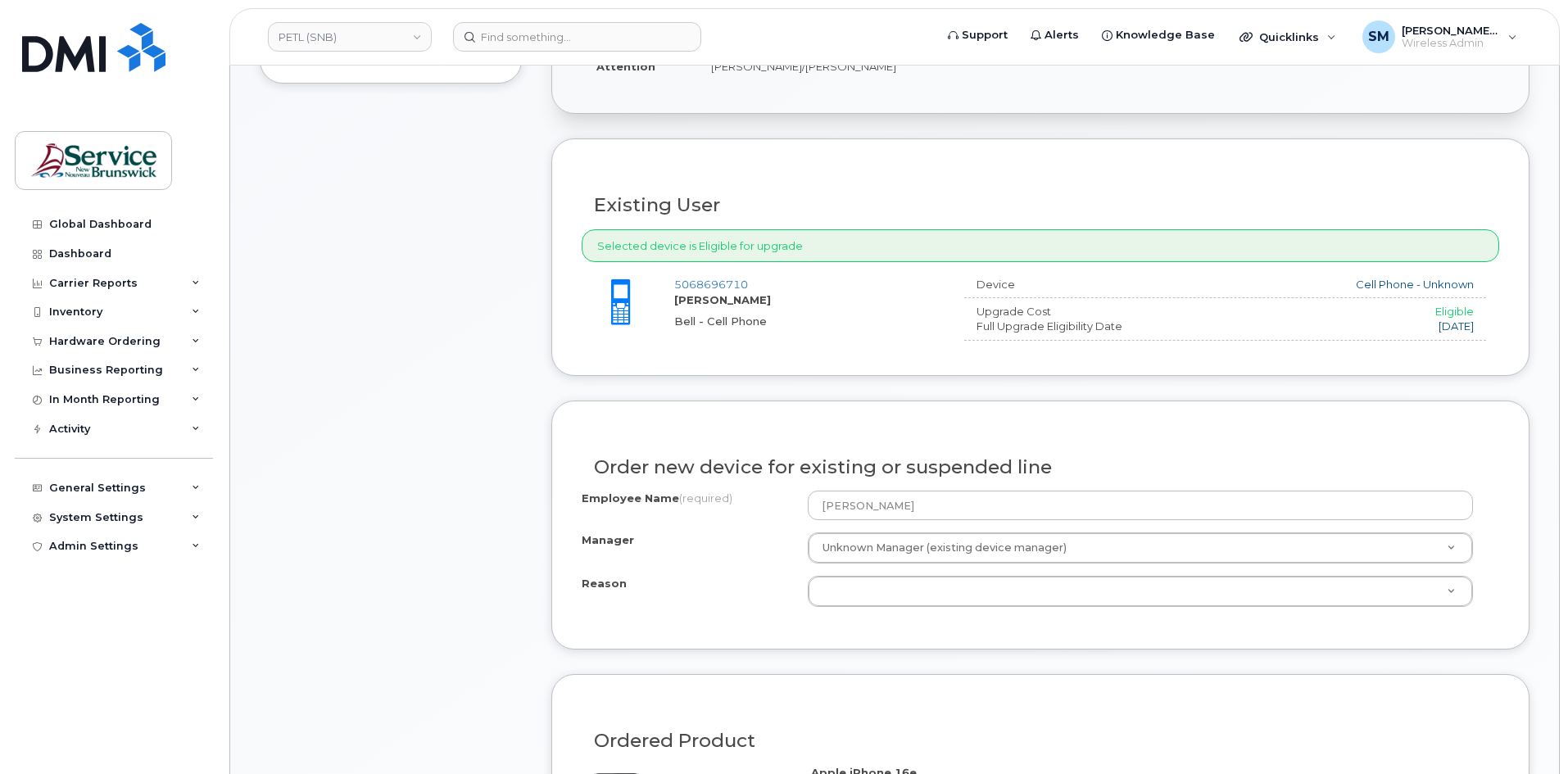
scroll to position [574, 0]
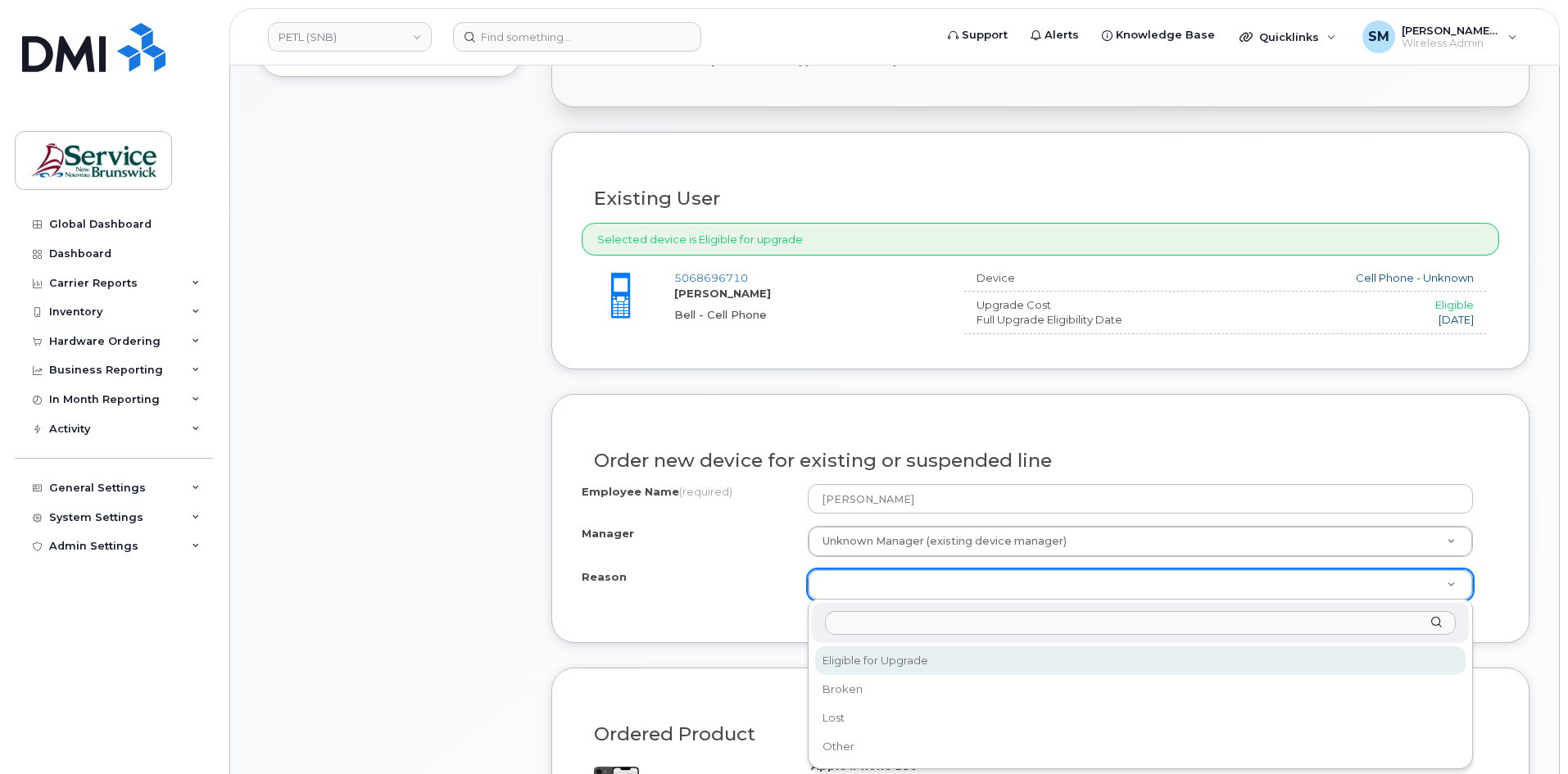
select select "eligible_for_upgrade"
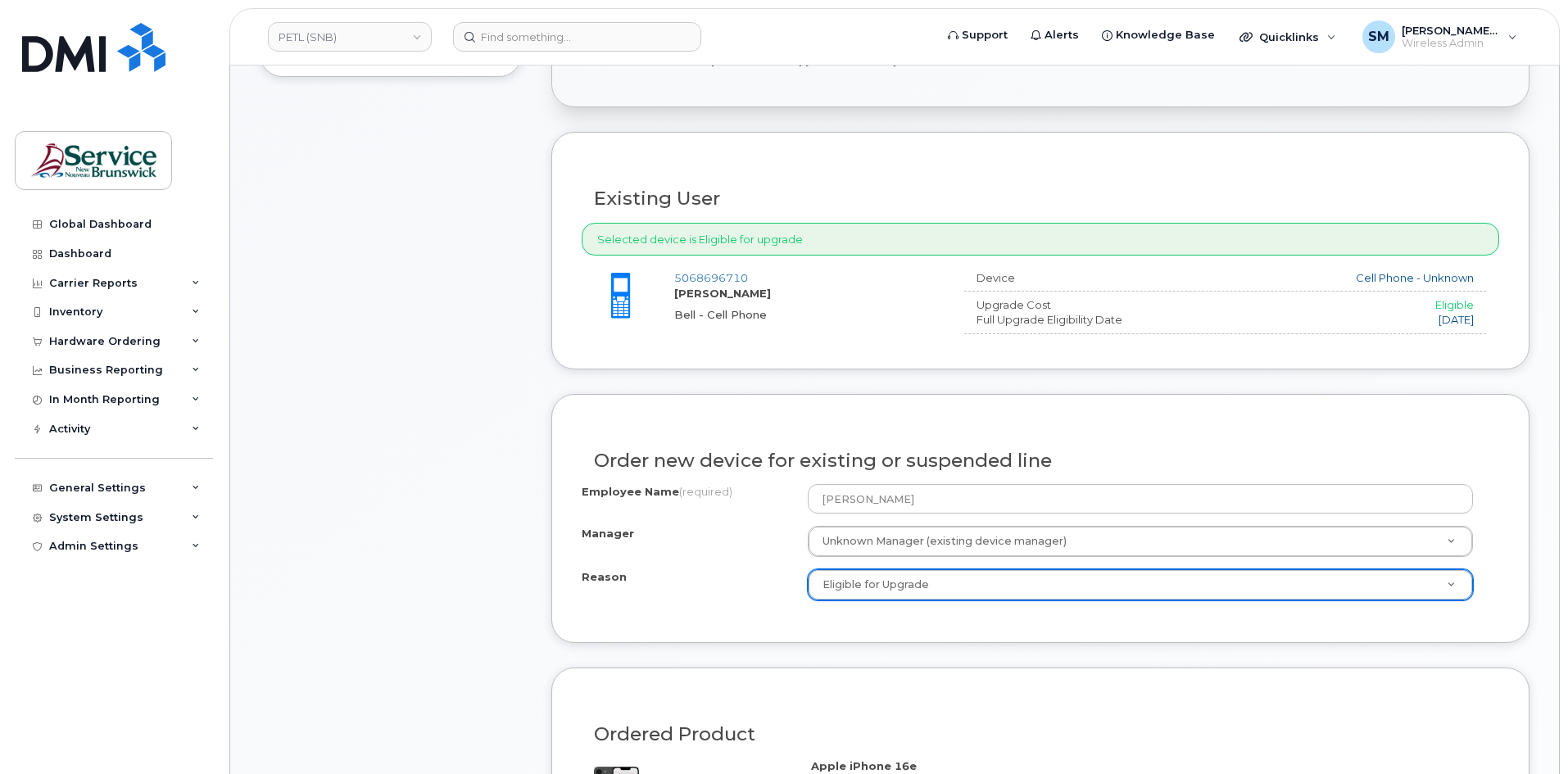
click at [716, 617] on div "Order new device for existing or suspended line Employee Name (required) [PERSO…" at bounding box center [1040, 518] width 978 height 249
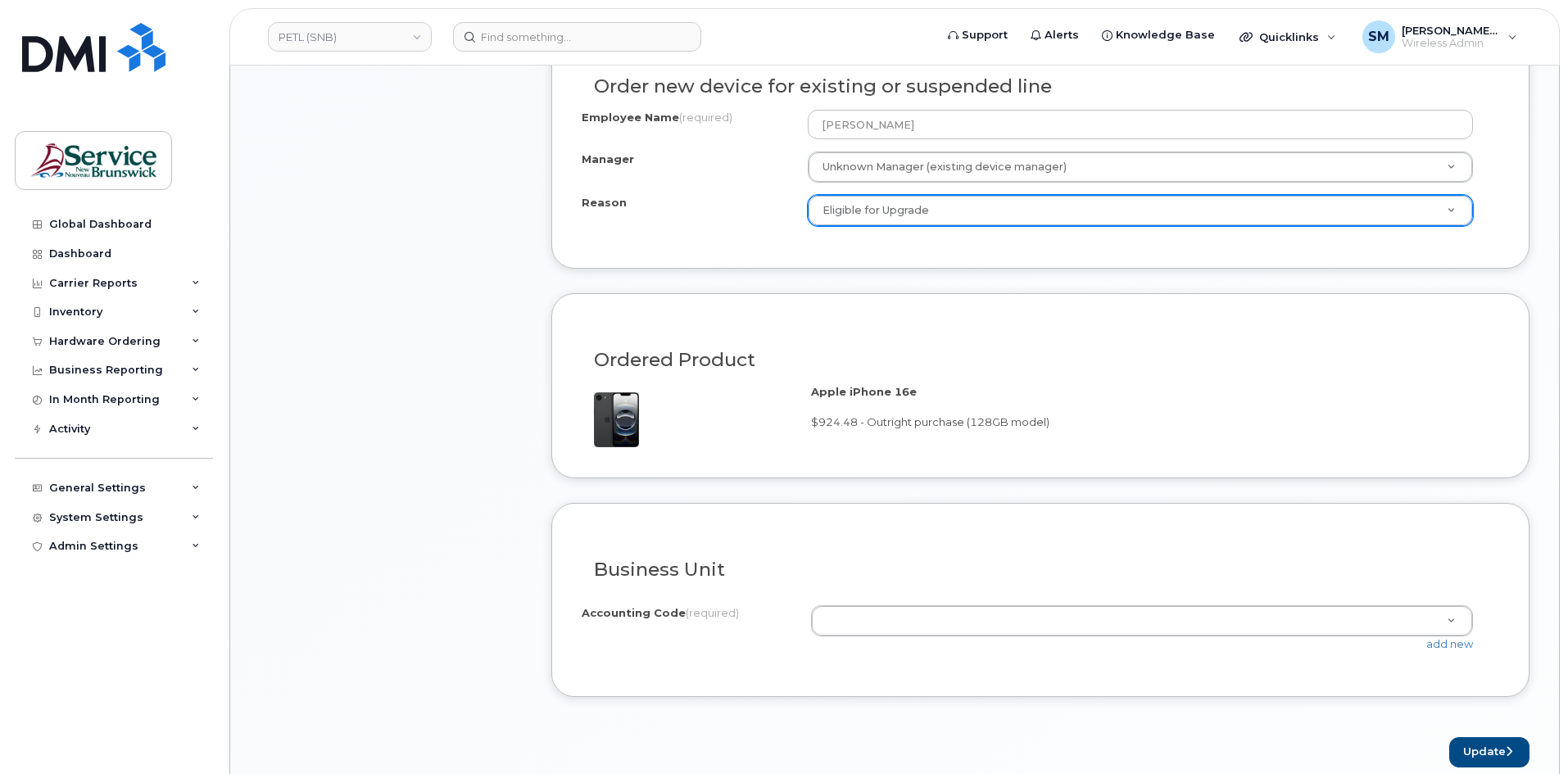
scroll to position [983, 0]
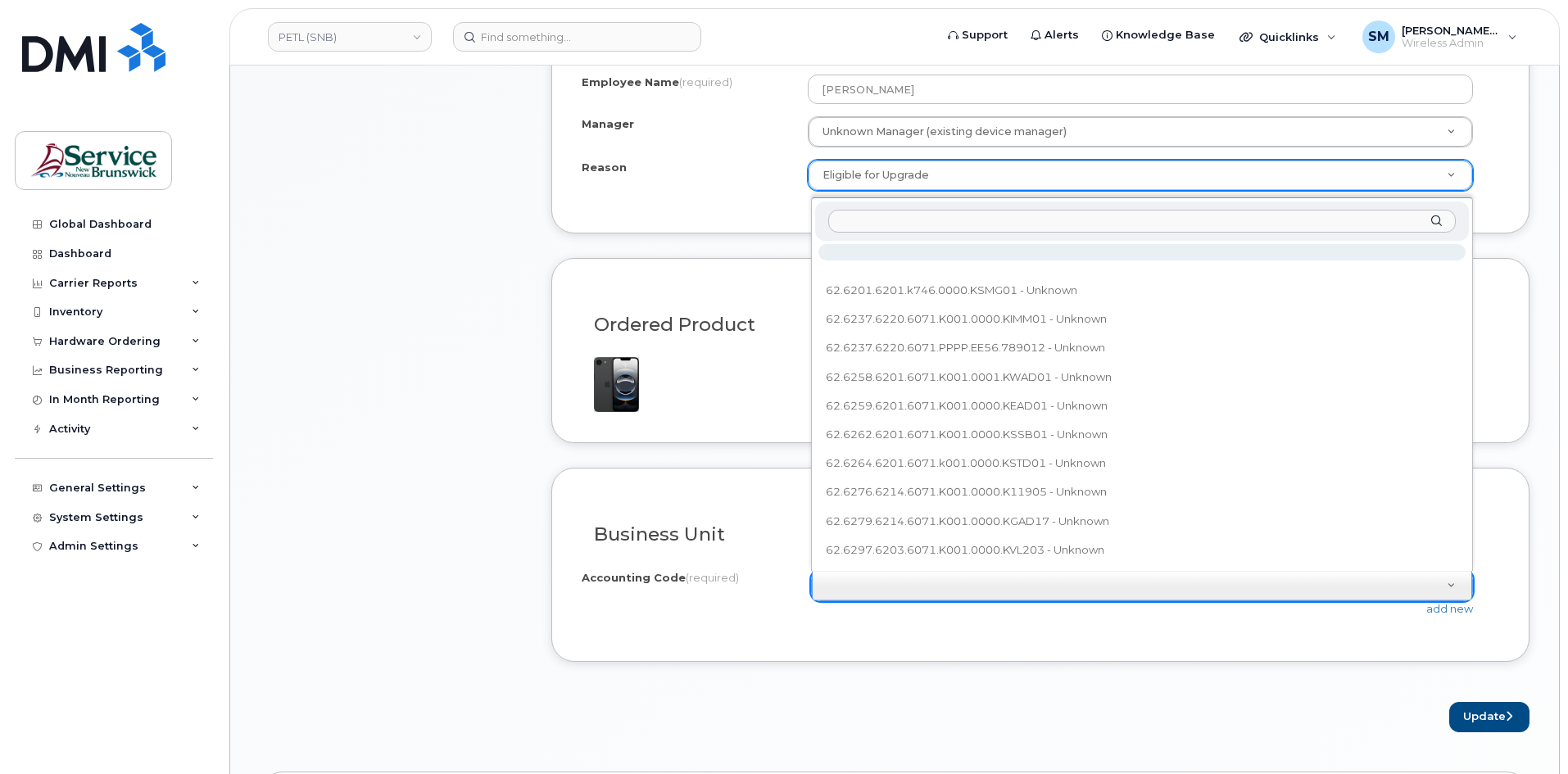
click at [1112, 213] on input "text" at bounding box center [1142, 221] width 628 height 24
type input "62.6286.6214.6071.K001.0000.KGAD17"
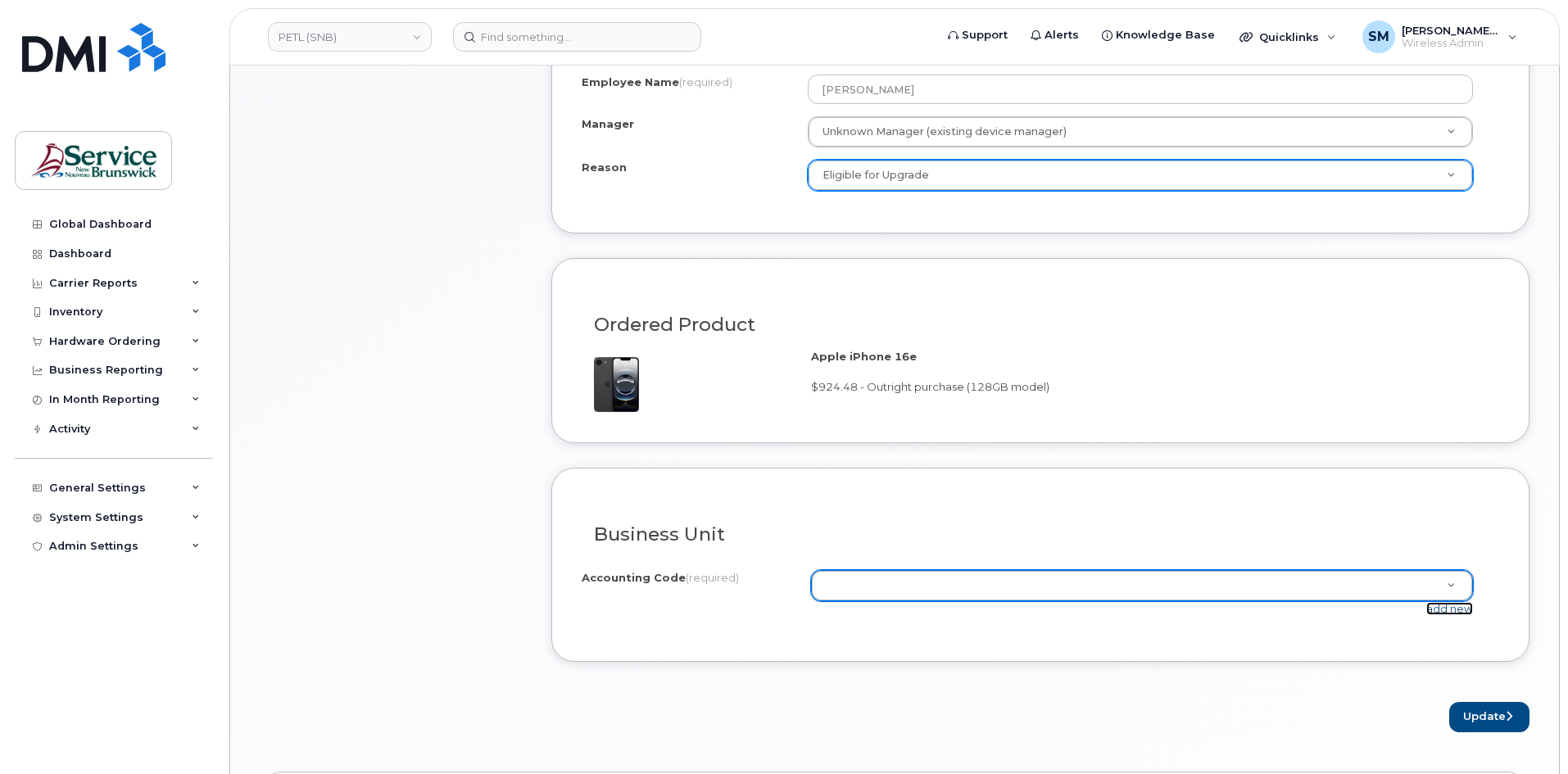
click at [1457, 612] on link "add new" at bounding box center [1449, 609] width 47 height 13
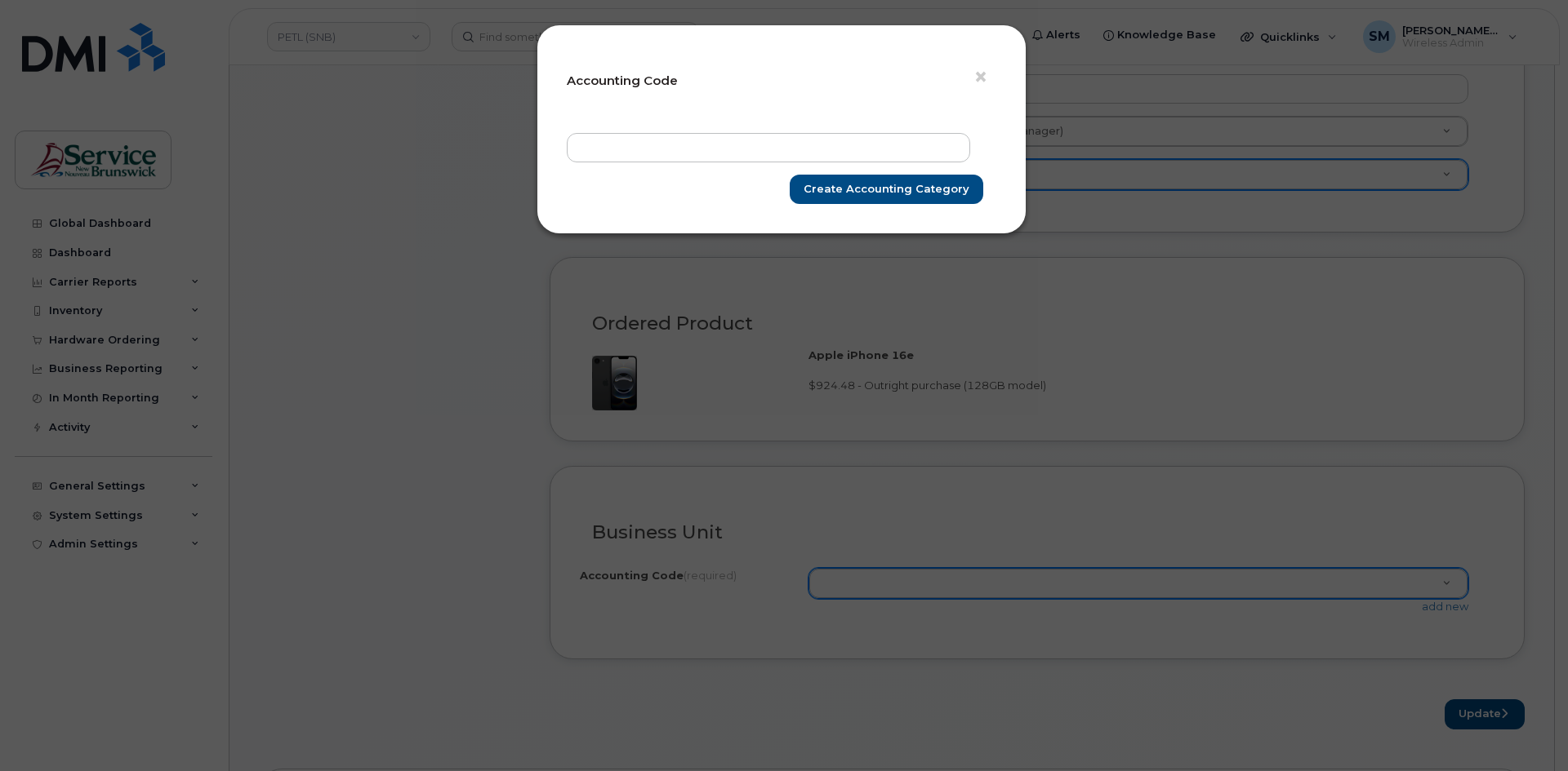
click at [873, 129] on form "× Accounting Code Create Accounting category" at bounding box center [782, 129] width 430 height 149
click at [870, 138] on input "text" at bounding box center [768, 147] width 403 height 29
paste input "62.6286.6214.6071.K001.0000.KGAD17"
type input "62.6286.6214.6071.K001.0000.KGAD17"
click at [908, 193] on input "Create Accounting category" at bounding box center [886, 190] width 194 height 30
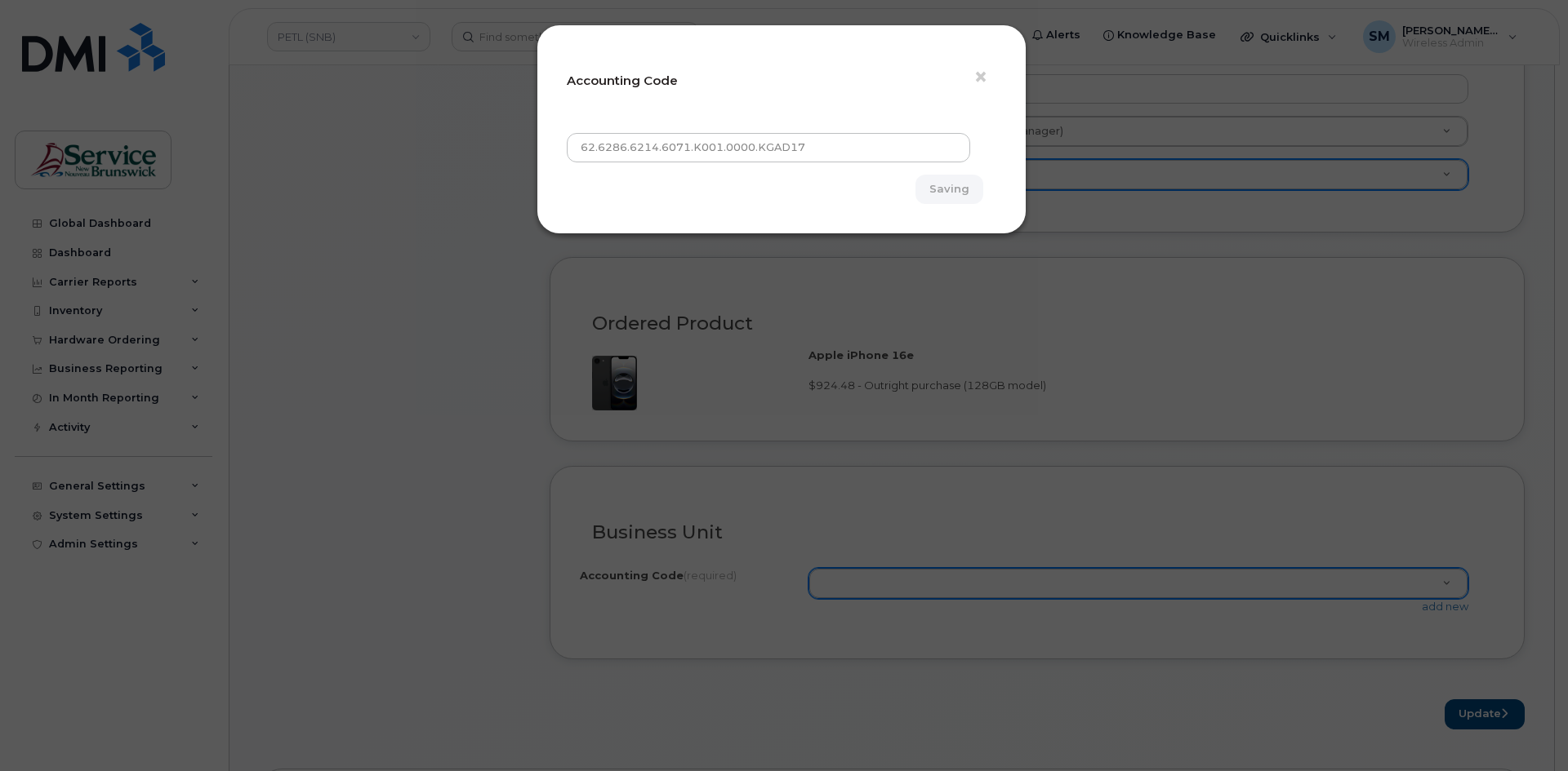
type input "Create Accounting category"
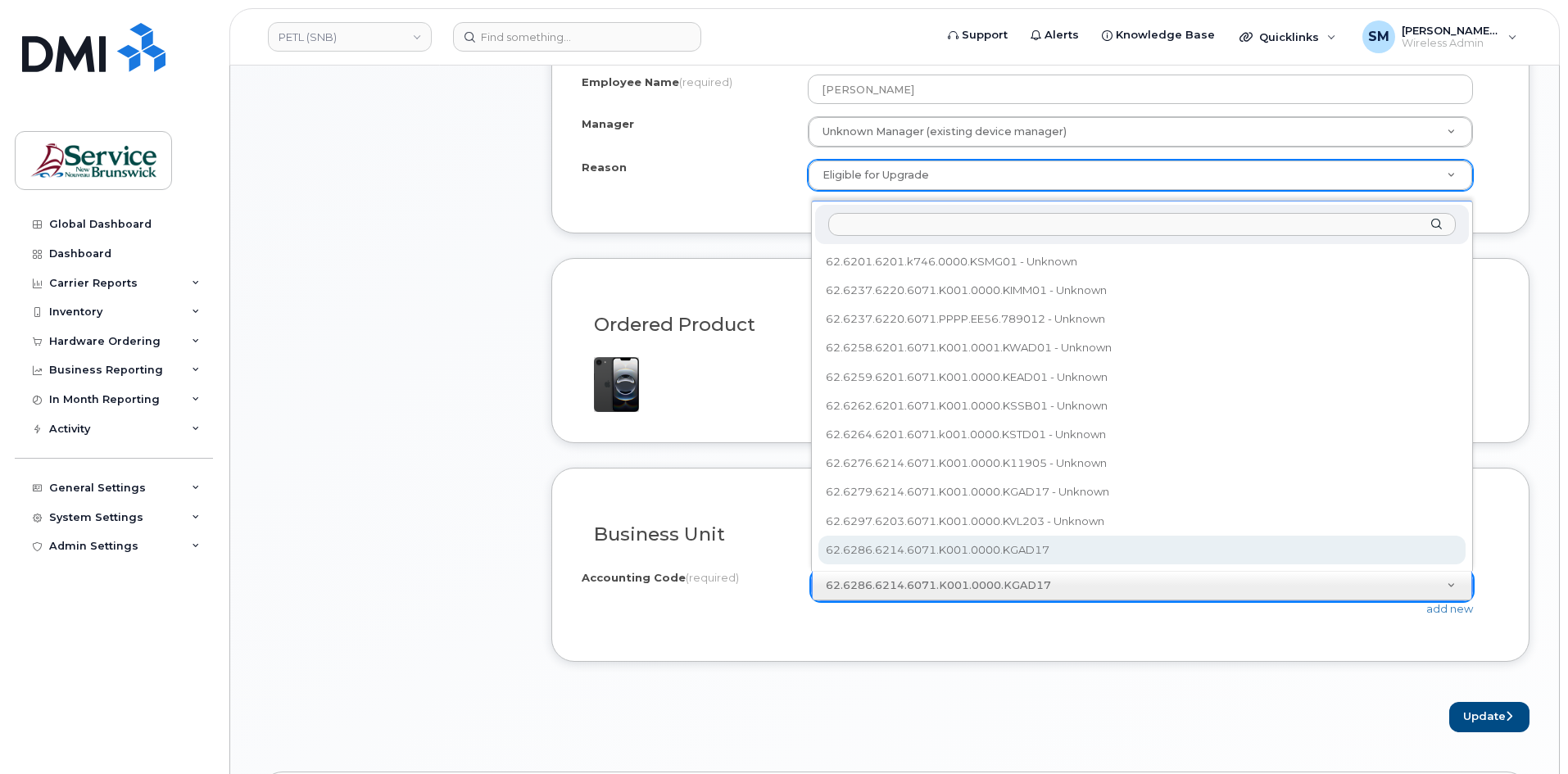
select select "62.6286.6214.6071.K001.0000.KGAD17"
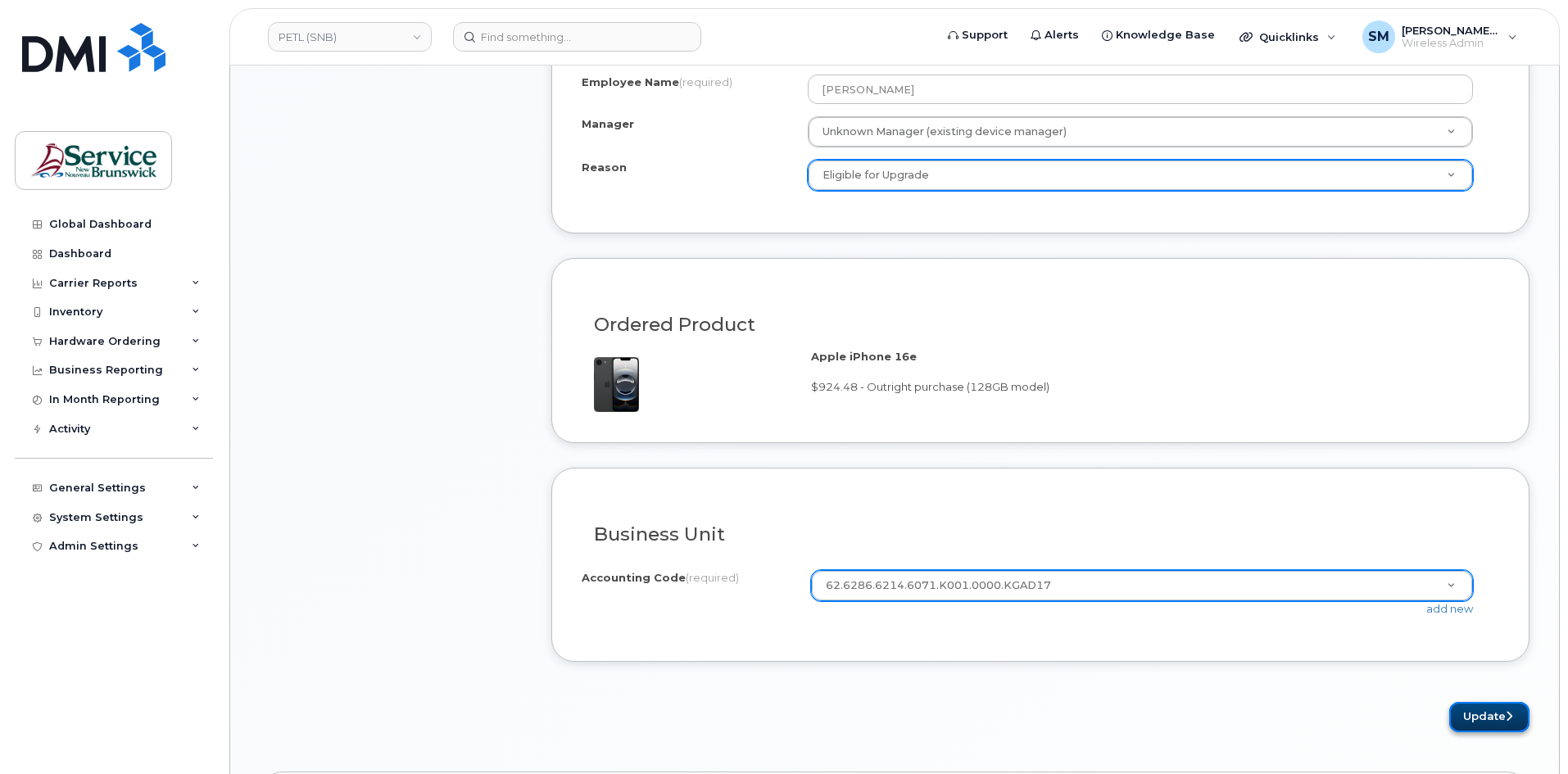
click at [1490, 711] on button "Update" at bounding box center [1489, 718] width 80 height 31
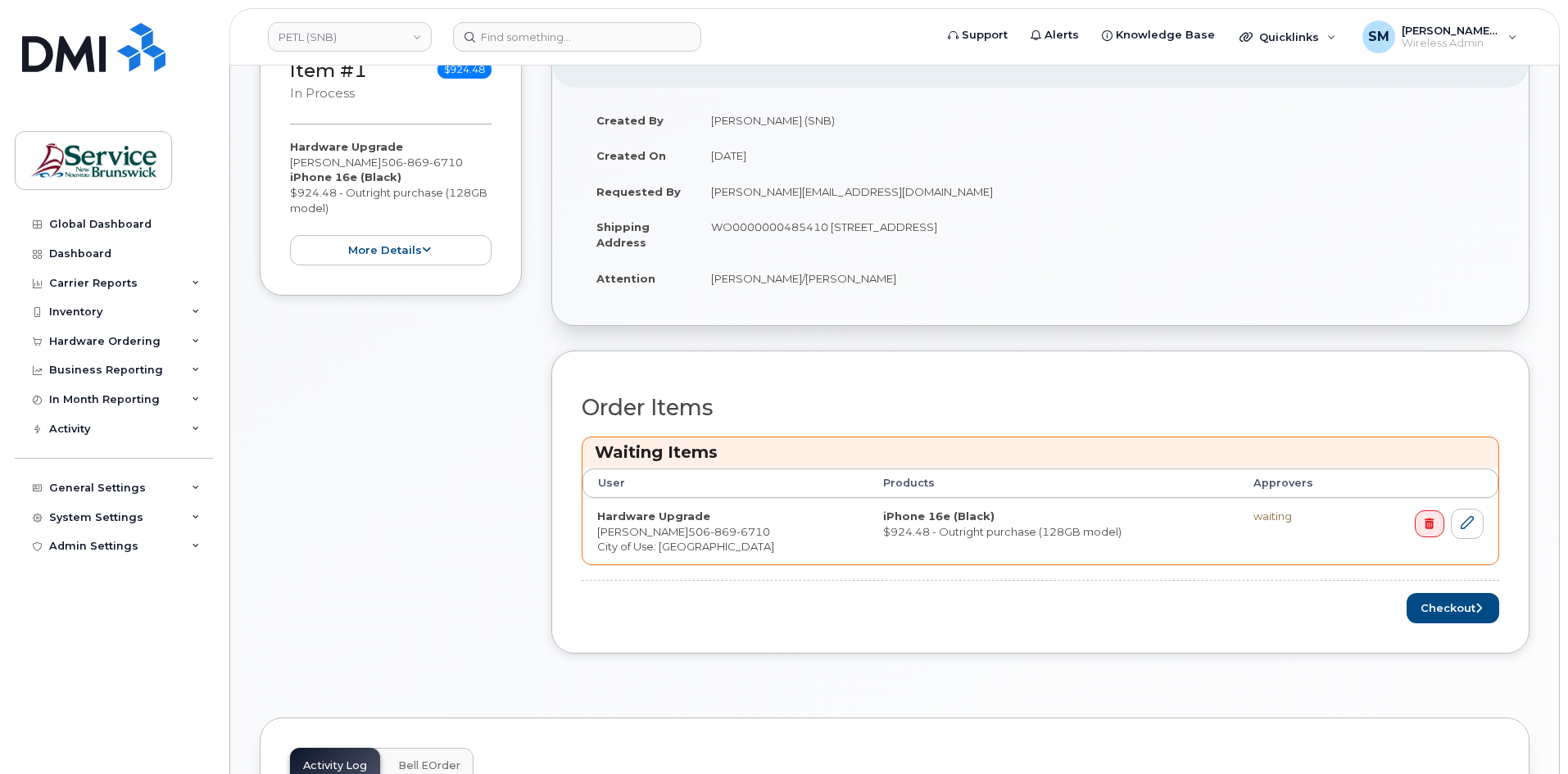
scroll to position [409, 0]
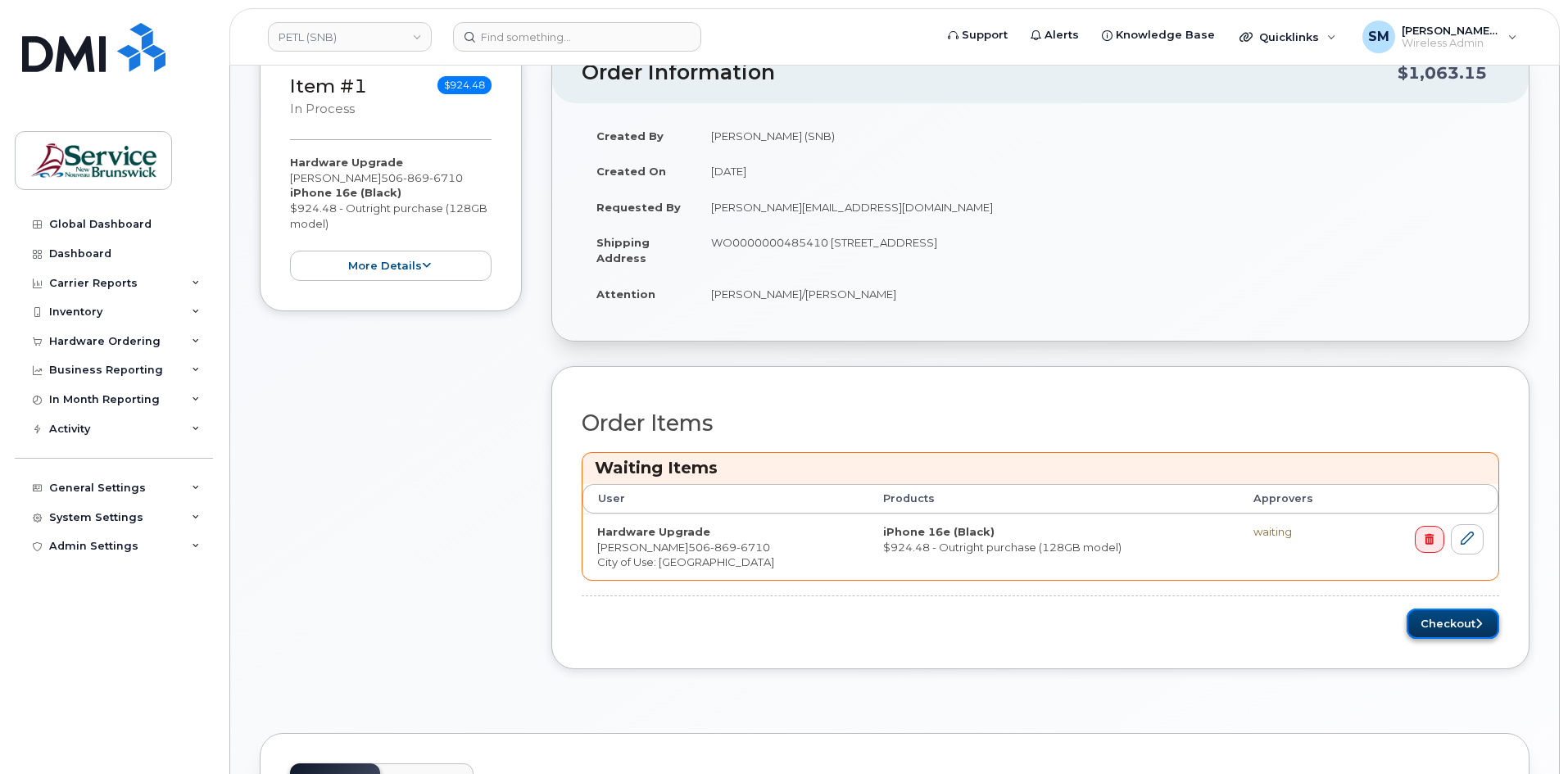
click at [1434, 617] on button "Checkout" at bounding box center [1452, 624] width 93 height 31
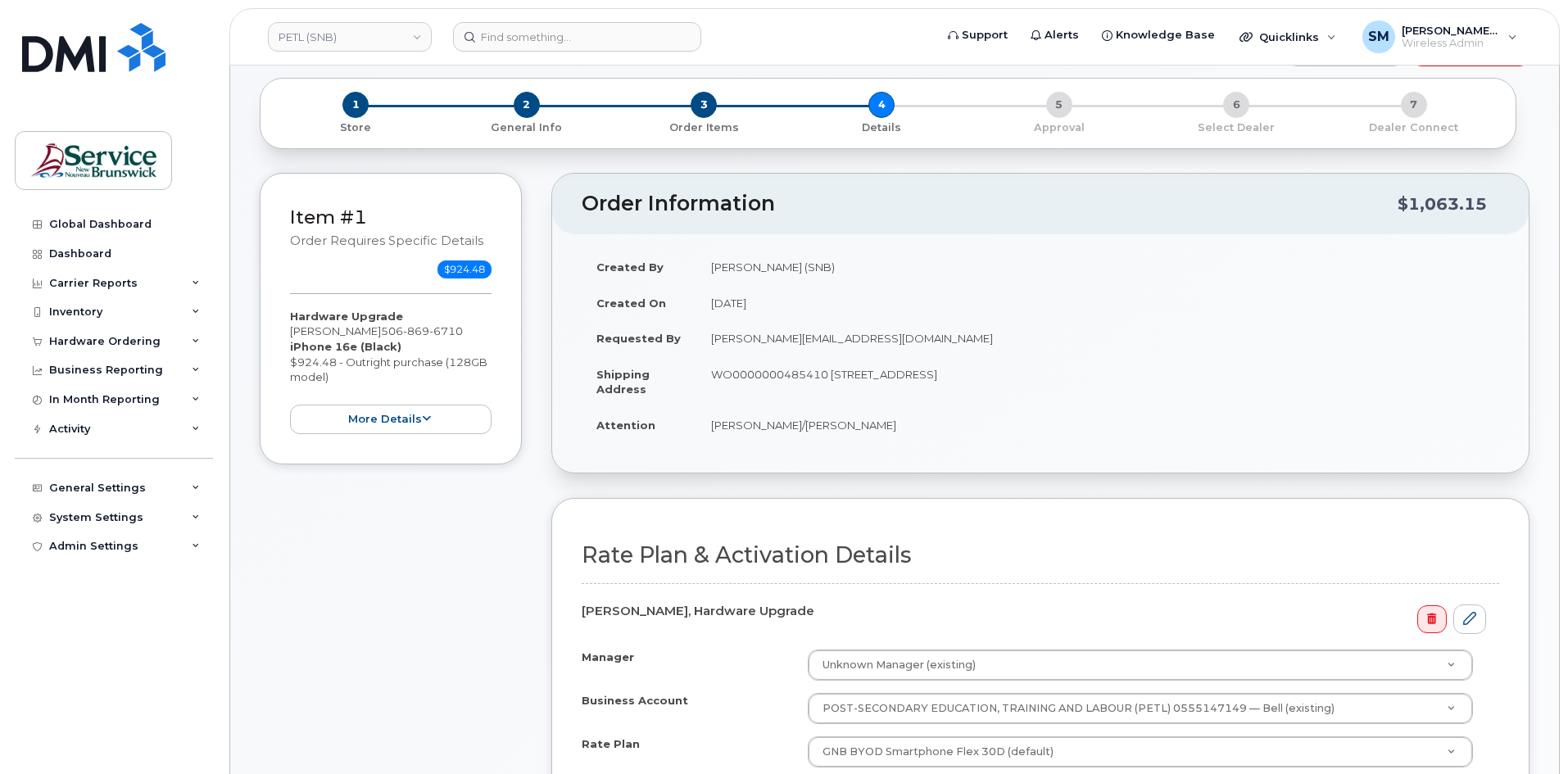
scroll to position [492, 0]
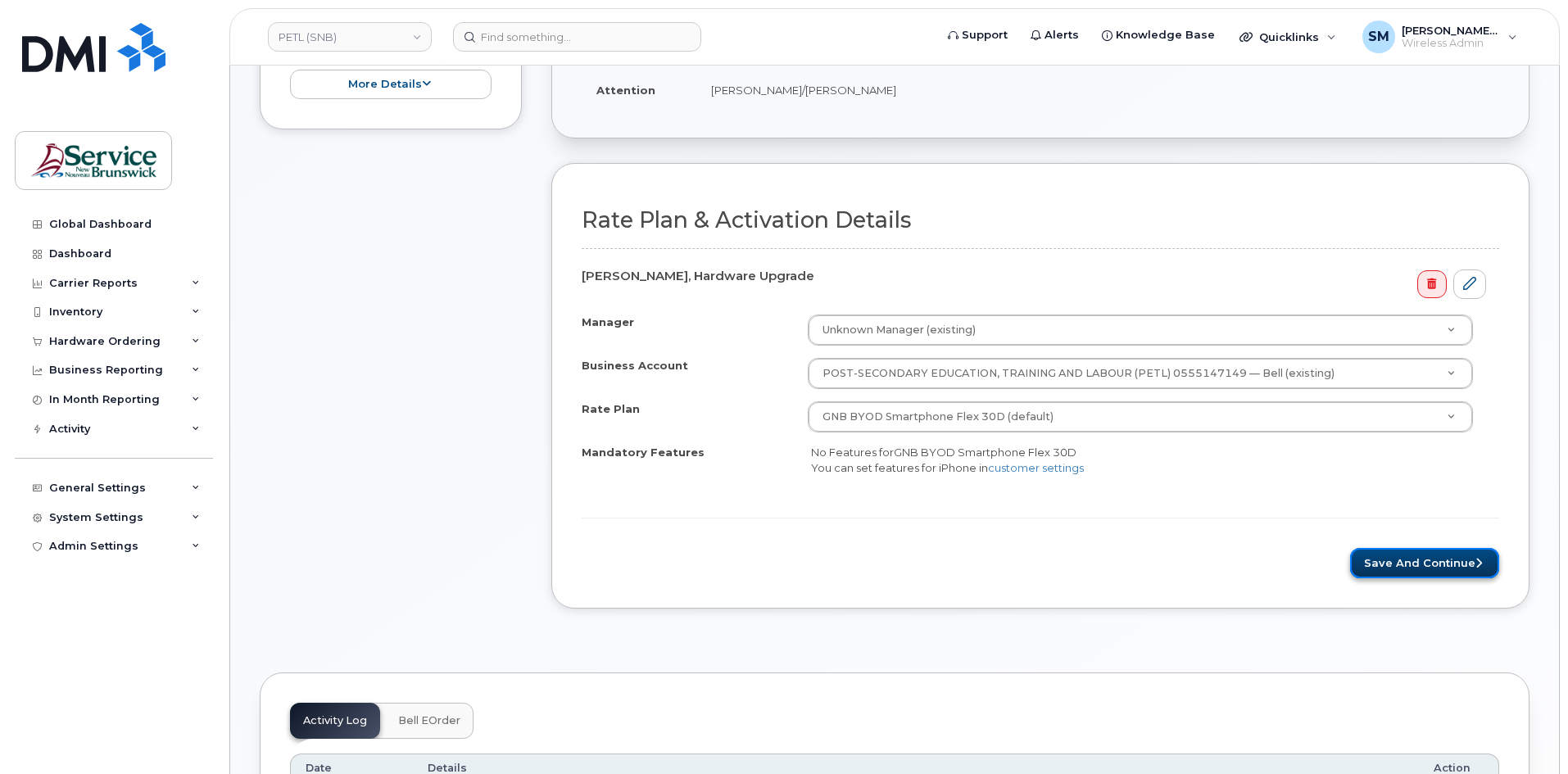
click at [1408, 552] on button "Save and Continue" at bounding box center [1424, 563] width 149 height 31
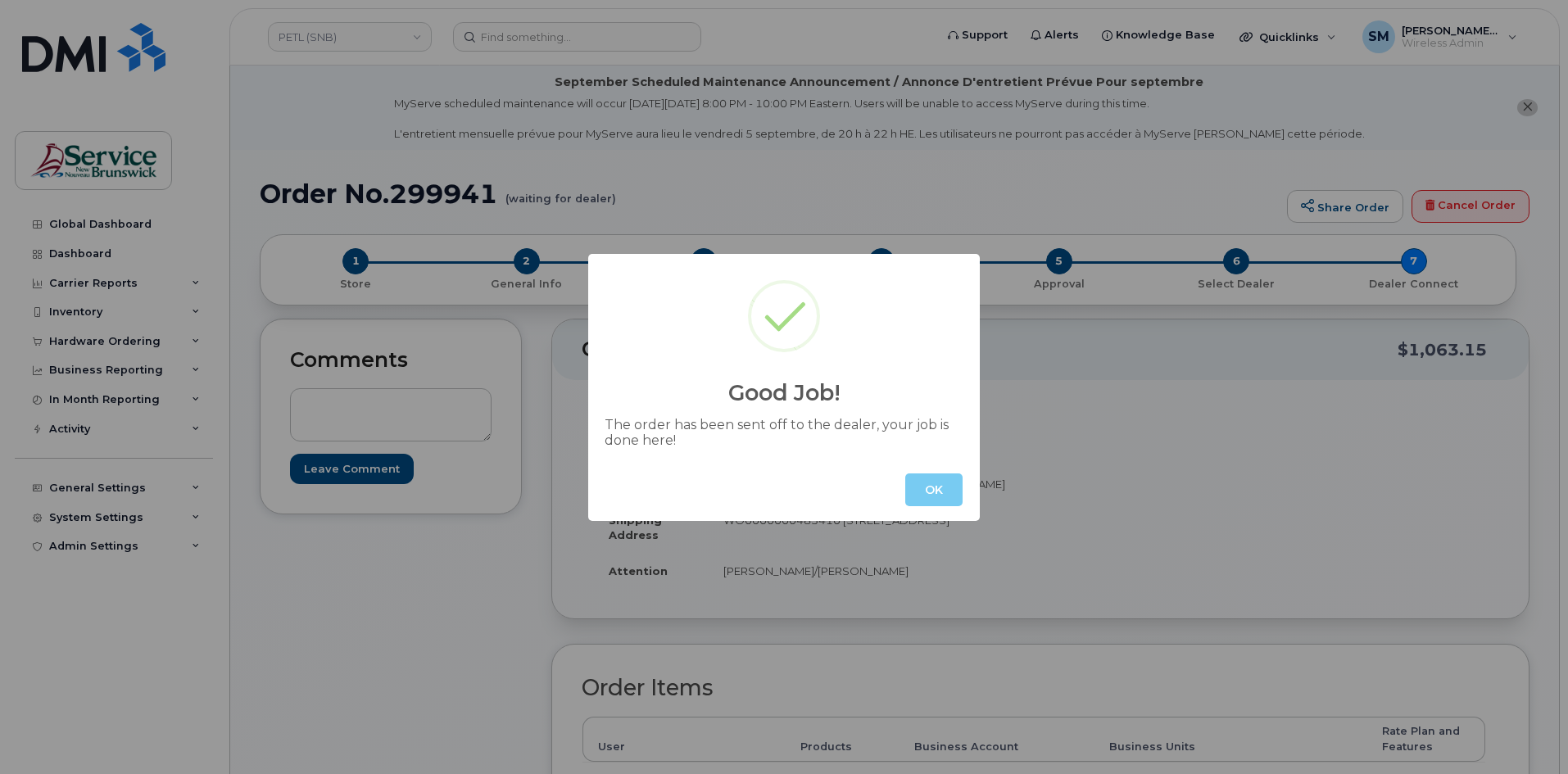
click at [941, 495] on button "OK" at bounding box center [934, 490] width 57 height 32
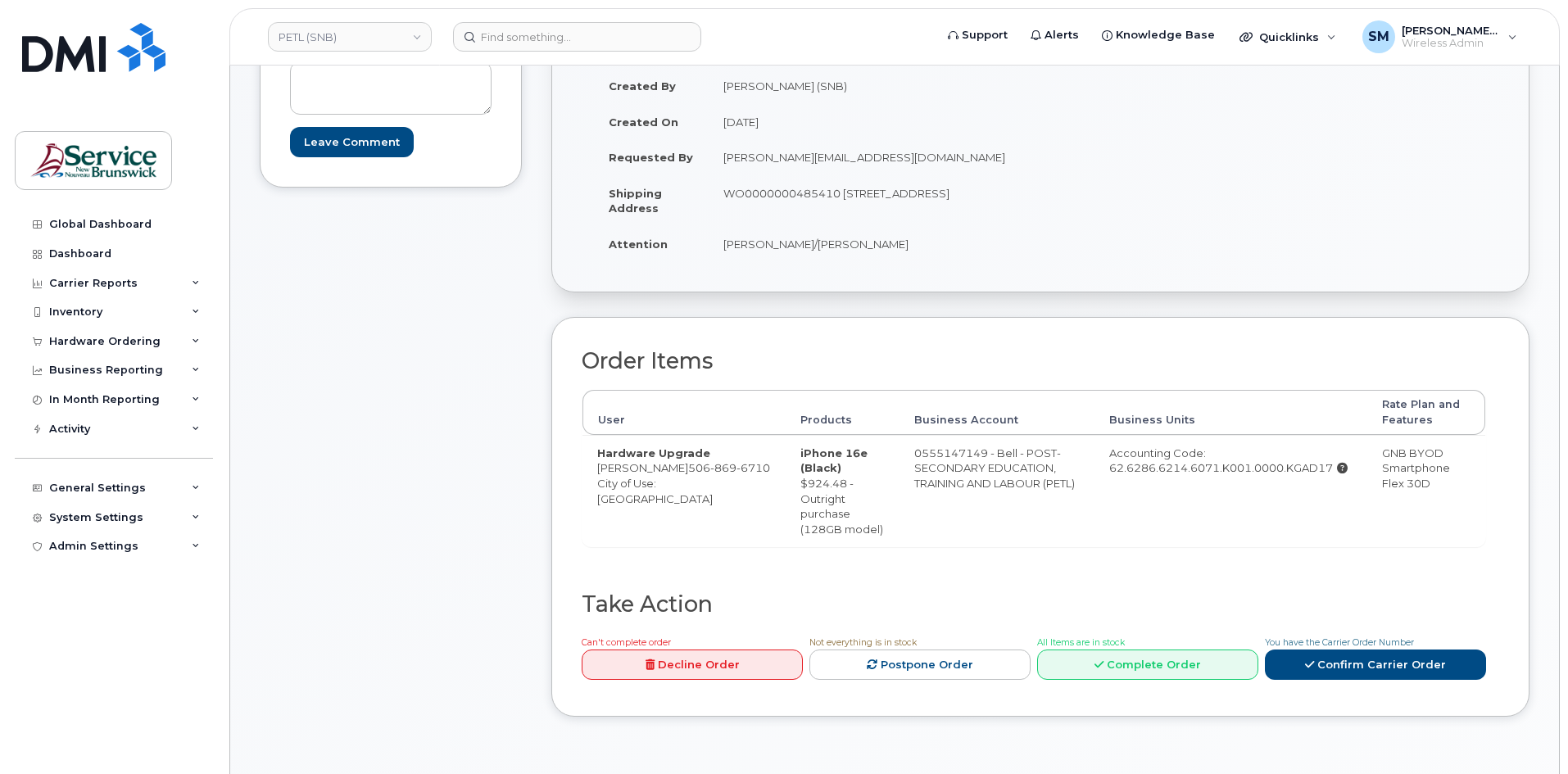
scroll to position [492, 0]
